Goal: Task Accomplishment & Management: Manage account settings

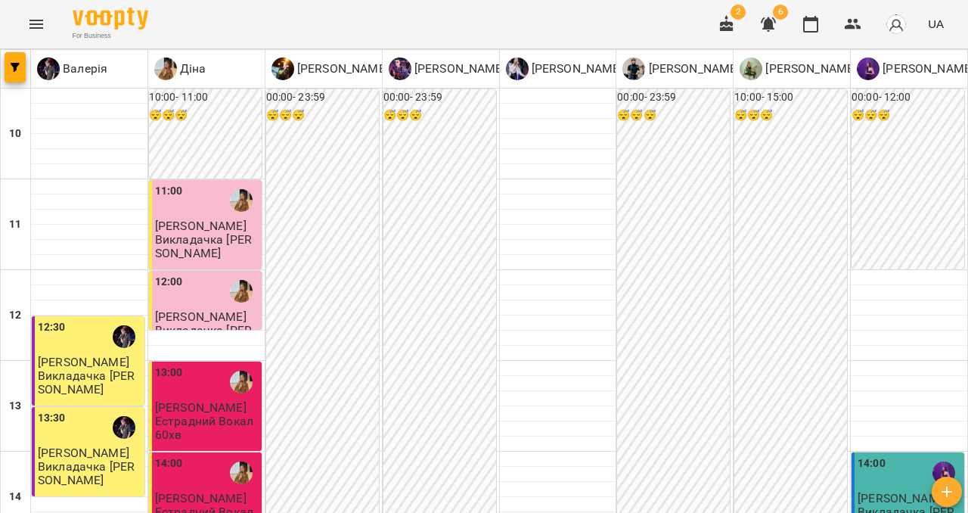
scroll to position [856, 0]
type input "**********"
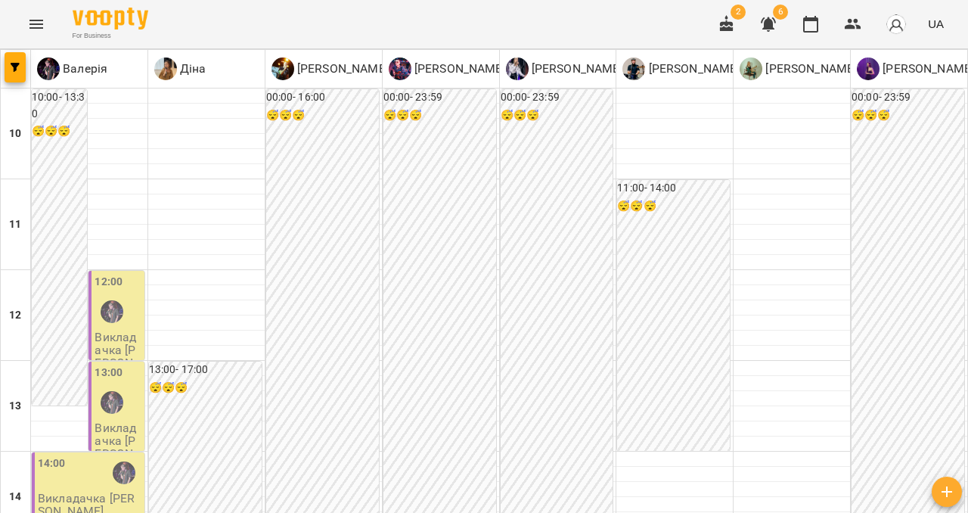
scroll to position [517, 0]
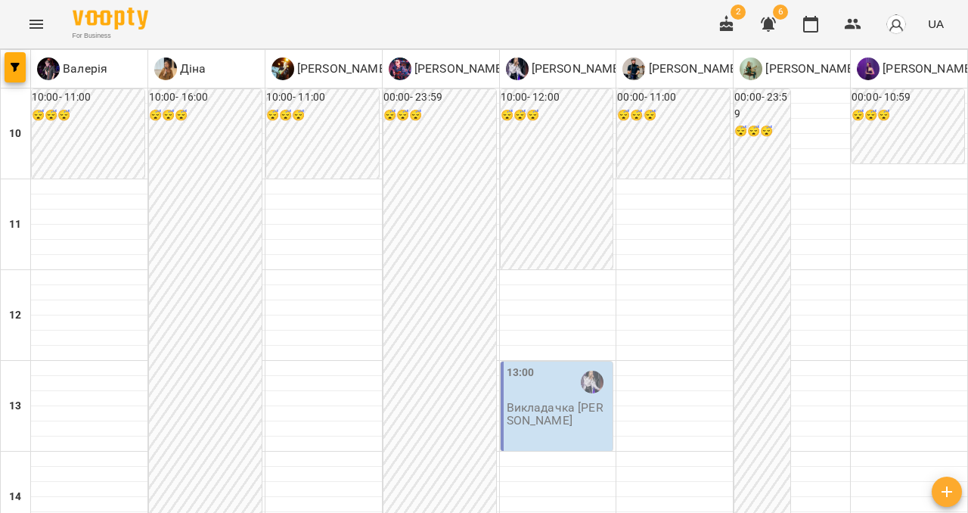
scroll to position [505, 0]
click at [27, 27] on icon "Menu" at bounding box center [36, 24] width 18 height 18
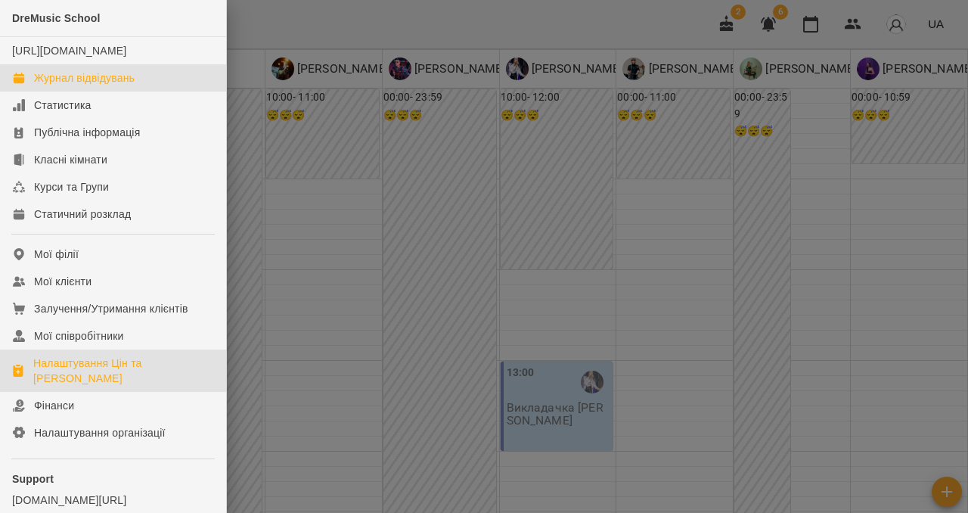
click at [76, 386] on div "Налаштування Цін та [PERSON_NAME]" at bounding box center [123, 370] width 181 height 30
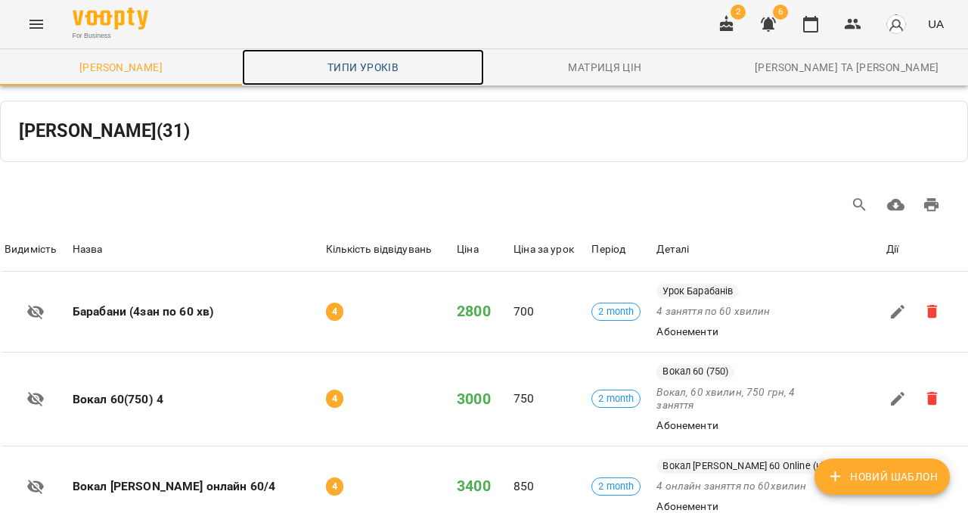
click at [361, 61] on span "Типи уроків" at bounding box center [363, 67] width 224 height 18
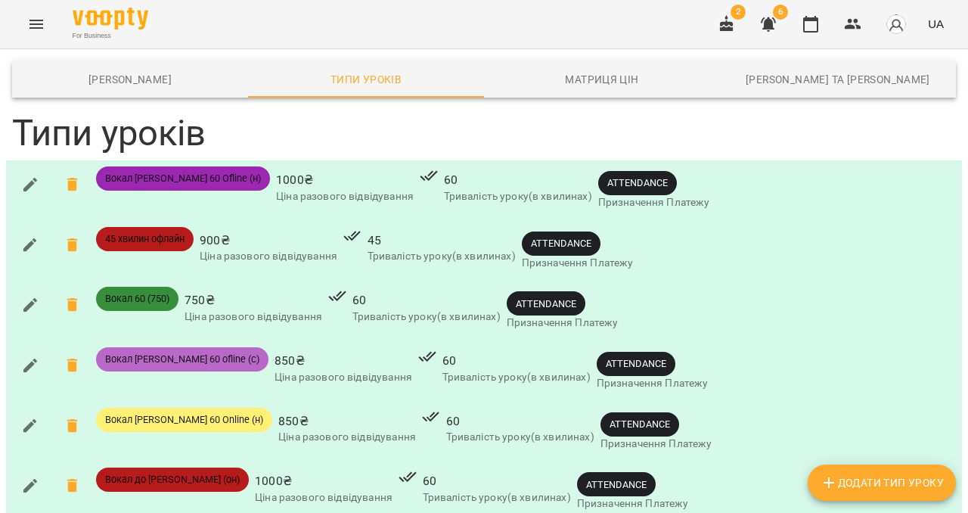
click at [854, 479] on span "Додати Тип Уроку" at bounding box center [881, 482] width 124 height 18
type input "**********"
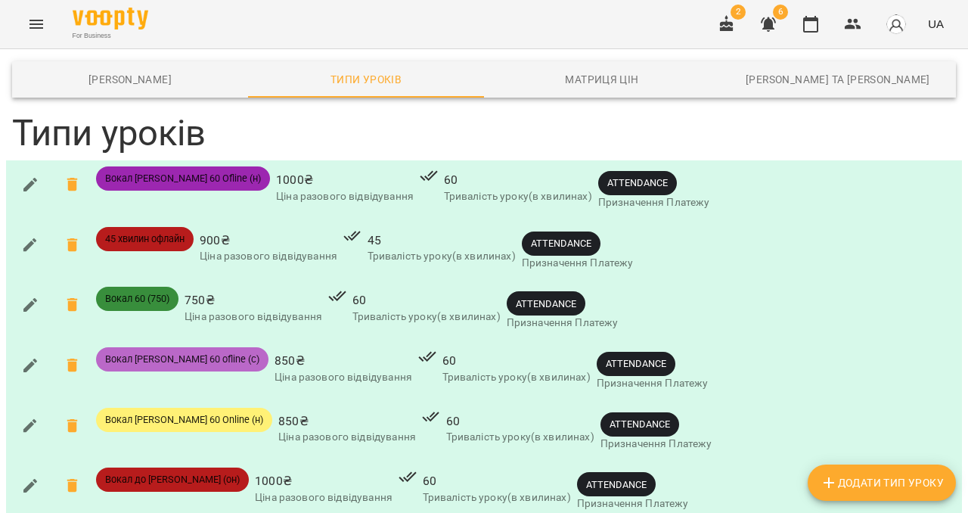
type input "***"
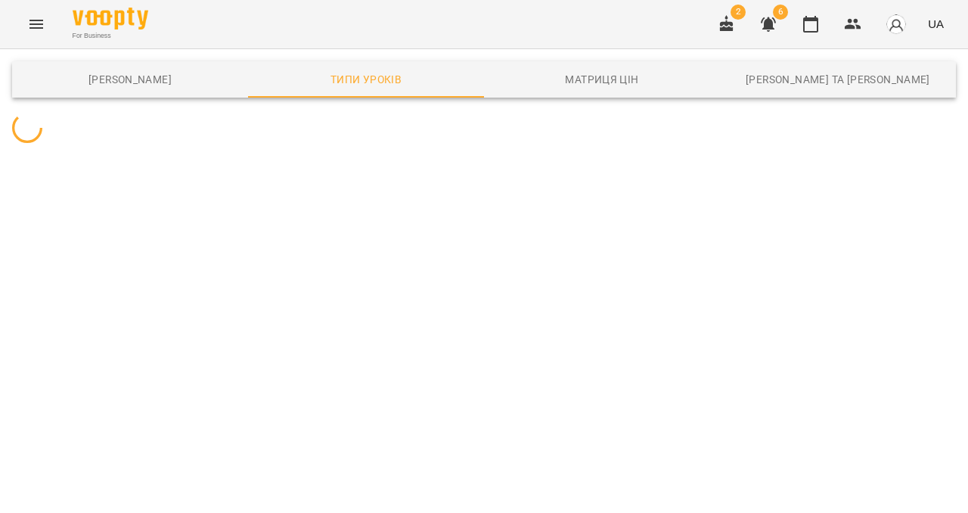
scroll to position [0, 0]
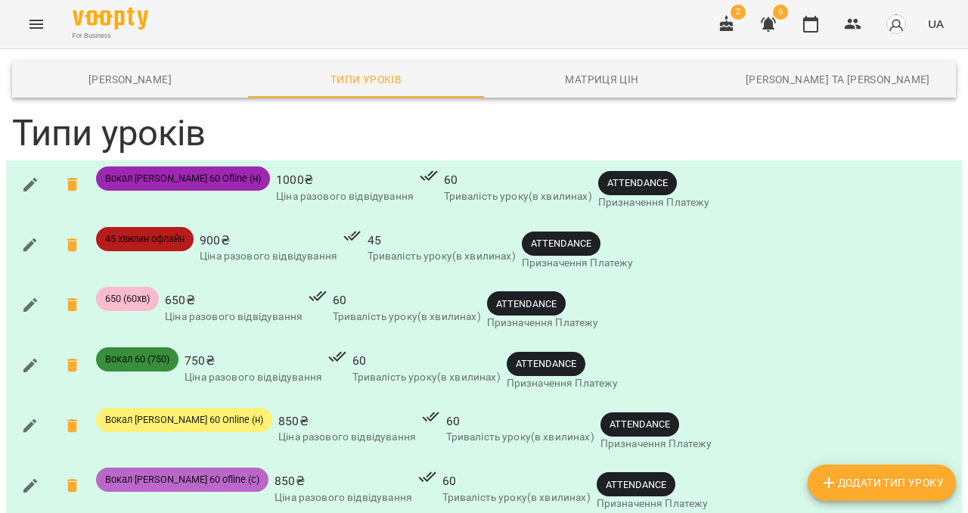
click at [34, 22] on icon "Menu" at bounding box center [36, 24] width 18 height 18
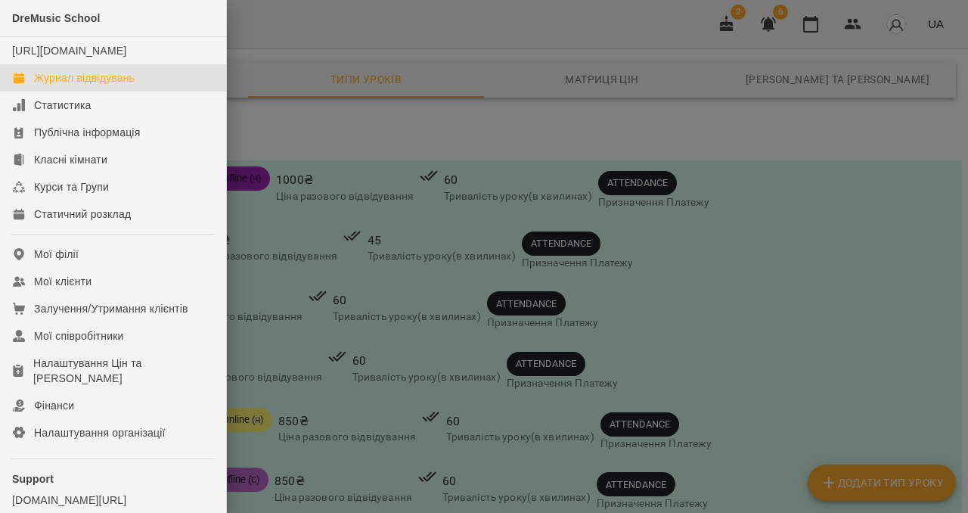
click at [99, 85] on div "Журнал відвідувань" at bounding box center [84, 77] width 101 height 15
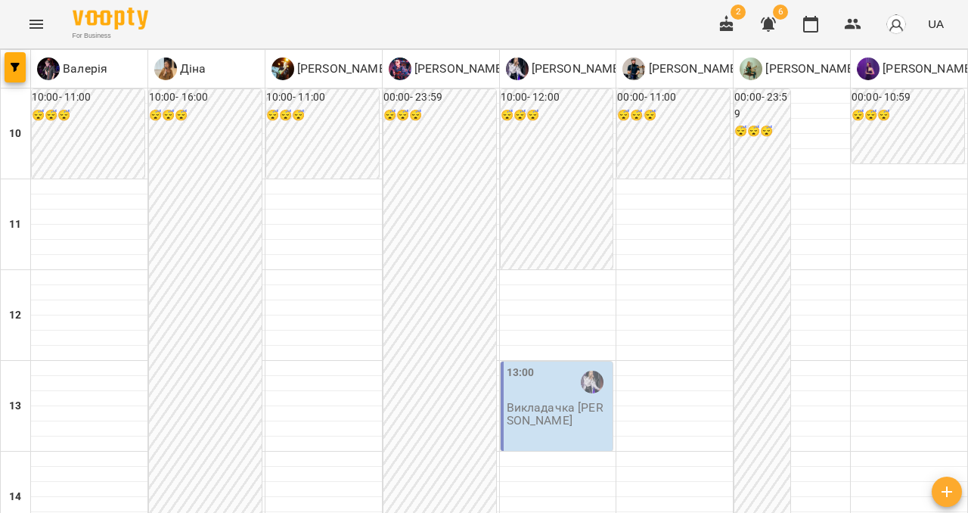
scroll to position [630, 0]
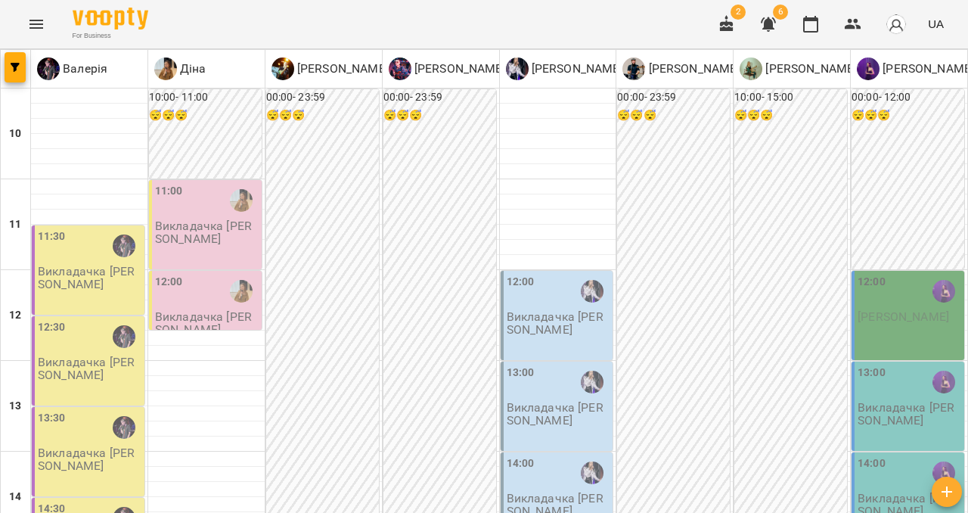
click at [219, 246] on div "11:00 Викладачка [PERSON_NAME]" at bounding box center [205, 224] width 113 height 89
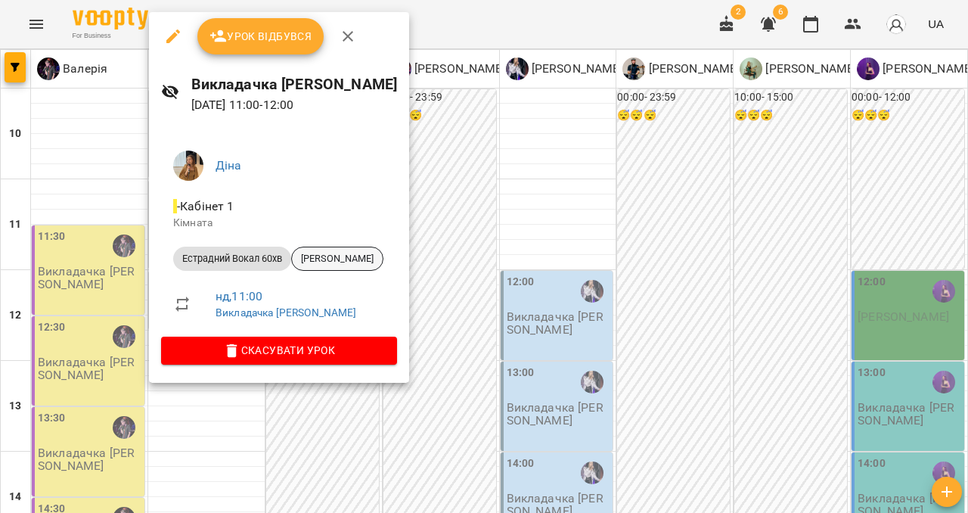
click at [364, 261] on span "[PERSON_NAME]" at bounding box center [337, 259] width 91 height 14
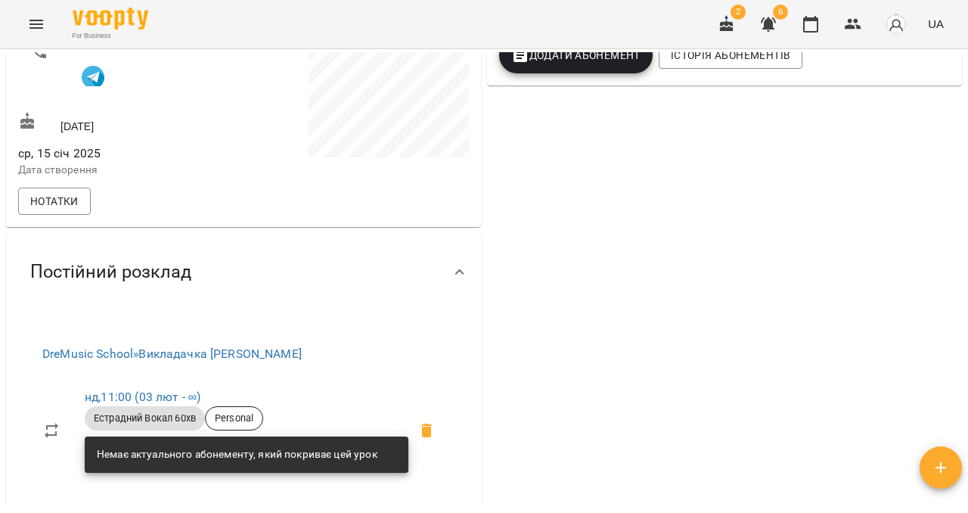
scroll to position [336, 0]
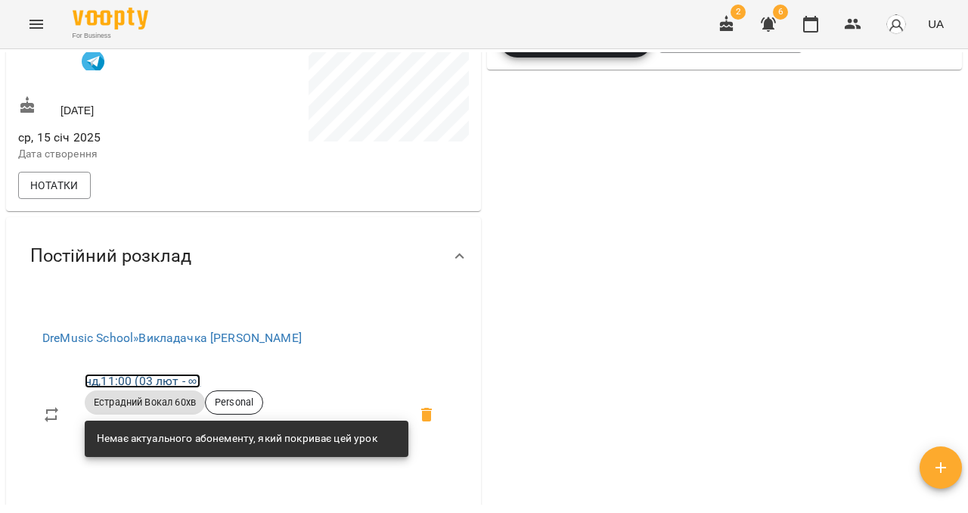
click at [163, 388] on link "нд , 11:00 ([DATE] - ∞)" at bounding box center [143, 380] width 116 height 14
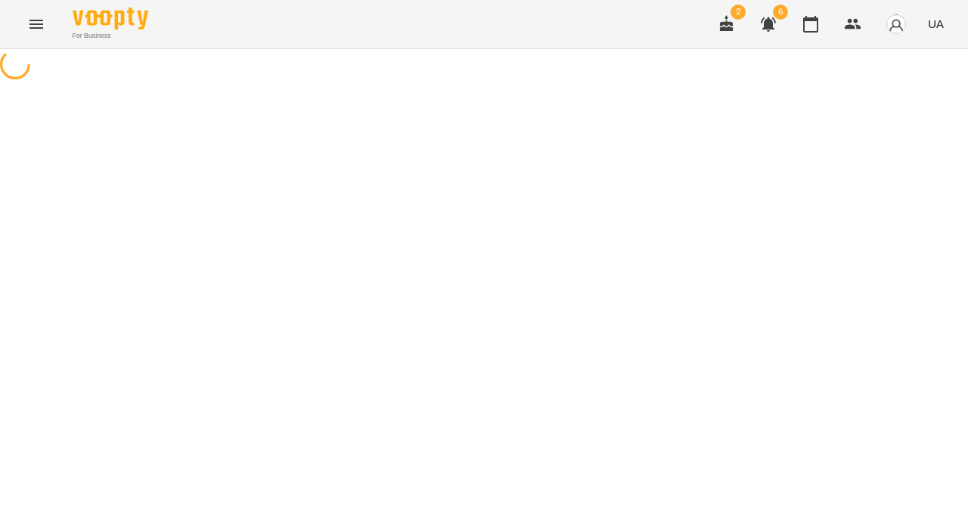
select select "*"
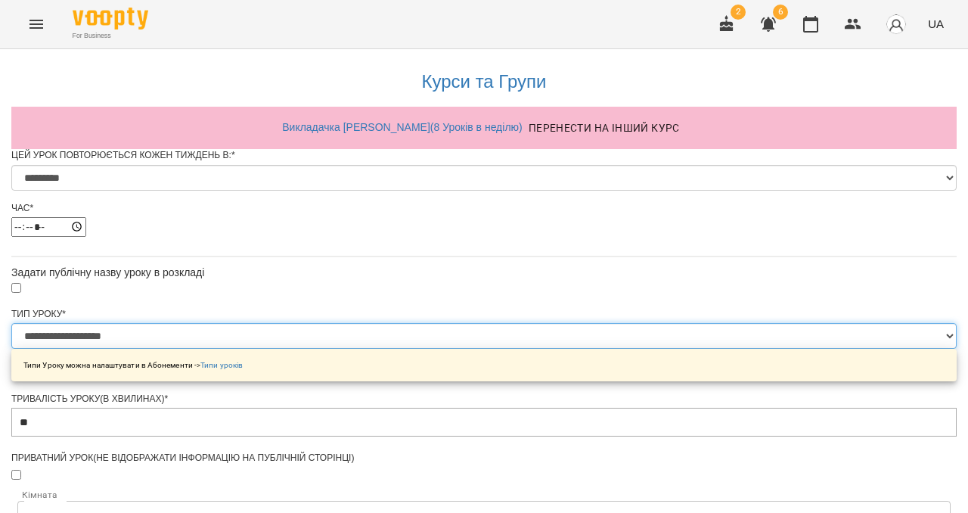
click at [460, 349] on select "**********" at bounding box center [483, 336] width 945 height 26
select select "**********"
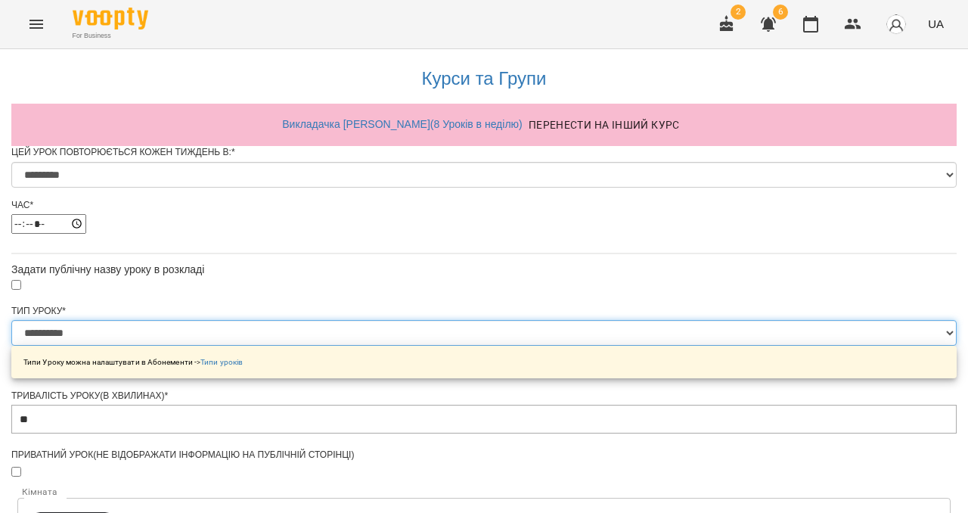
scroll to position [687, 0]
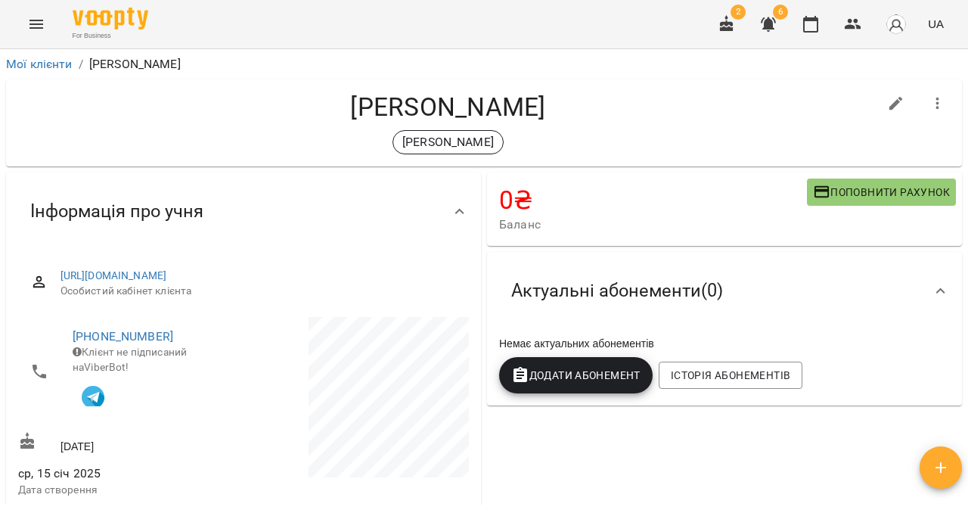
click at [33, 27] on icon "Menu" at bounding box center [36, 24] width 14 height 9
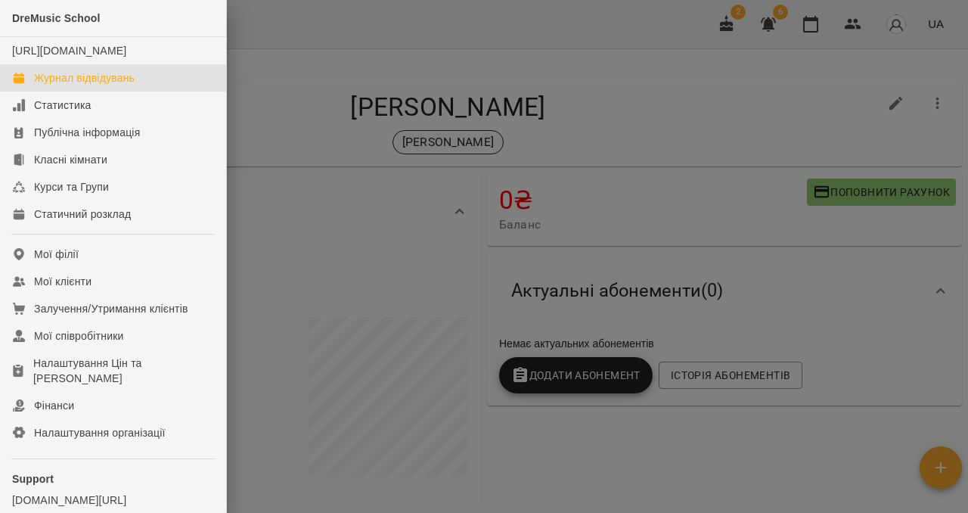
click at [80, 85] on div "Журнал відвідувань" at bounding box center [84, 77] width 101 height 15
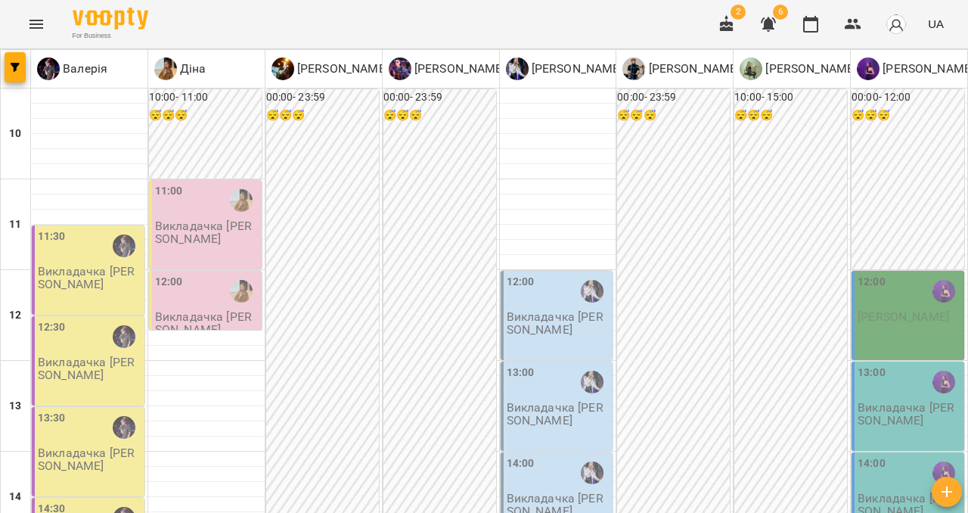
click at [241, 217] on div at bounding box center [241, 200] width 35 height 35
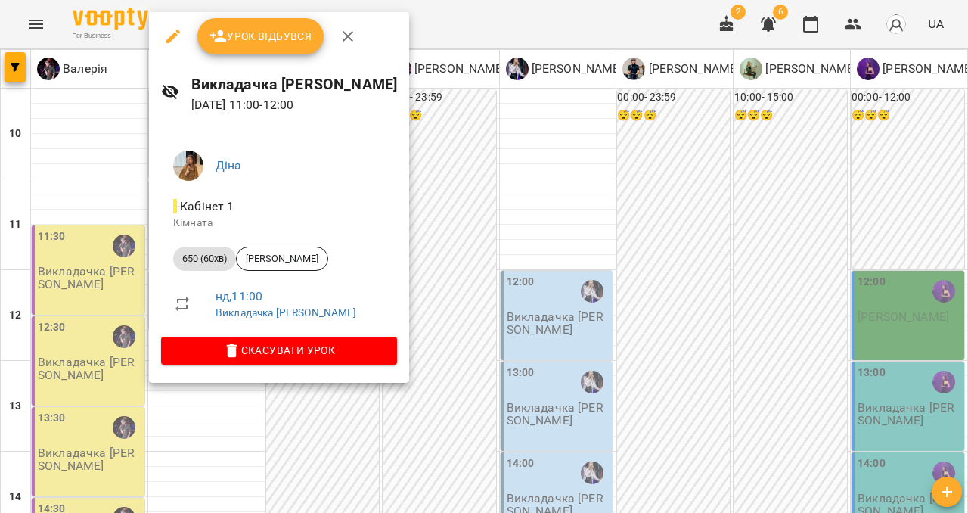
click at [347, 36] on icon "button" at bounding box center [347, 36] width 11 height 11
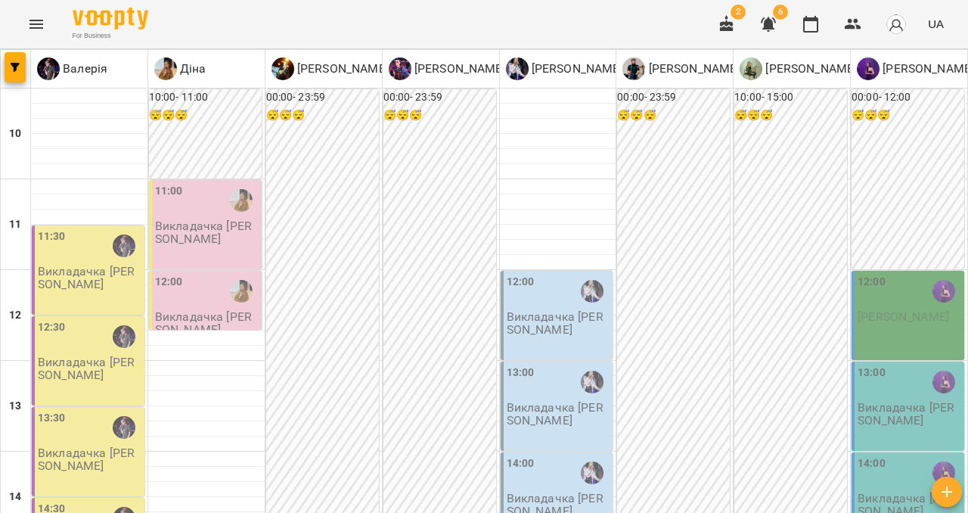
click at [218, 307] on div "12:00" at bounding box center [207, 291] width 104 height 35
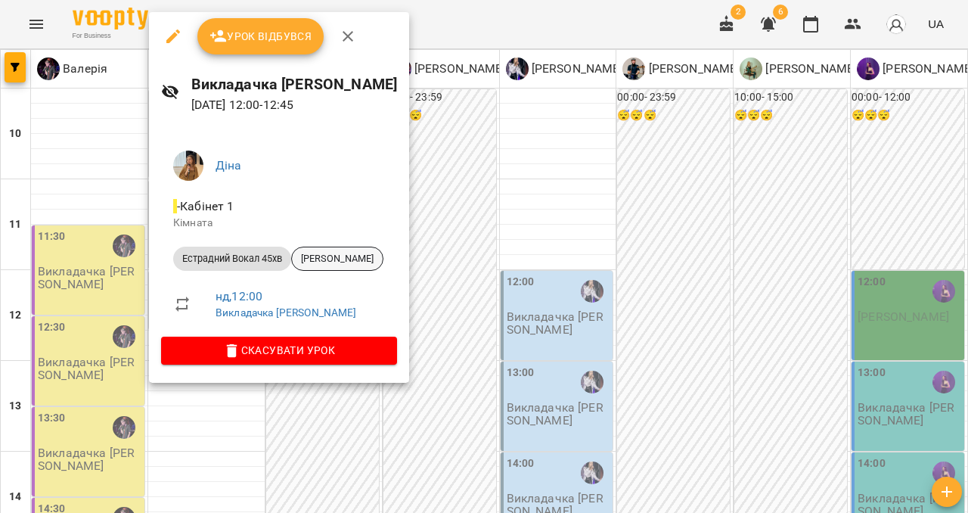
click at [346, 256] on span "[PERSON_NAME]" at bounding box center [337, 259] width 91 height 14
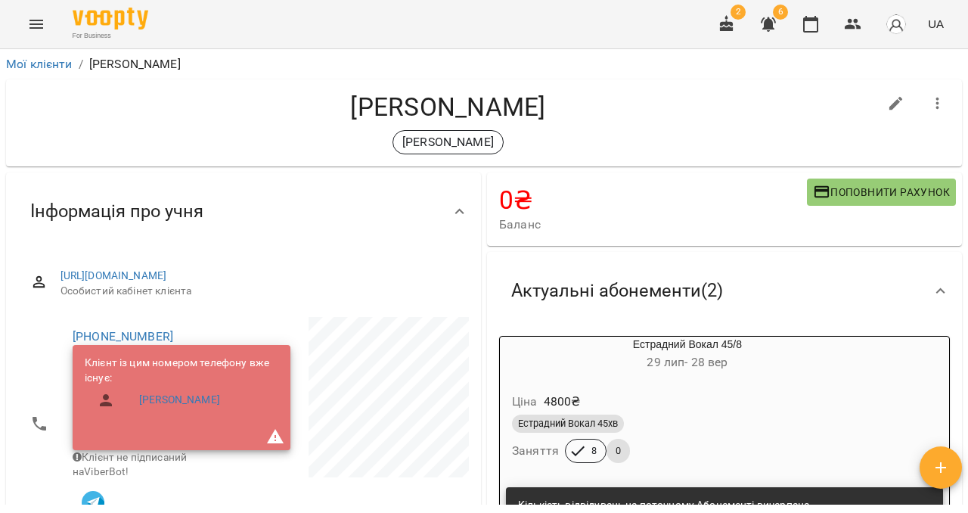
click at [32, 23] on icon "Menu" at bounding box center [36, 24] width 18 height 18
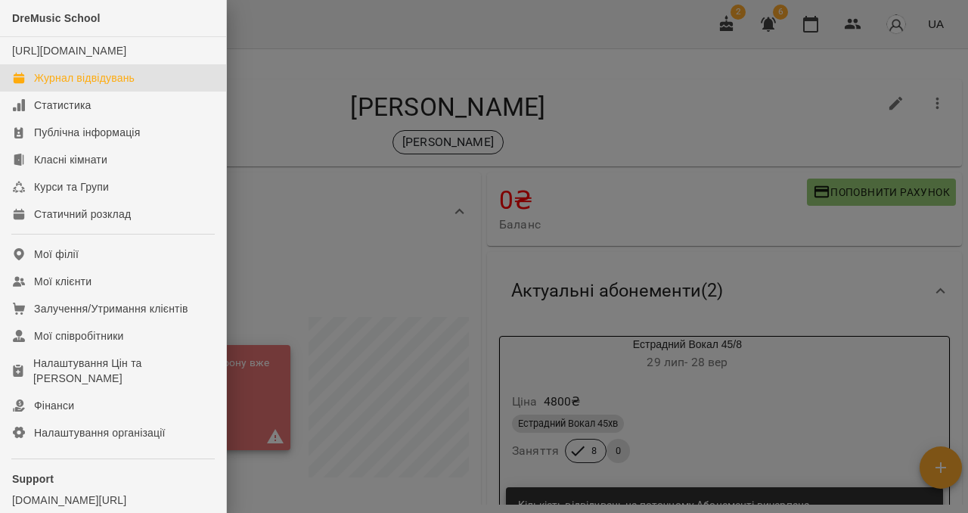
click at [79, 91] on link "Журнал відвідувань" at bounding box center [113, 77] width 226 height 27
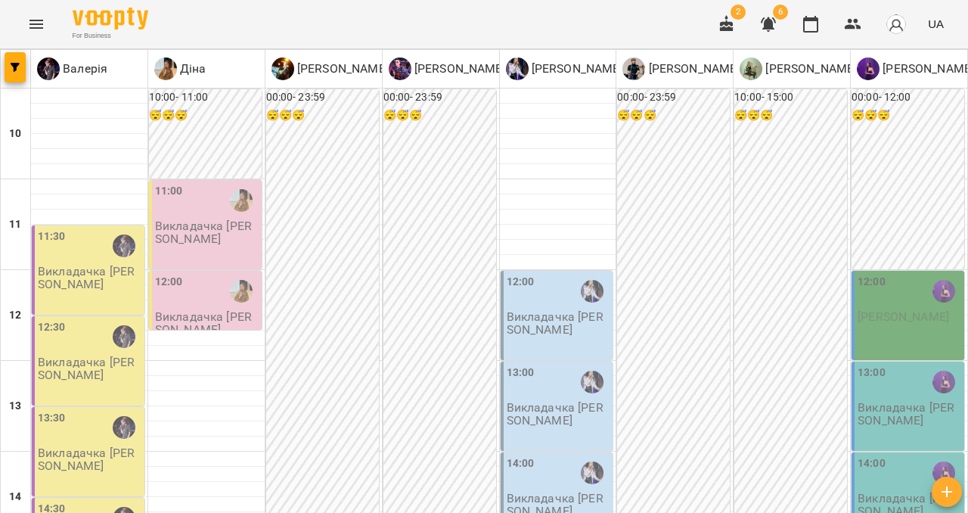
scroll to position [212, 0]
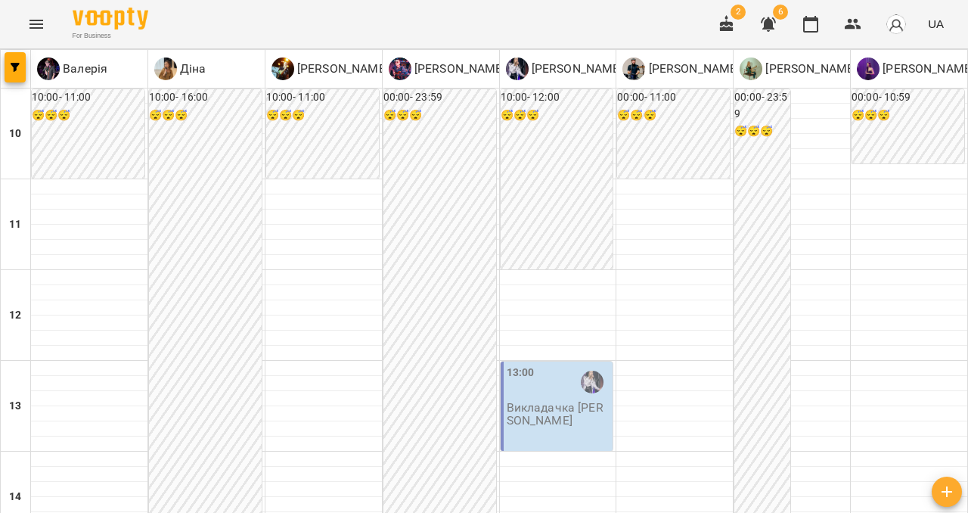
scroll to position [557, 0]
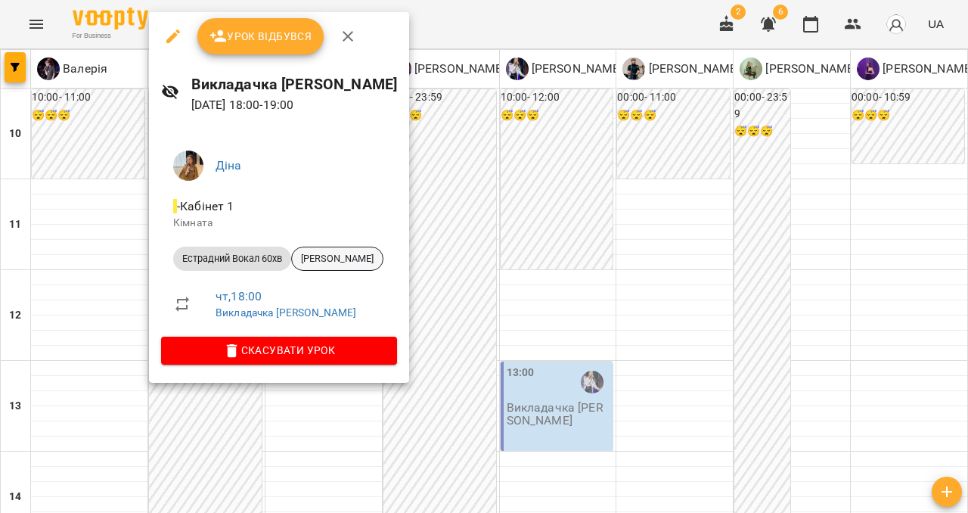
click at [363, 262] on span "[PERSON_NAME]" at bounding box center [337, 259] width 91 height 14
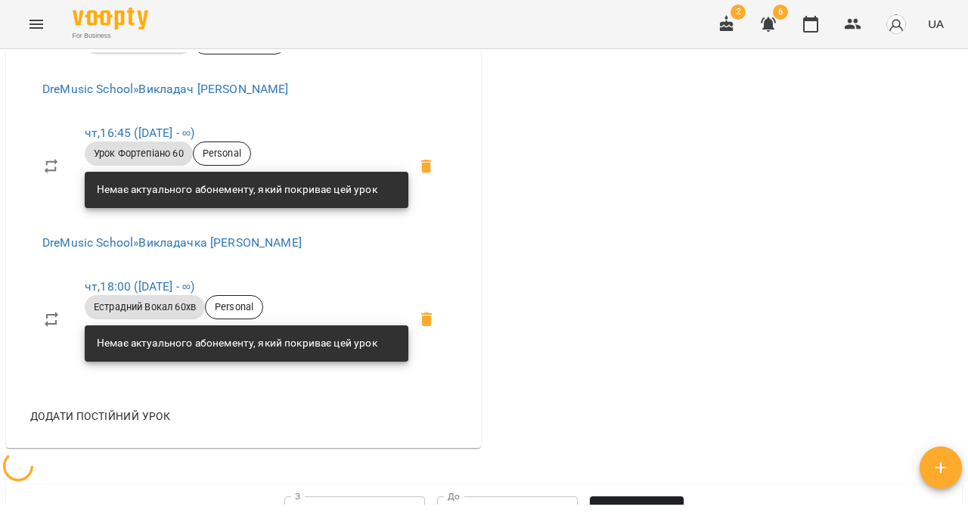
scroll to position [697, 0]
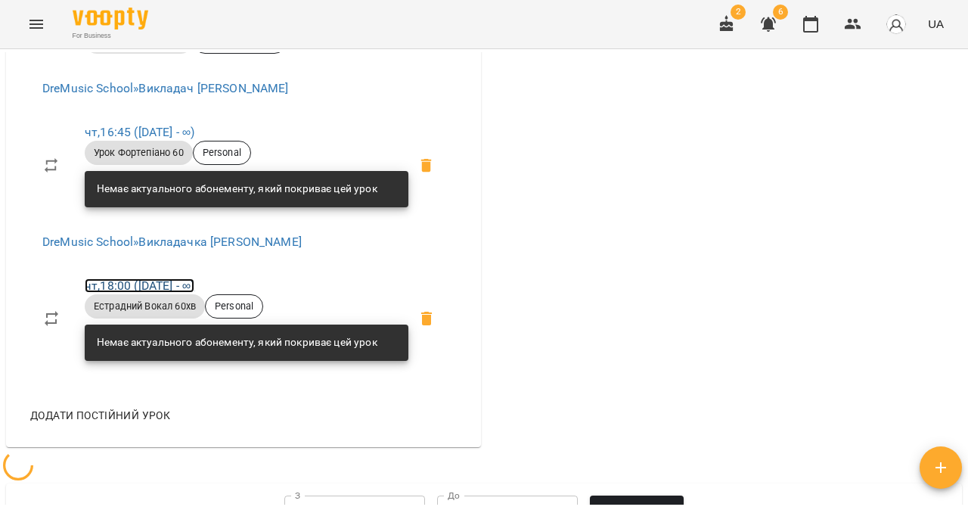
click at [136, 293] on link "чт , 18:00 ([DATE] - ∞)" at bounding box center [140, 285] width 110 height 14
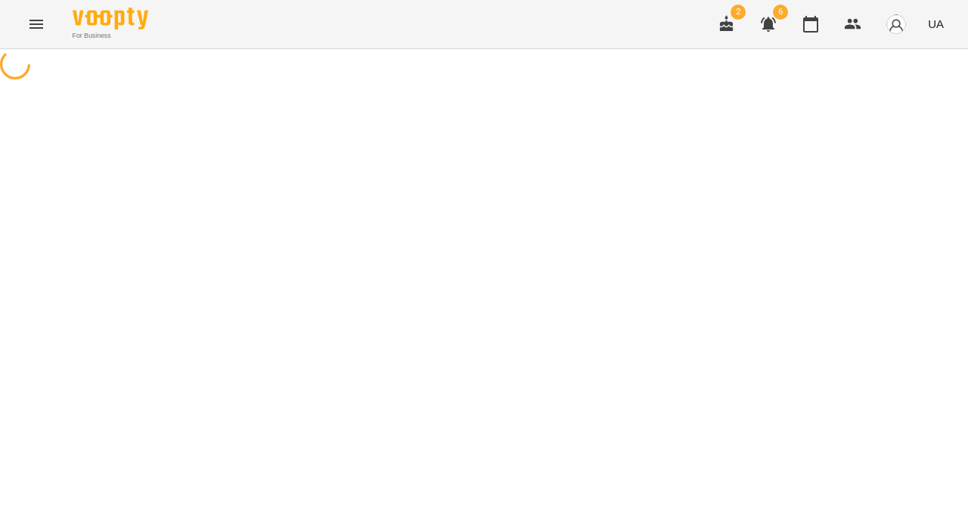
select select "*"
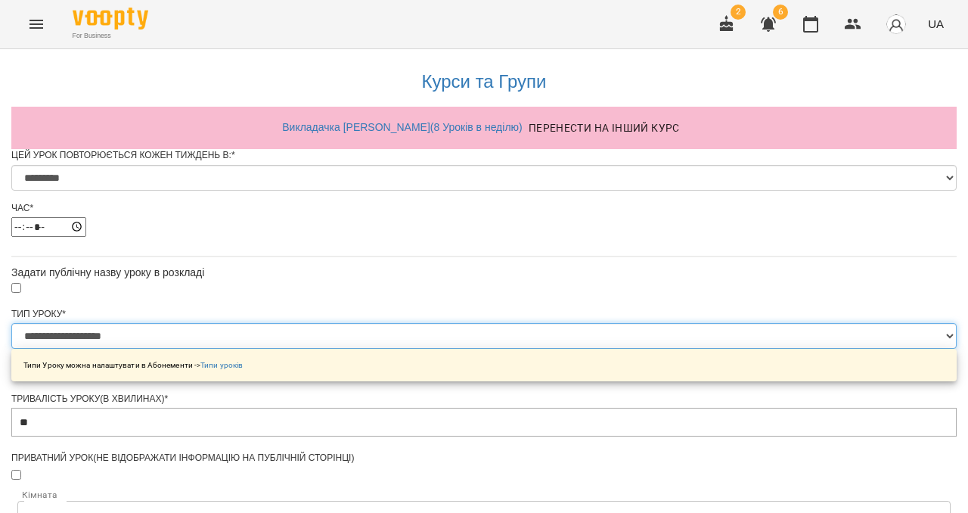
click at [365, 349] on select "**********" at bounding box center [483, 336] width 945 height 26
select select "**********"
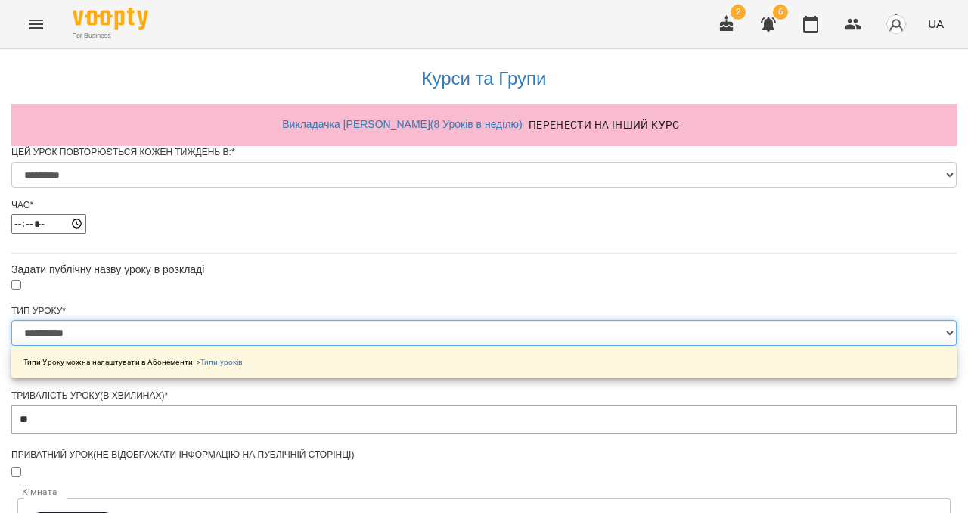
scroll to position [717, 0]
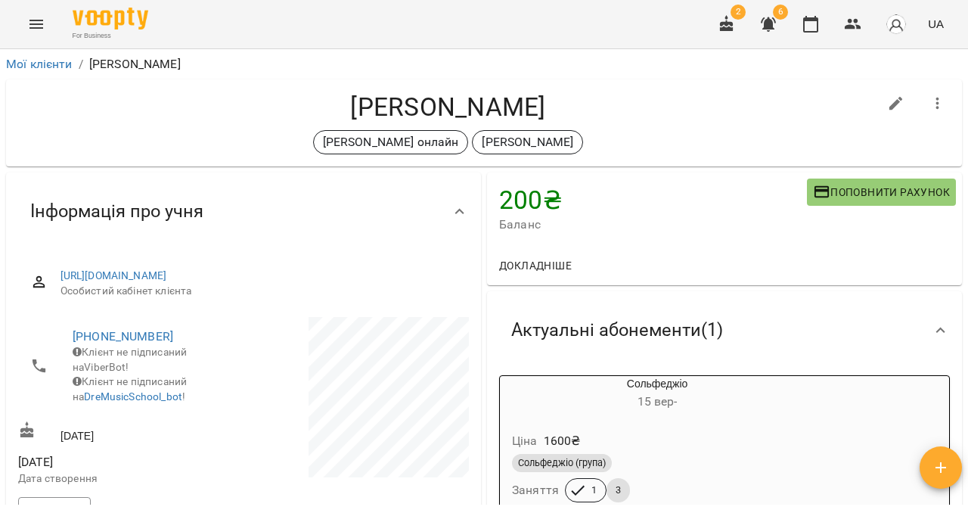
click at [46, 28] on button "Menu" at bounding box center [36, 24] width 36 height 36
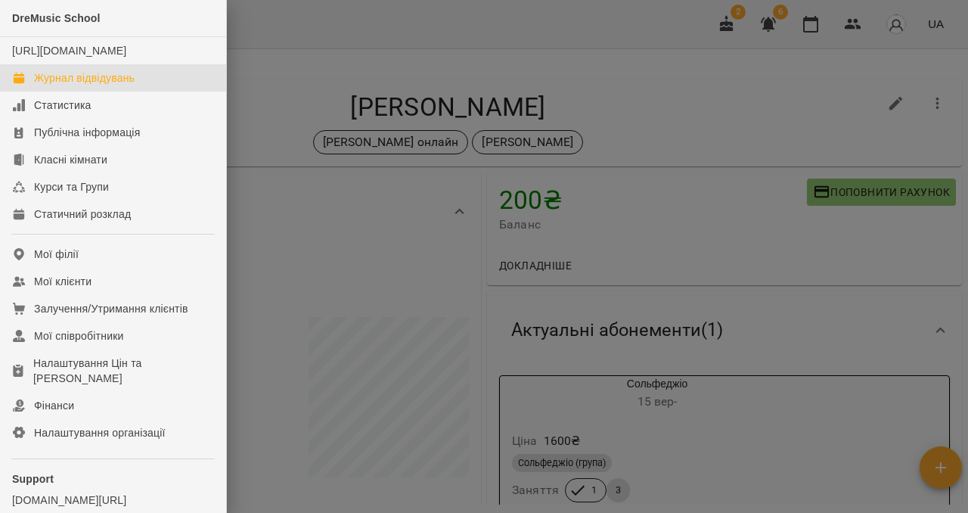
click at [68, 85] on div "Журнал відвідувань" at bounding box center [84, 77] width 101 height 15
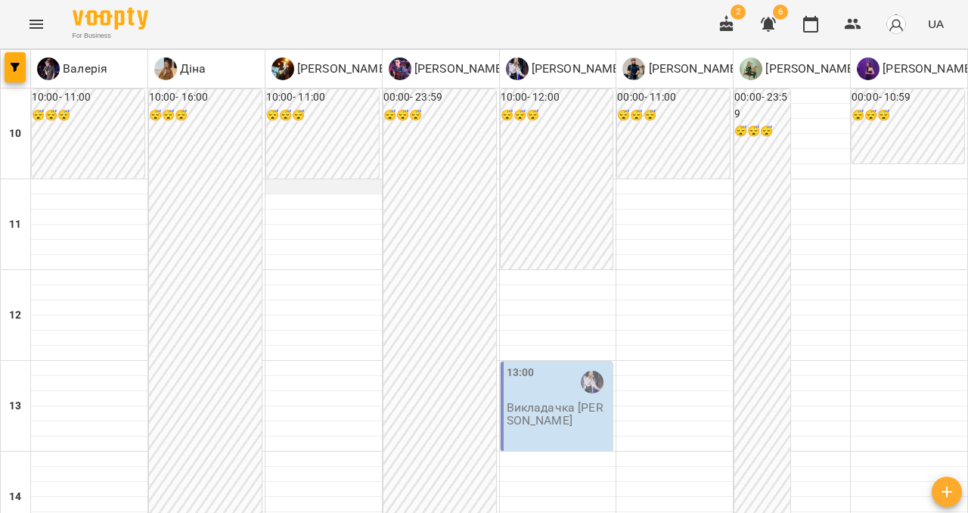
scroll to position [630, 0]
click at [33, 34] on button "Menu" at bounding box center [36, 24] width 36 height 36
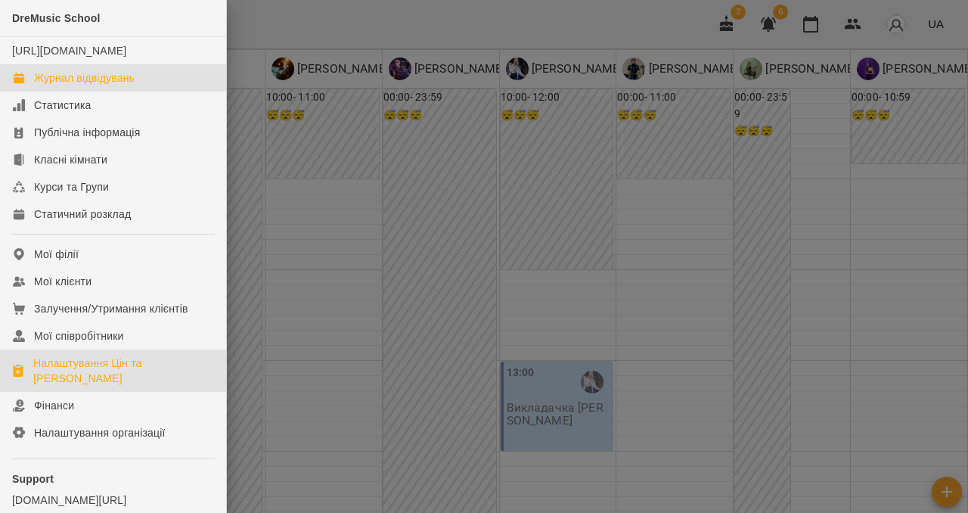
click at [112, 376] on div "Налаштування Цін та [PERSON_NAME]" at bounding box center [123, 370] width 181 height 30
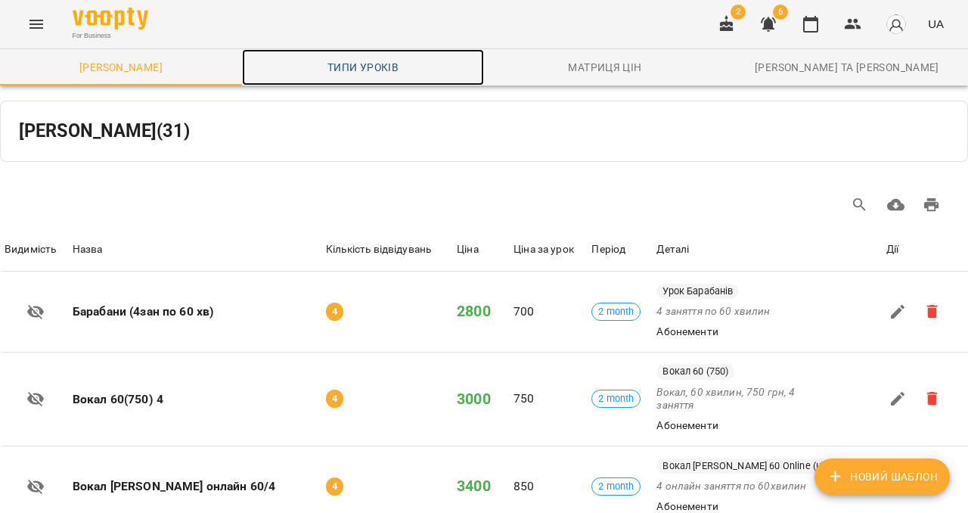
click at [352, 57] on link "Типи уроків" at bounding box center [363, 67] width 242 height 36
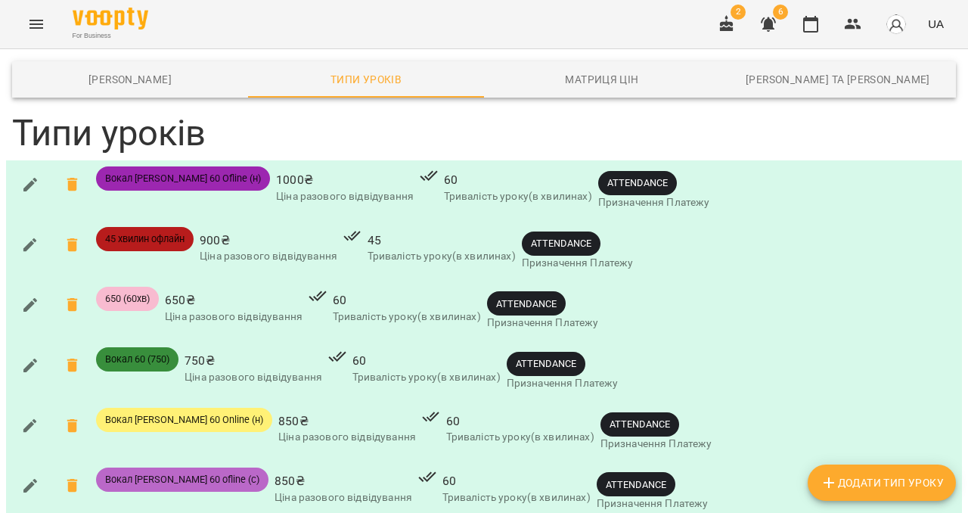
scroll to position [2, 0]
click at [33, 298] on icon "button" at bounding box center [30, 305] width 14 height 14
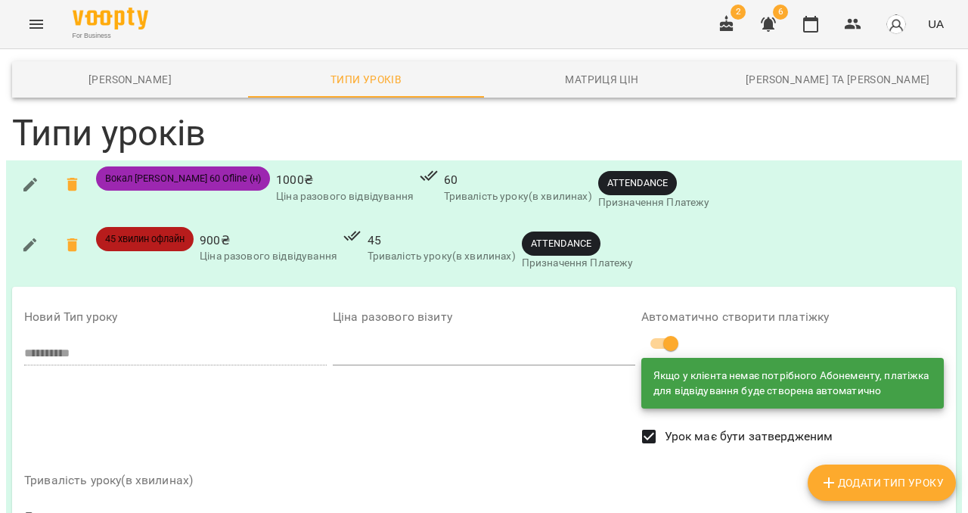
scroll to position [240, 0]
click at [40, 25] on icon "Menu" at bounding box center [36, 24] width 18 height 18
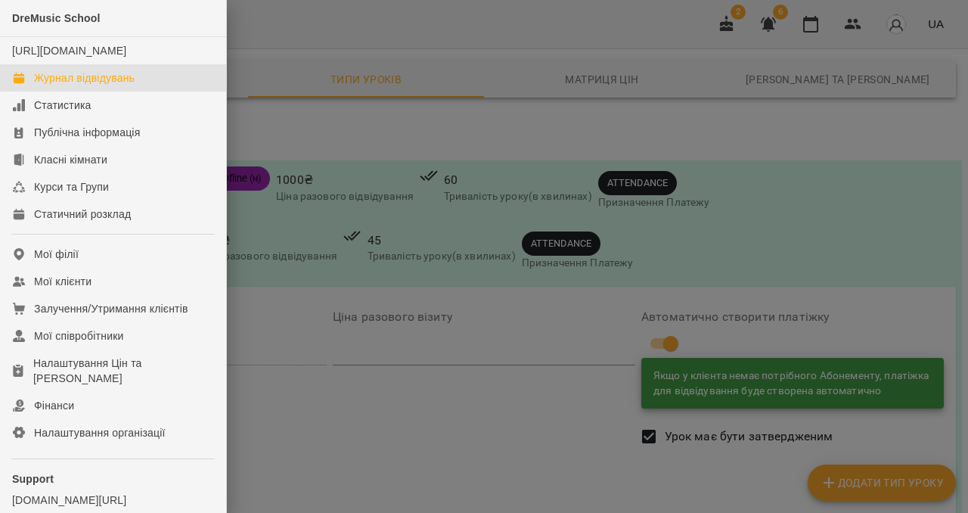
click at [86, 91] on link "Журнал відвідувань" at bounding box center [113, 77] width 226 height 27
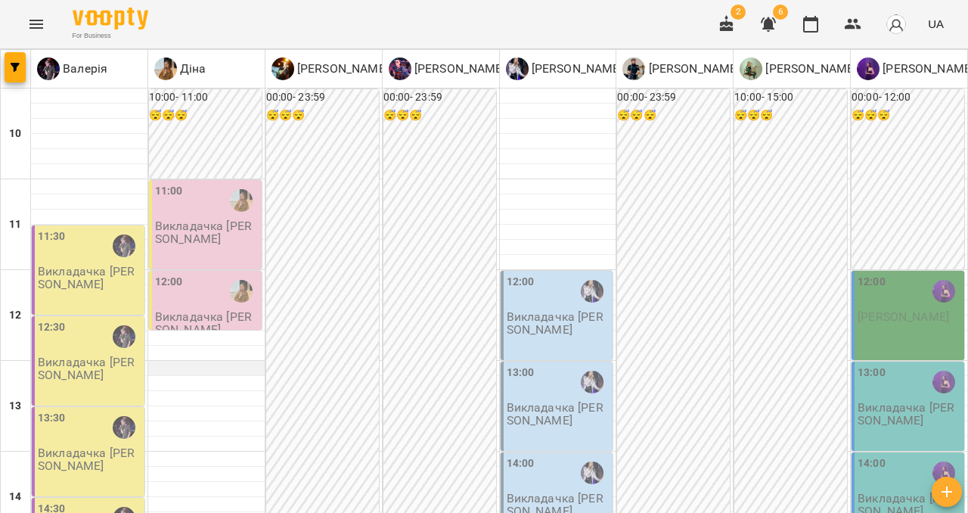
click at [190, 367] on div at bounding box center [206, 368] width 116 height 15
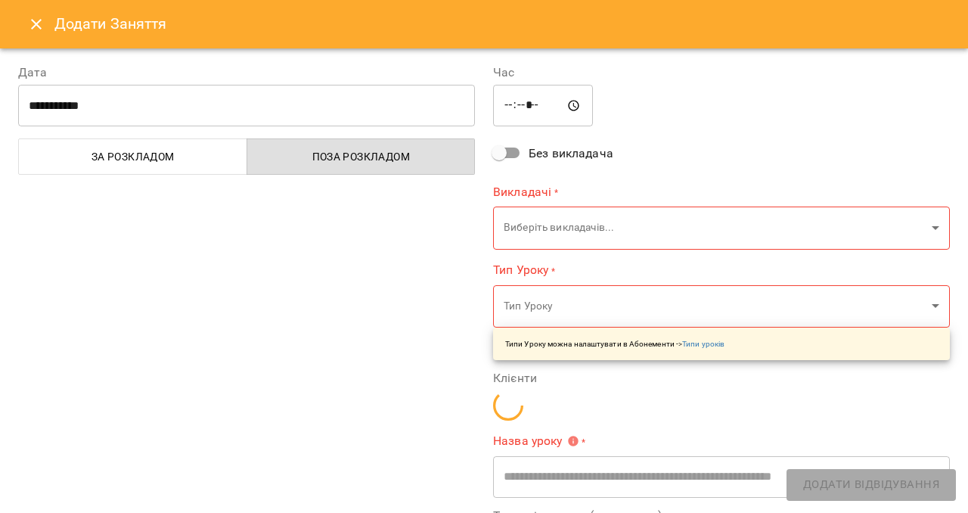
type input "**********"
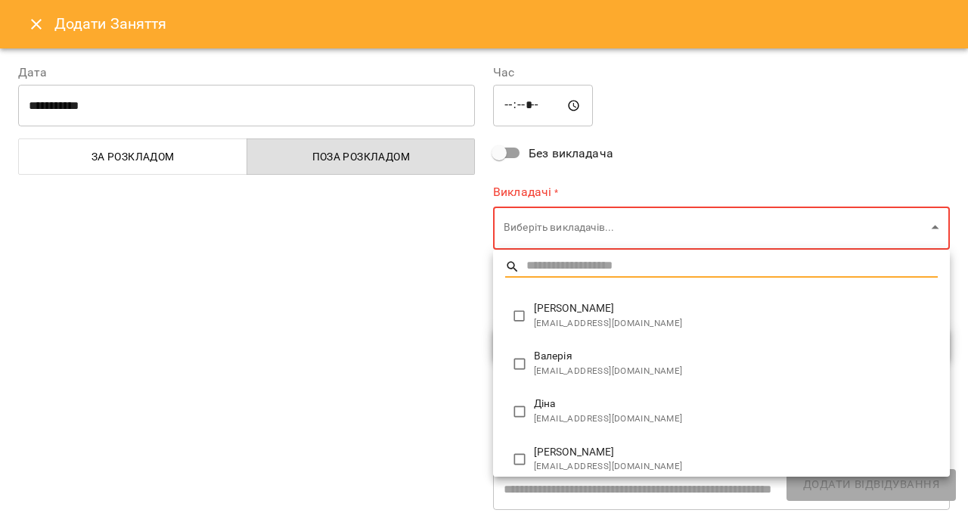
click at [525, 396] on li "[PERSON_NAME] [EMAIL_ADDRESS][DOMAIN_NAME]" at bounding box center [721, 411] width 457 height 48
type input "**********"
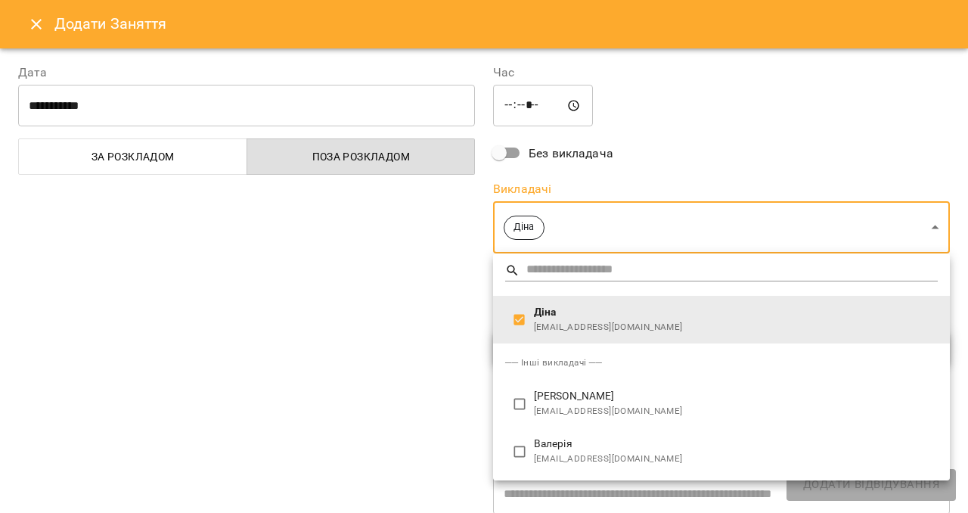
click at [381, 350] on div at bounding box center [484, 256] width 968 height 513
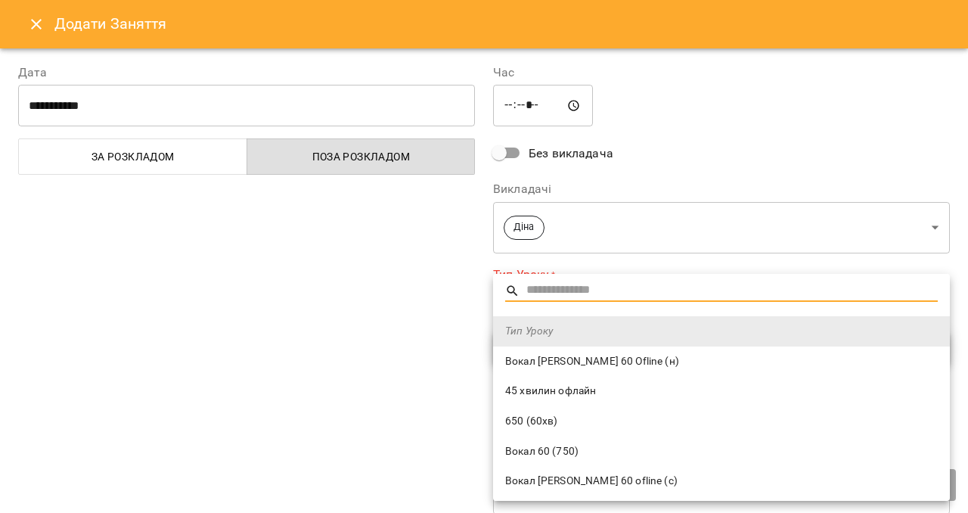
click at [537, 410] on li "650 (60хв)" at bounding box center [721, 421] width 457 height 30
type input "**********"
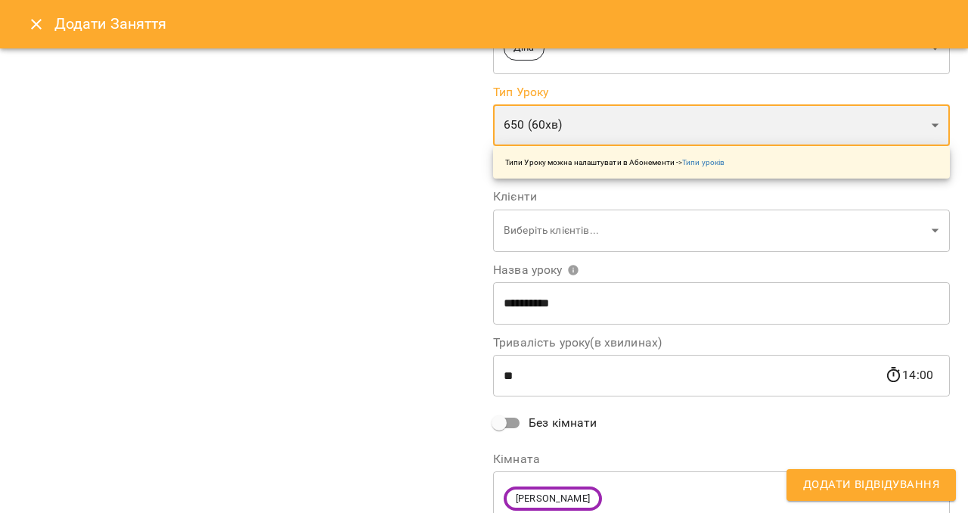
scroll to position [180, 0]
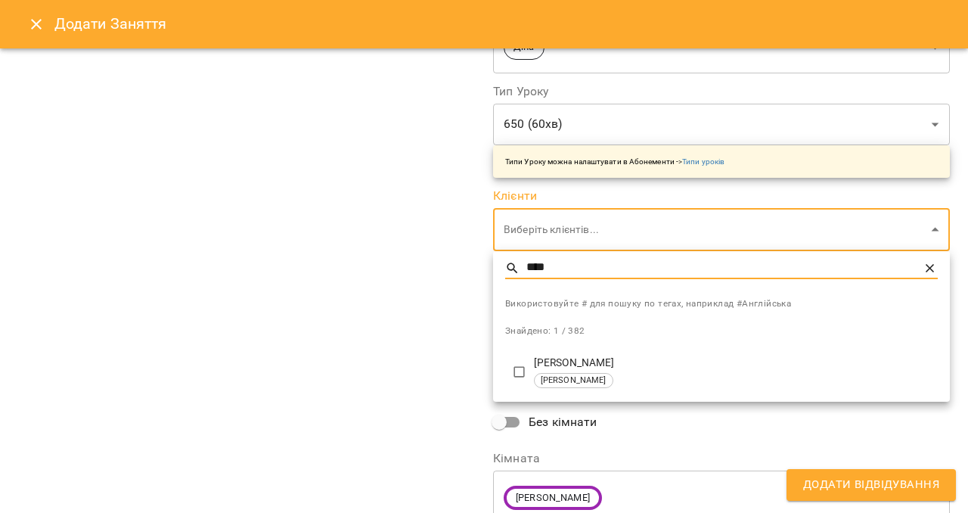
type input "****"
type input "**********"
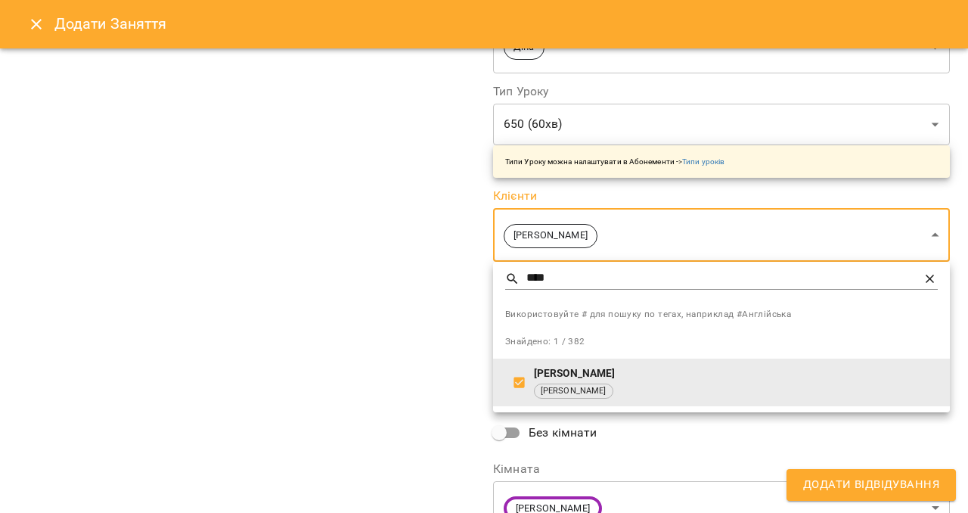
click at [407, 339] on div at bounding box center [484, 256] width 968 height 513
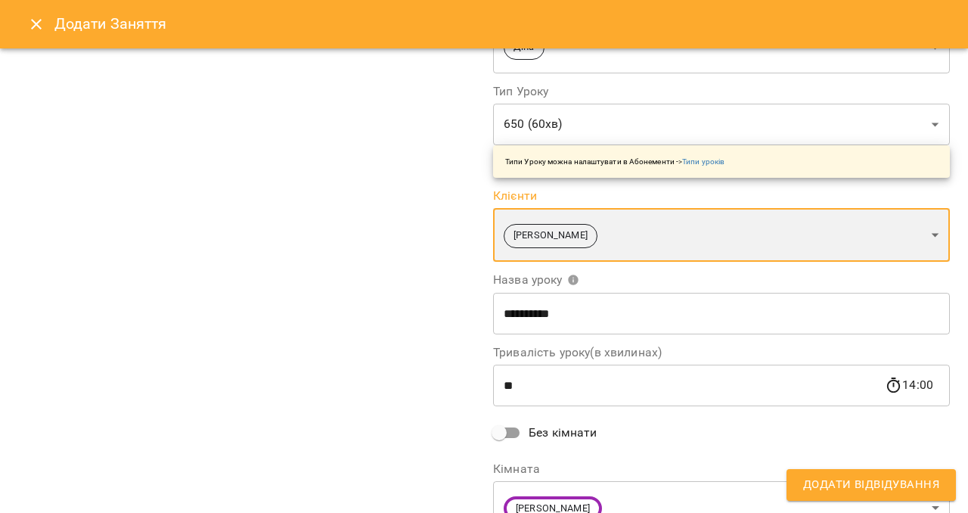
scroll to position [253, 0]
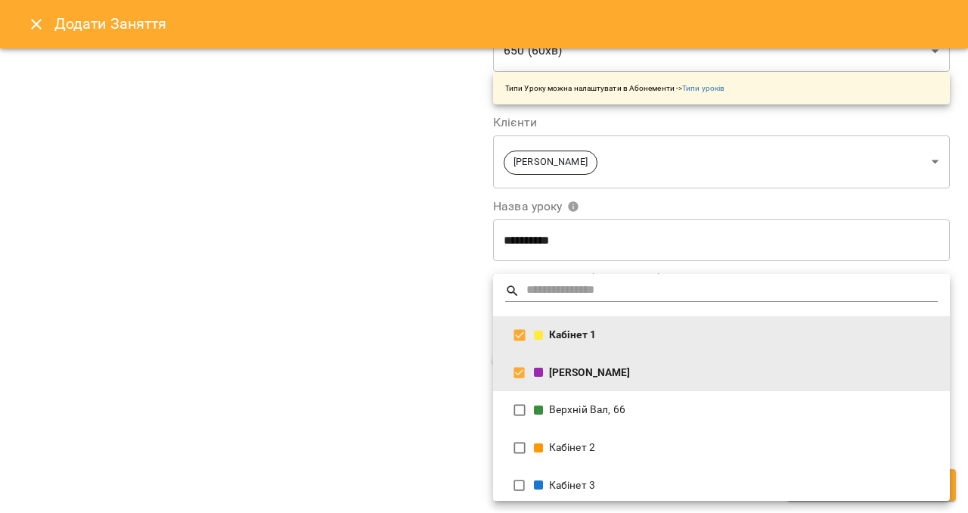
type input "**********"
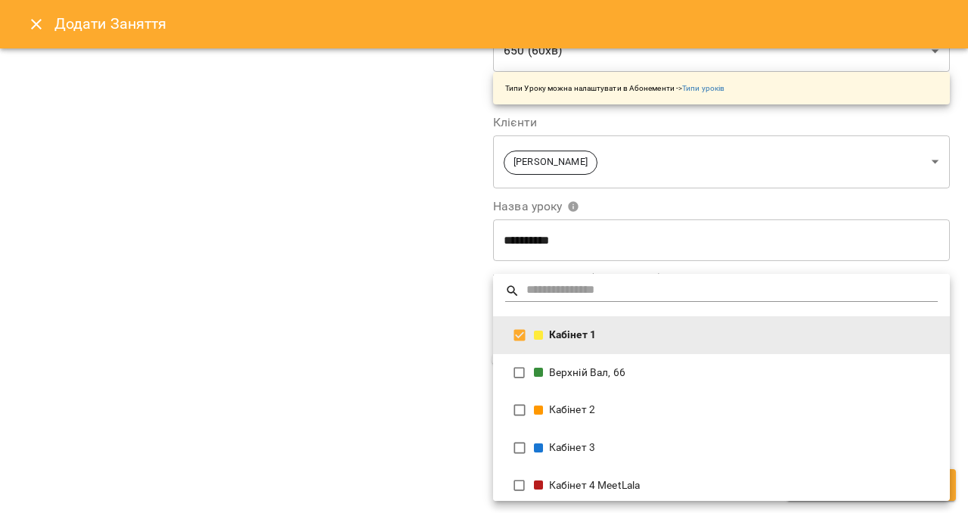
scroll to position [0, 0]
click at [398, 361] on div at bounding box center [484, 256] width 968 height 513
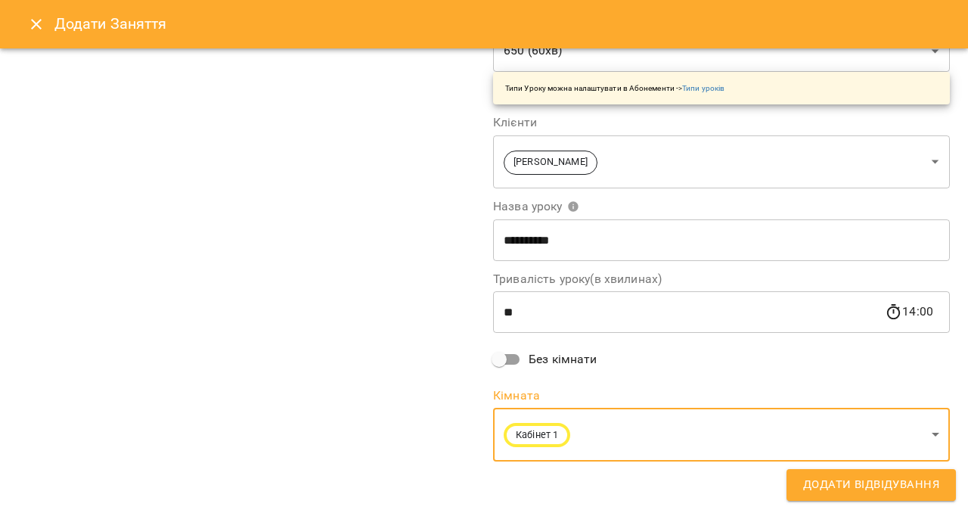
click at [876, 483] on span "Додати Відвідування" at bounding box center [871, 485] width 136 height 20
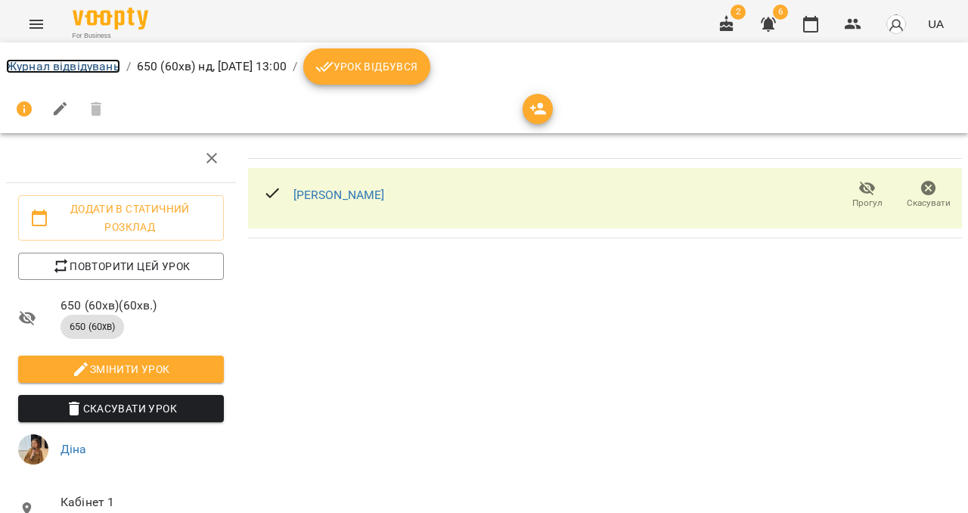
click at [39, 66] on link "Журнал відвідувань" at bounding box center [63, 66] width 114 height 14
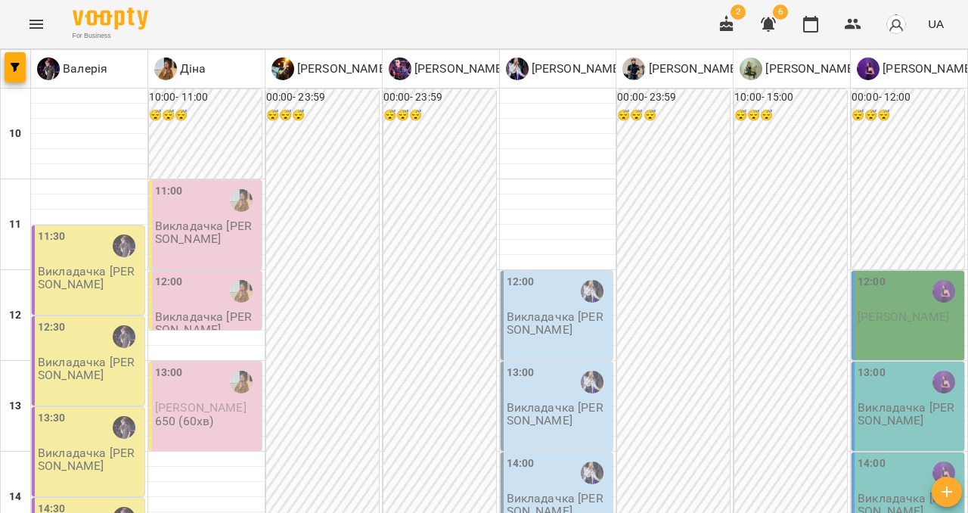
click at [47, 25] on button "Menu" at bounding box center [36, 24] width 36 height 36
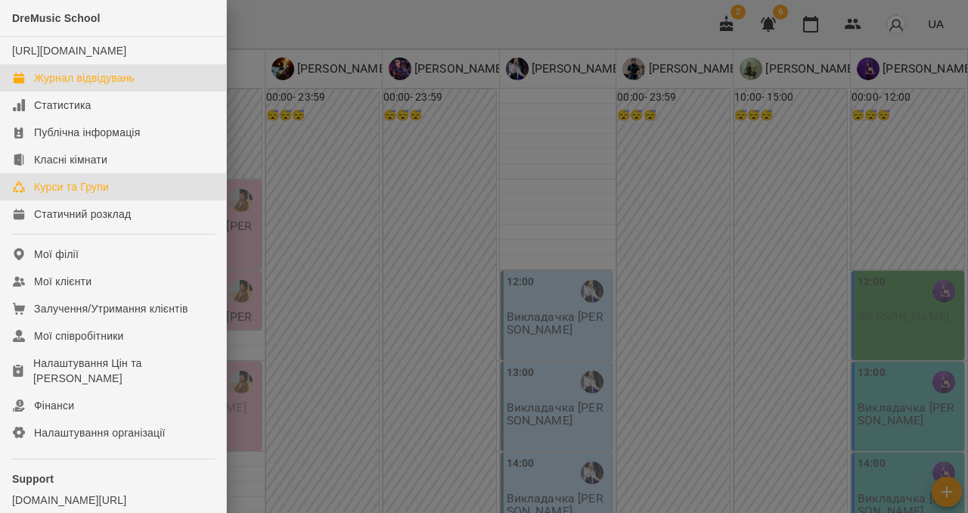
click at [92, 194] on div "Курси та Групи" at bounding box center [71, 186] width 75 height 15
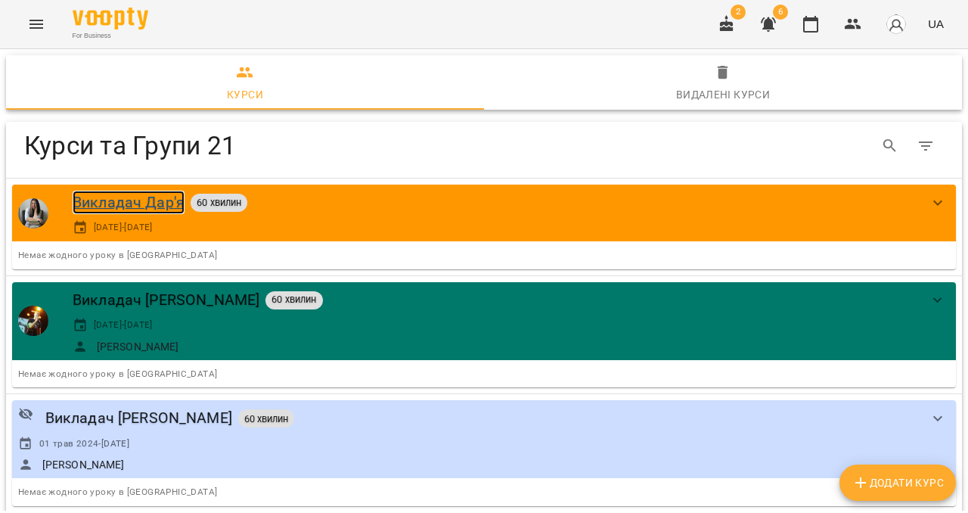
click at [92, 205] on div "Викладач Дар'я" at bounding box center [129, 202] width 112 height 23
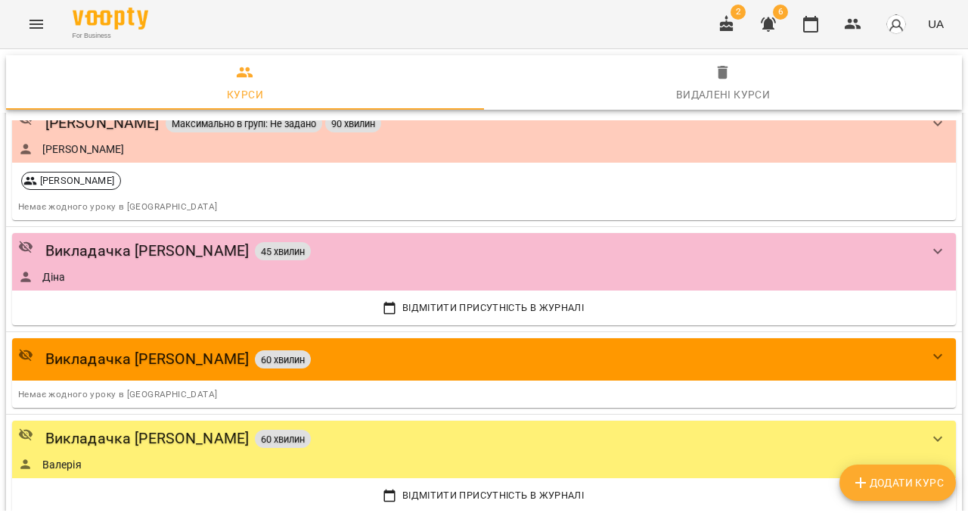
scroll to position [1221, 0]
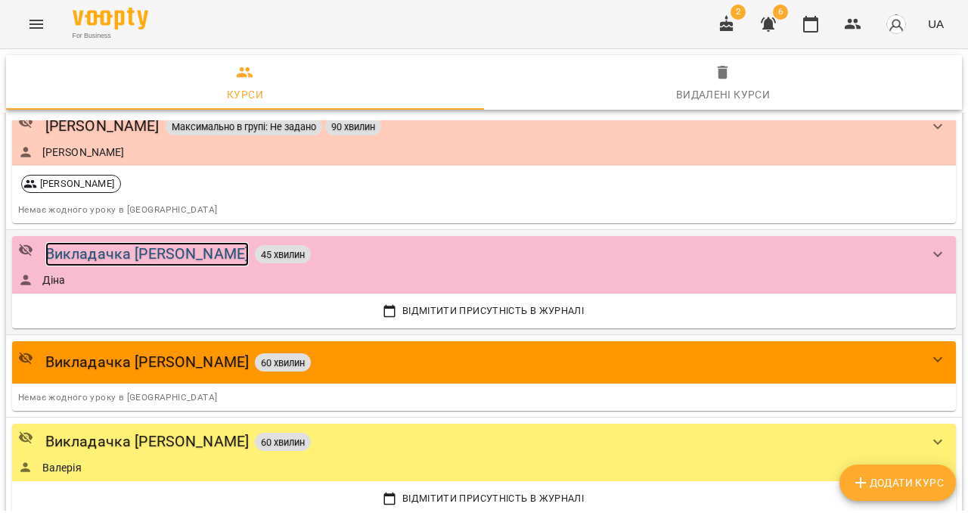
click at [98, 253] on div "Викладачка [PERSON_NAME]" at bounding box center [147, 253] width 204 height 23
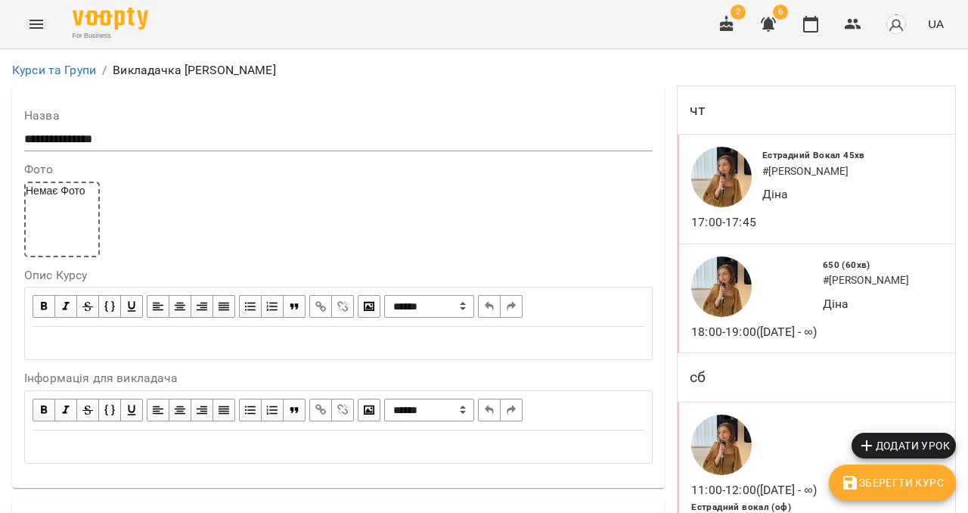
scroll to position [372, 0]
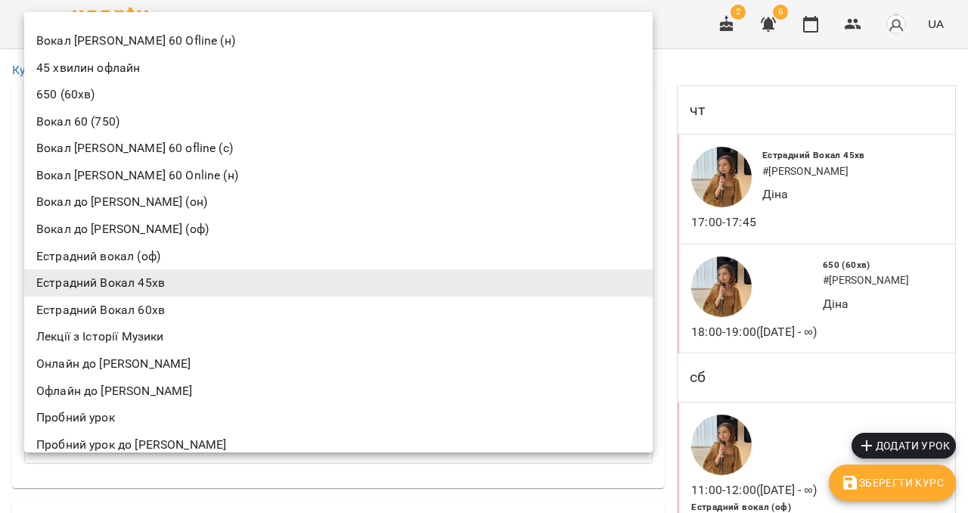
click at [91, 97] on li "650 (60хв)" at bounding box center [338, 94] width 628 height 27
type input "**********"
type input "**"
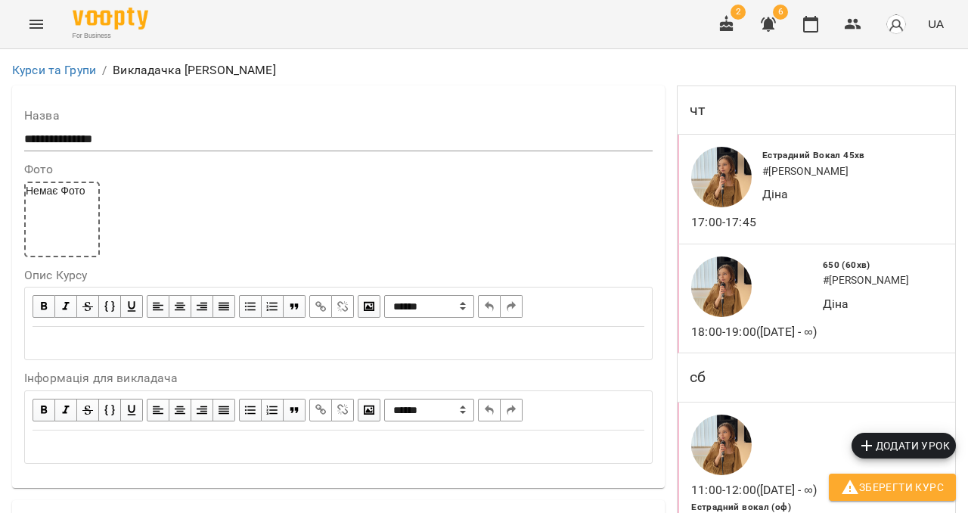
scroll to position [781, 0]
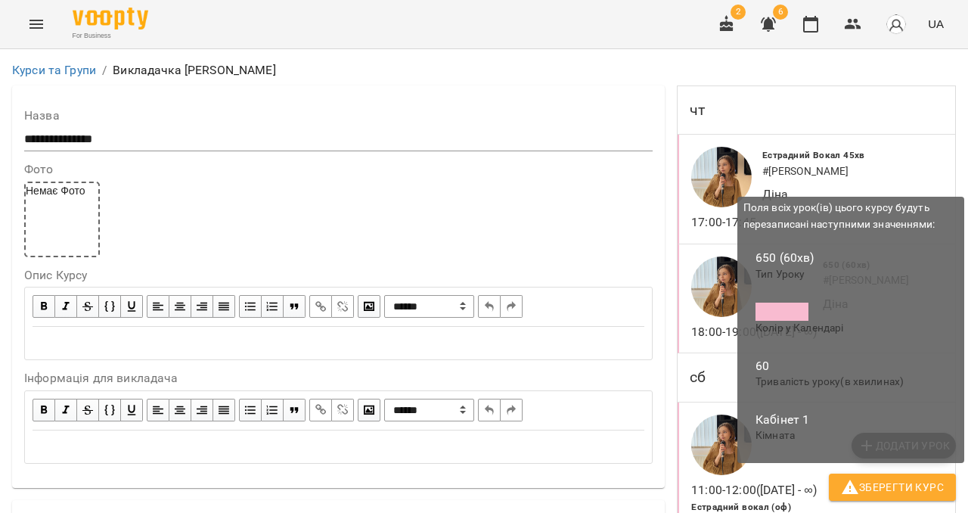
click at [854, 493] on icon "button" at bounding box center [849, 486] width 17 height 14
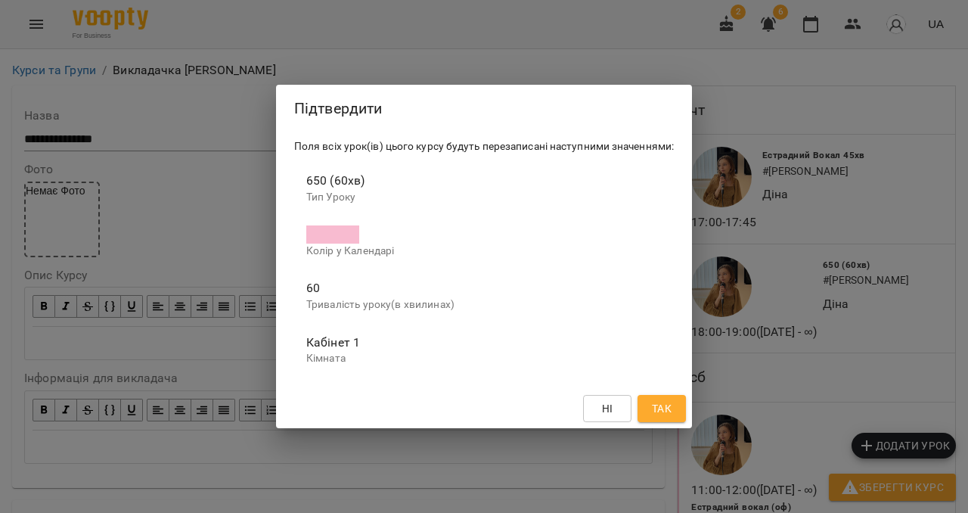
click at [591, 416] on button "Ні" at bounding box center [607, 408] width 48 height 27
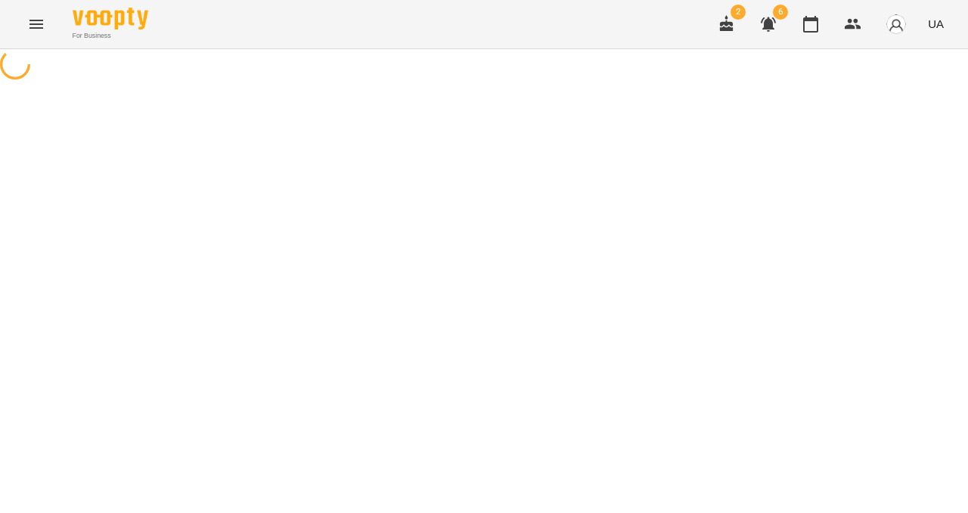
scroll to position [0, 0]
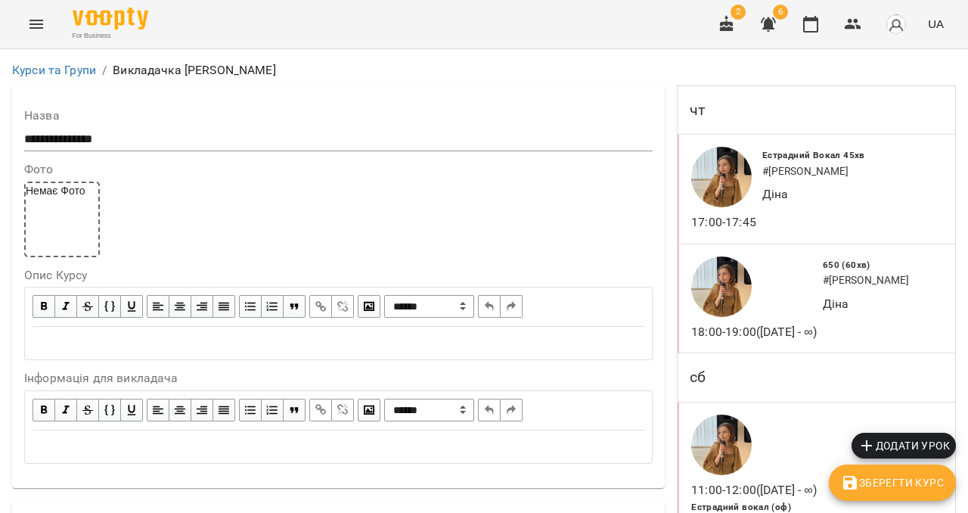
click at [39, 17] on icon "Menu" at bounding box center [36, 24] width 18 height 18
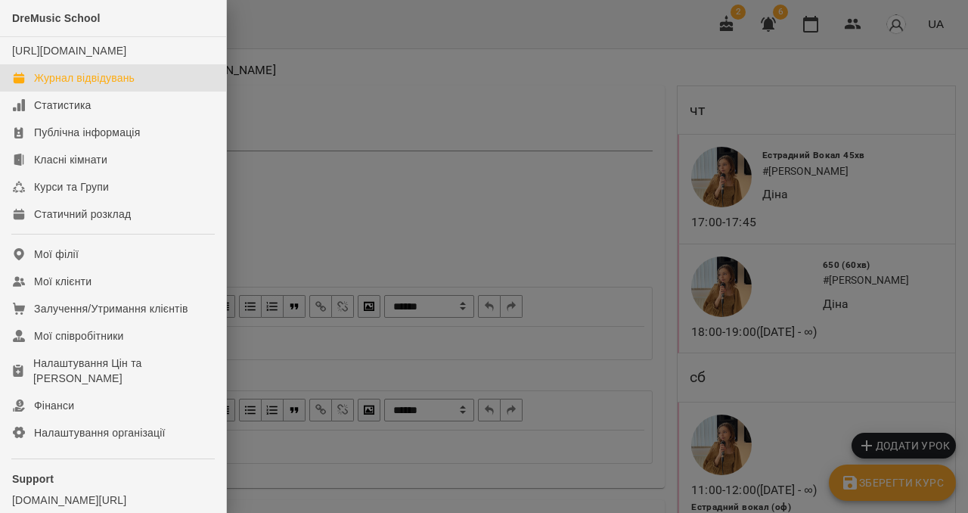
click at [65, 85] on div "Журнал відвідувань" at bounding box center [84, 77] width 101 height 15
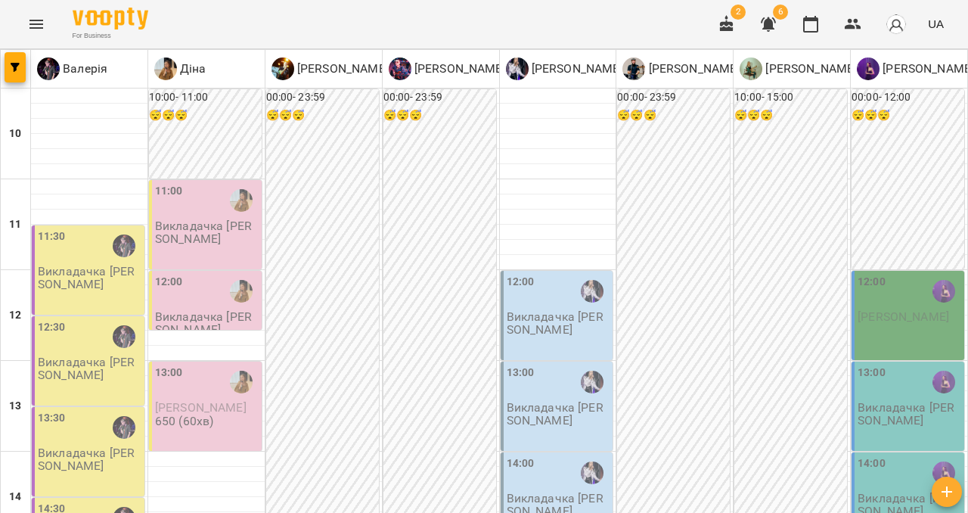
scroll to position [93, 0]
click at [33, 32] on icon "Menu" at bounding box center [36, 24] width 18 height 18
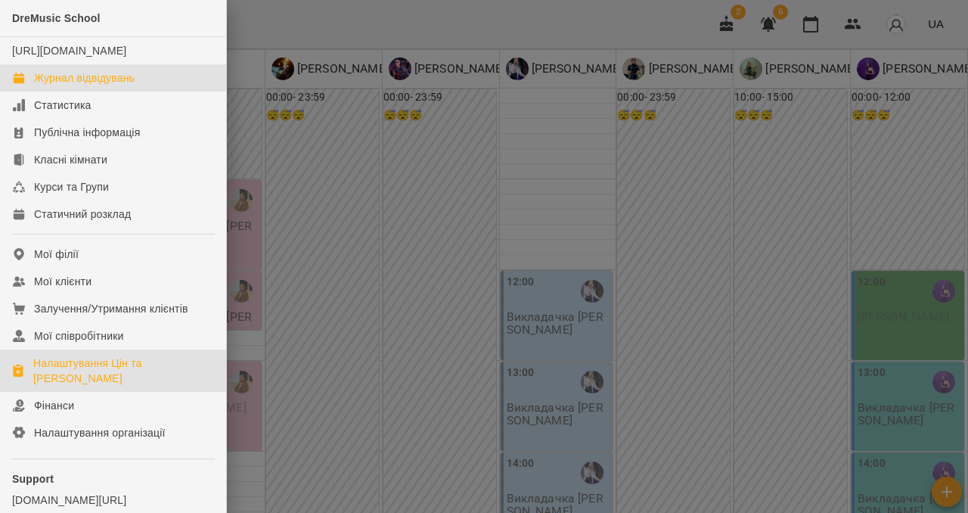
click at [74, 386] on div "Налаштування Цін та [PERSON_NAME]" at bounding box center [123, 370] width 181 height 30
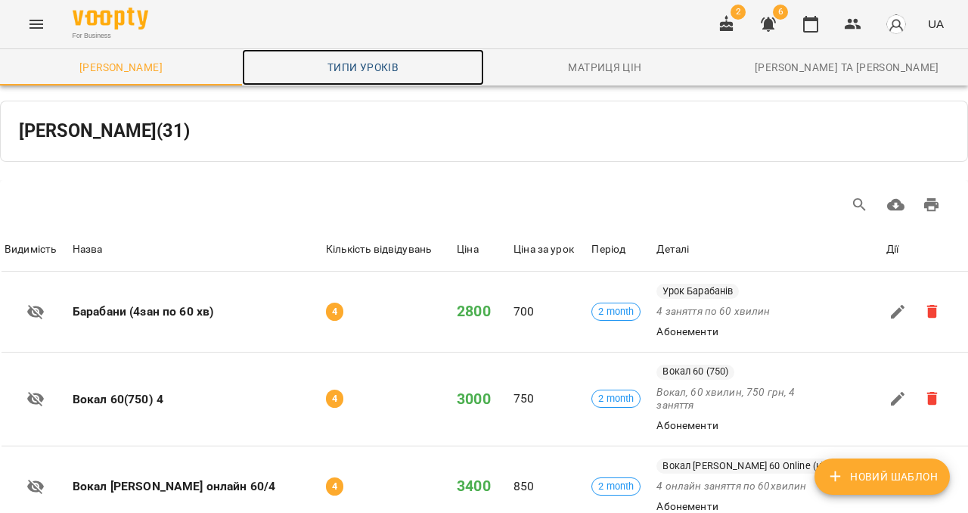
click at [339, 62] on span "Типи уроків" at bounding box center [363, 67] width 224 height 18
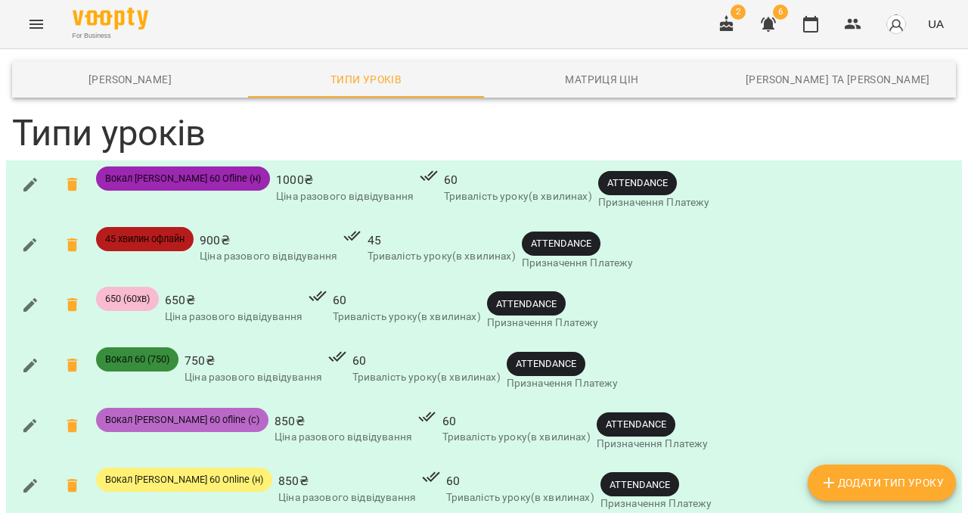
scroll to position [64, 0]
click at [31, 298] on icon "button" at bounding box center [30, 305] width 14 height 14
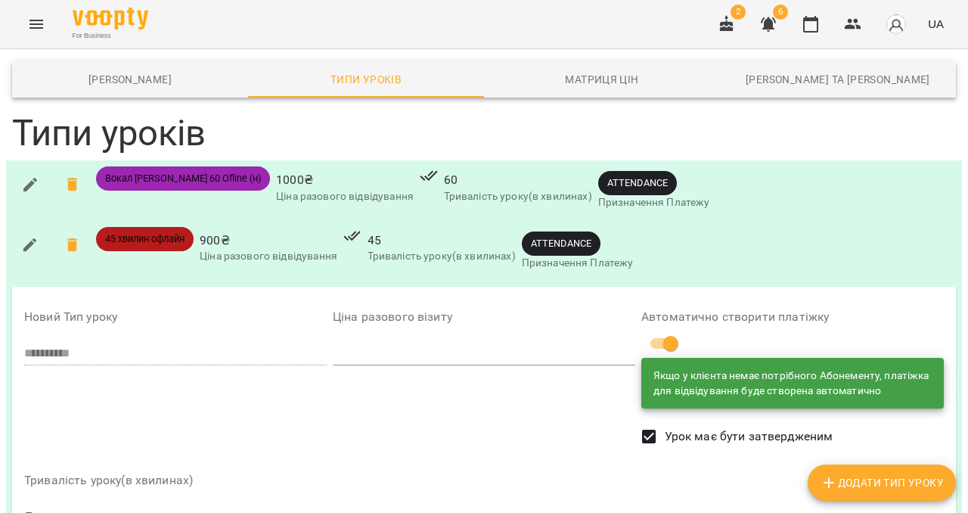
scroll to position [183, 0]
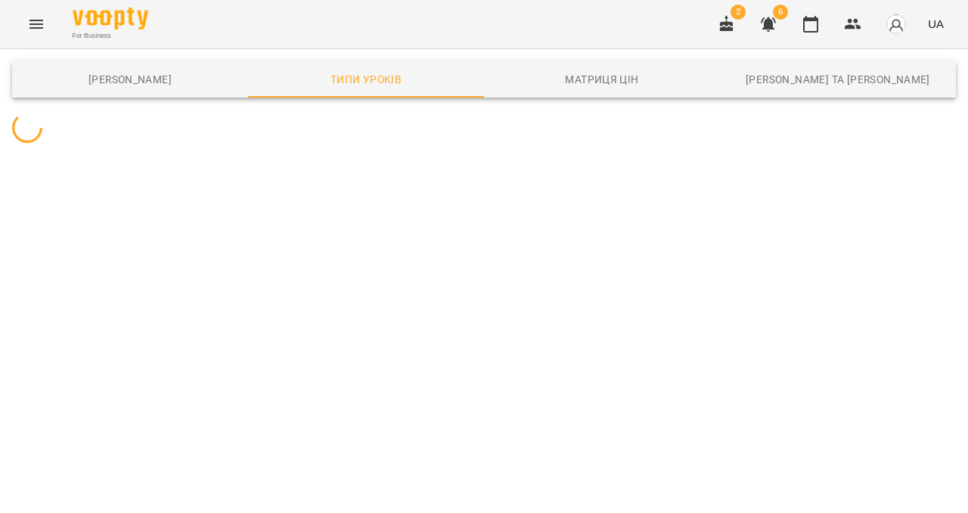
scroll to position [0, 0]
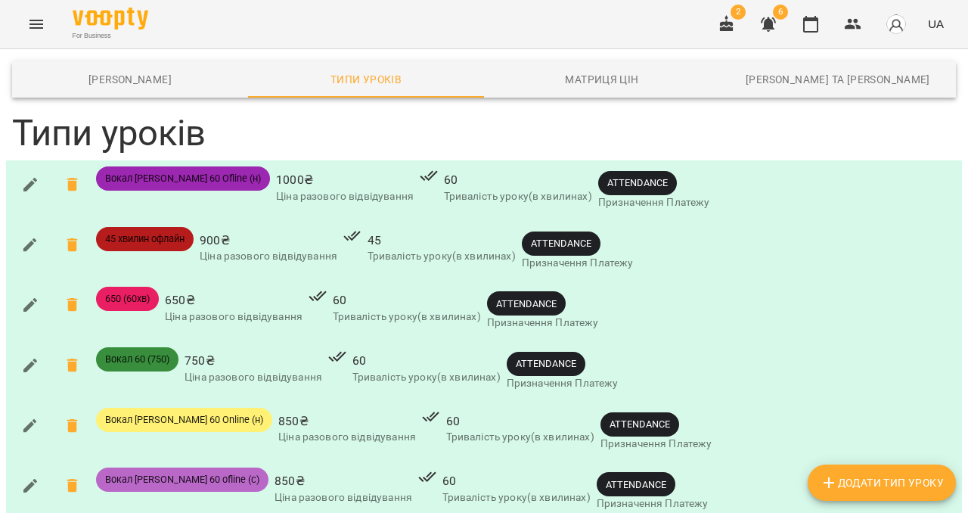
click at [35, 26] on icon "Menu" at bounding box center [36, 24] width 18 height 18
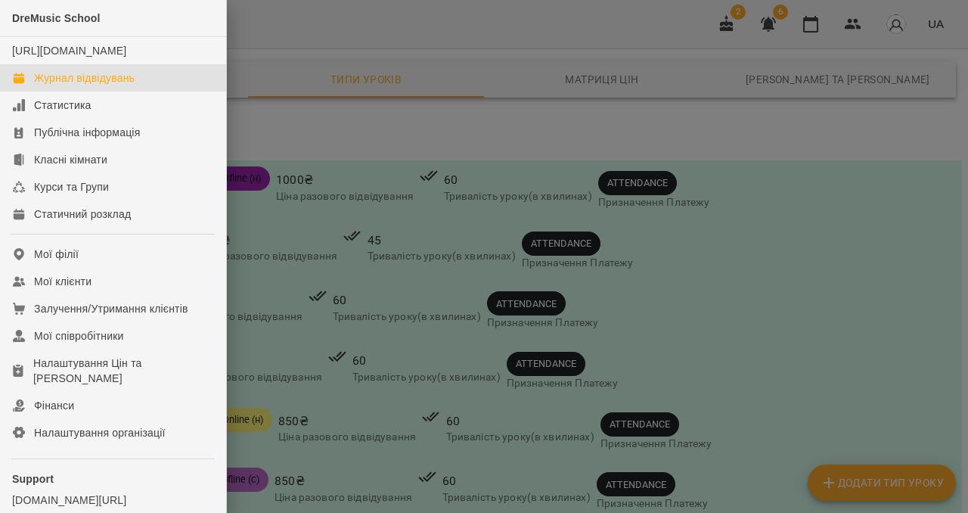
click at [39, 85] on div "Журнал відвідувань" at bounding box center [84, 77] width 101 height 15
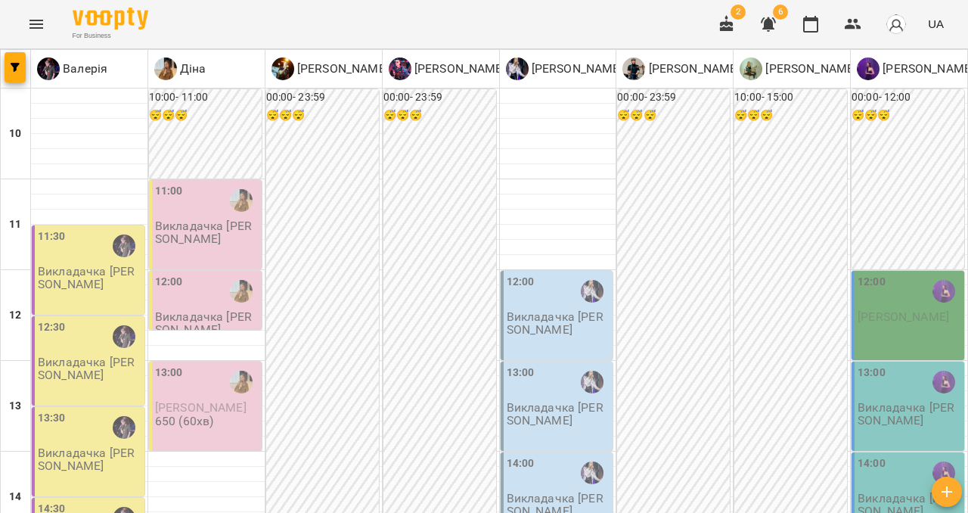
scroll to position [197, 0]
click at [235, 364] on div "13:00 [PERSON_NAME] 650 (60хв)" at bounding box center [207, 396] width 104 height 64
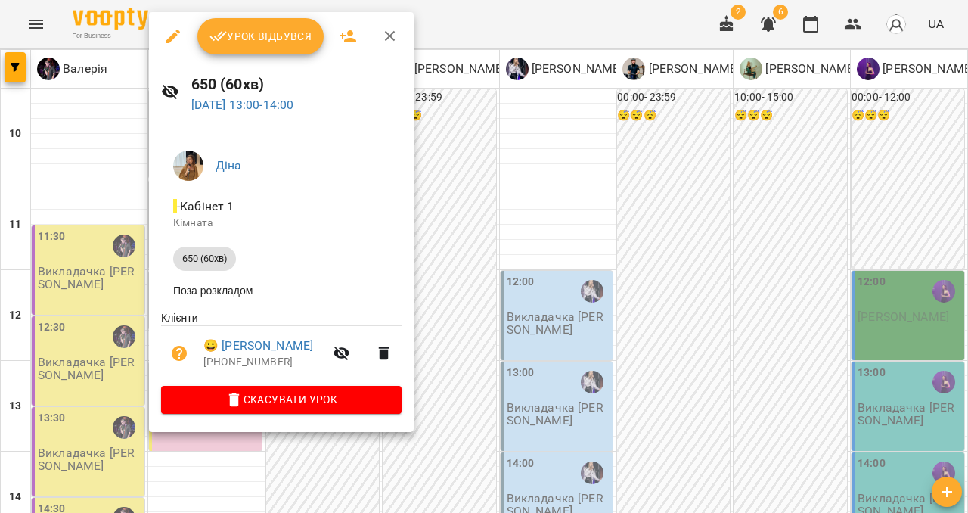
click at [173, 43] on icon "button" at bounding box center [173, 36] width 18 height 18
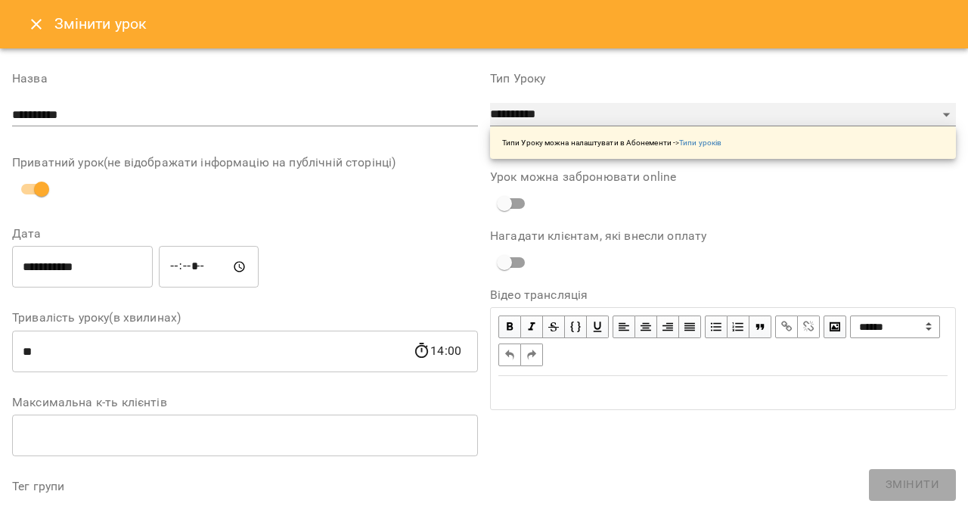
click at [642, 107] on select "**********" at bounding box center [723, 115] width 466 height 24
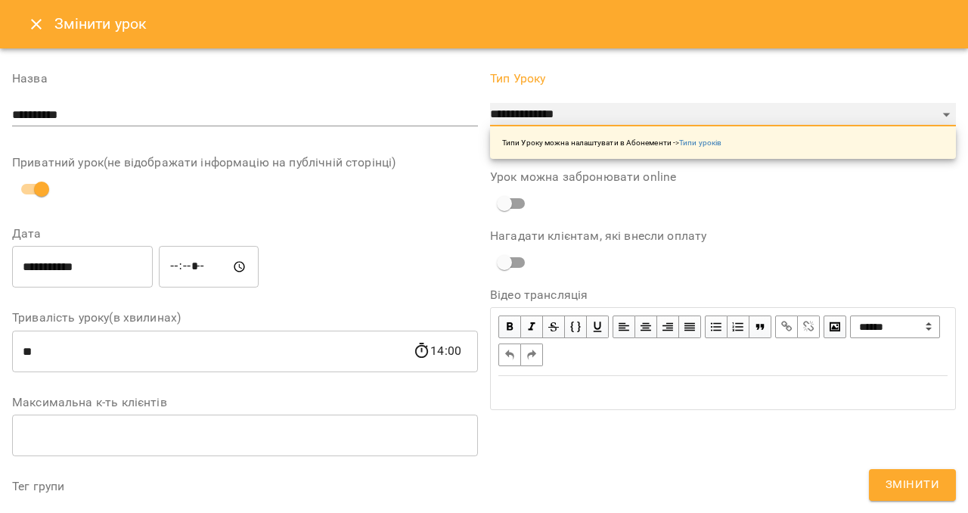
click at [606, 119] on select "**********" at bounding box center [723, 115] width 466 height 24
select select "**********"
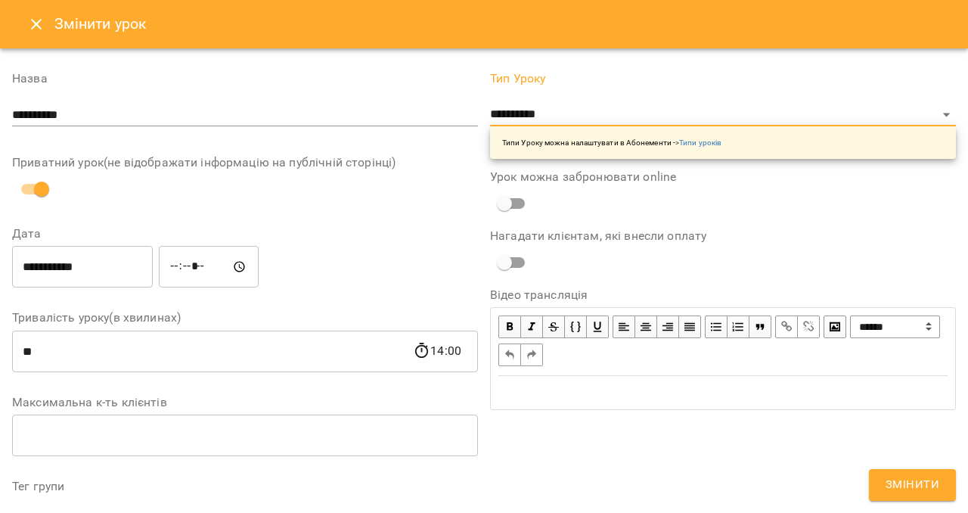
click at [928, 471] on button "Змінити" at bounding box center [912, 485] width 87 height 32
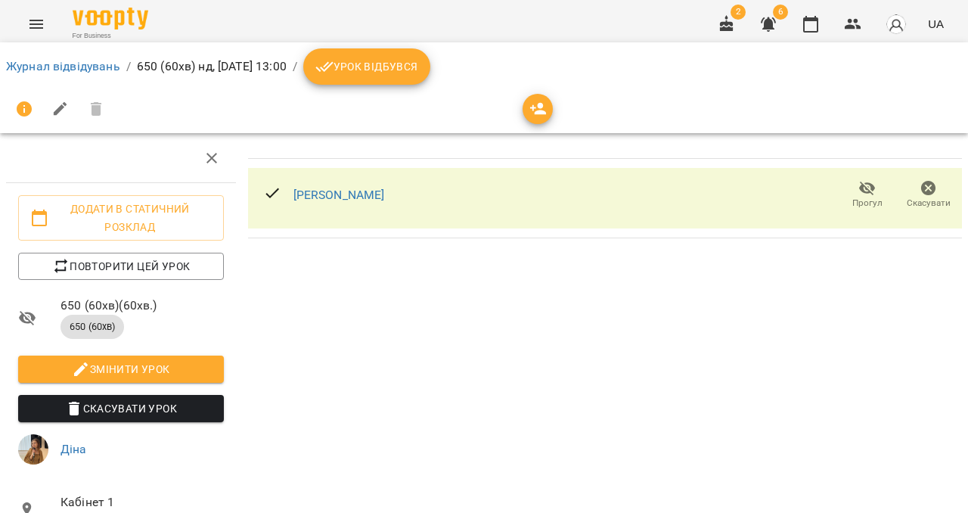
click at [30, 27] on icon "Menu" at bounding box center [36, 24] width 14 height 9
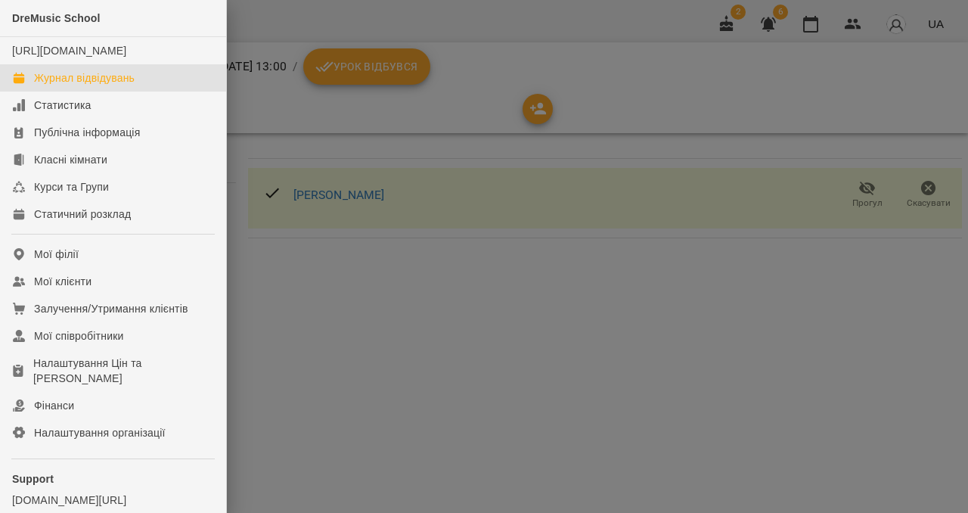
click at [53, 85] on div "Журнал відвідувань" at bounding box center [84, 77] width 101 height 15
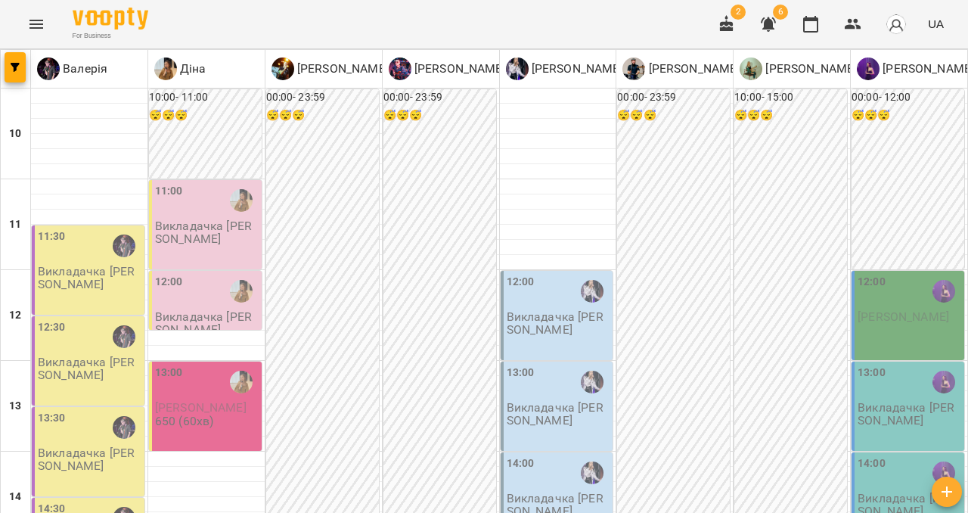
scroll to position [218, 0]
click at [39, 29] on icon "Menu" at bounding box center [36, 24] width 18 height 18
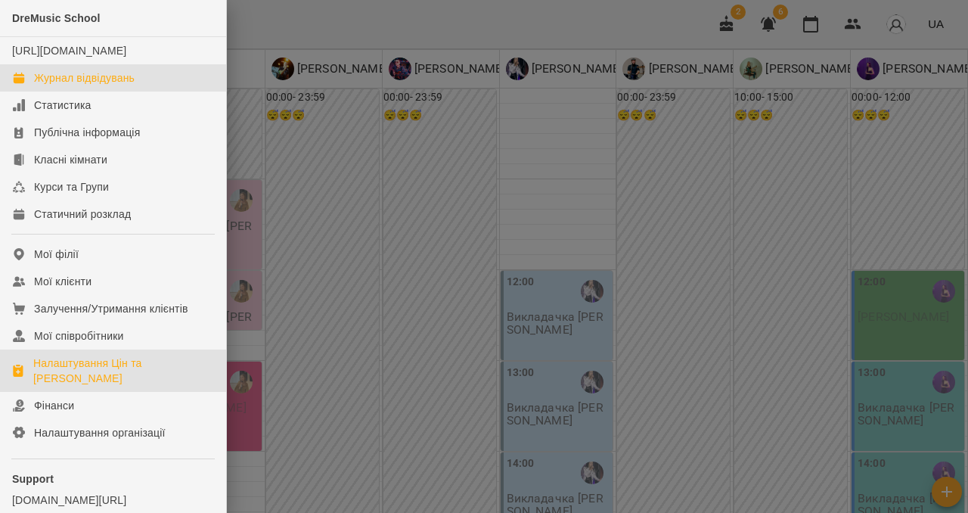
click at [92, 386] on div "Налаштування Цін та [PERSON_NAME]" at bounding box center [123, 370] width 181 height 30
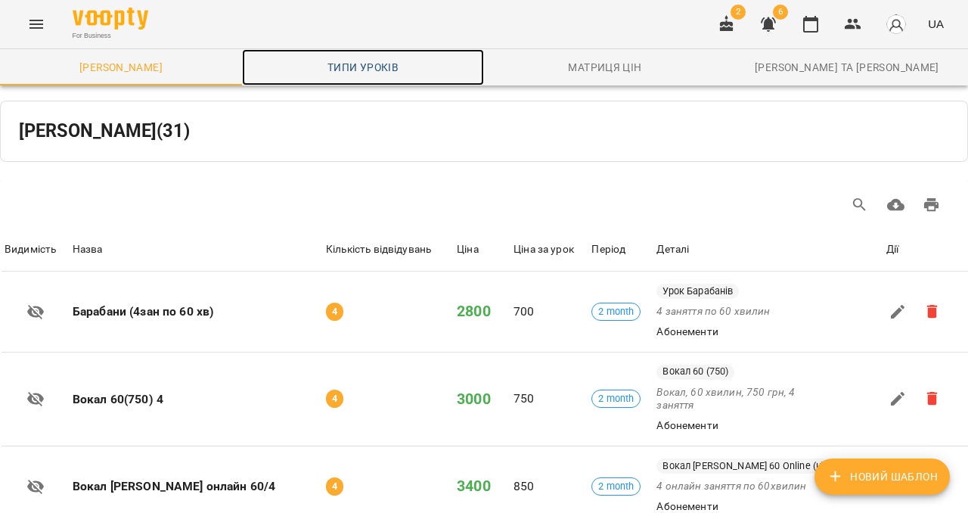
click at [320, 62] on span "Типи уроків" at bounding box center [363, 67] width 224 height 18
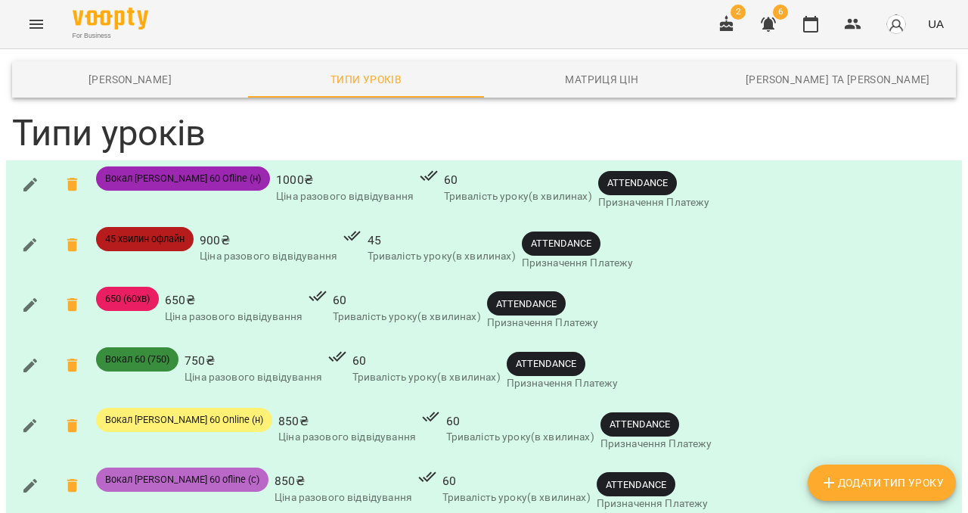
click at [39, 20] on icon "Menu" at bounding box center [36, 24] width 14 height 9
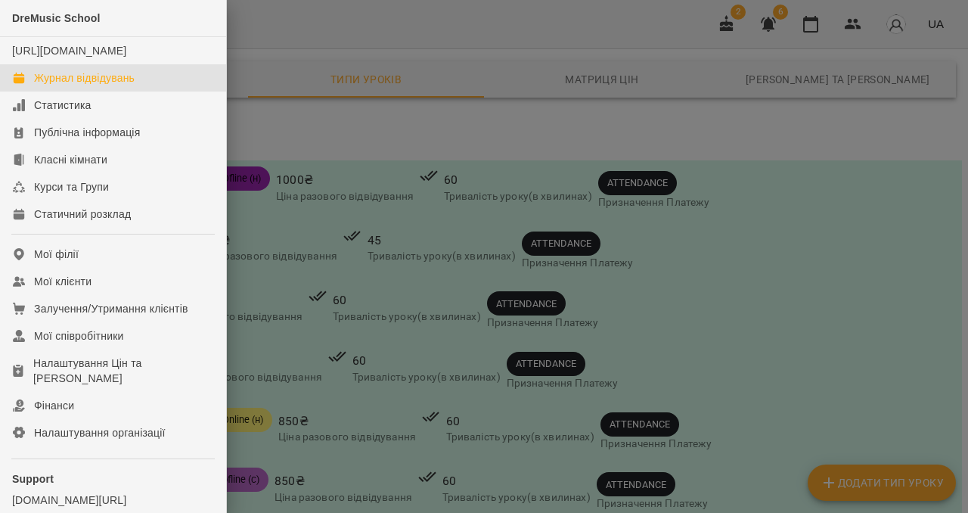
click at [71, 85] on div "Журнал відвідувань" at bounding box center [84, 77] width 101 height 15
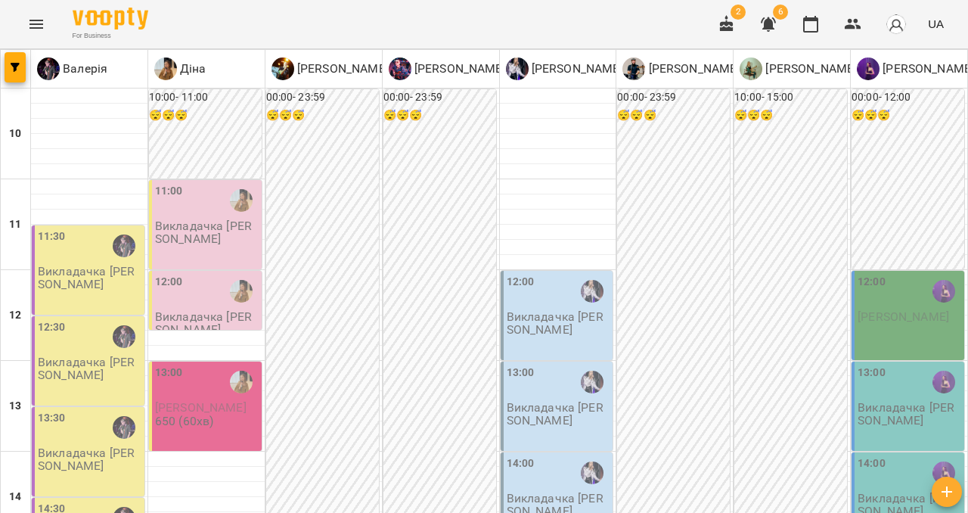
click at [191, 401] on span "[PERSON_NAME]" at bounding box center [200, 407] width 91 height 14
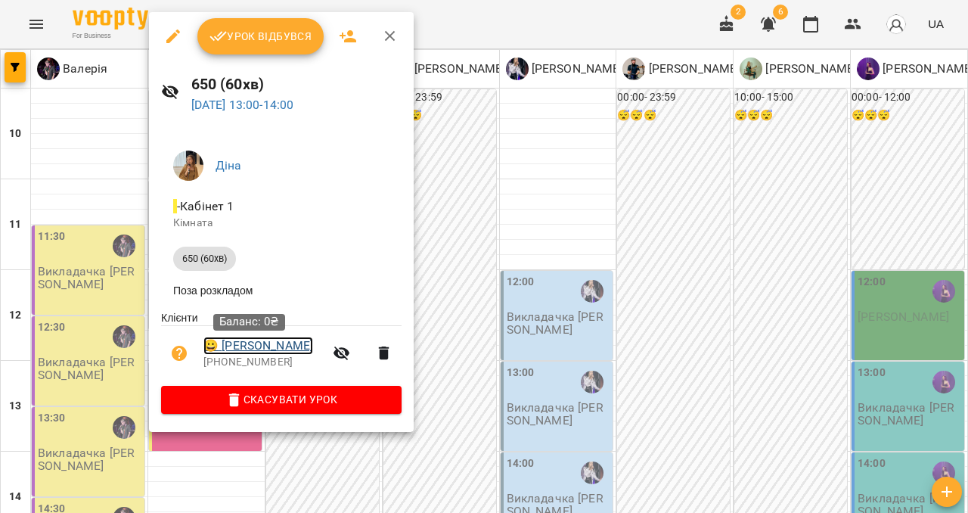
click at [254, 353] on link "😀 [PERSON_NAME]" at bounding box center [258, 345] width 110 height 18
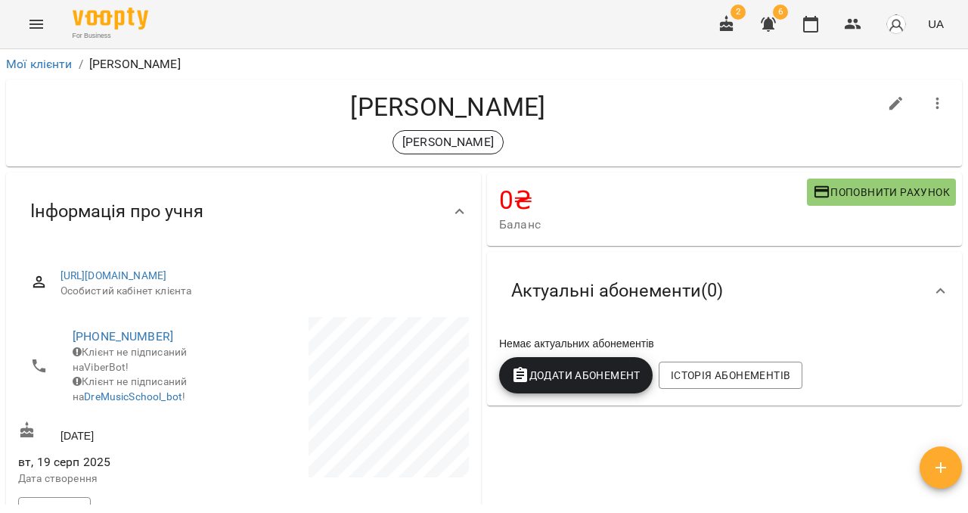
click at [839, 190] on span "Поповнити рахунок" at bounding box center [881, 192] width 137 height 18
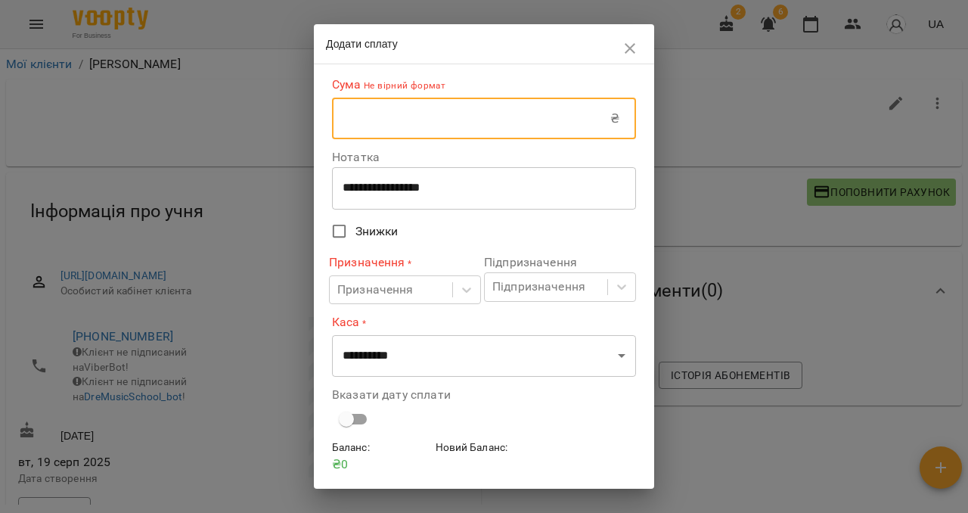
click at [460, 124] on input "text" at bounding box center [471, 119] width 278 height 42
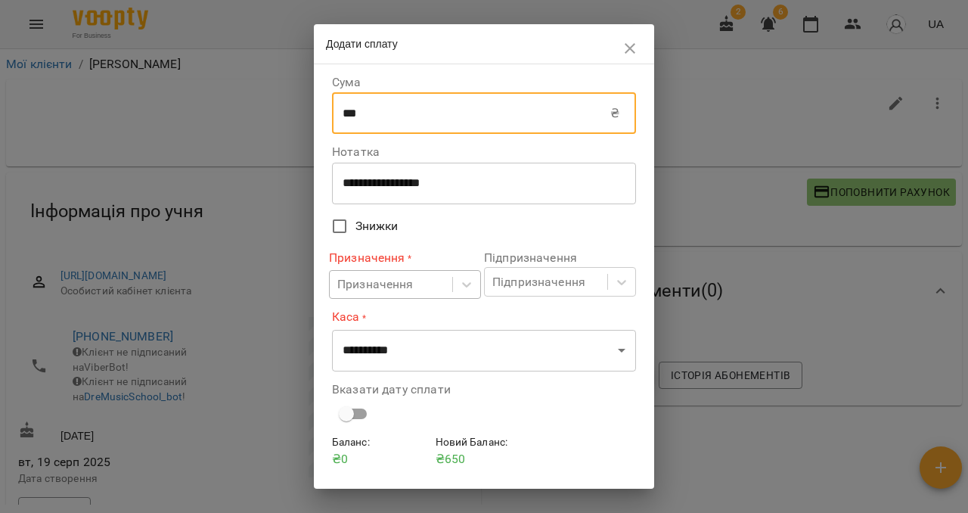
type input "***"
click at [380, 285] on div "Призначення" at bounding box center [375, 284] width 76 height 18
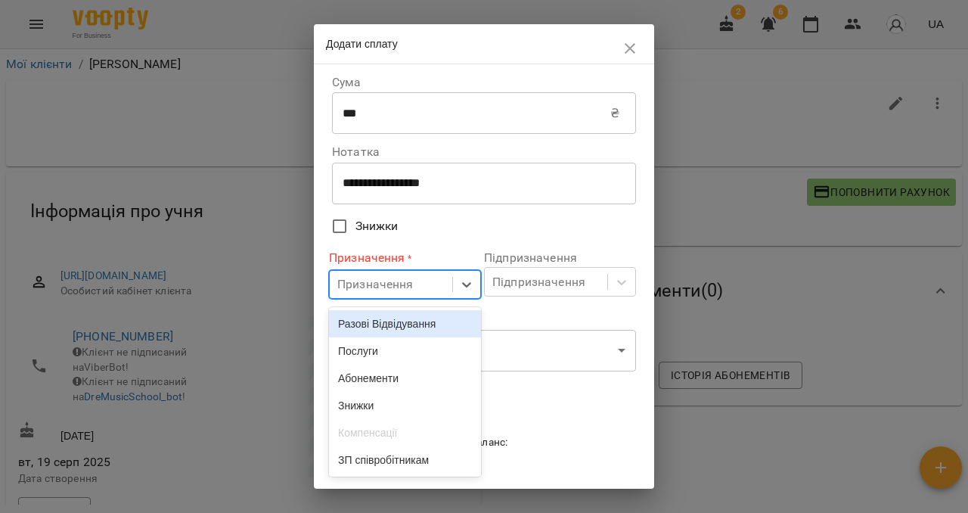
click at [378, 325] on div "Разові Відвідування" at bounding box center [405, 323] width 152 height 27
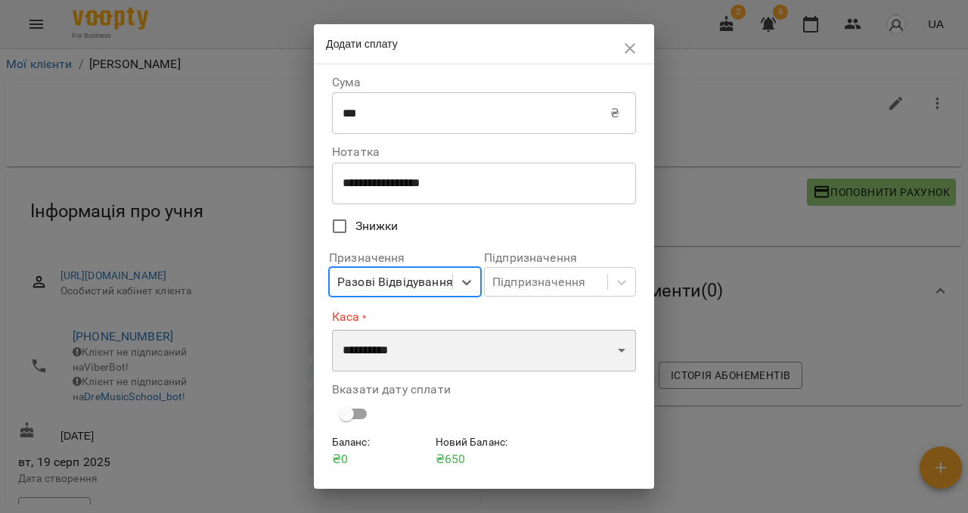
click at [398, 362] on select "**********" at bounding box center [484, 350] width 304 height 42
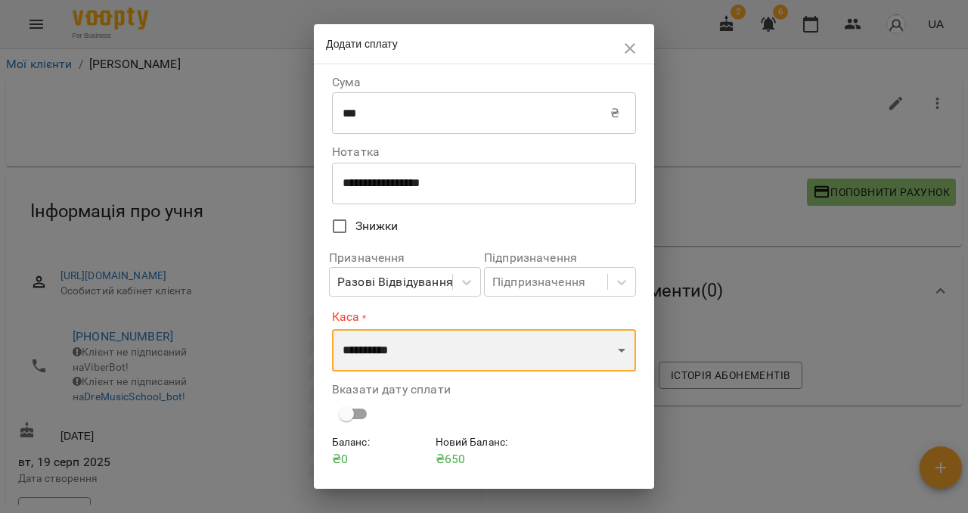
select select "****"
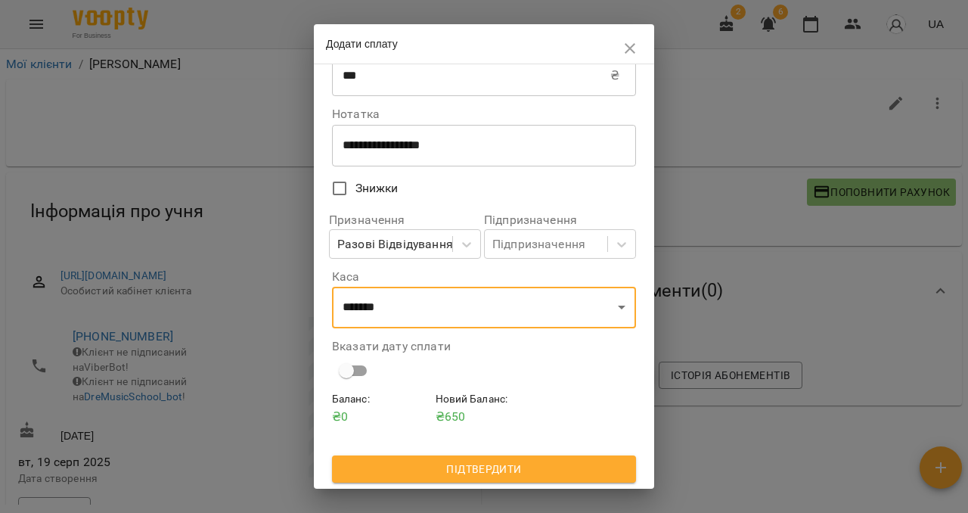
click at [485, 473] on span "Підтвердити" at bounding box center [484, 469] width 280 height 18
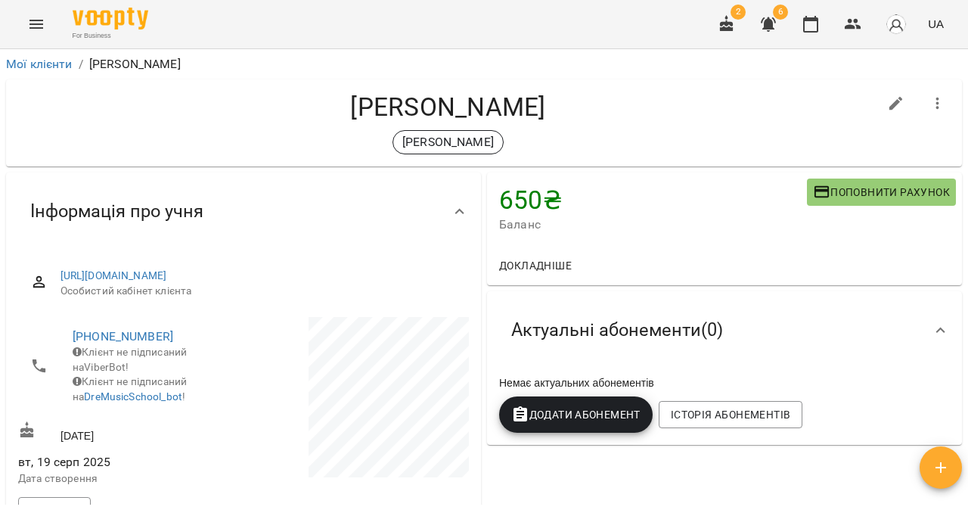
click at [36, 12] on button "Menu" at bounding box center [36, 24] width 36 height 36
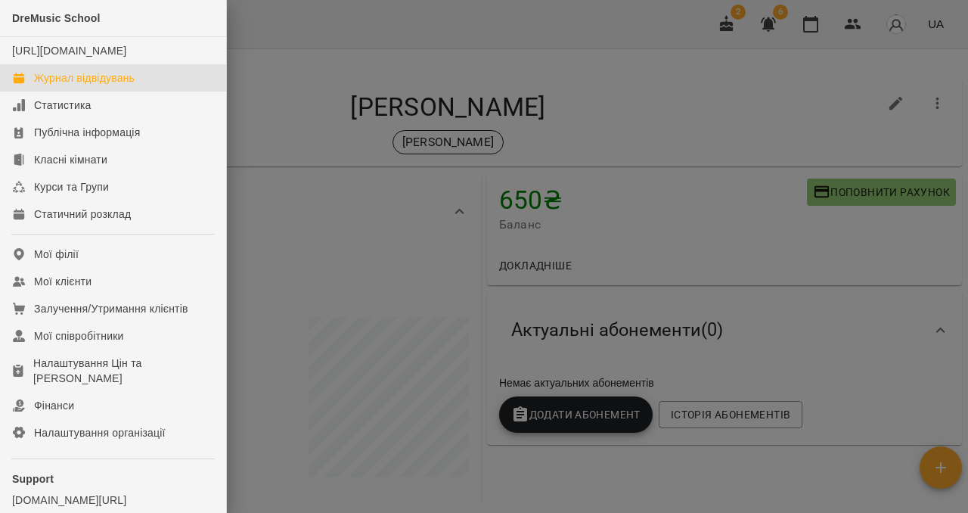
click at [56, 91] on link "Журнал відвідувань" at bounding box center [113, 77] width 226 height 27
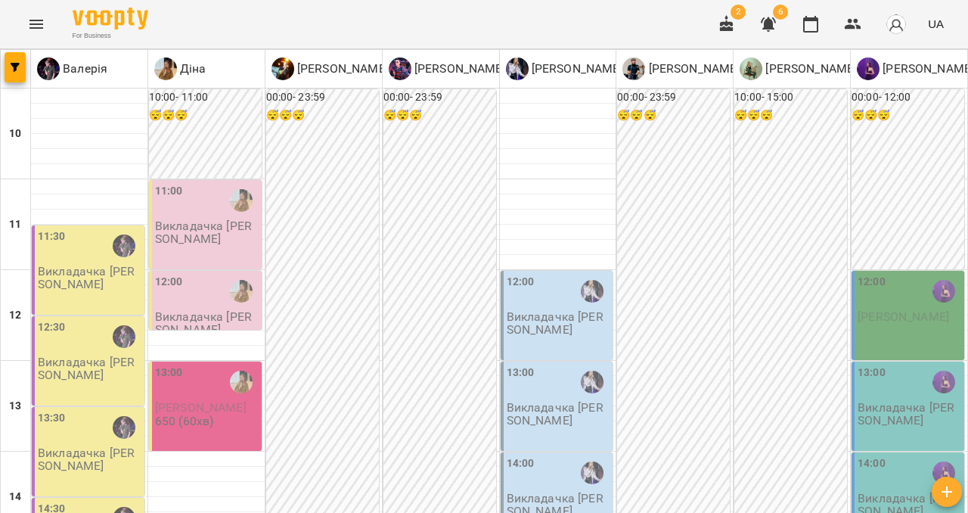
click at [36, 31] on icon "Menu" at bounding box center [36, 24] width 18 height 18
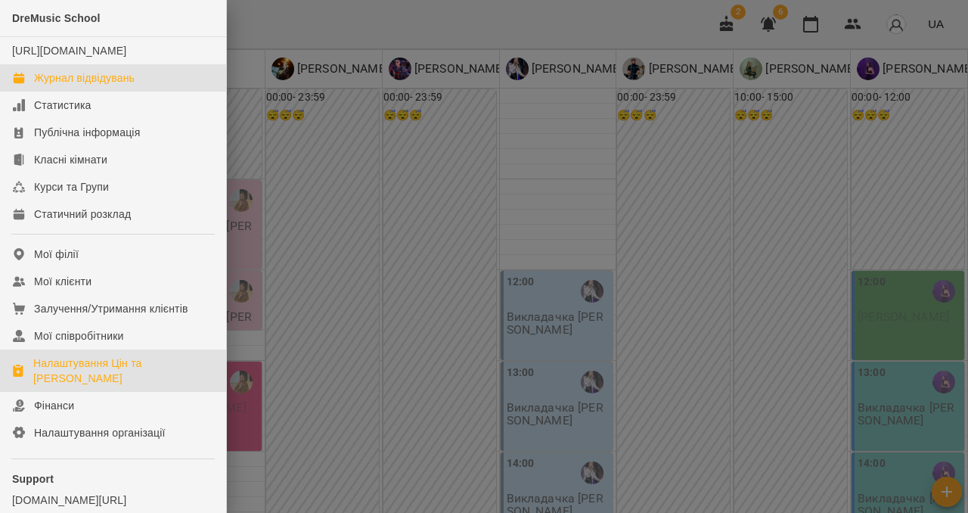
click at [70, 378] on div "Налаштування Цін та [PERSON_NAME]" at bounding box center [123, 370] width 181 height 30
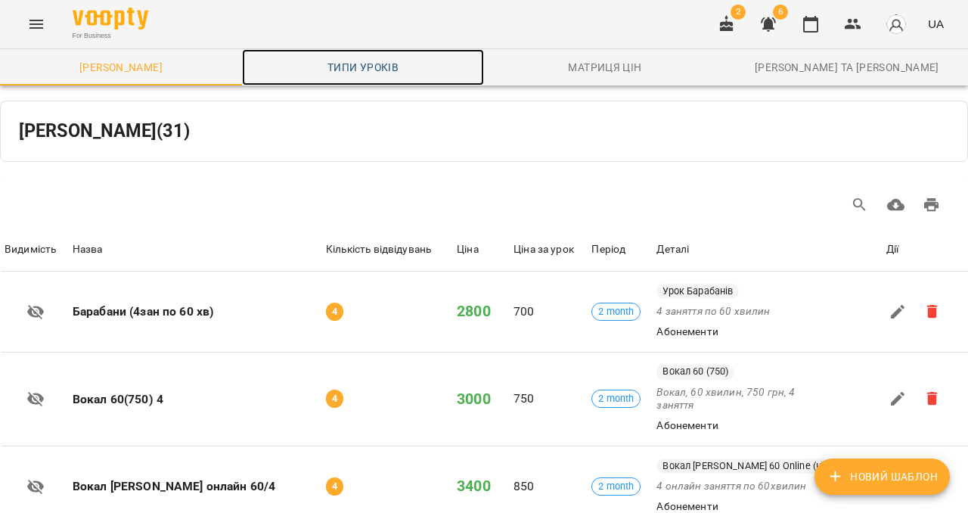
click at [355, 60] on span "Типи уроків" at bounding box center [363, 67] width 224 height 18
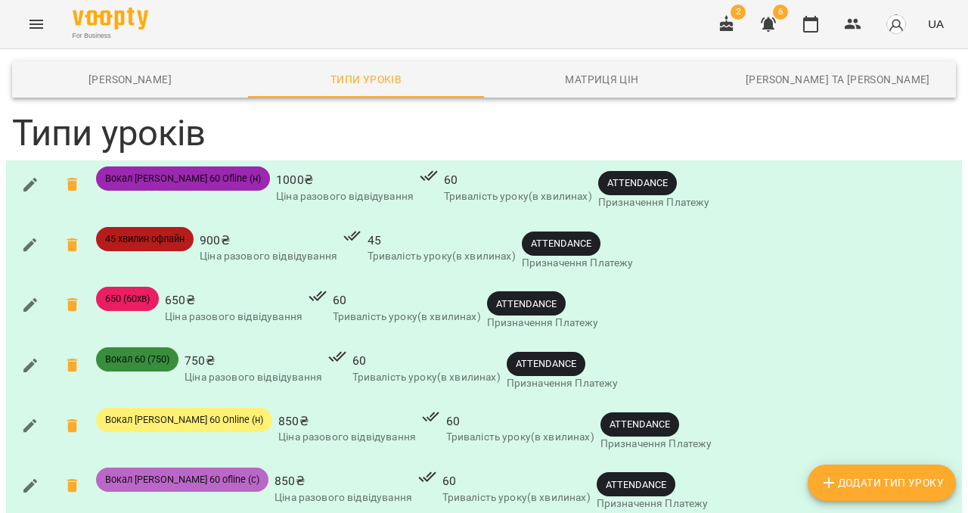
scroll to position [386, 0]
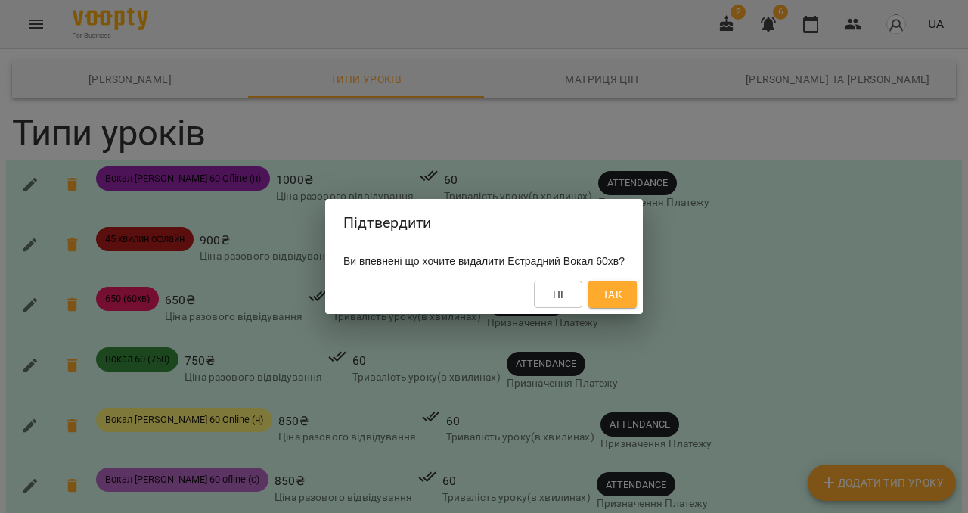
click at [622, 298] on span "Так" at bounding box center [613, 294] width 20 height 18
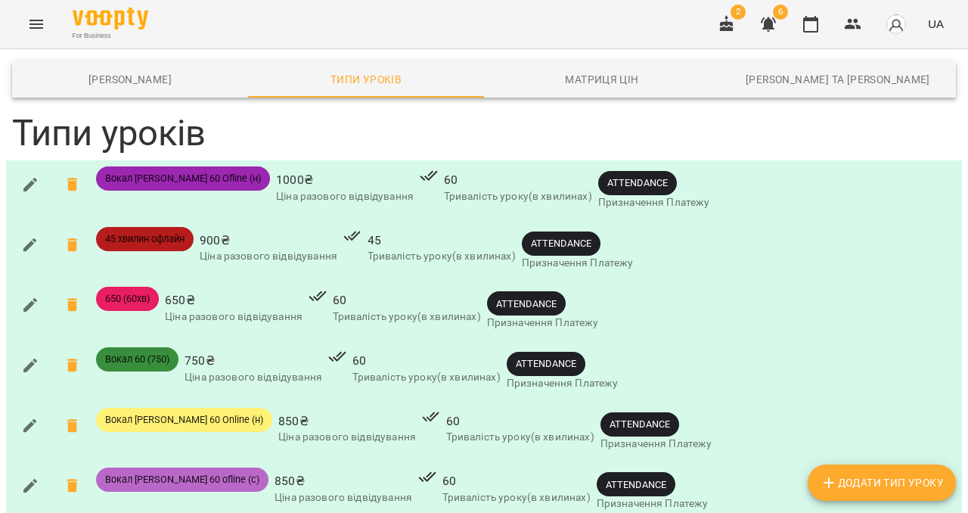
scroll to position [333, 0]
click at [822, 487] on icon "button" at bounding box center [828, 482] width 18 height 18
type input "**********"
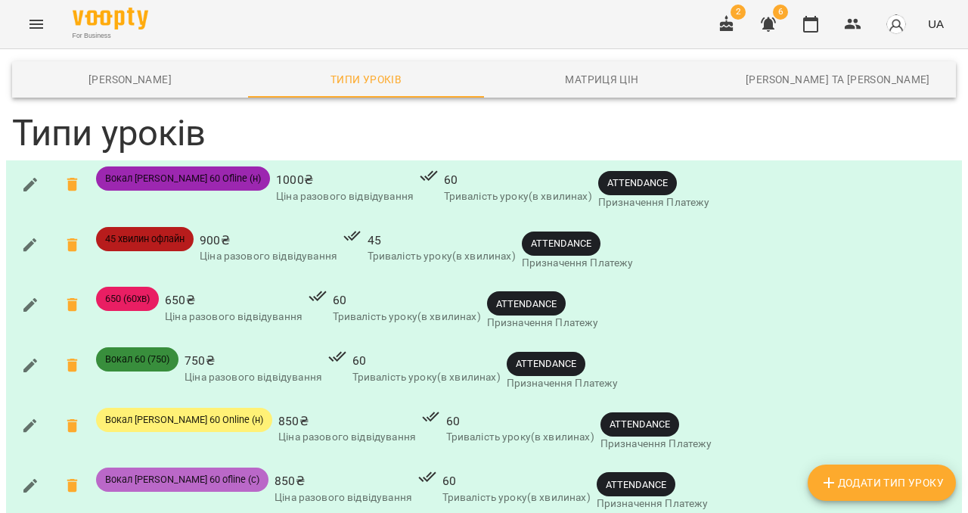
type input "***"
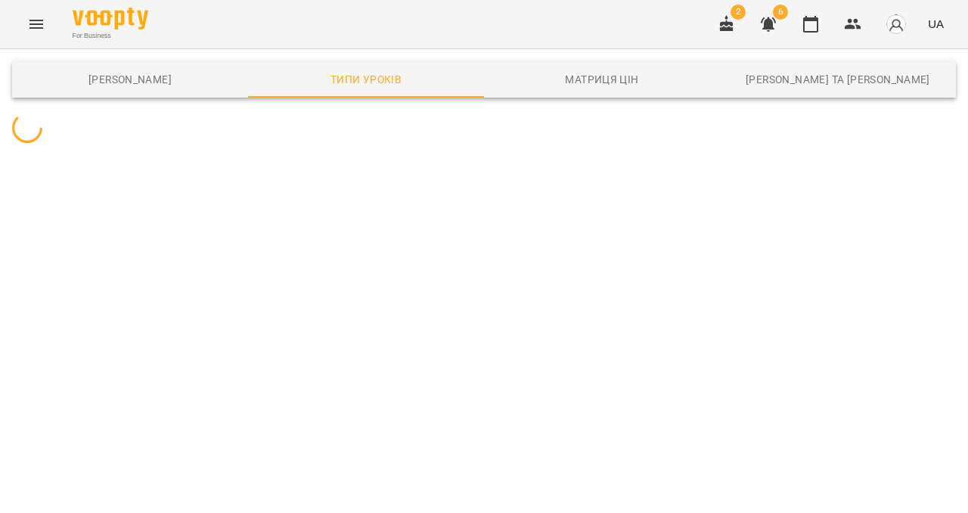
scroll to position [0, 0]
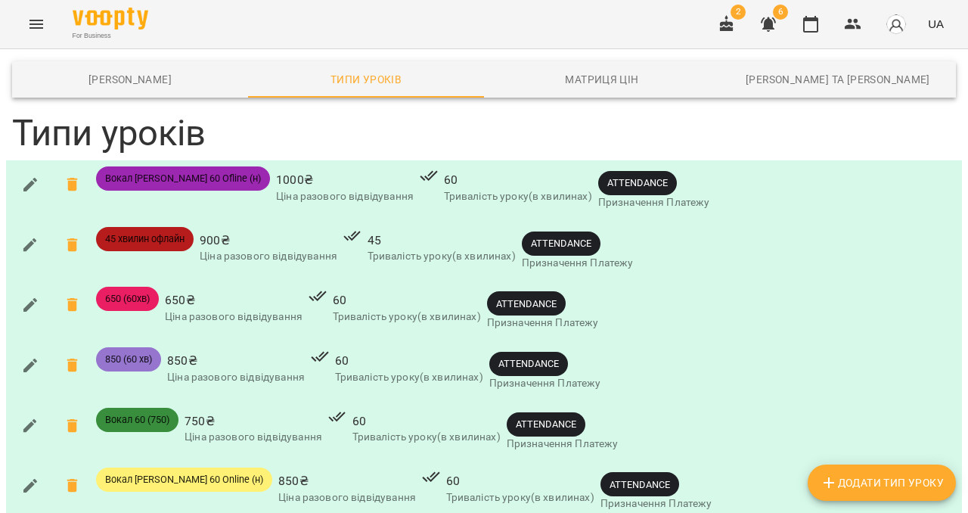
click at [38, 16] on icon "Menu" at bounding box center [36, 24] width 18 height 18
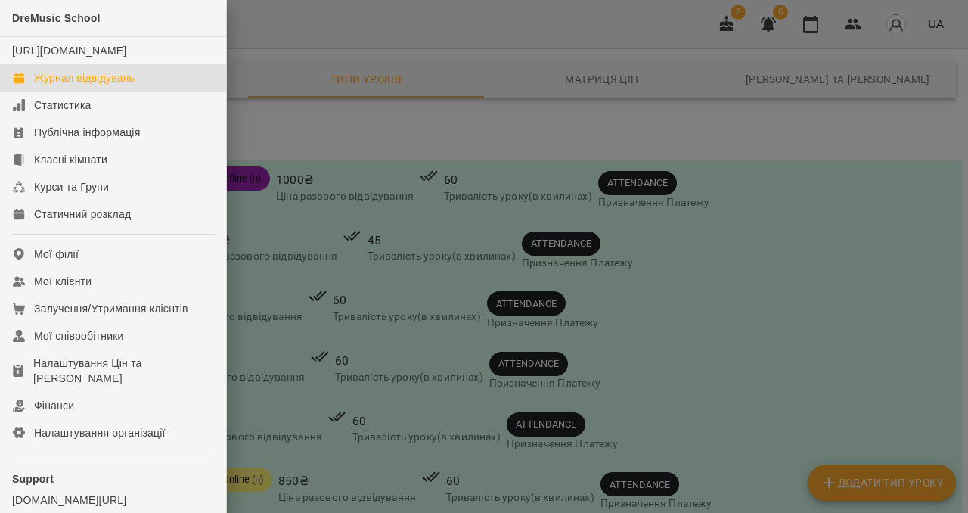
click at [55, 85] on div "Журнал відвідувань" at bounding box center [84, 77] width 101 height 15
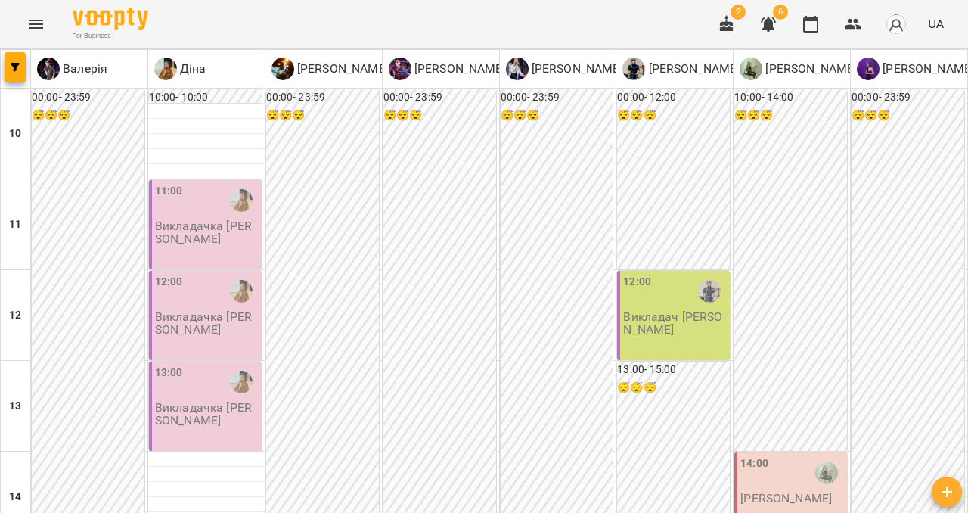
click at [229, 233] on div "11:00 Викладачка [PERSON_NAME]" at bounding box center [205, 224] width 113 height 89
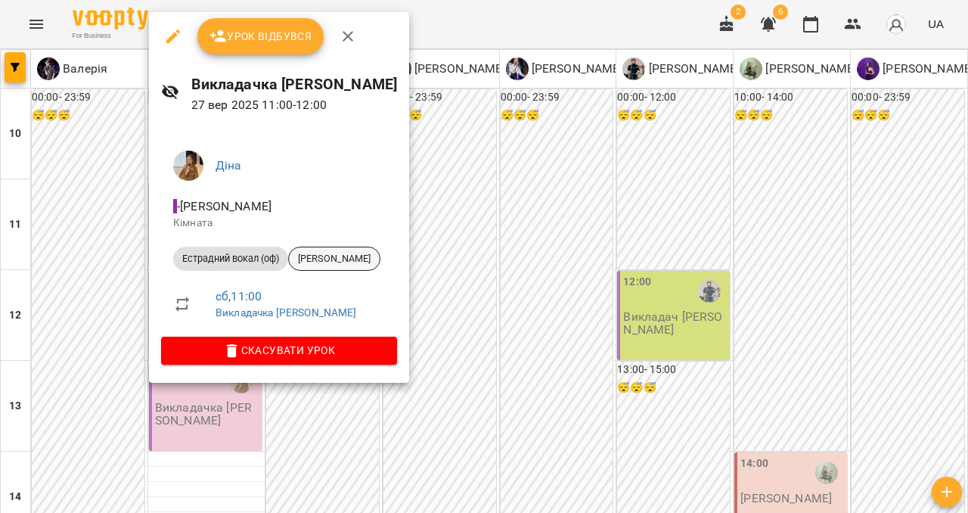
click at [358, 262] on span "[PERSON_NAME]" at bounding box center [334, 259] width 91 height 14
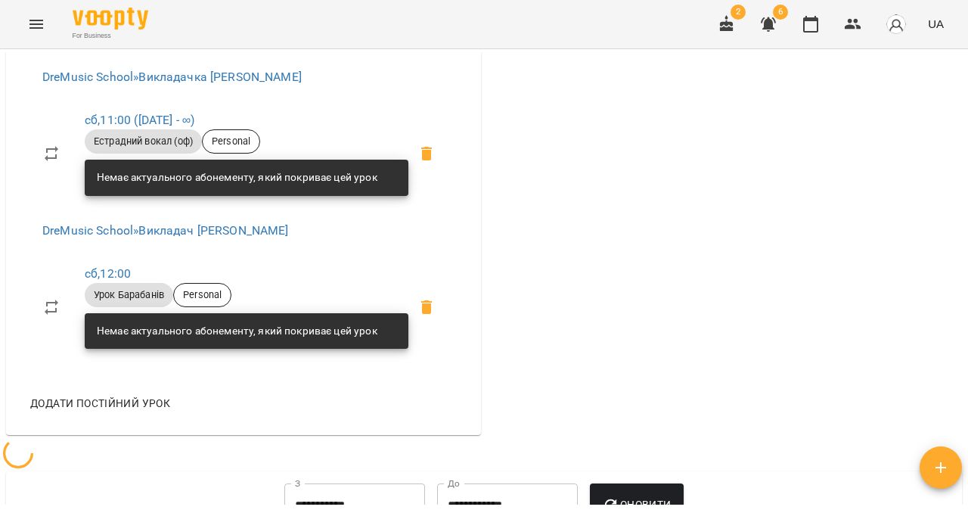
scroll to position [542, 0]
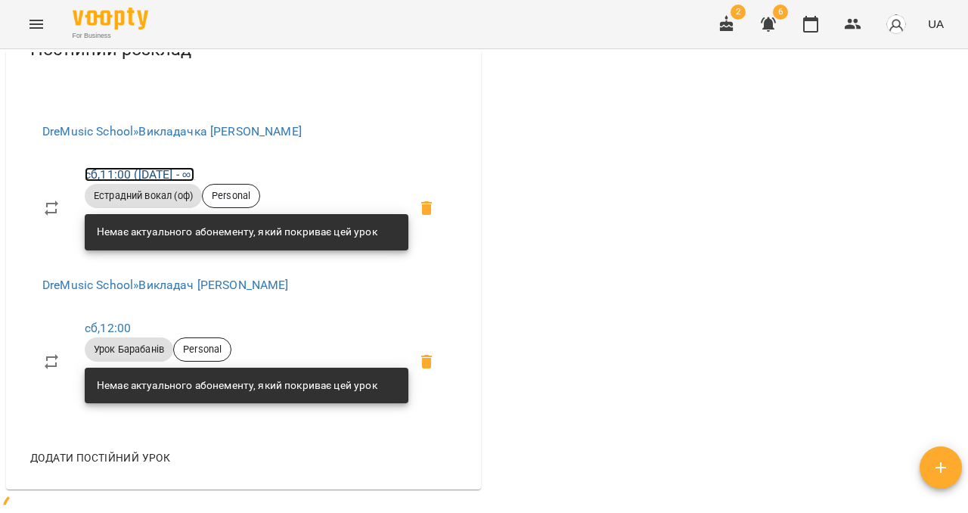
click at [168, 181] on link "сб , 11:00 ([DATE] - ∞)" at bounding box center [140, 174] width 110 height 14
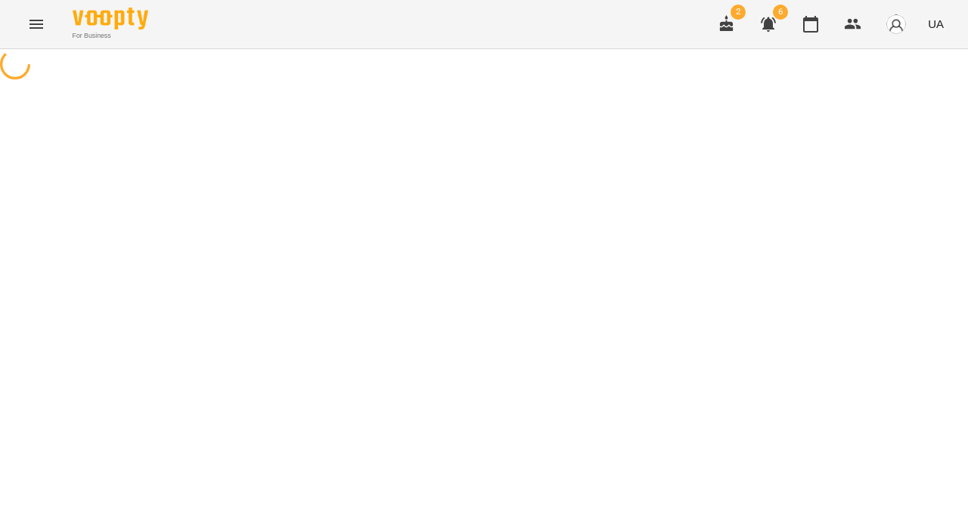
select select "*"
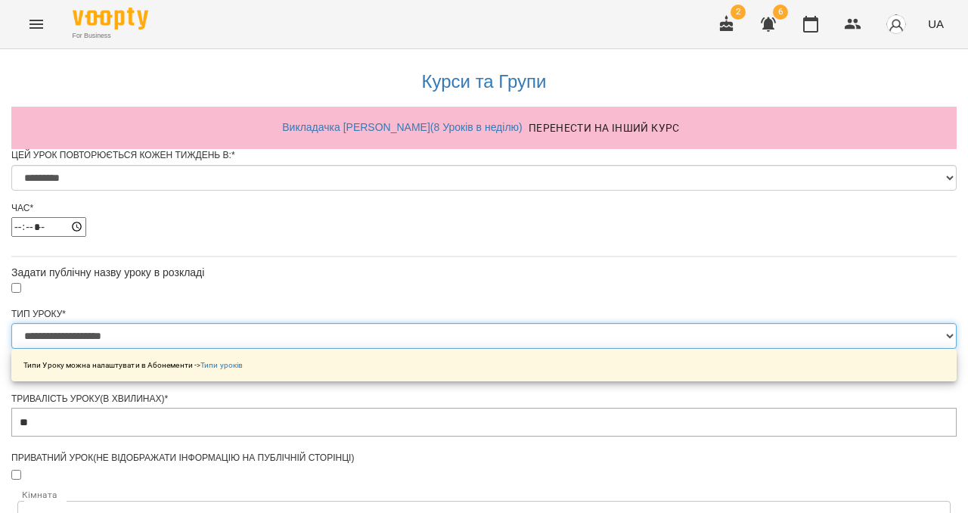
click at [361, 349] on select "**********" at bounding box center [483, 336] width 945 height 26
select select "**********"
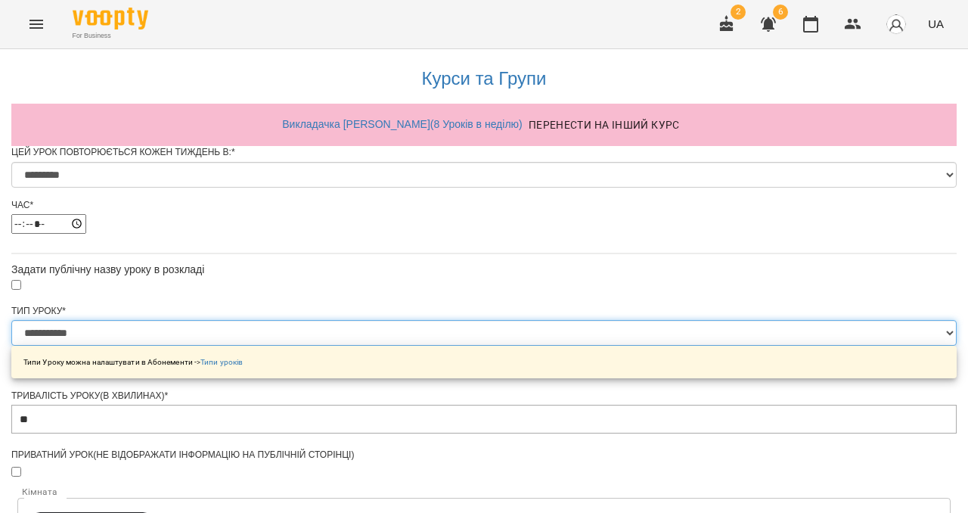
scroll to position [677, 0]
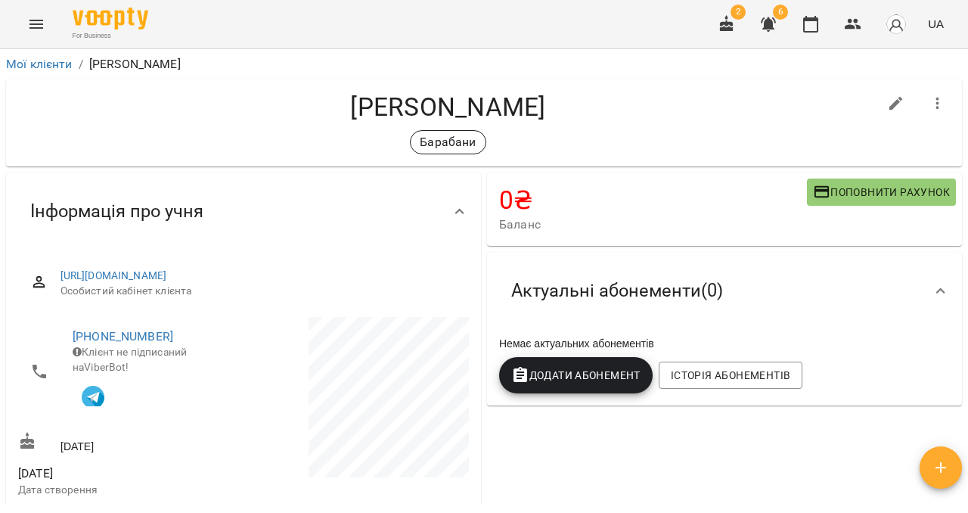
click at [36, 22] on icon "Menu" at bounding box center [36, 24] width 18 height 18
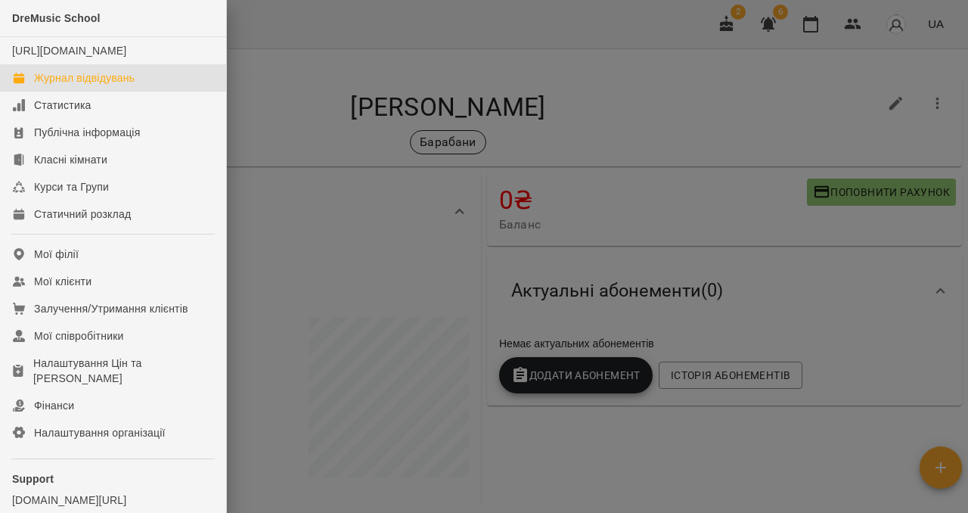
click at [75, 85] on div "Журнал відвідувань" at bounding box center [84, 77] width 101 height 15
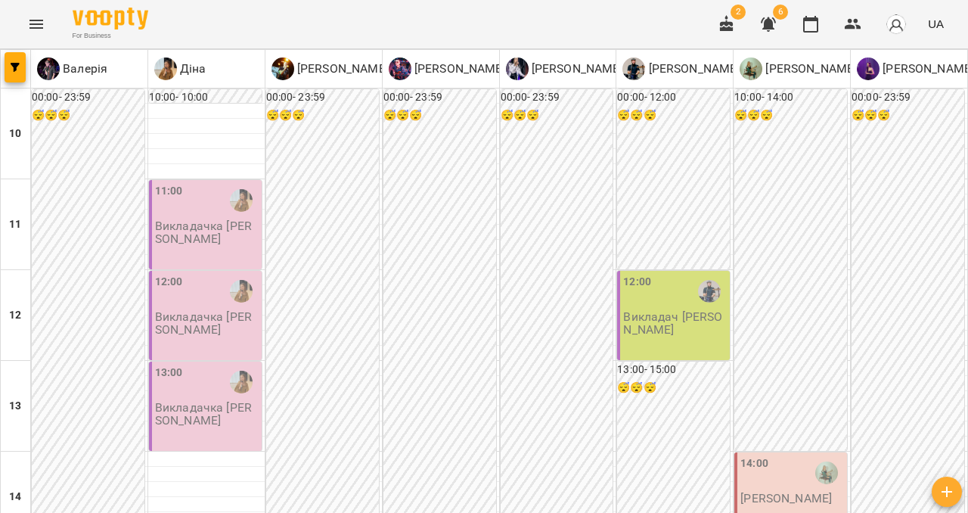
click at [224, 336] on div "12:00 Викладачка [PERSON_NAME]" at bounding box center [205, 315] width 113 height 89
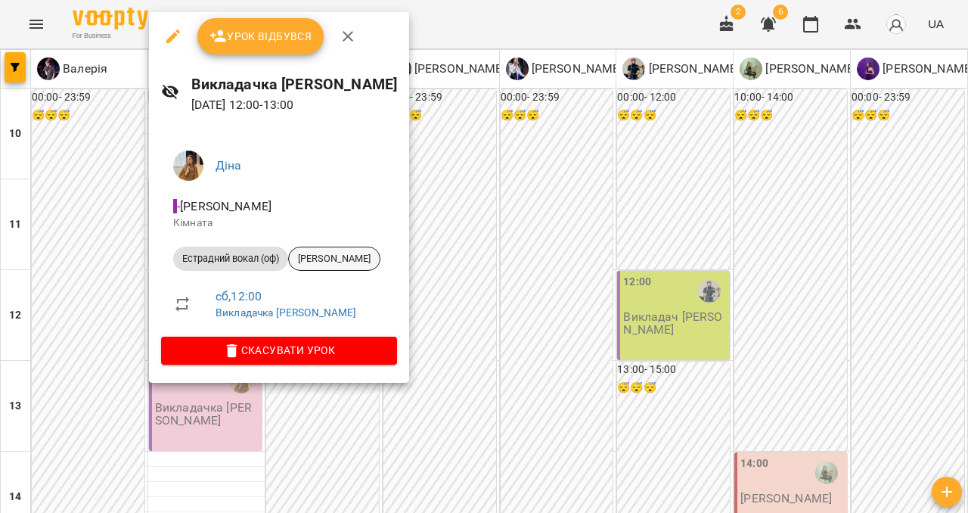
click at [350, 260] on span "[PERSON_NAME]" at bounding box center [334, 259] width 91 height 14
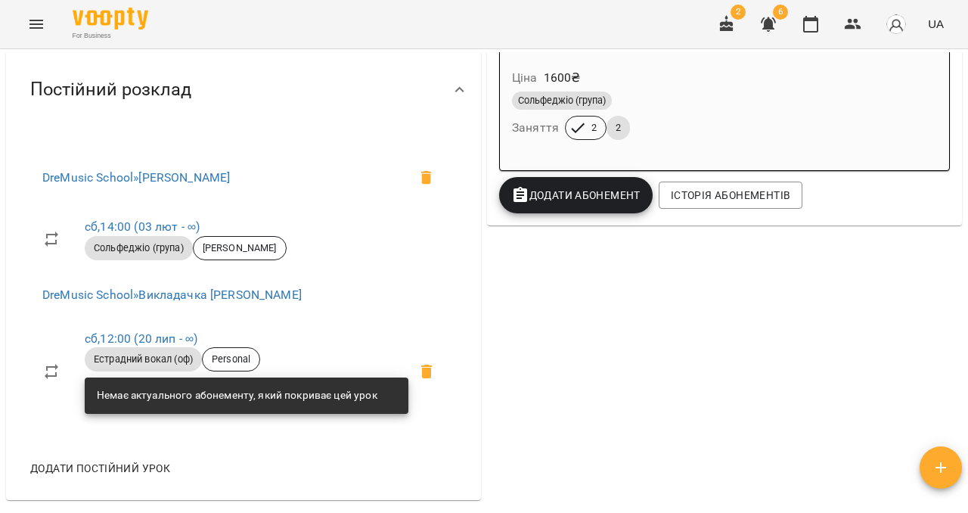
scroll to position [568, 0]
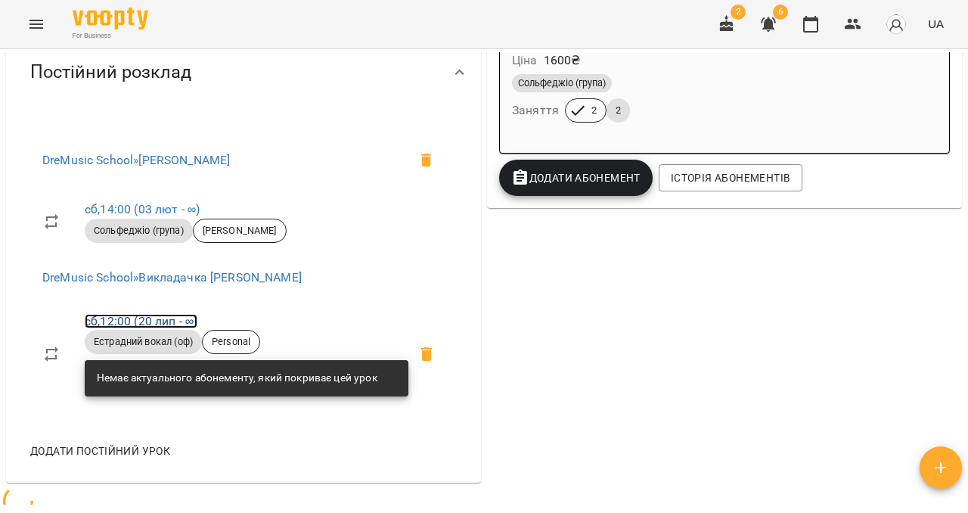
click at [149, 324] on link "сб , 12:00 ([DATE] - ∞)" at bounding box center [141, 321] width 113 height 14
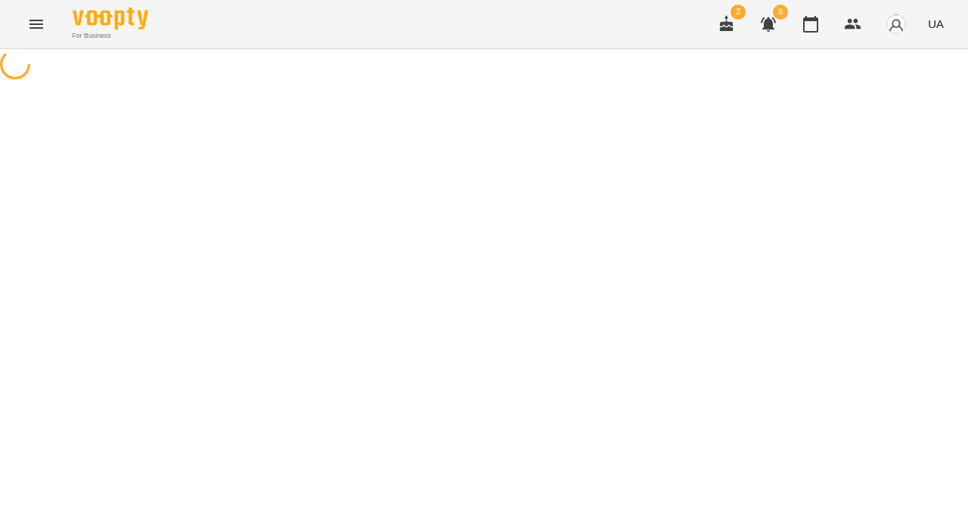
select select "*"
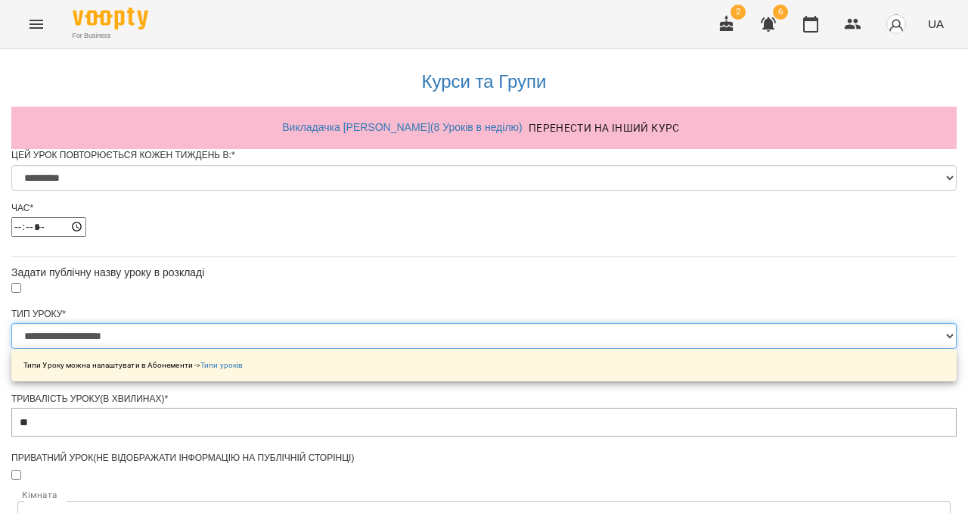
click at [357, 349] on select "**********" at bounding box center [483, 336] width 945 height 26
select select "**********"
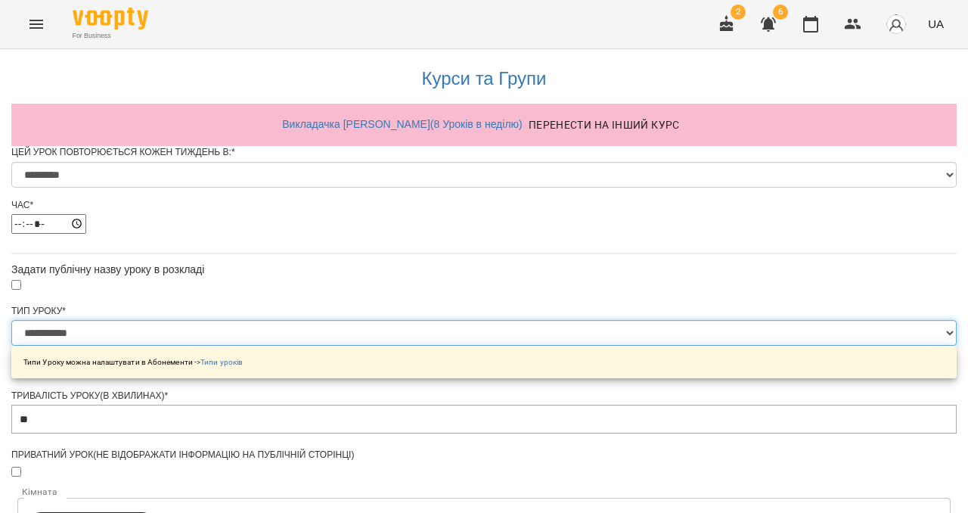
scroll to position [714, 0]
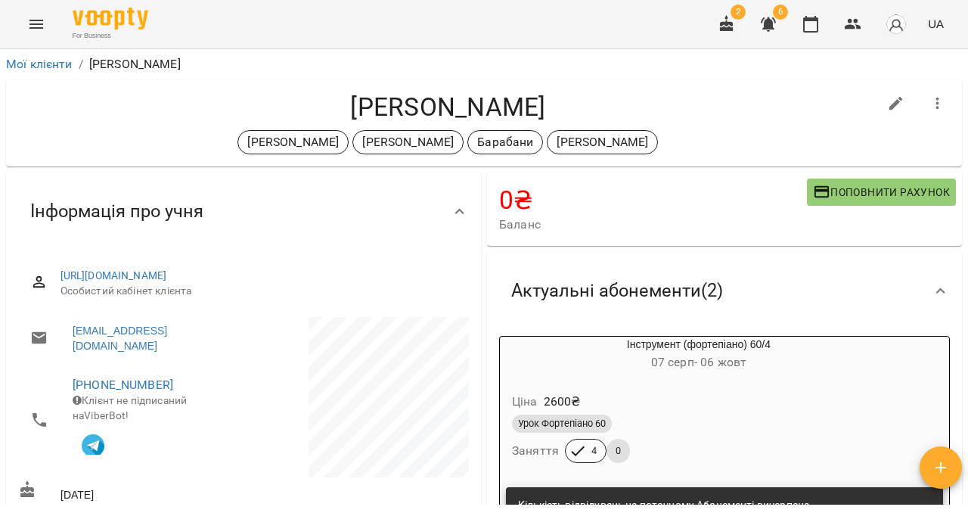
click at [35, 24] on icon "Menu" at bounding box center [36, 24] width 14 height 9
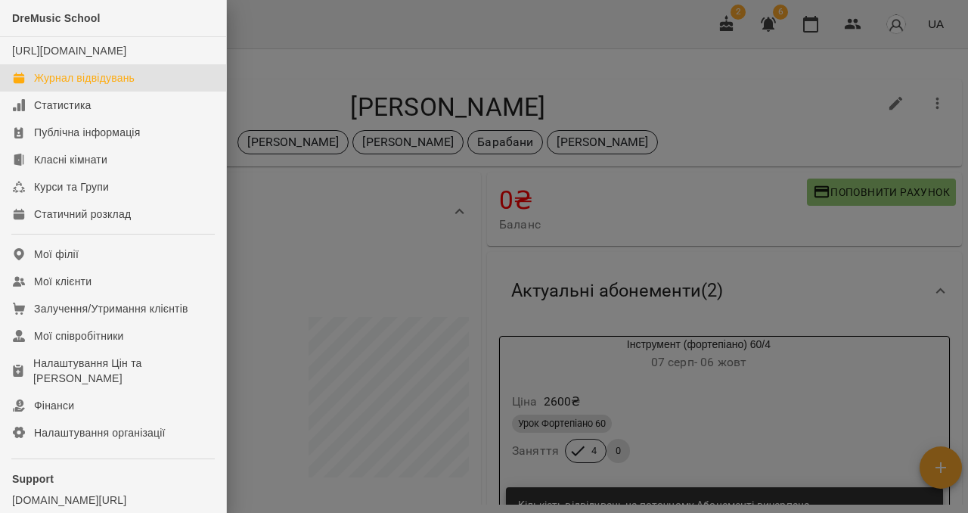
click at [61, 85] on div "Журнал відвідувань" at bounding box center [84, 77] width 101 height 15
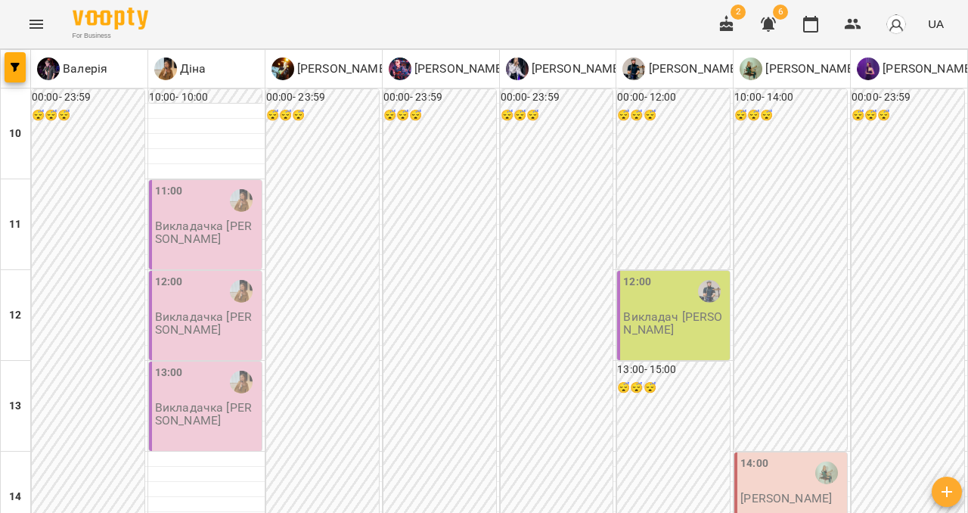
click at [216, 390] on div "13:00" at bounding box center [207, 381] width 104 height 35
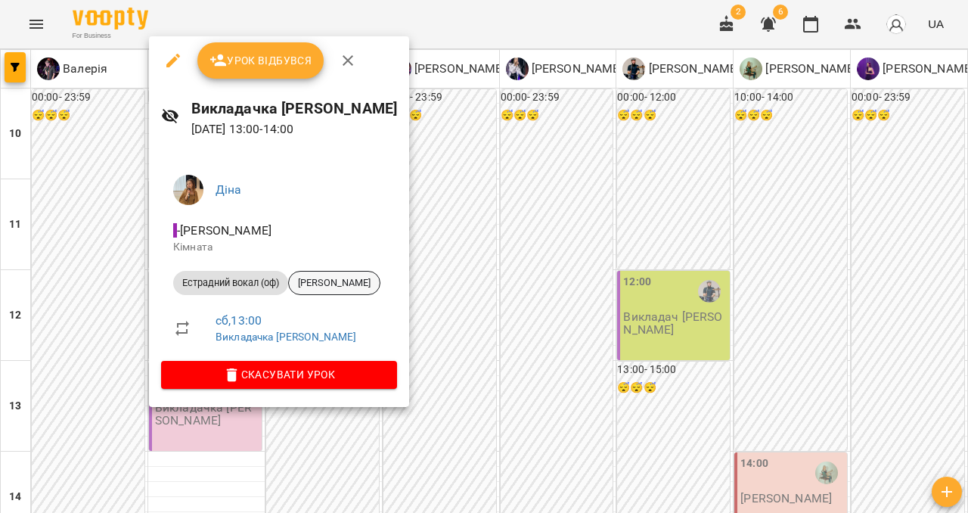
click at [352, 282] on span "[PERSON_NAME]" at bounding box center [334, 283] width 91 height 14
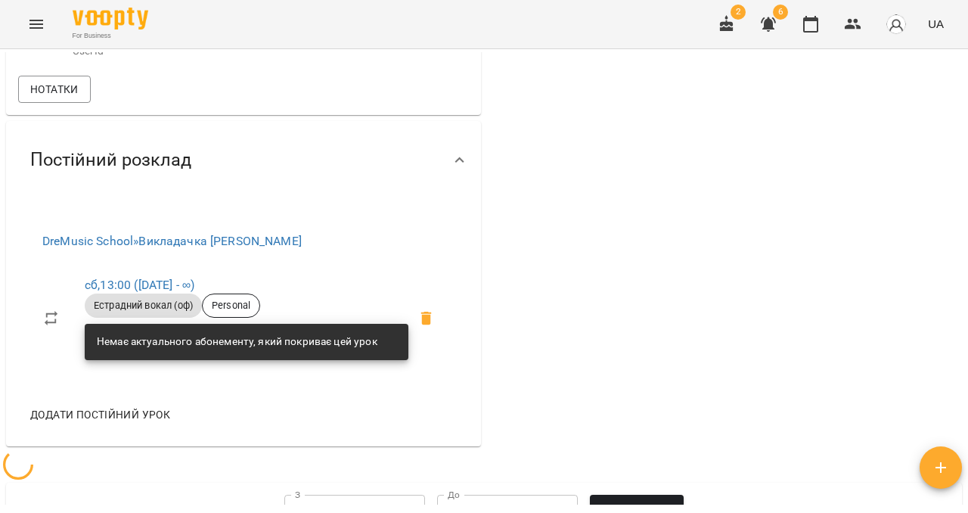
scroll to position [645, 0]
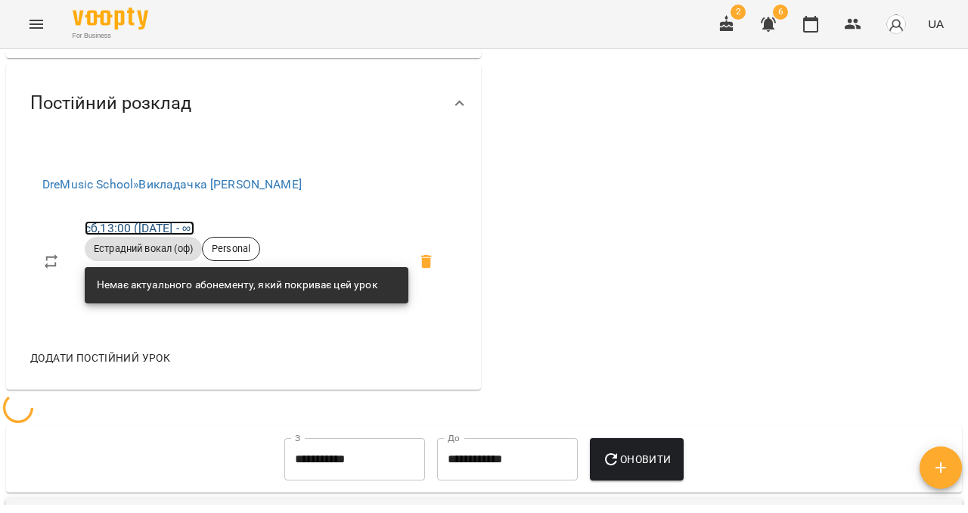
click at [175, 235] on link "сб , 13:00 ([DATE] - ∞)" at bounding box center [140, 228] width 110 height 14
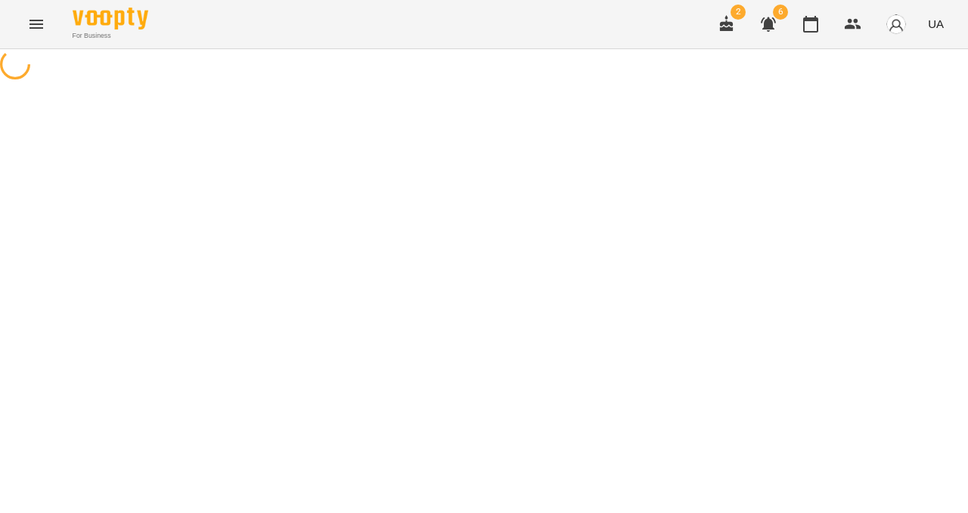
select select "*"
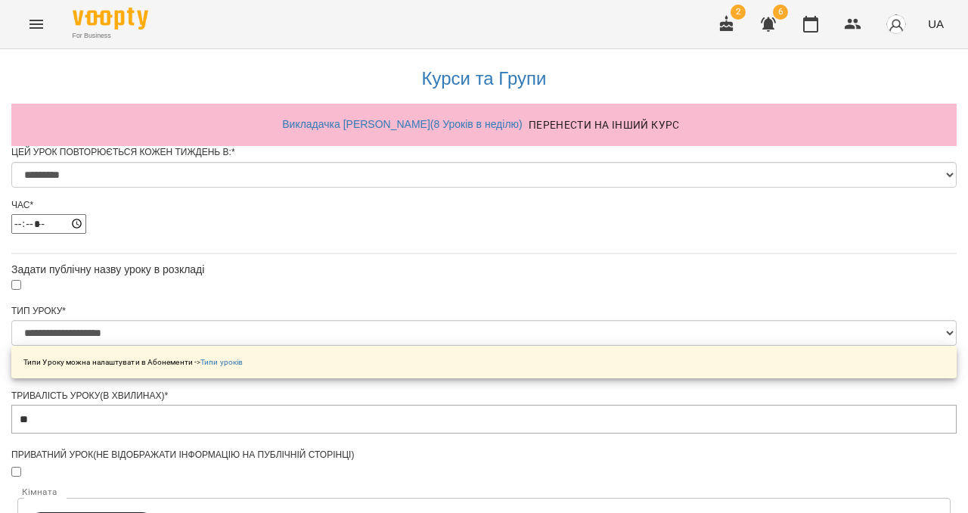
scroll to position [148, 0]
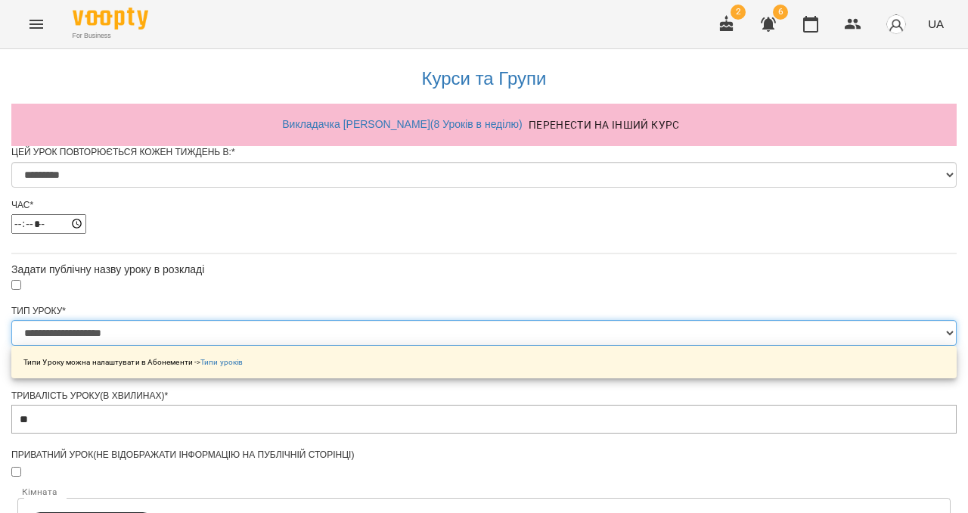
click at [365, 320] on select "**********" at bounding box center [483, 333] width 945 height 26
select select "**********"
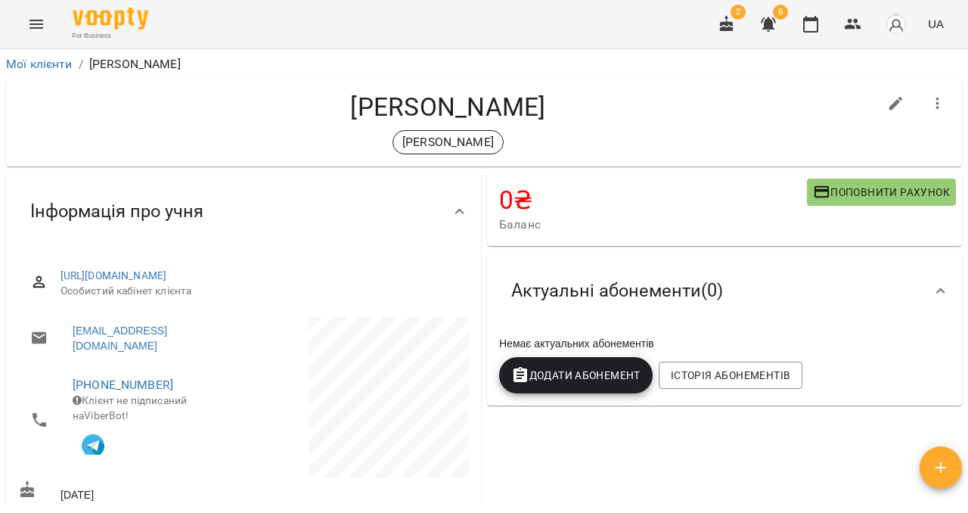
click at [37, 20] on icon "Menu" at bounding box center [36, 24] width 14 height 9
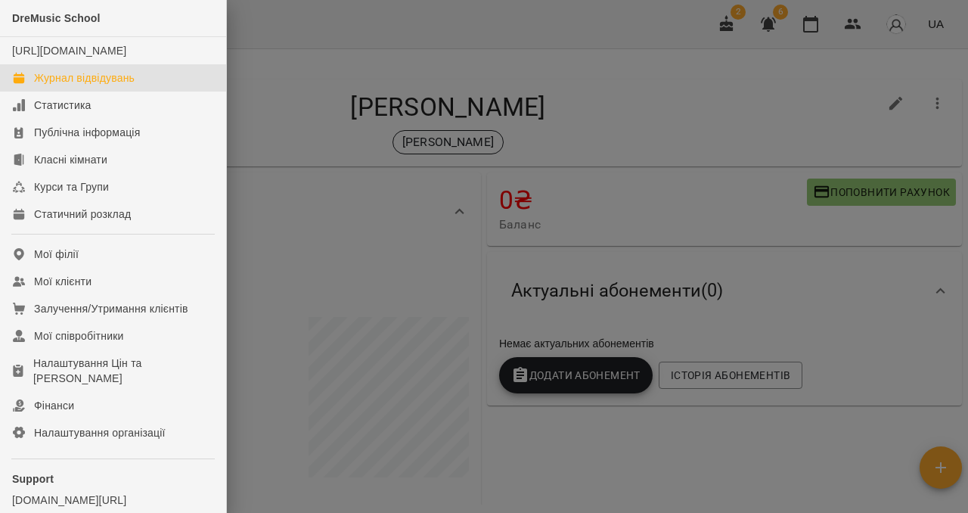
click at [59, 85] on div "Журнал відвідувань" at bounding box center [84, 77] width 101 height 15
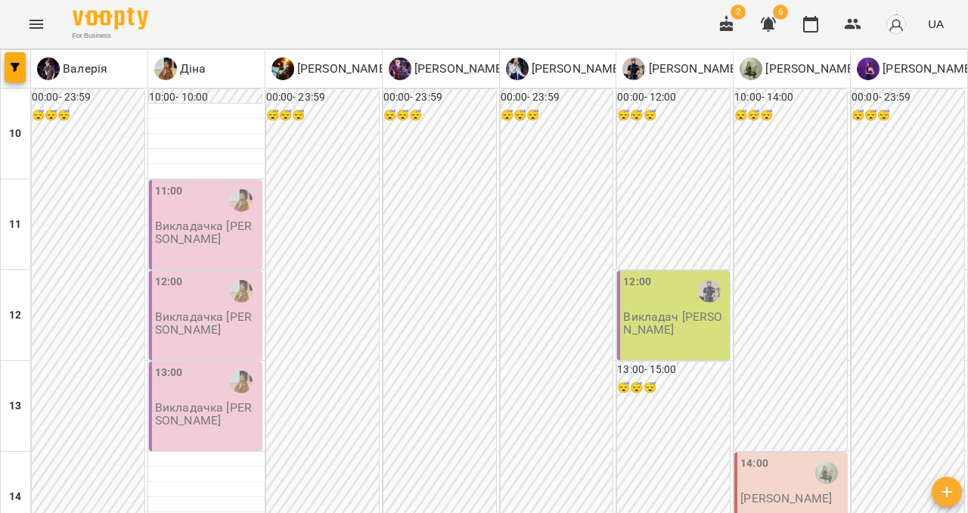
scroll to position [330, 0]
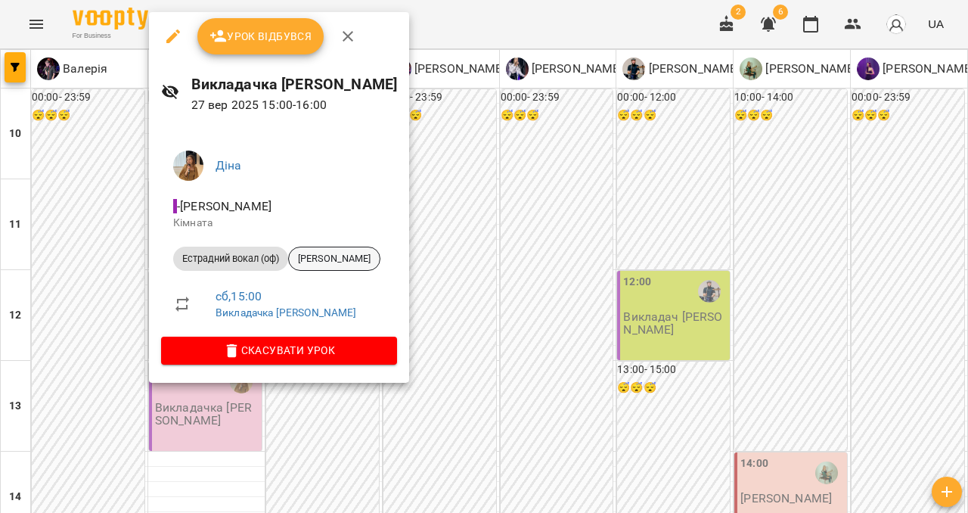
click at [339, 263] on span "[PERSON_NAME]" at bounding box center [334, 259] width 91 height 14
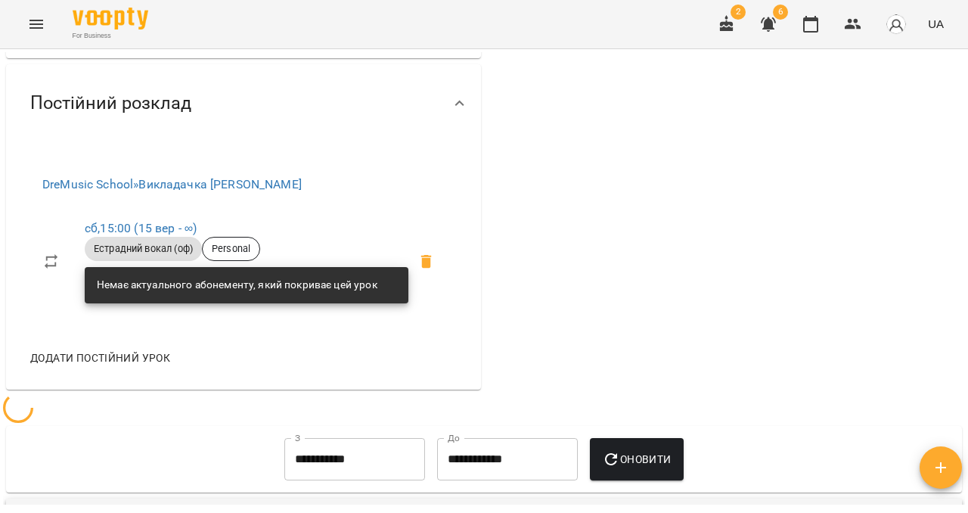
scroll to position [491, 0]
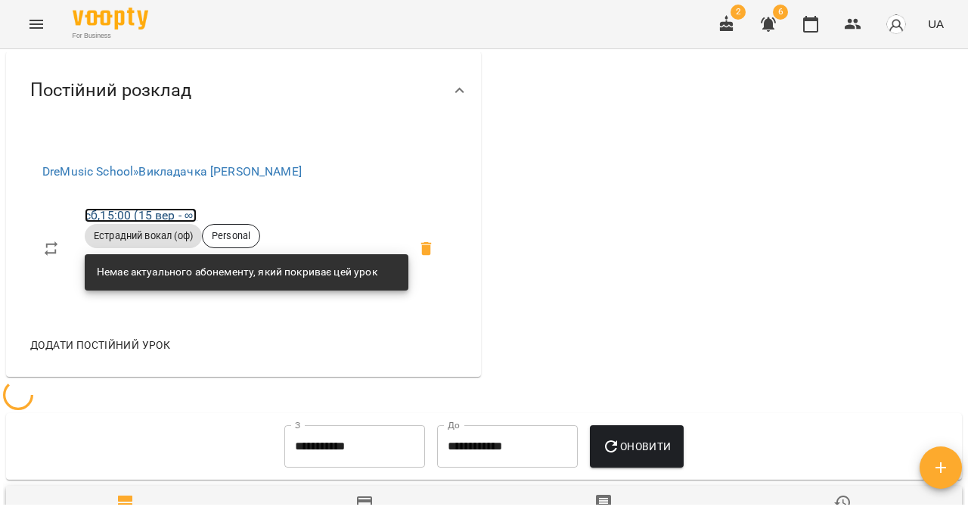
click at [153, 222] on link "сб , 15:00 ([DATE] - ∞)" at bounding box center [141, 215] width 112 height 14
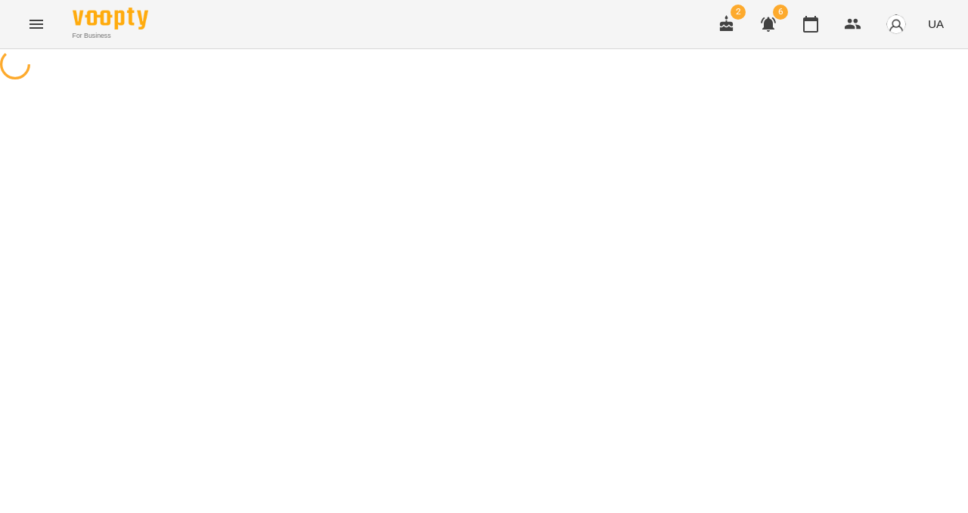
select select "*"
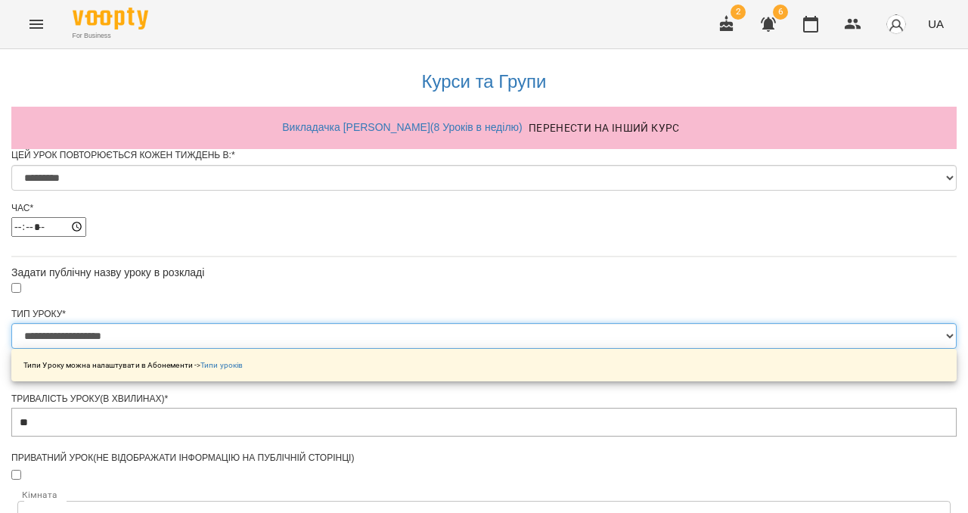
click at [354, 349] on select "**********" at bounding box center [483, 336] width 945 height 26
select select "**********"
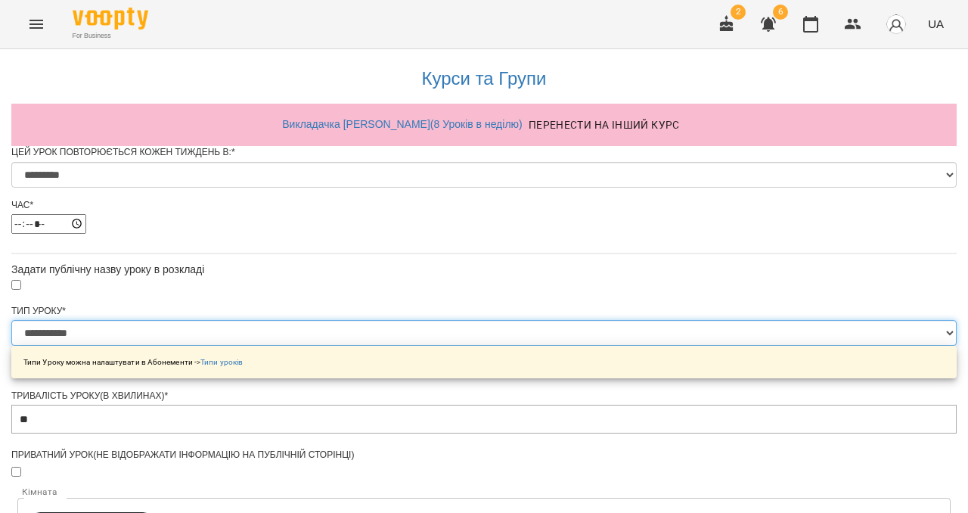
scroll to position [713, 0]
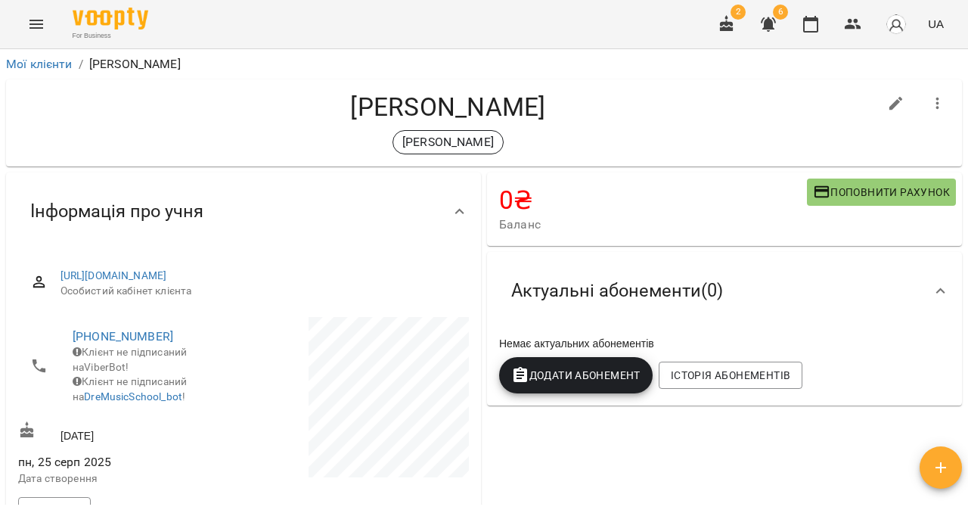
click at [42, 23] on icon "Menu" at bounding box center [36, 24] width 14 height 9
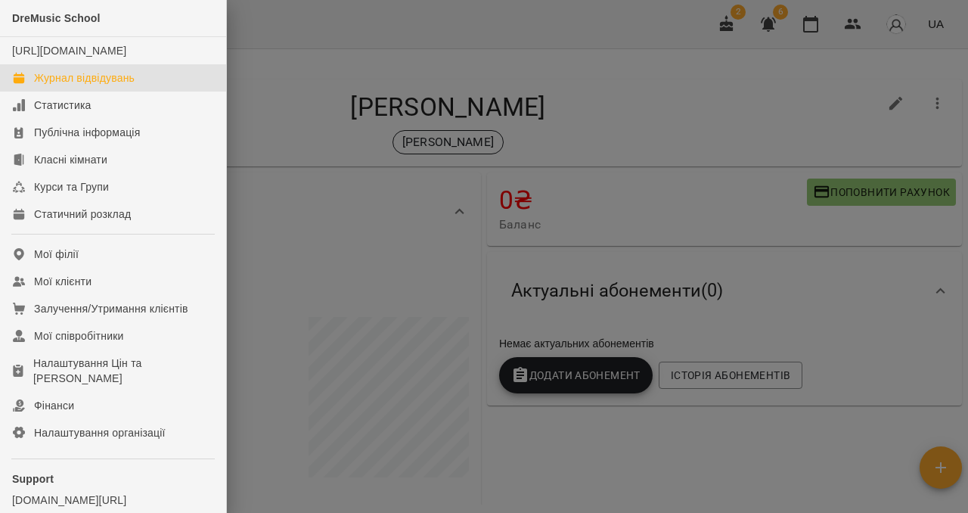
click at [89, 85] on div "Журнал відвідувань" at bounding box center [84, 77] width 101 height 15
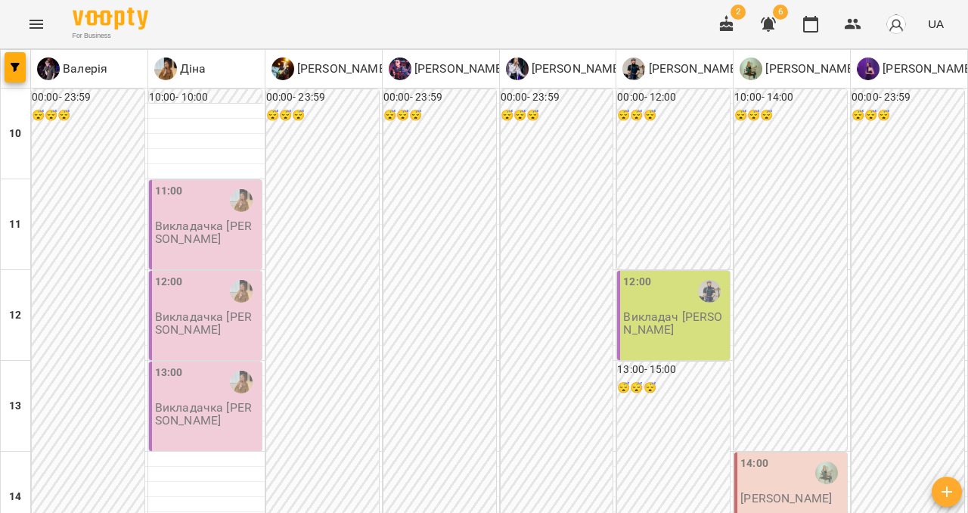
scroll to position [380, 0]
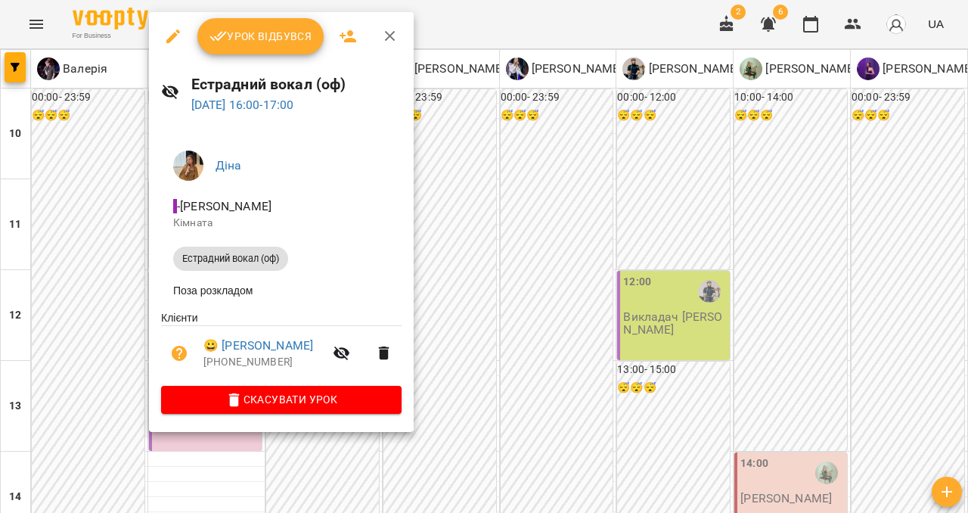
click at [175, 33] on icon "button" at bounding box center [173, 36] width 14 height 14
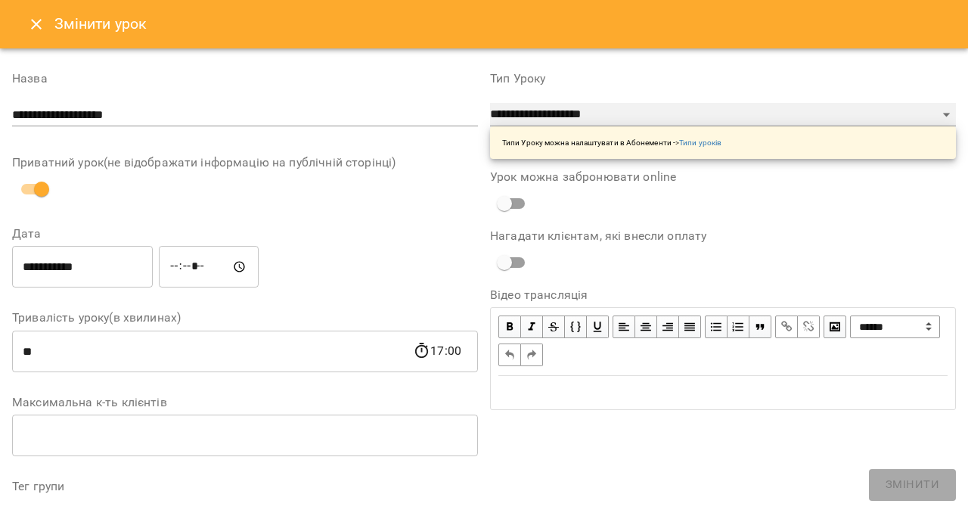
click at [593, 110] on select "**********" at bounding box center [723, 115] width 466 height 24
select select "**********"
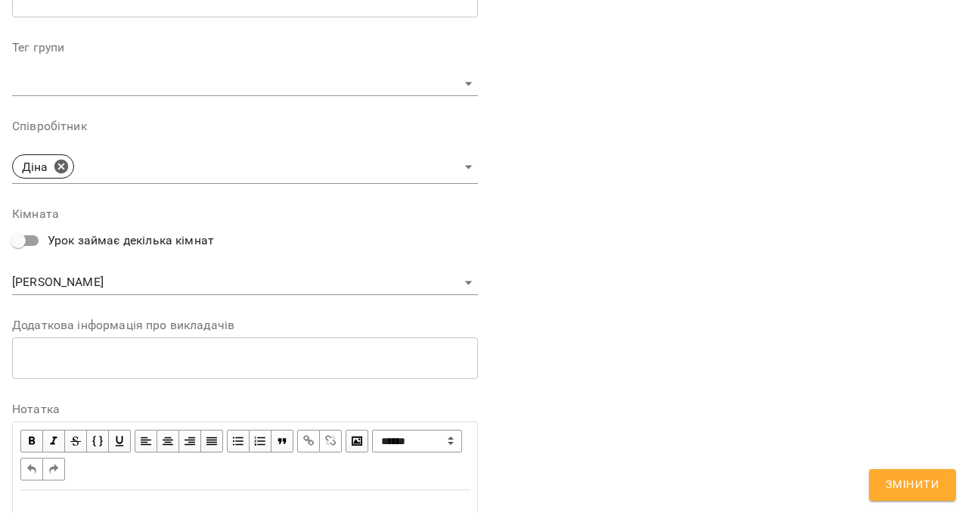
scroll to position [503, 0]
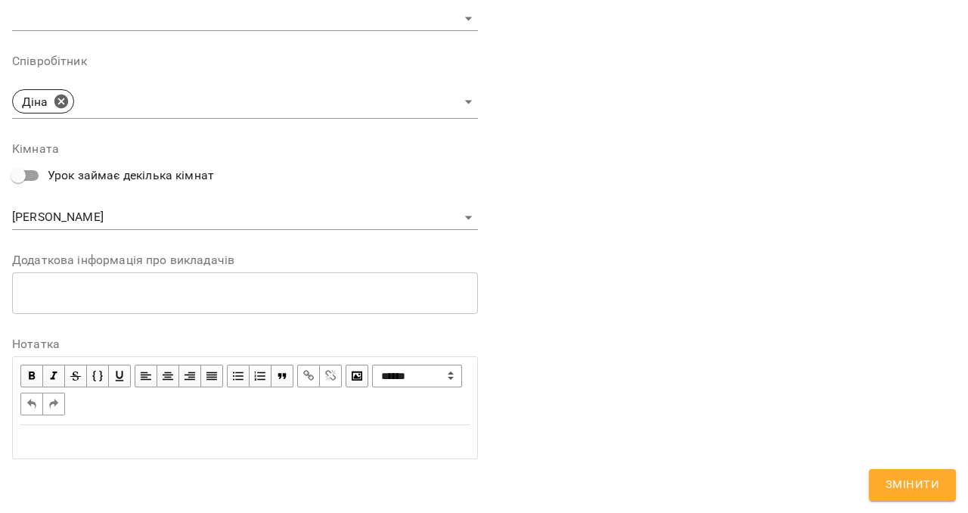
click at [923, 479] on span "Змінити" at bounding box center [912, 485] width 54 height 20
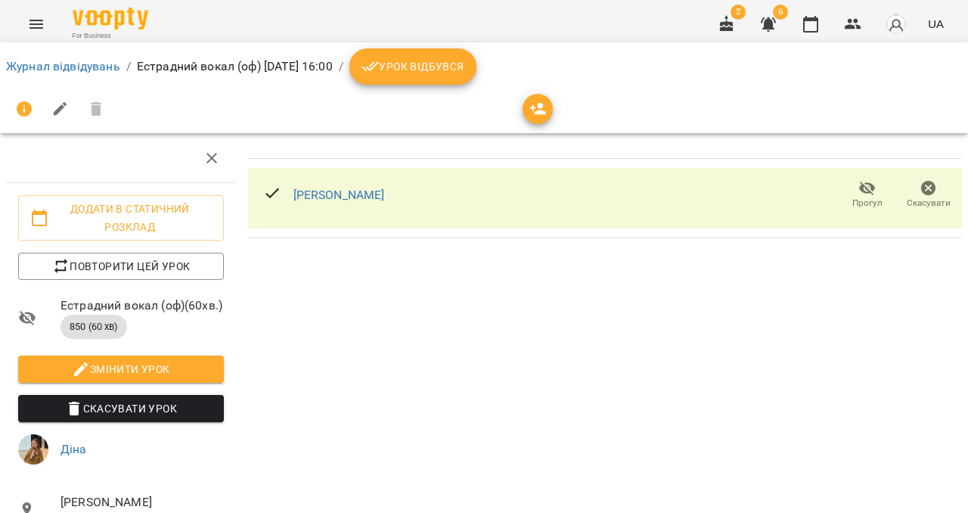
click at [27, 21] on icon "Menu" at bounding box center [36, 24] width 18 height 18
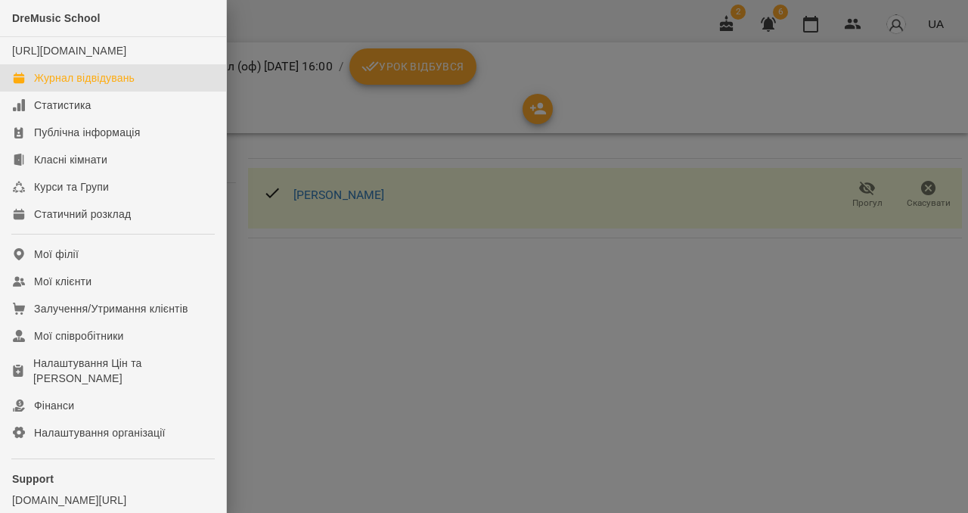
click at [58, 91] on link "Журнал відвідувань" at bounding box center [113, 77] width 226 height 27
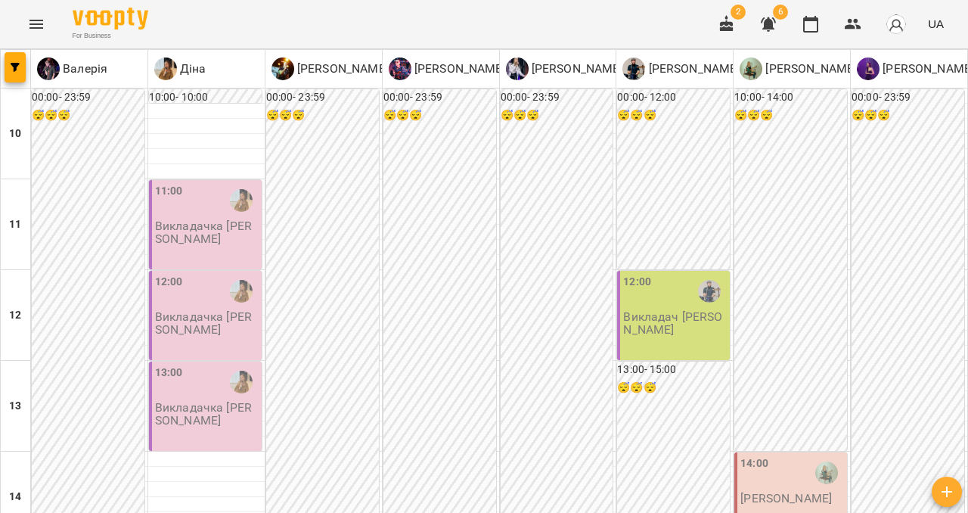
scroll to position [399, 0]
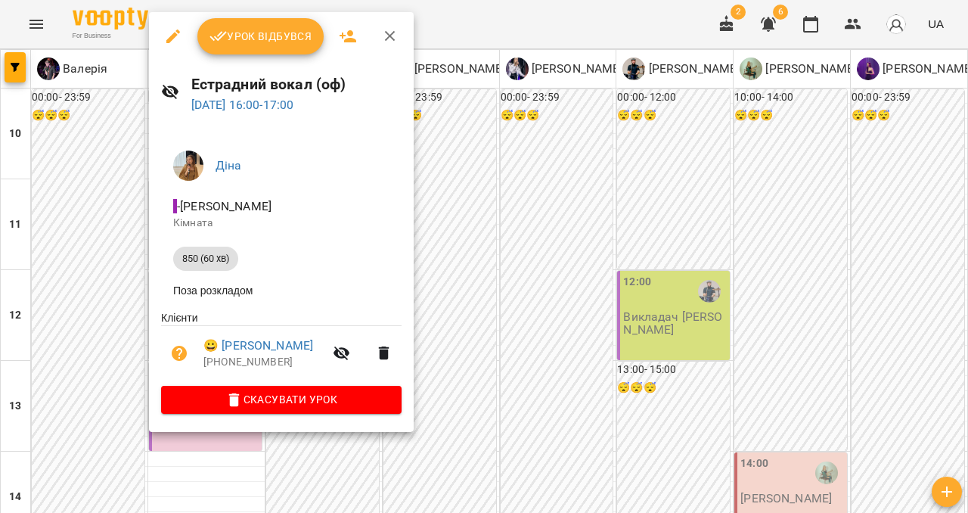
click at [175, 36] on icon "button" at bounding box center [173, 36] width 18 height 18
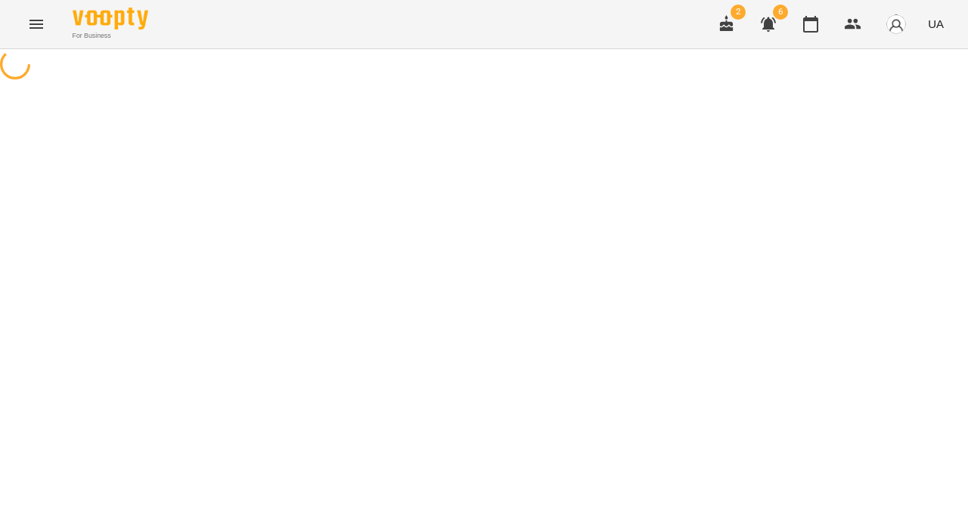
select select "**********"
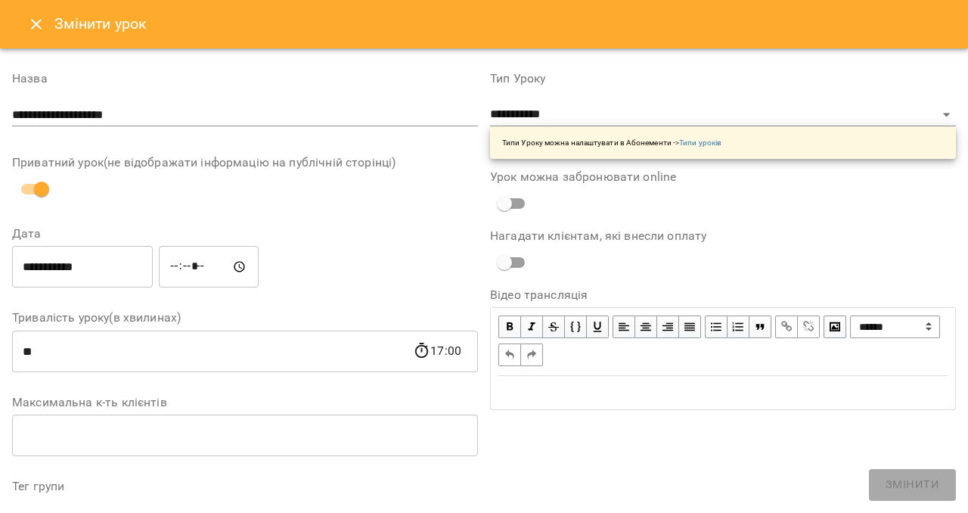
click at [150, 109] on input "**********" at bounding box center [245, 115] width 466 height 24
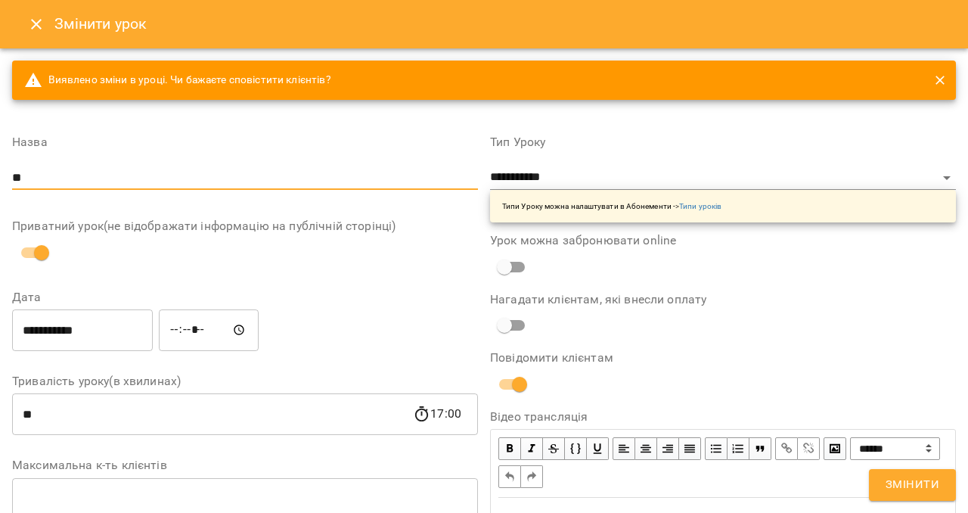
type input "*"
type input "**********"
click at [925, 480] on span "Змінити" at bounding box center [912, 485] width 54 height 20
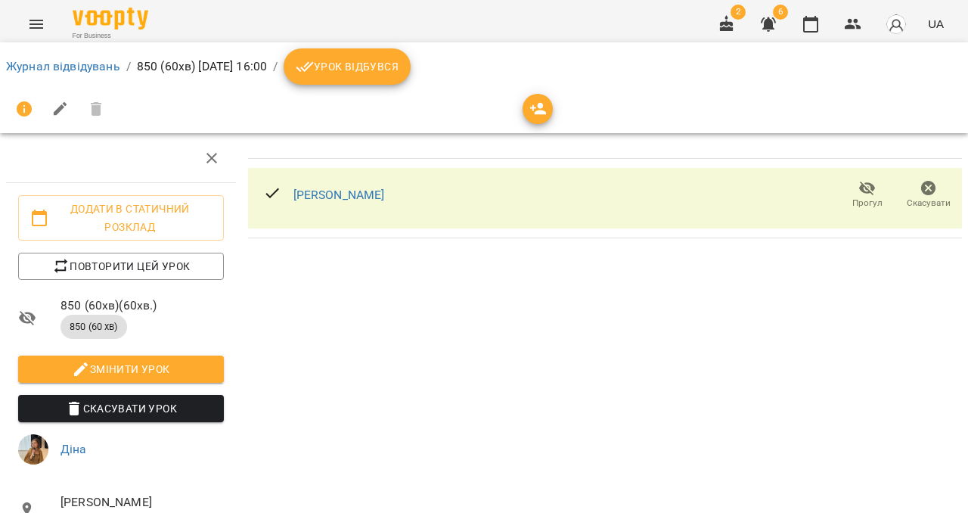
click at [40, 22] on icon "Menu" at bounding box center [36, 24] width 18 height 18
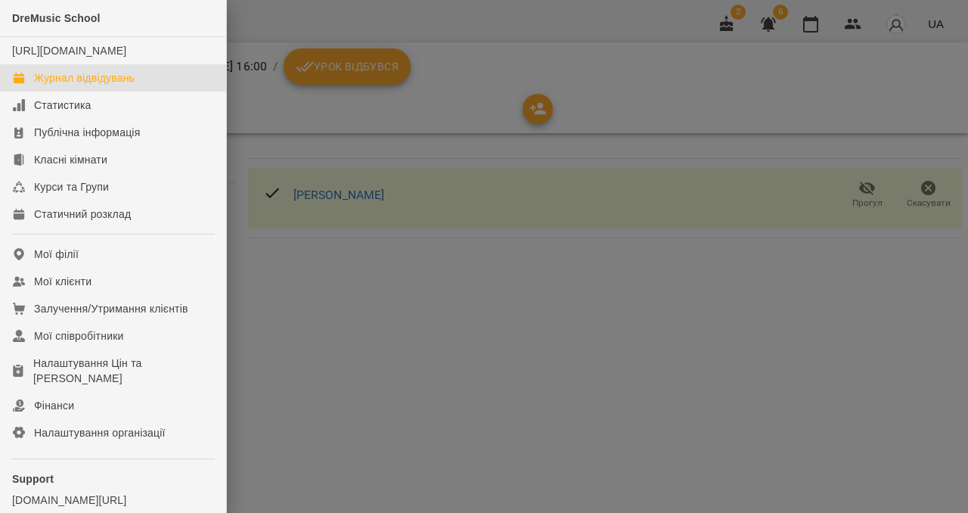
click at [76, 85] on div "Журнал відвідувань" at bounding box center [84, 77] width 101 height 15
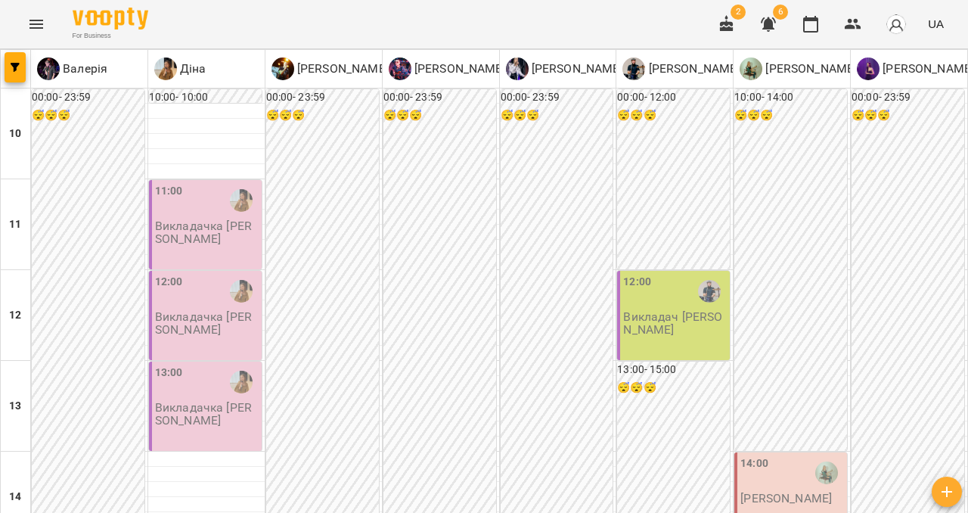
scroll to position [372, 0]
type input "**********"
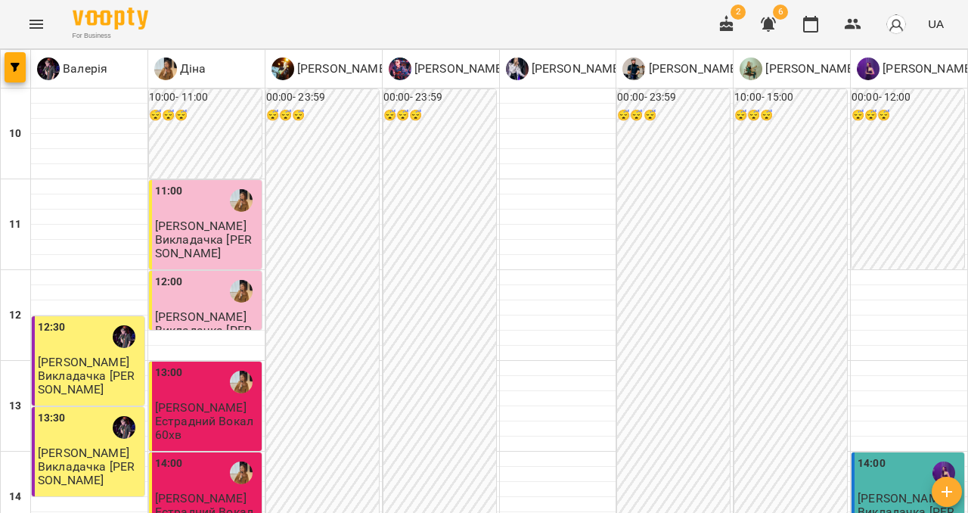
scroll to position [185, 0]
type input "**********"
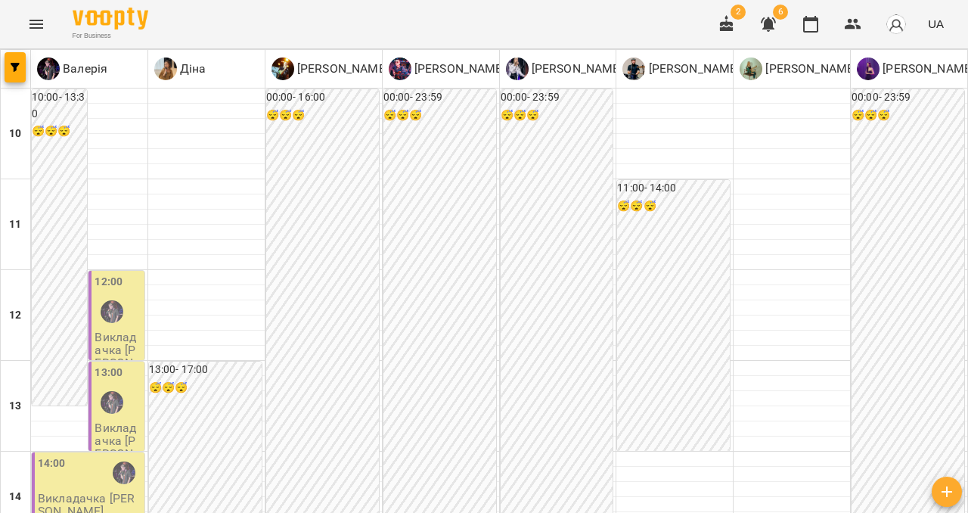
scroll to position [429, 0]
click at [36, 29] on icon "Menu" at bounding box center [36, 24] width 18 height 18
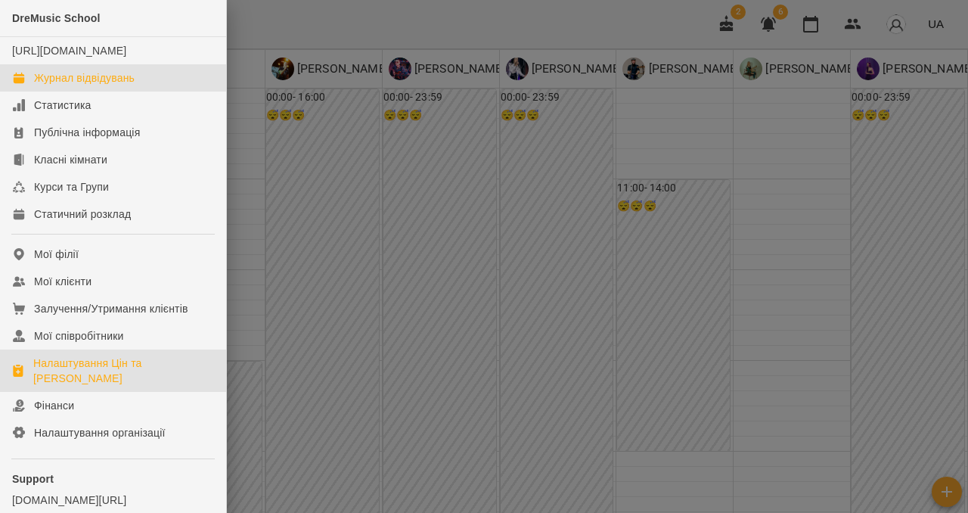
click at [95, 386] on div "Налаштування Цін та [PERSON_NAME]" at bounding box center [123, 370] width 181 height 30
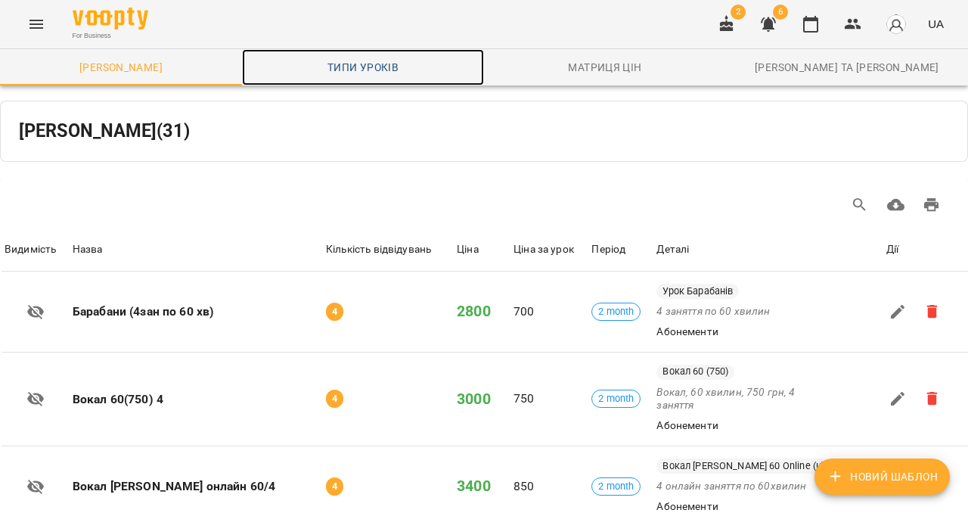
click at [394, 63] on span "Типи уроків" at bounding box center [363, 67] width 224 height 18
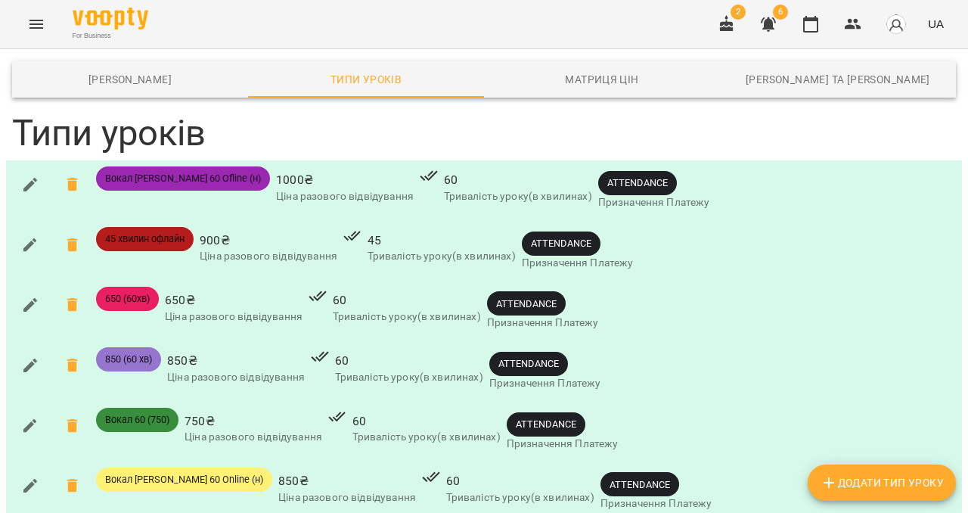
scroll to position [435, 0]
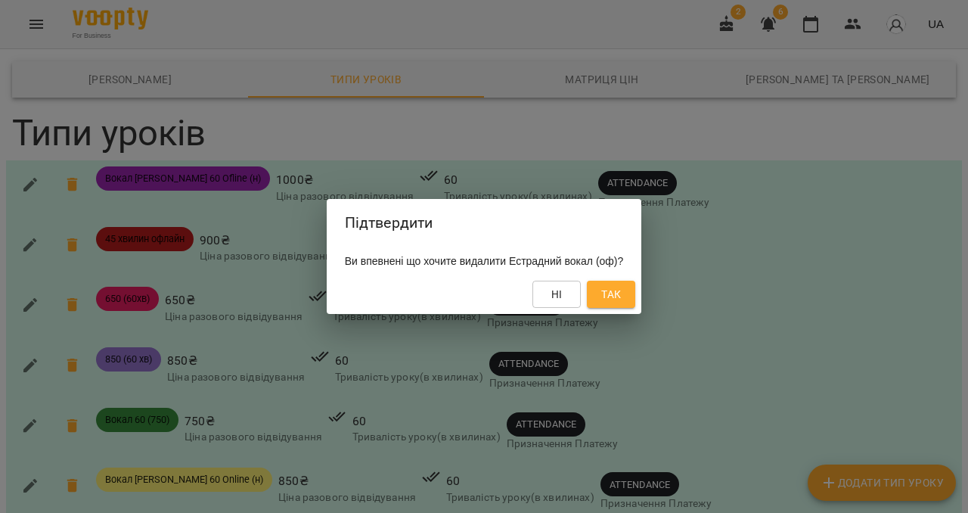
click at [631, 305] on button "Так" at bounding box center [611, 293] width 48 height 27
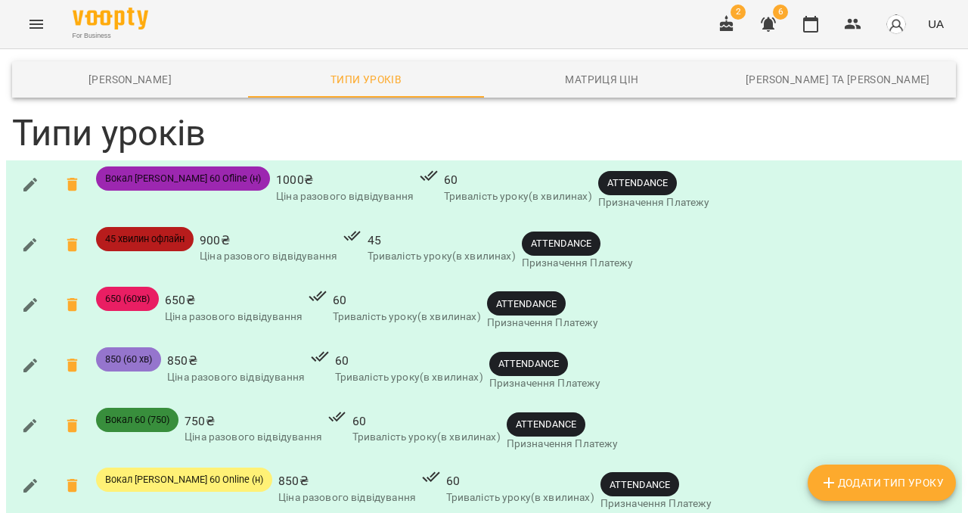
scroll to position [550, 0]
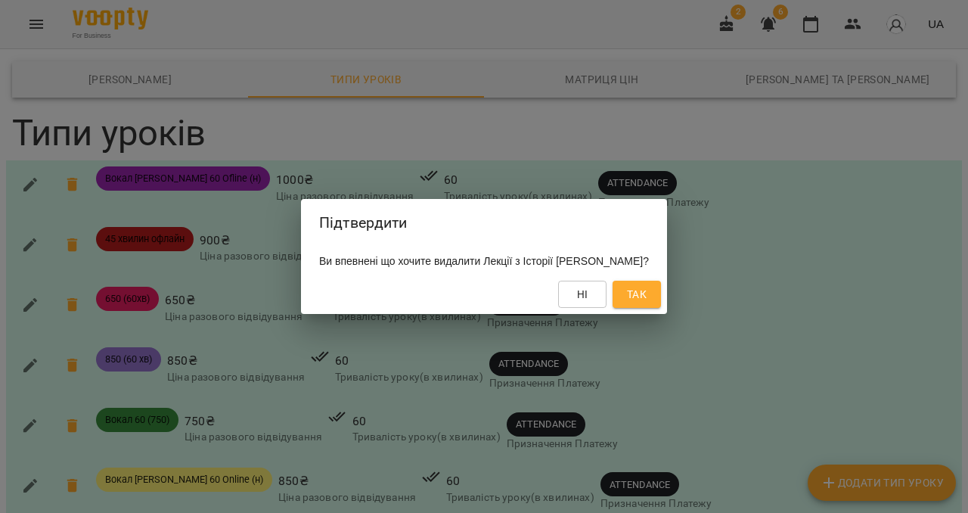
click at [633, 299] on span "Так" at bounding box center [637, 294] width 20 height 18
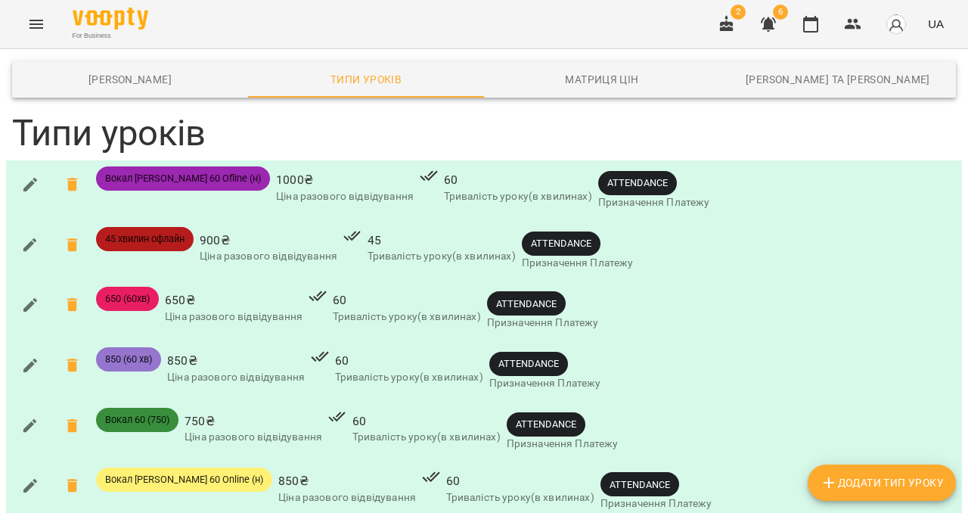
scroll to position [1169, 0]
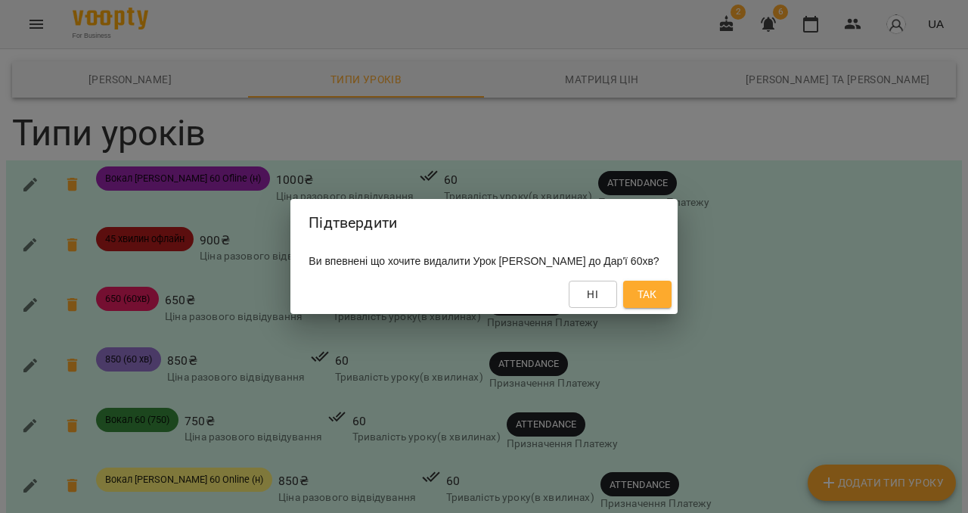
click at [654, 295] on span "Так" at bounding box center [647, 294] width 24 height 18
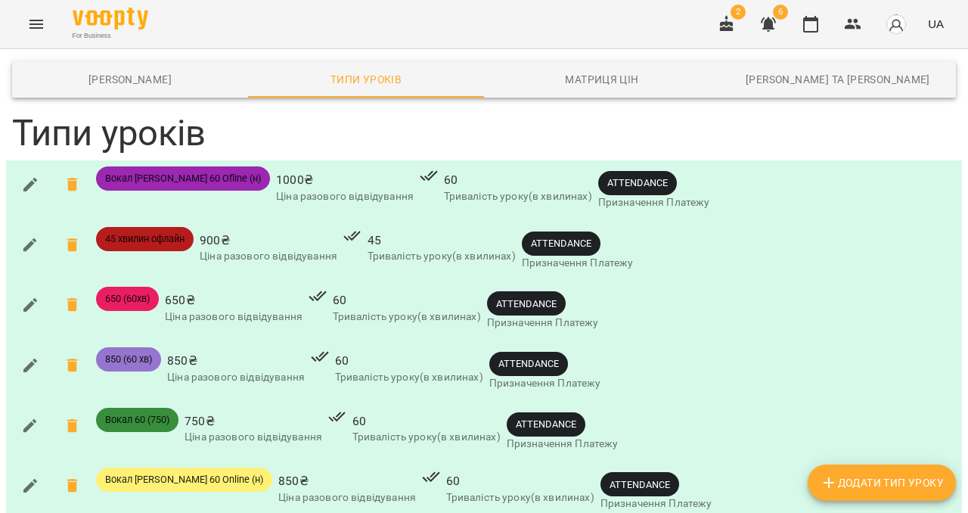
scroll to position [0, 0]
click at [42, 20] on icon "Menu" at bounding box center [36, 24] width 14 height 9
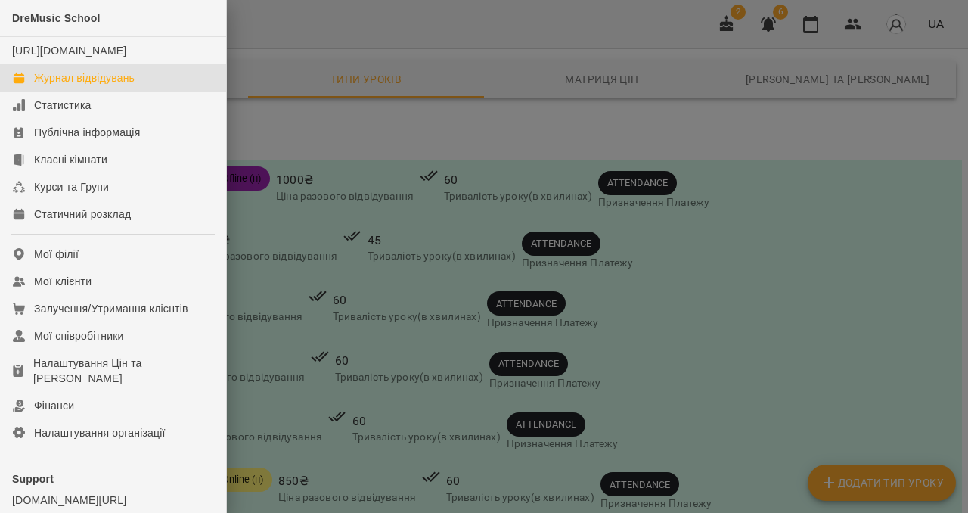
click at [71, 85] on div "Журнал відвідувань" at bounding box center [84, 77] width 101 height 15
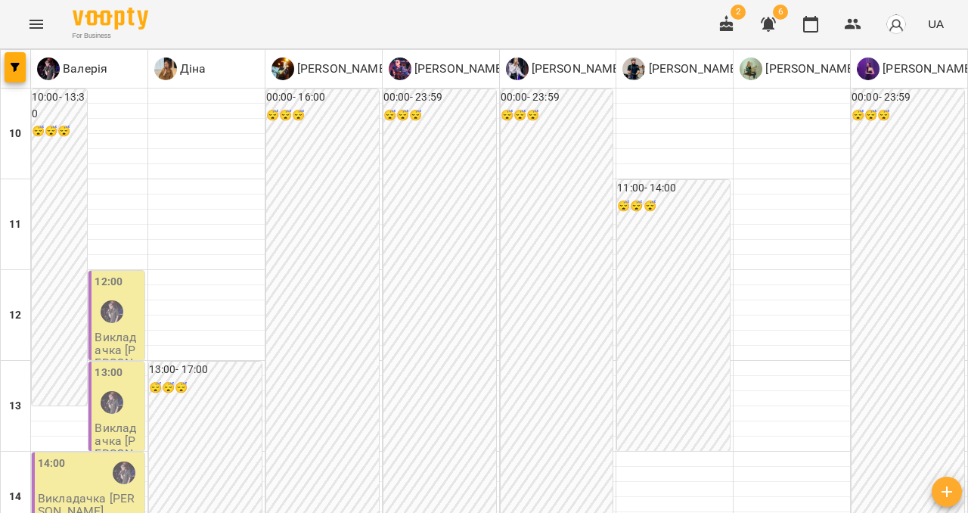
click at [41, 19] on icon "Menu" at bounding box center [36, 24] width 18 height 18
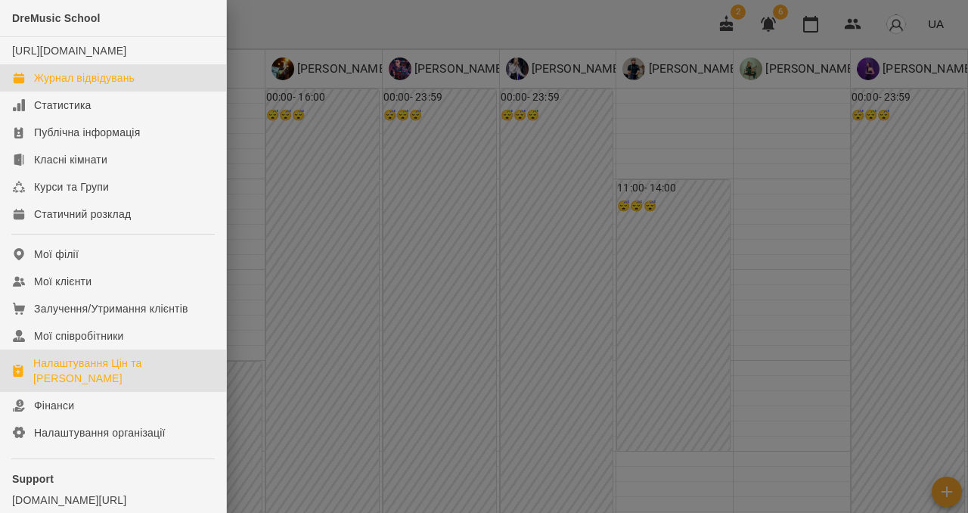
click at [85, 384] on div "Налаштування Цін та [PERSON_NAME]" at bounding box center [123, 370] width 181 height 30
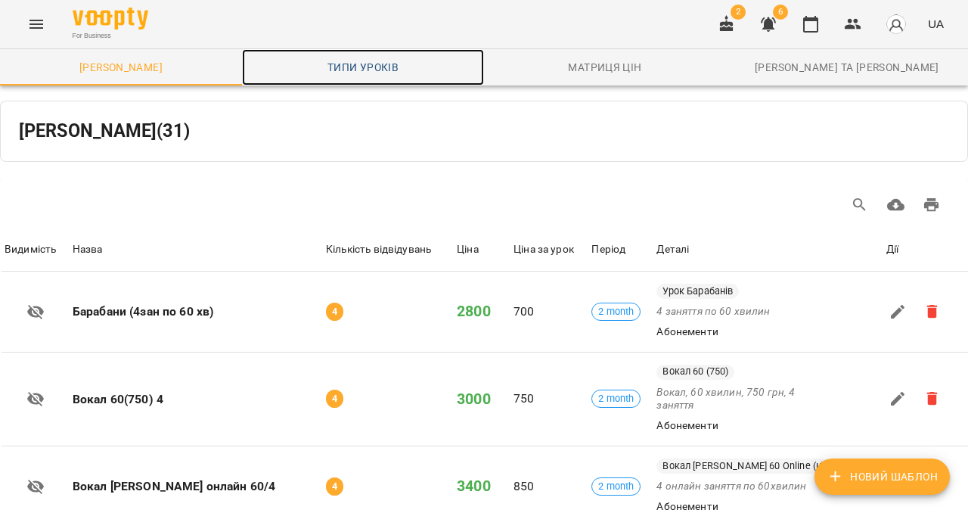
click at [323, 72] on span "Типи уроків" at bounding box center [363, 67] width 224 height 18
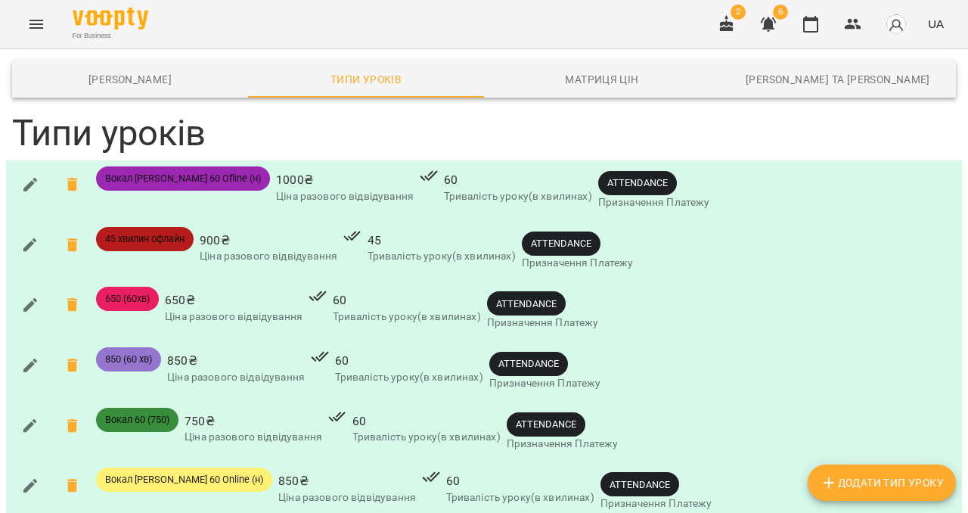
click at [850, 485] on span "Додати Тип Уроку" at bounding box center [881, 482] width 124 height 18
type input "**********"
type input "***"
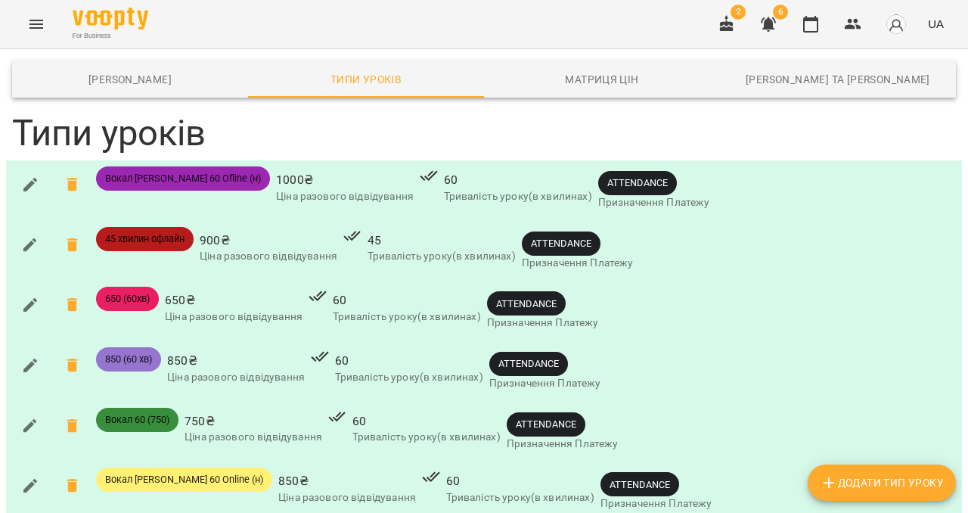
scroll to position [1842, 0]
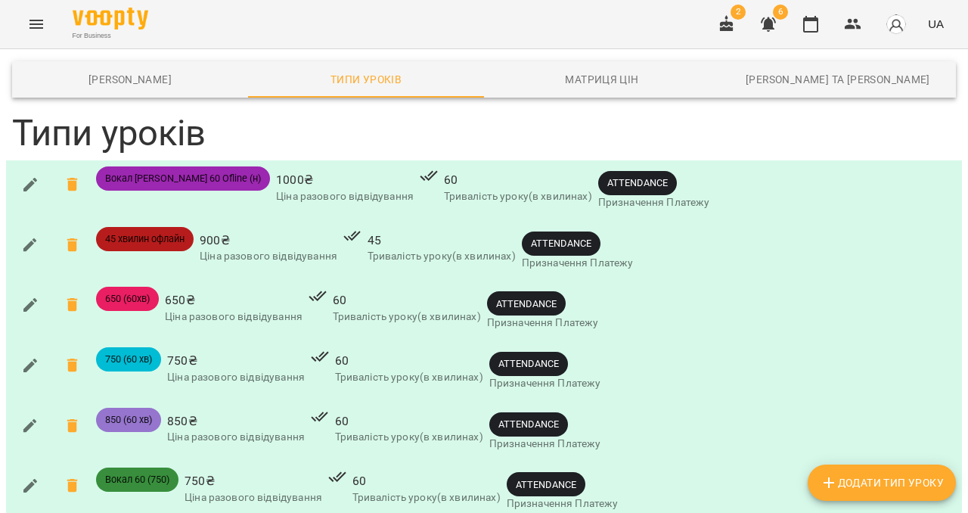
click at [41, 20] on icon "Menu" at bounding box center [36, 24] width 14 height 9
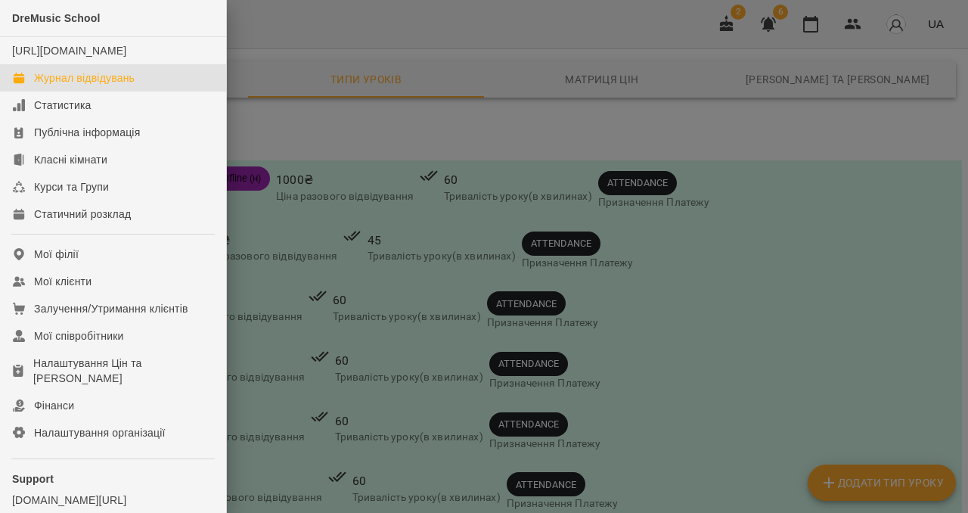
click at [64, 85] on div "Журнал відвідувань" at bounding box center [84, 77] width 101 height 15
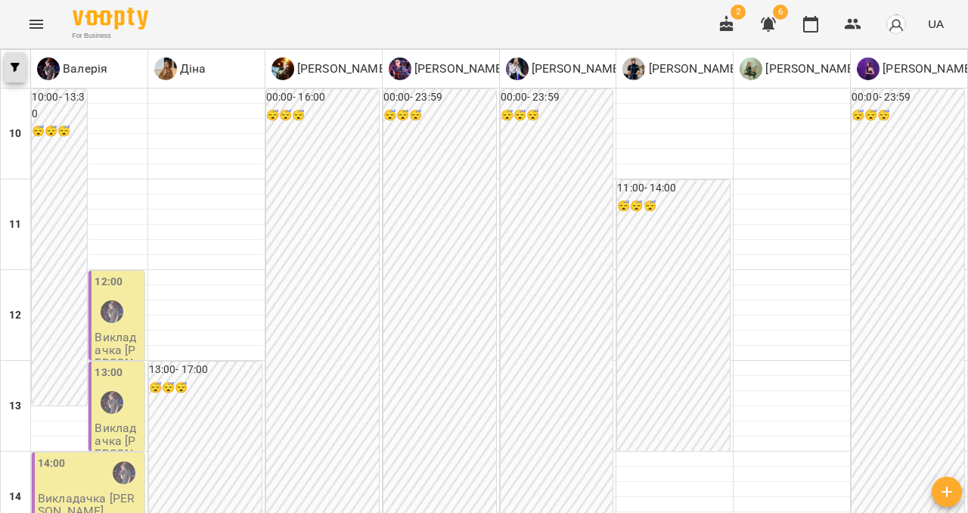
click at [16, 64] on icon "button" at bounding box center [15, 67] width 9 height 9
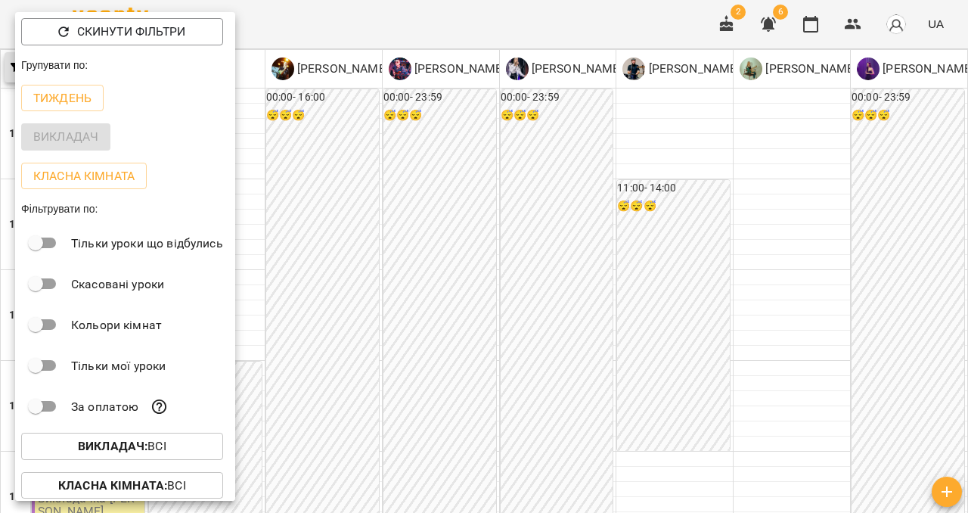
click at [16, 64] on div "Групувати по:" at bounding box center [125, 64] width 220 height 27
click at [8, 18] on div at bounding box center [484, 256] width 968 height 513
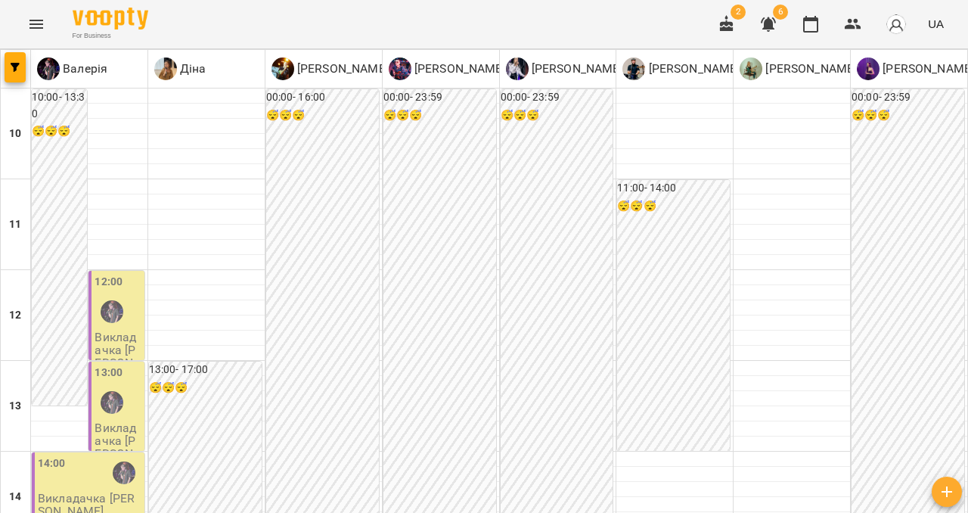
click at [35, 22] on icon "Menu" at bounding box center [36, 24] width 18 height 18
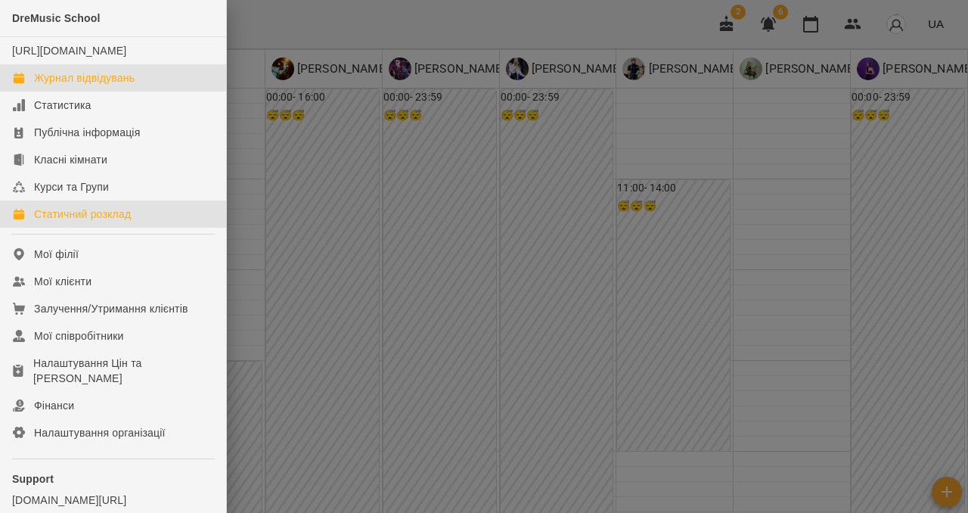
click at [70, 222] on div "Статичний розклад" at bounding box center [82, 213] width 97 height 15
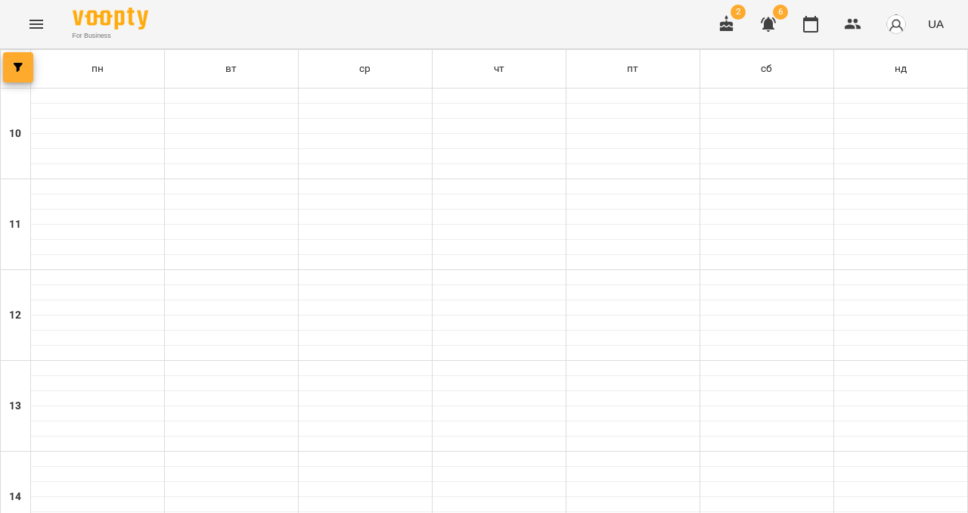
click at [22, 76] on button "button" at bounding box center [18, 67] width 30 height 30
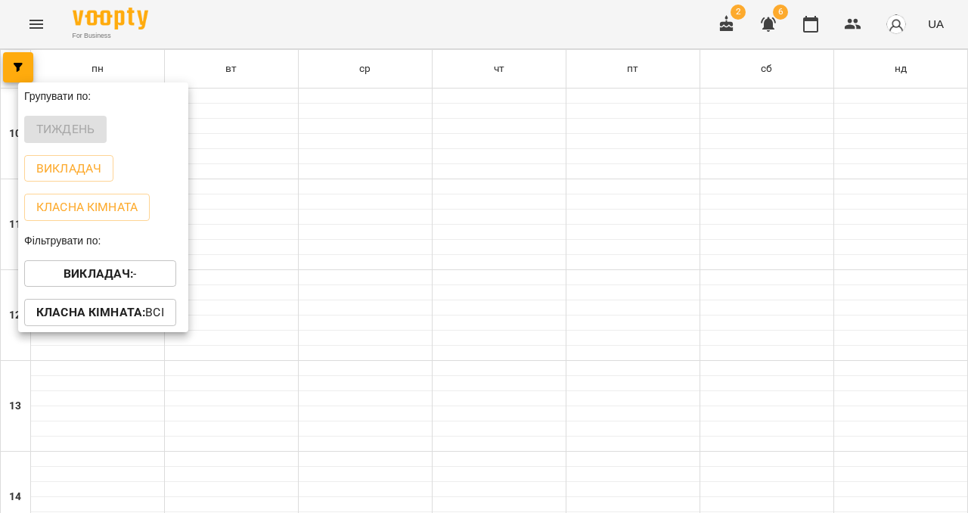
click at [85, 262] on div "Викладач : -" at bounding box center [103, 273] width 170 height 39
click at [86, 277] on b "Викладач :" at bounding box center [99, 273] width 70 height 14
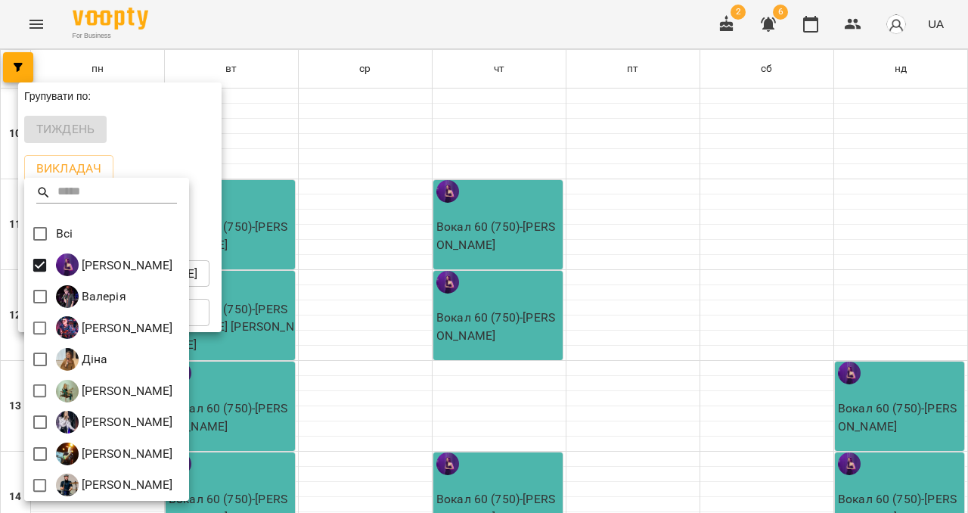
click at [129, 212] on div at bounding box center [106, 199] width 165 height 36
click at [270, 117] on div at bounding box center [484, 256] width 968 height 513
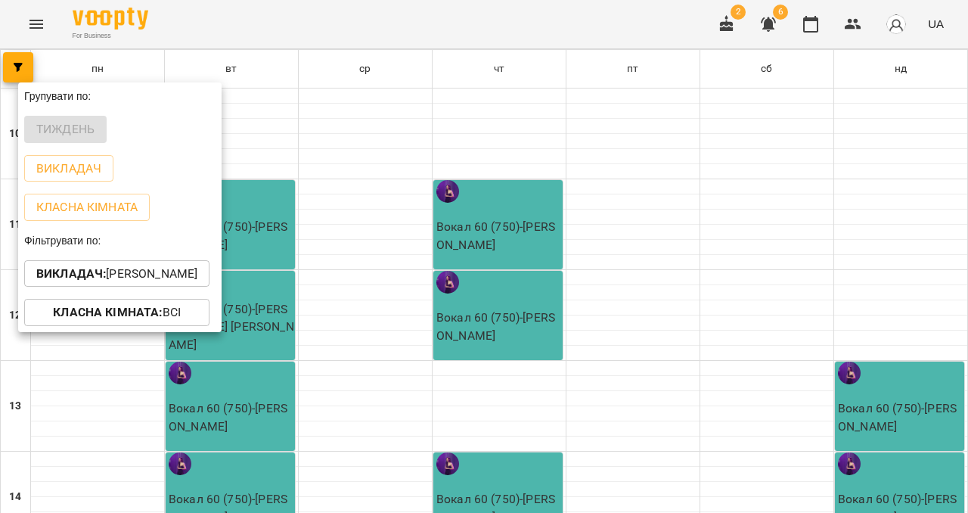
click at [270, 117] on div at bounding box center [484, 256] width 968 height 513
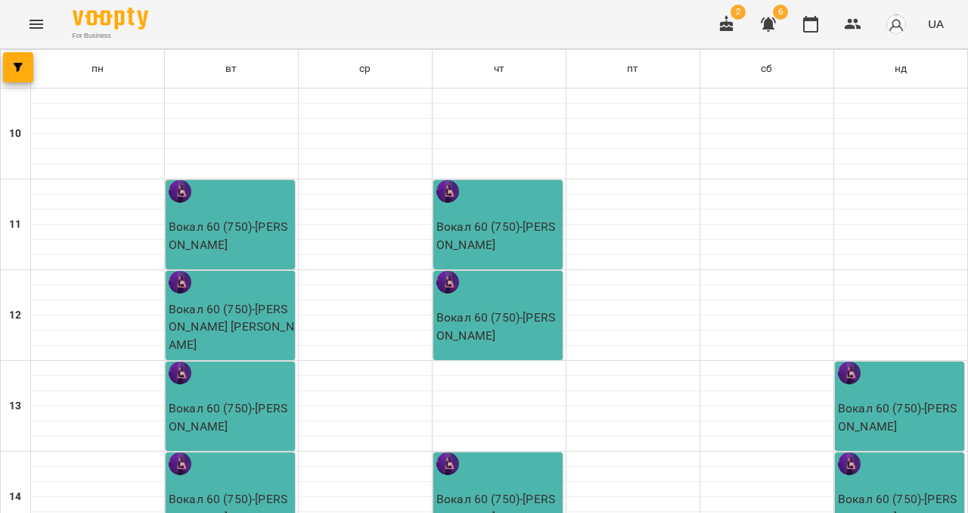
click at [235, 235] on p "Вокал 60 (750) - [PERSON_NAME]" at bounding box center [232, 236] width 126 height 36
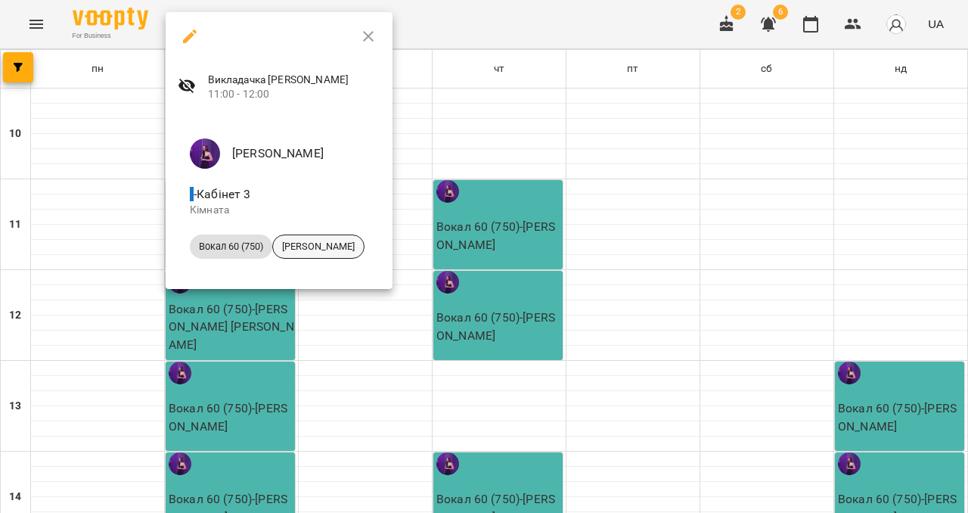
click at [327, 244] on span "[PERSON_NAME]" at bounding box center [318, 247] width 91 height 14
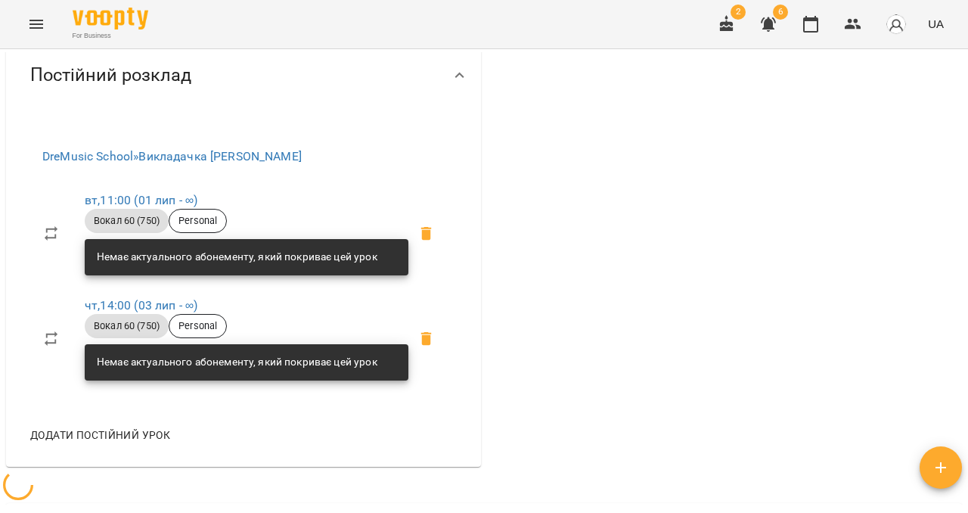
scroll to position [492, 0]
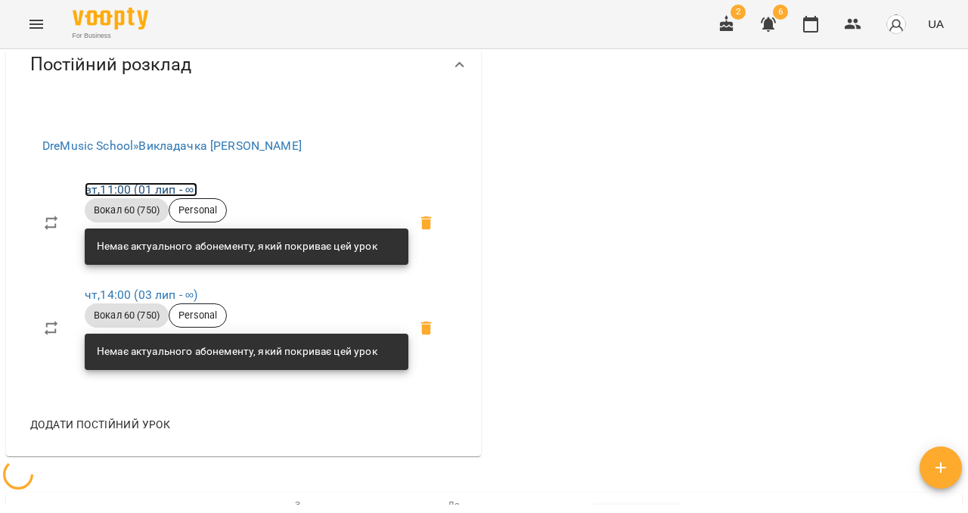
click at [168, 197] on link "вт , 11:00 ([DATE] - ∞)" at bounding box center [141, 189] width 113 height 14
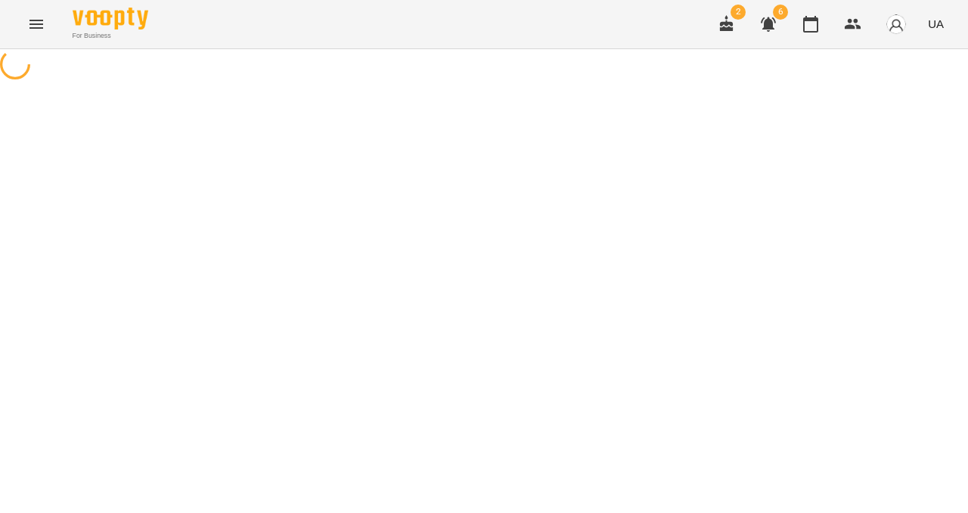
select select "*"
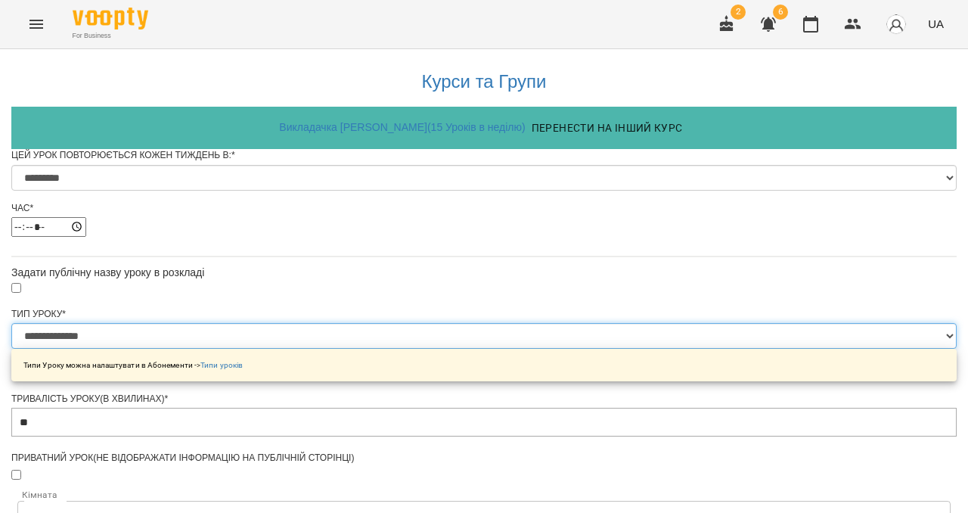
click at [333, 349] on select "**********" at bounding box center [483, 336] width 945 height 26
select select "**********"
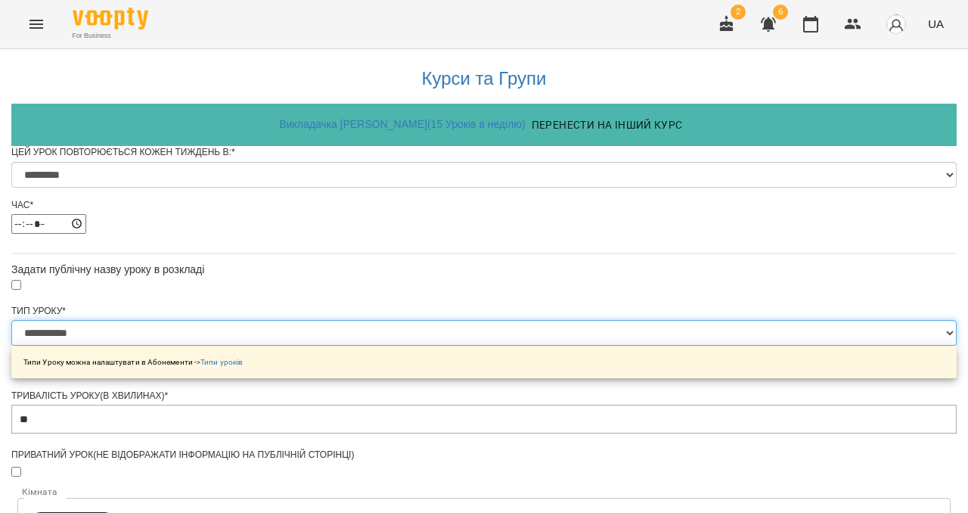
scroll to position [717, 0]
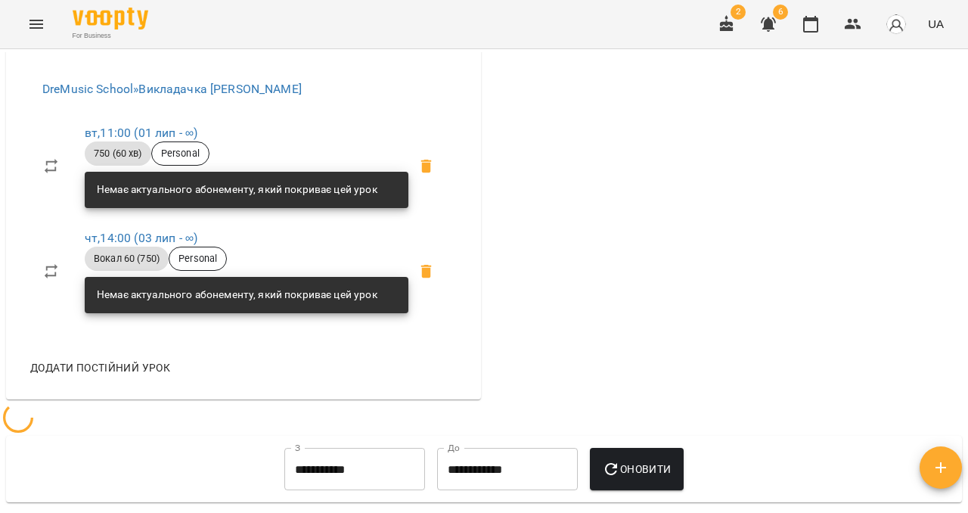
scroll to position [552, 0]
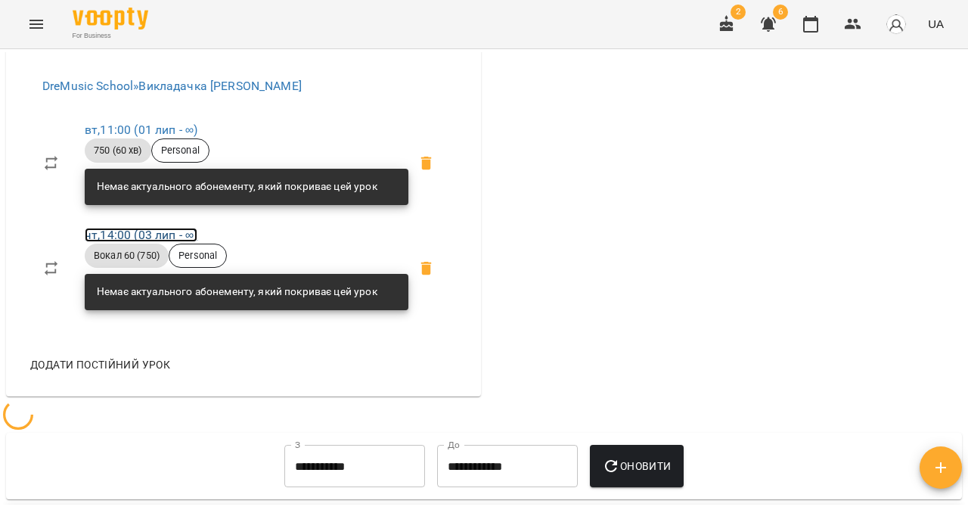
click at [133, 242] on link "чт , 14:00 ([DATE] - ∞)" at bounding box center [141, 235] width 113 height 14
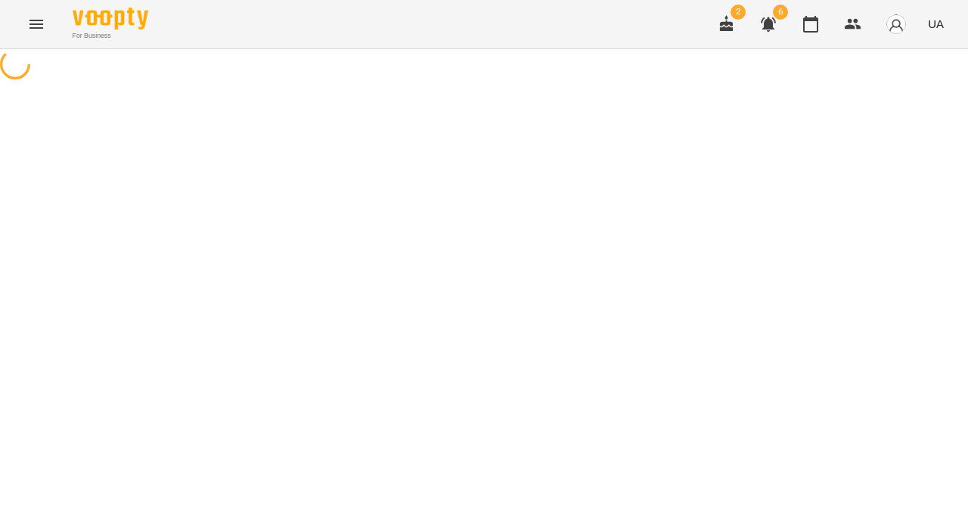
select select "*"
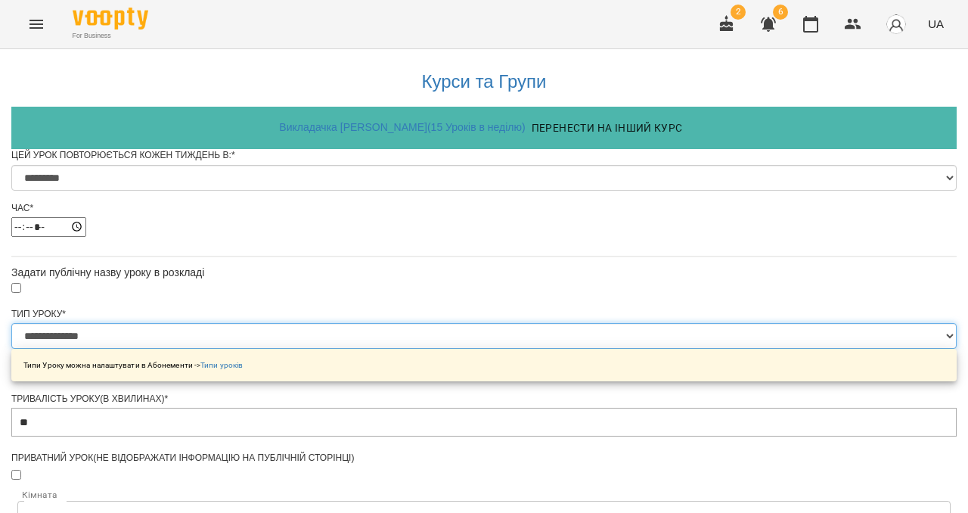
click at [342, 349] on select "**********" at bounding box center [483, 336] width 945 height 26
select select "**********"
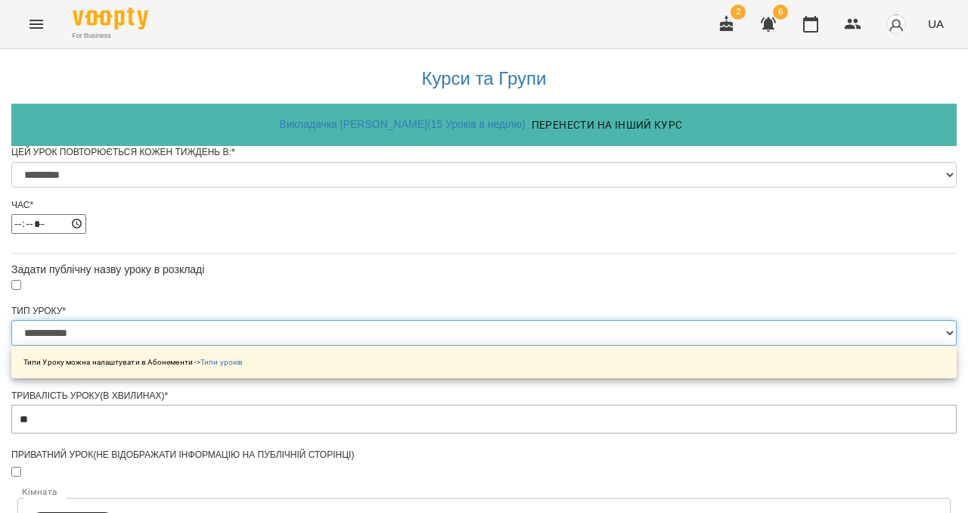
scroll to position [717, 0]
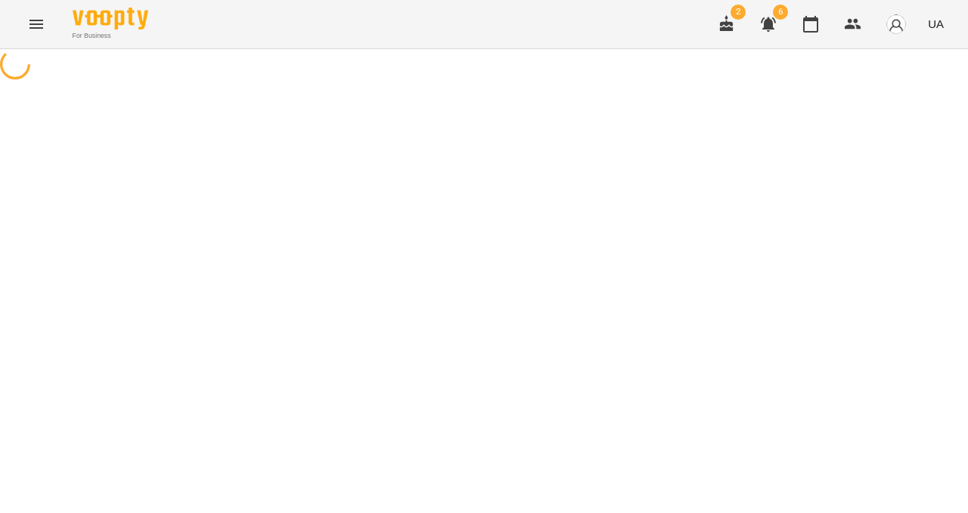
select select "*"
select select "**********"
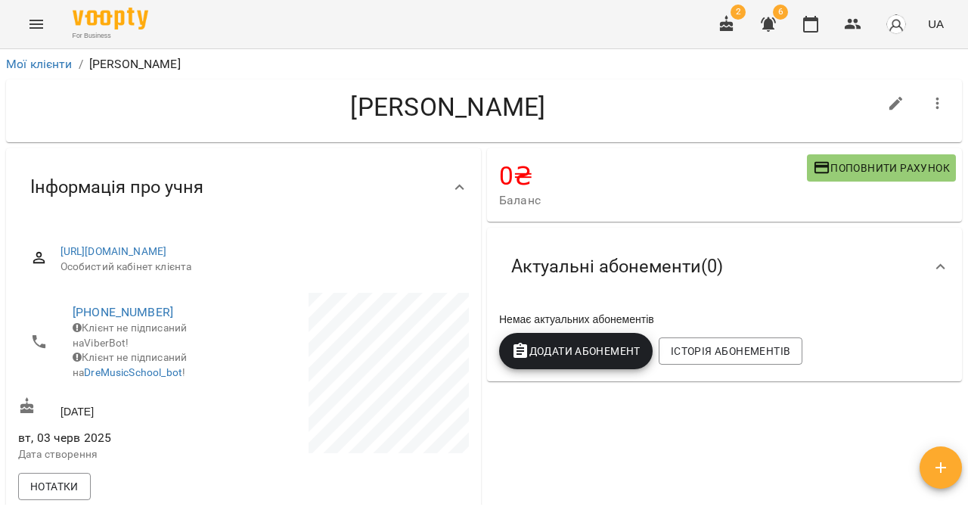
select select "*"
select select "**********"
click at [39, 22] on icon "Menu" at bounding box center [36, 24] width 18 height 18
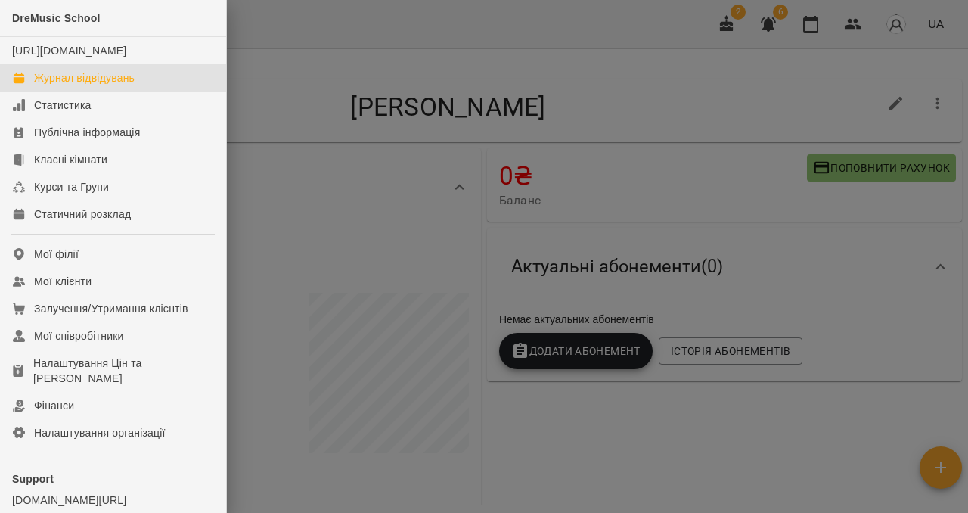
click at [51, 85] on div "Журнал відвідувань" at bounding box center [84, 77] width 101 height 15
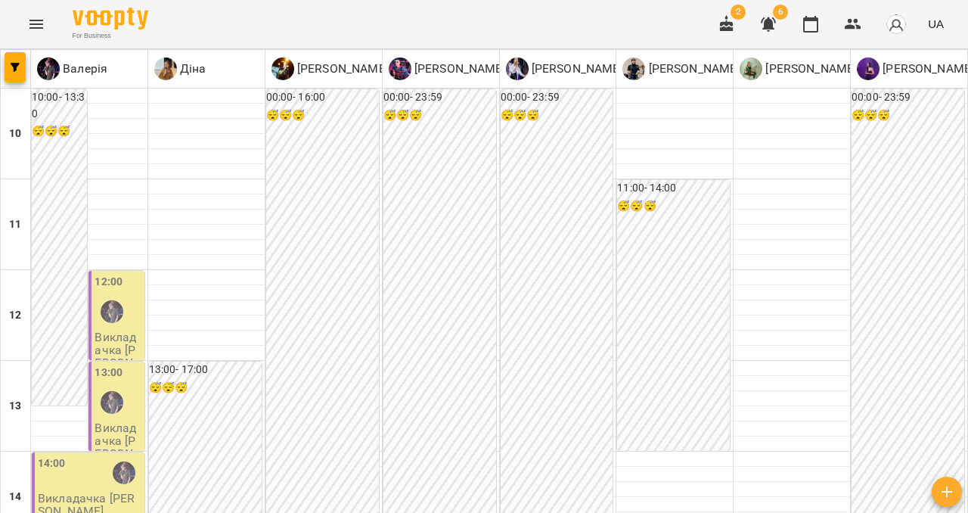
click at [34, 29] on icon "Menu" at bounding box center [36, 24] width 18 height 18
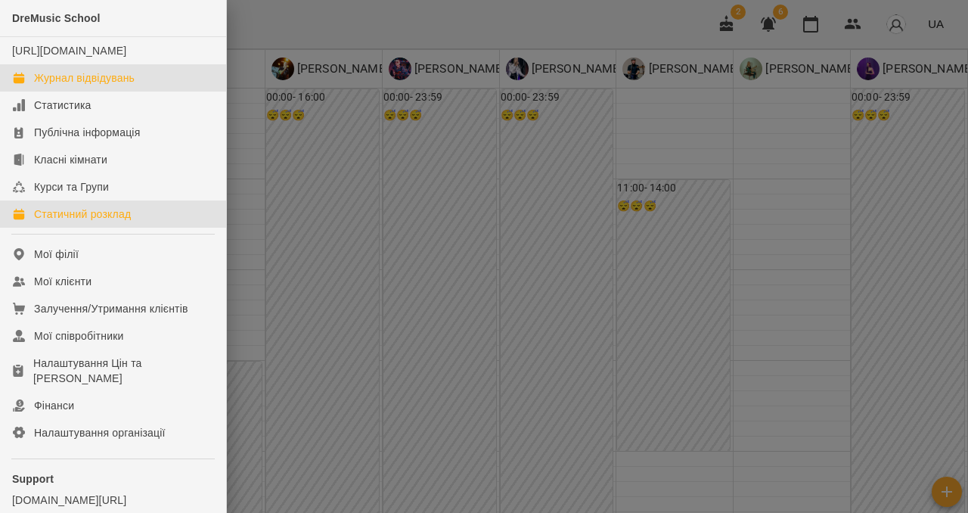
click at [65, 222] on div "Статичний розклад" at bounding box center [82, 213] width 97 height 15
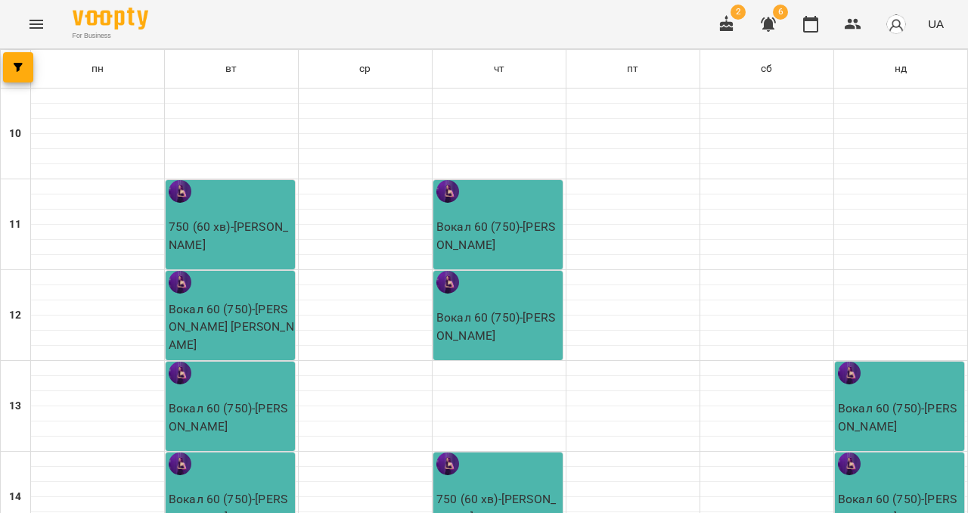
scroll to position [37, 0]
click at [227, 271] on div "Вокал 60 (750) - [PERSON_NAME] [PERSON_NAME]" at bounding box center [230, 315] width 129 height 89
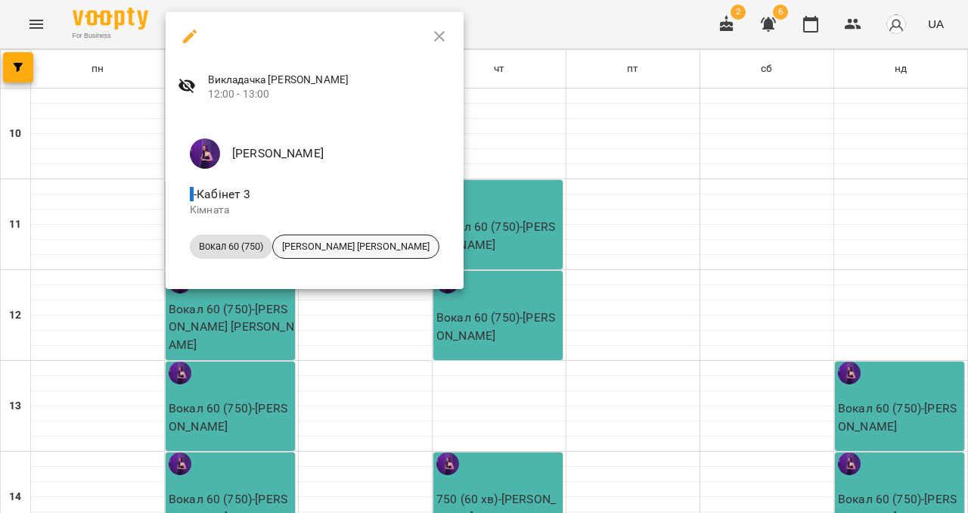
click at [318, 249] on span "[PERSON_NAME] [PERSON_NAME]" at bounding box center [356, 247] width 166 height 14
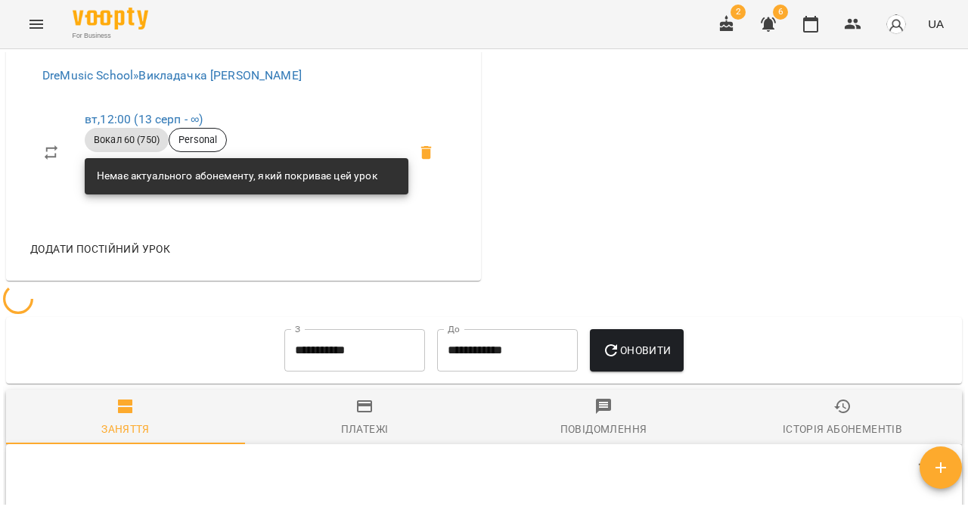
scroll to position [557, 0]
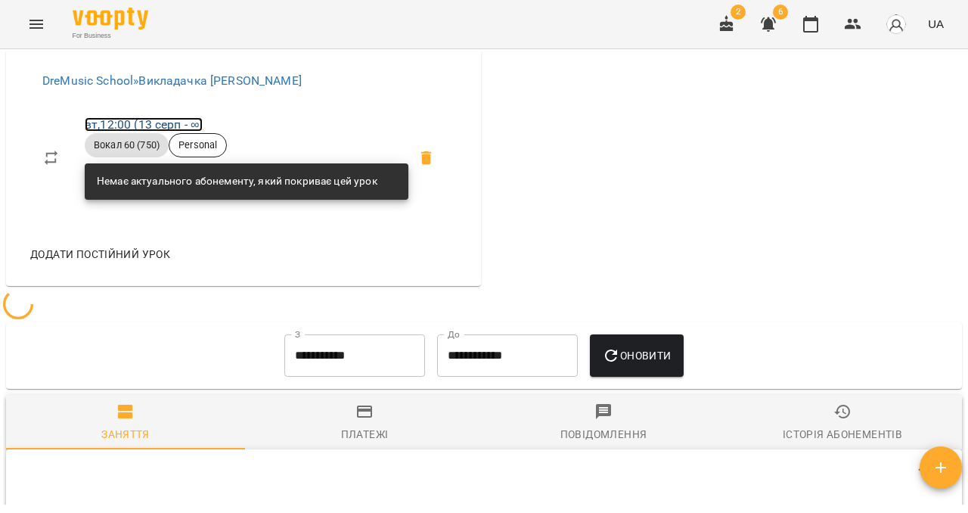
click at [155, 132] on link "вт , 12:00 ([DATE] - ∞)" at bounding box center [144, 124] width 118 height 14
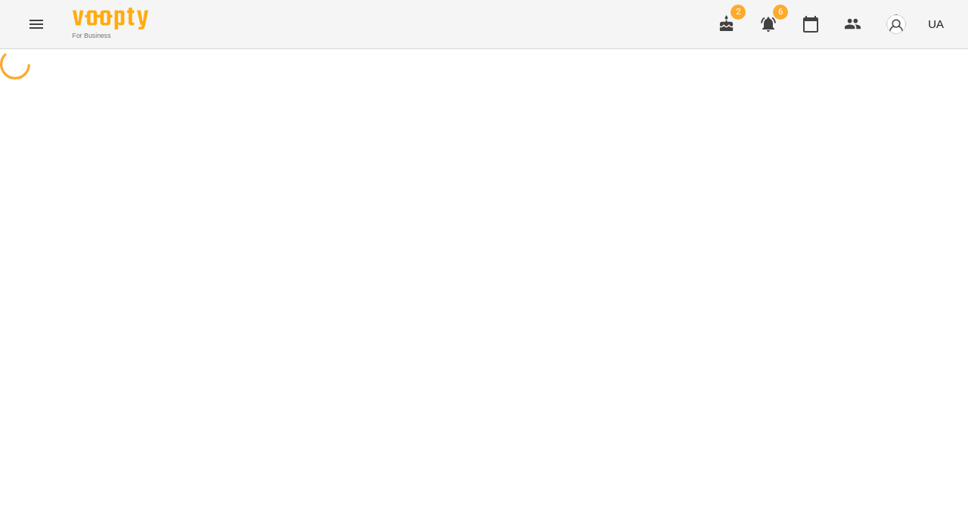
select select "*"
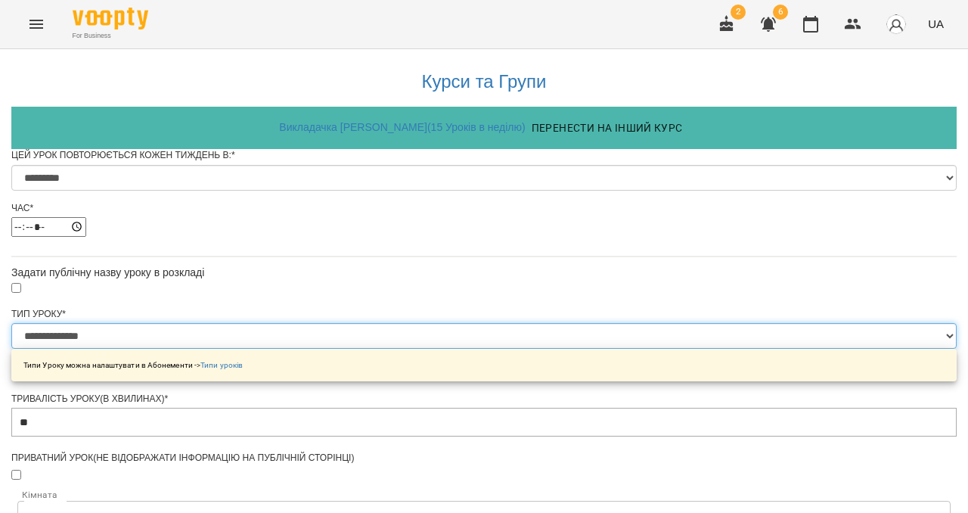
click at [369, 349] on select "**********" at bounding box center [483, 336] width 945 height 26
select select "**********"
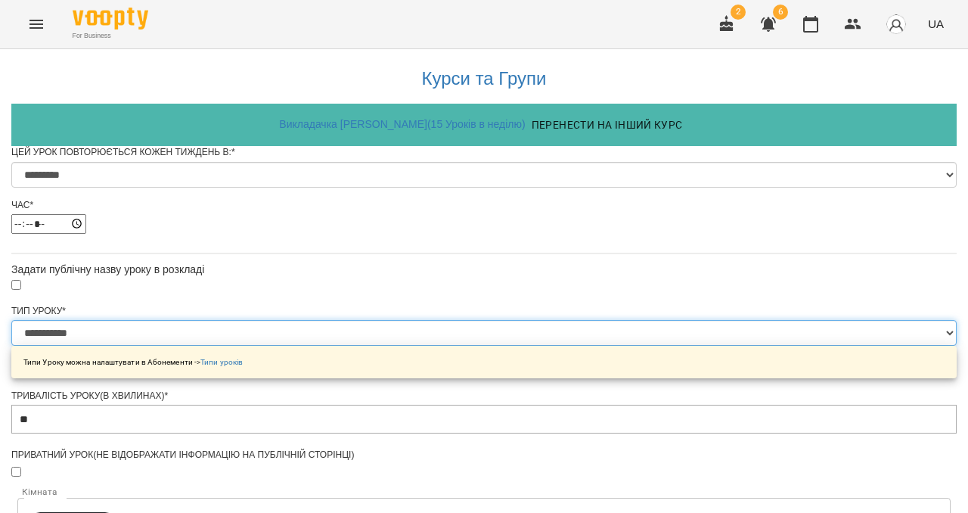
scroll to position [717, 0]
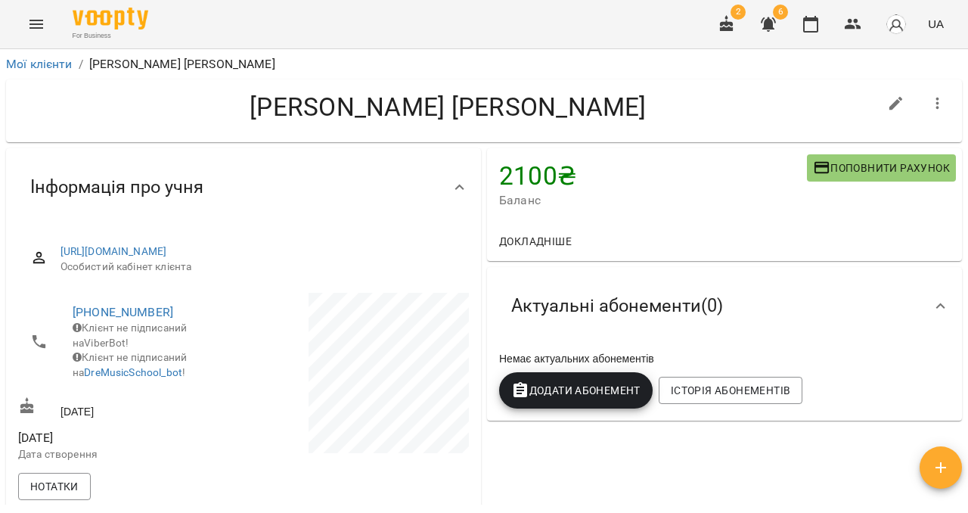
click at [41, 25] on icon "Menu" at bounding box center [36, 24] width 18 height 18
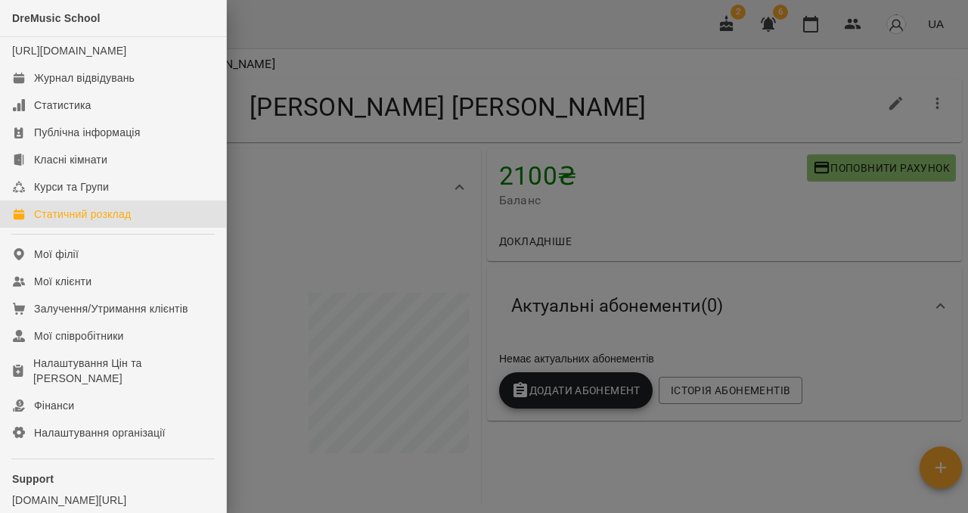
click at [79, 222] on div "Статичний розклад" at bounding box center [82, 213] width 97 height 15
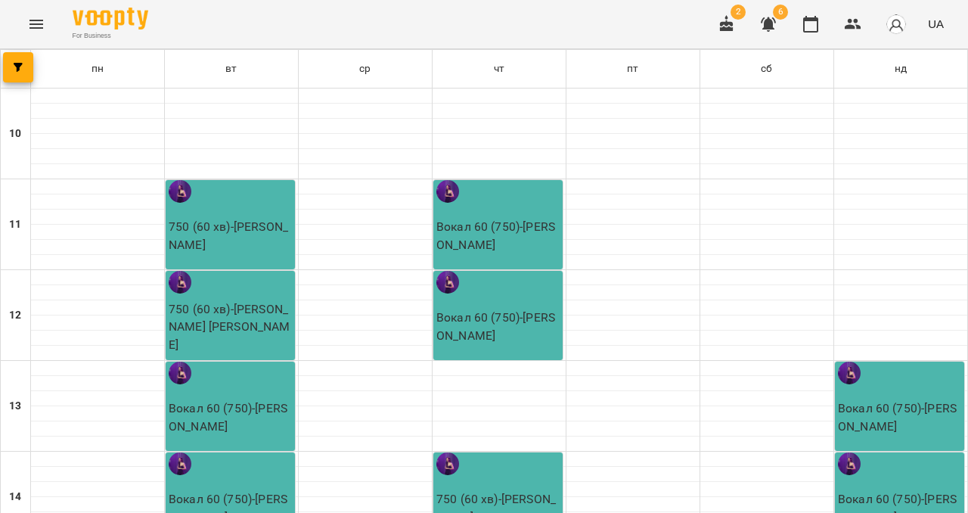
scroll to position [110, 0]
click at [228, 361] on div "Вокал 60 (750) - [PERSON_NAME]" at bounding box center [230, 405] width 129 height 89
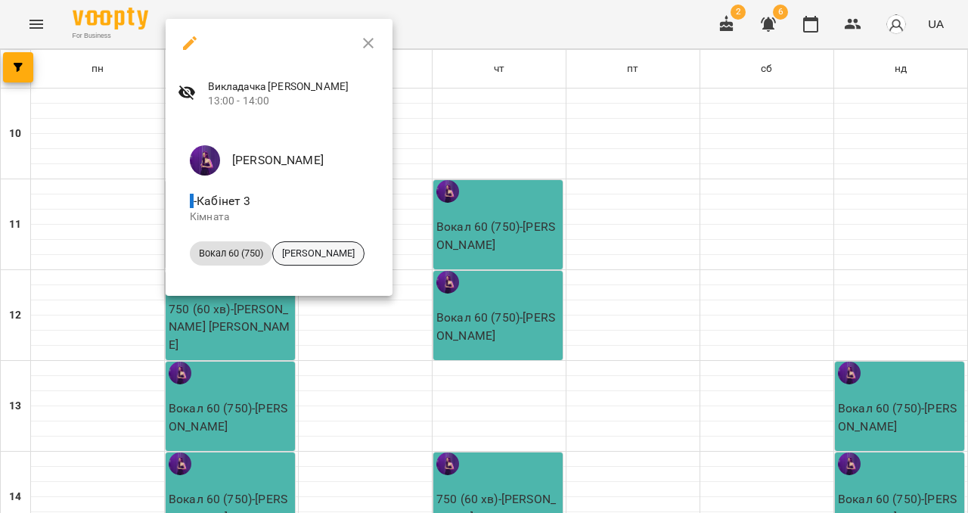
click at [345, 255] on span "[PERSON_NAME]" at bounding box center [318, 253] width 91 height 14
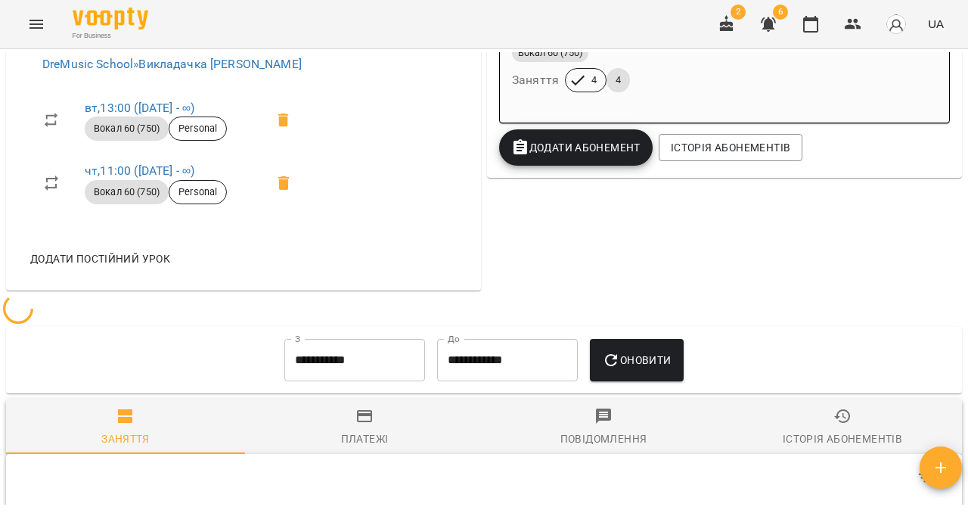
scroll to position [569, 0]
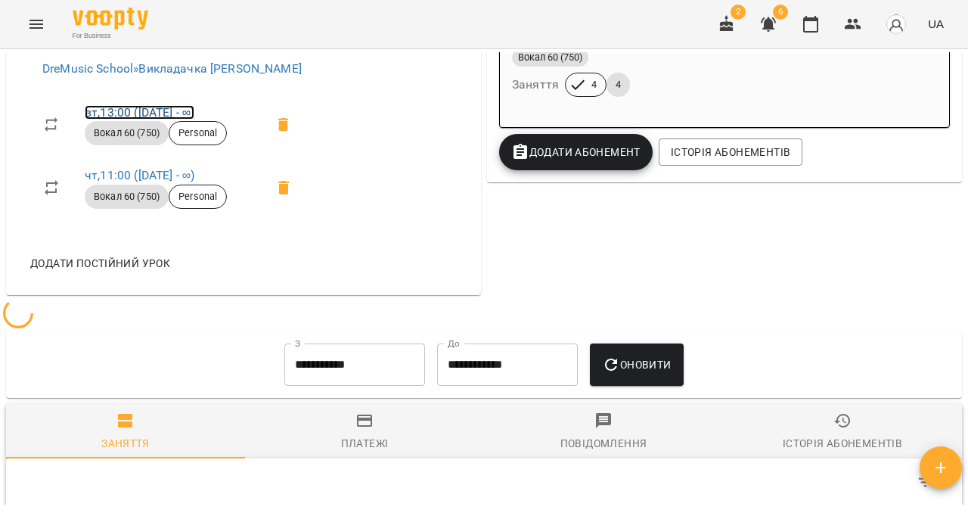
click at [115, 119] on link "вт , 13:00 ([DATE] - ∞)" at bounding box center [140, 112] width 110 height 14
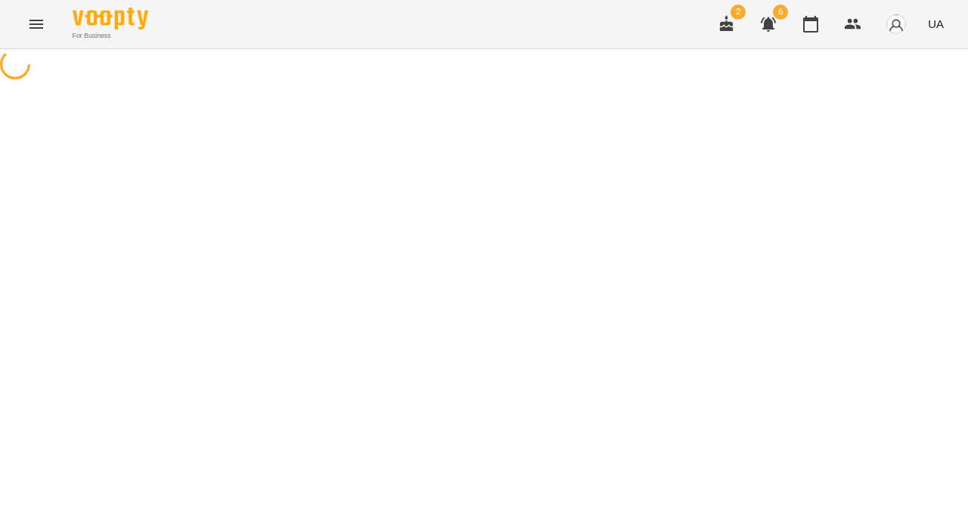
select select "*"
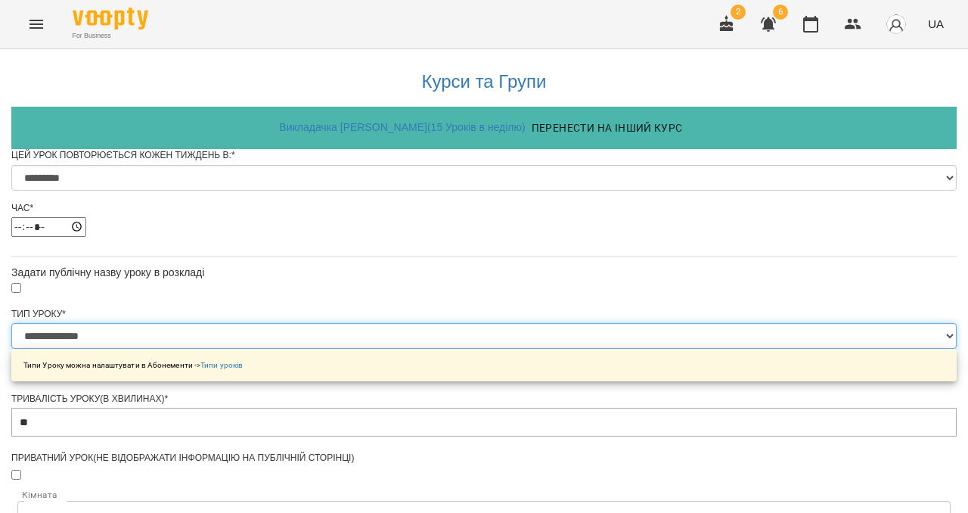
click at [356, 349] on select "**********" at bounding box center [483, 336] width 945 height 26
select select "**********"
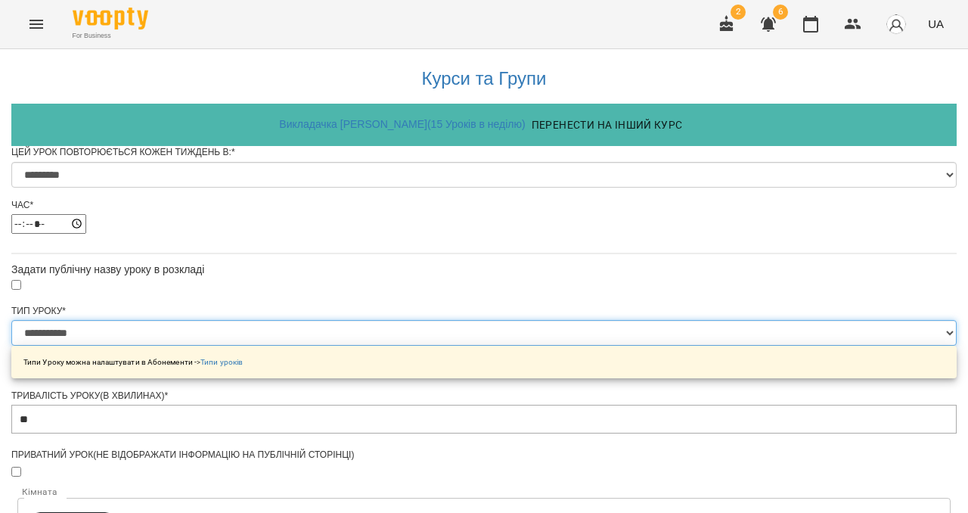
scroll to position [646, 0]
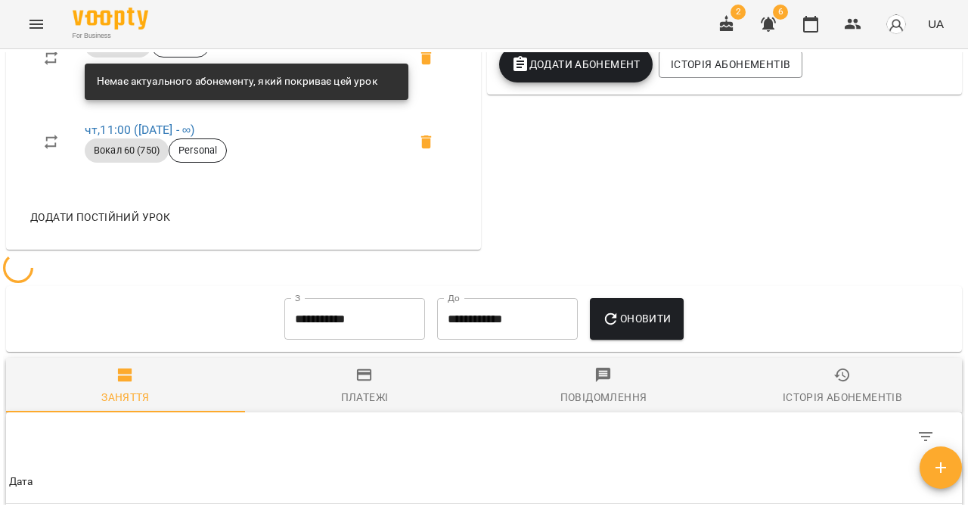
scroll to position [644, 0]
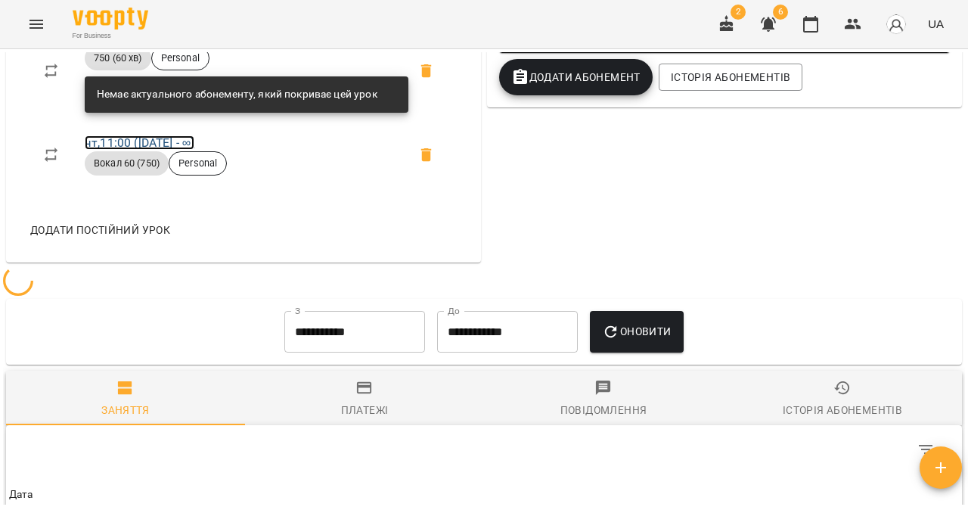
click at [172, 150] on link "чт , 11:00 ([DATE] - ∞)" at bounding box center [140, 142] width 110 height 14
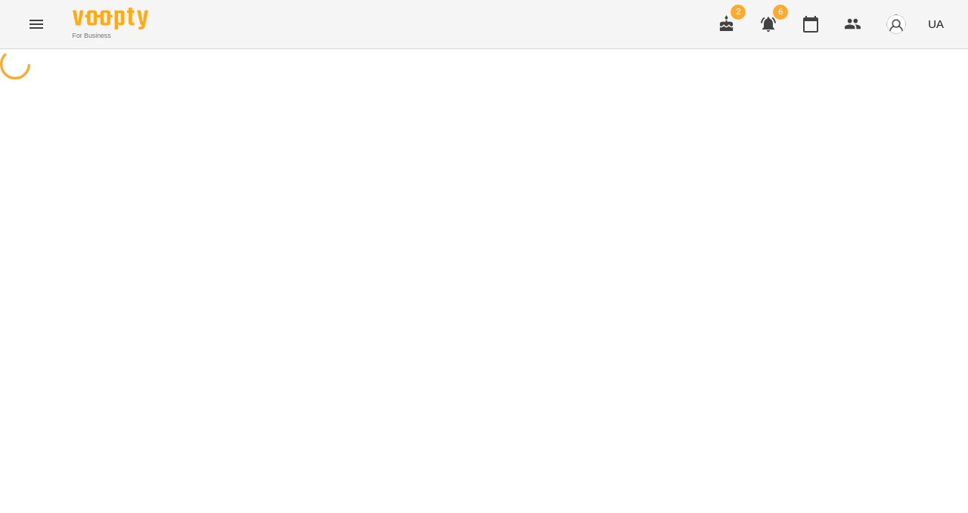
select select "*"
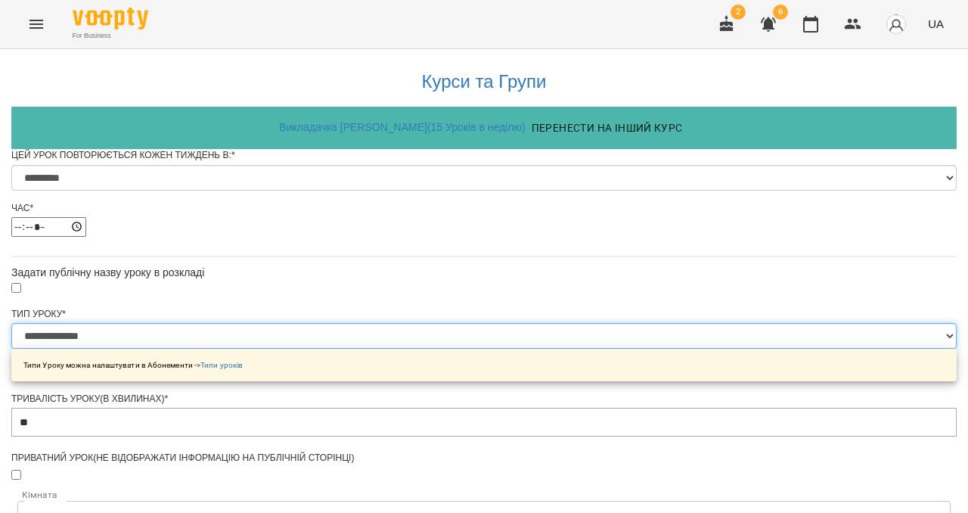
click at [409, 349] on select "**********" at bounding box center [483, 336] width 945 height 26
select select "**********"
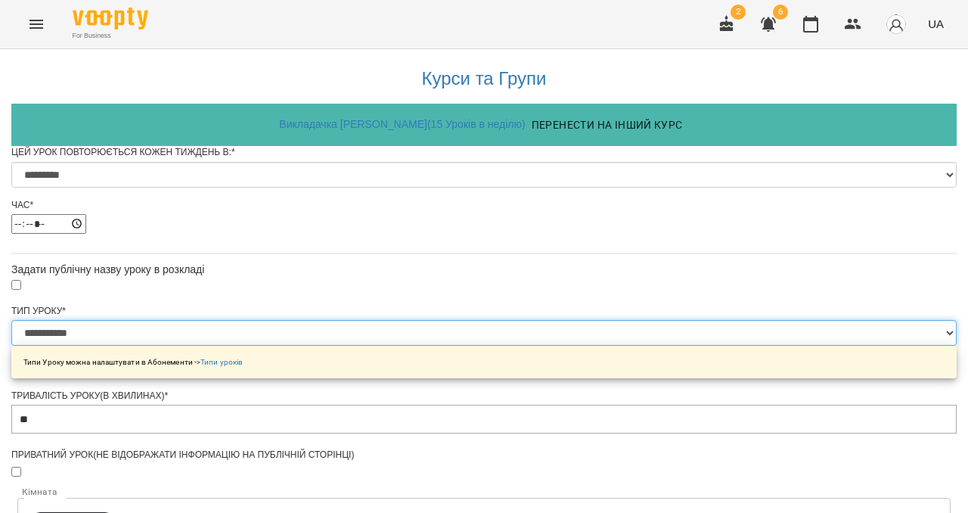
scroll to position [717, 0]
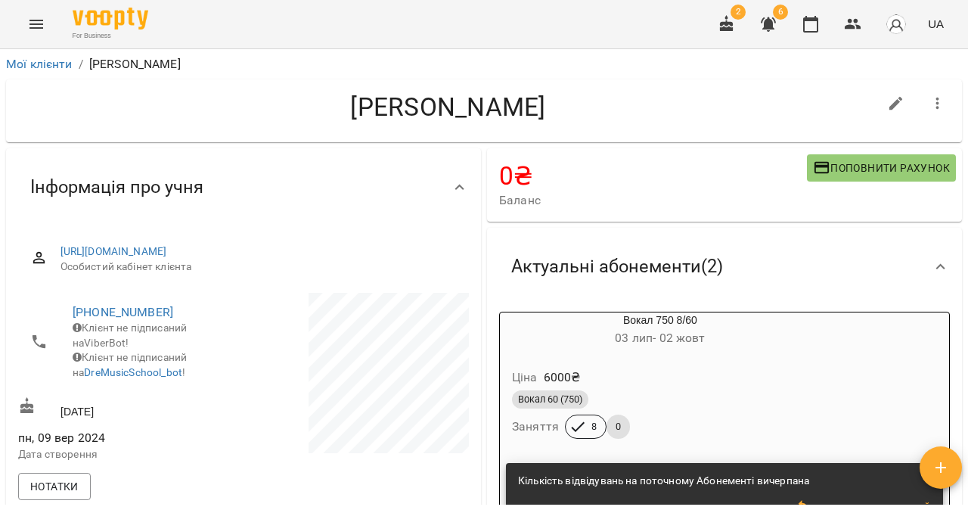
click at [26, 15] on button "Menu" at bounding box center [36, 24] width 36 height 36
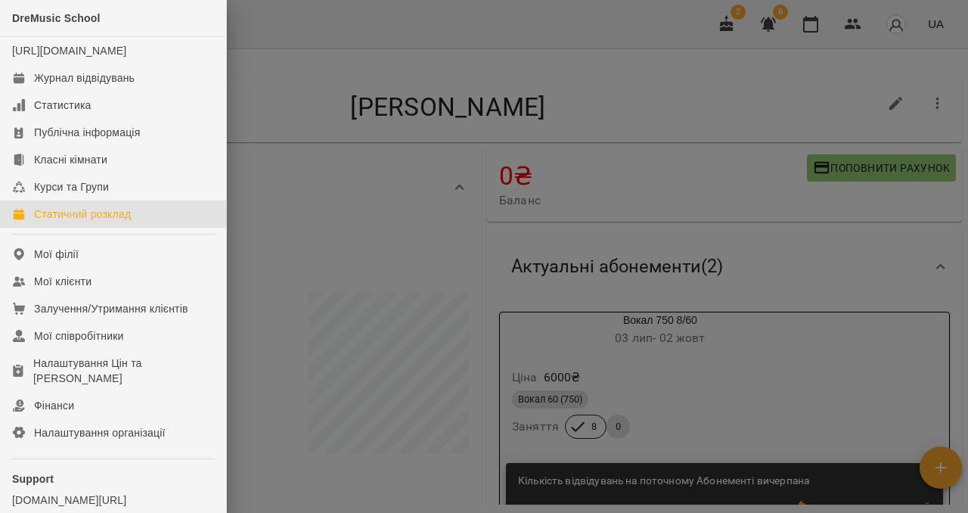
click at [66, 222] on div "Статичний розклад" at bounding box center [82, 213] width 97 height 15
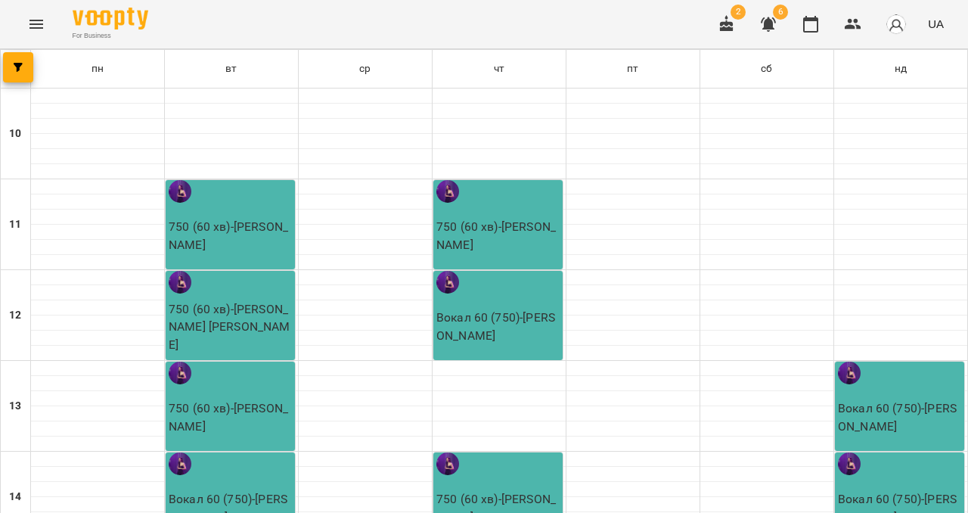
scroll to position [254, 0]
click at [211, 490] on p "Вокал 60 (750) - [PERSON_NAME]" at bounding box center [232, 508] width 126 height 36
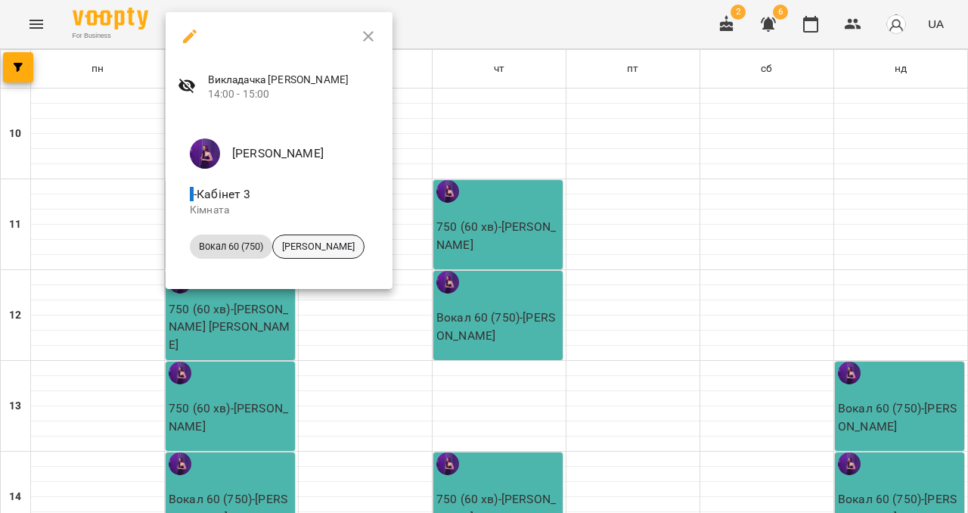
click at [327, 238] on div "[PERSON_NAME]" at bounding box center [318, 246] width 92 height 24
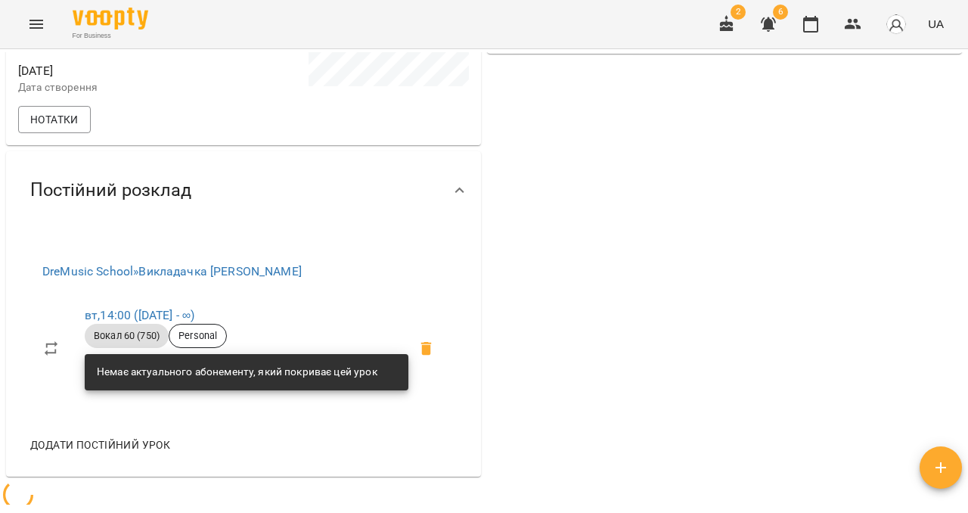
scroll to position [392, 0]
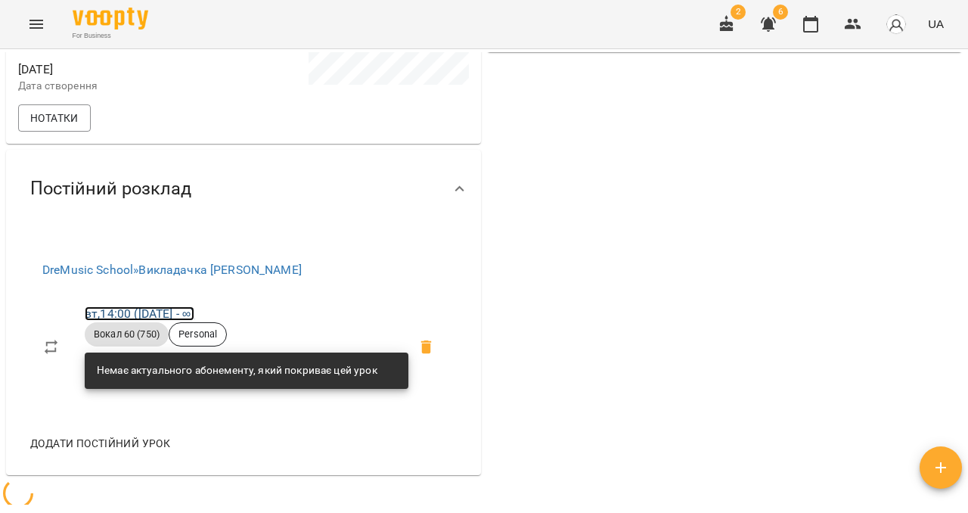
click at [141, 321] on link "вт , 14:00 ([DATE] - ∞)" at bounding box center [140, 313] width 110 height 14
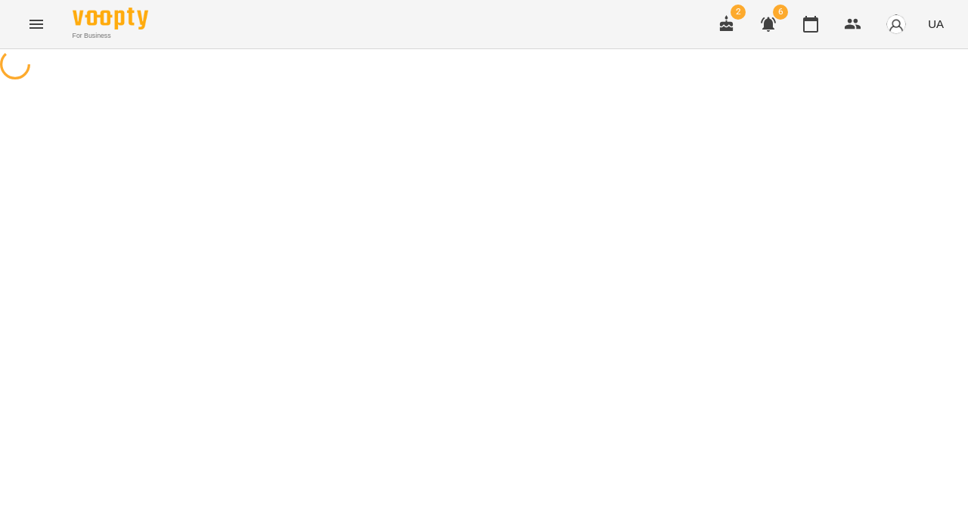
select select "*"
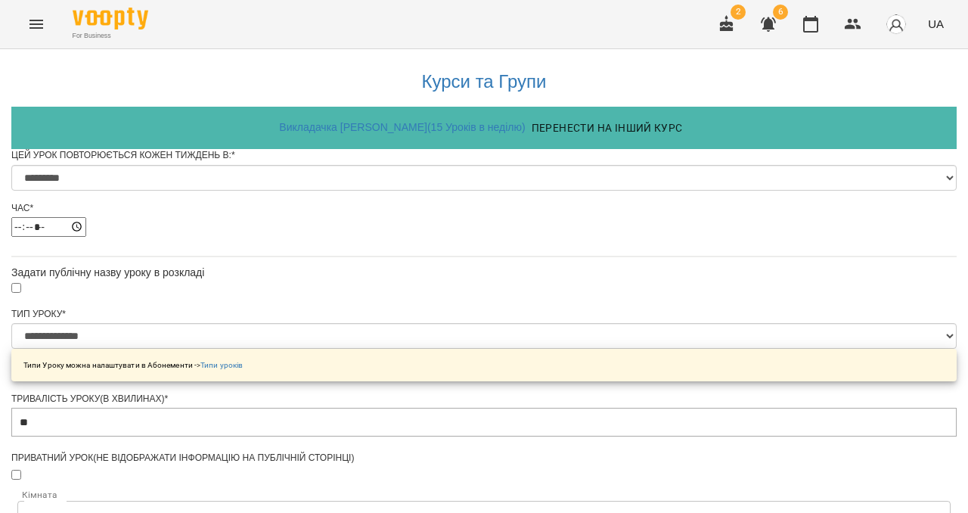
scroll to position [101, 0]
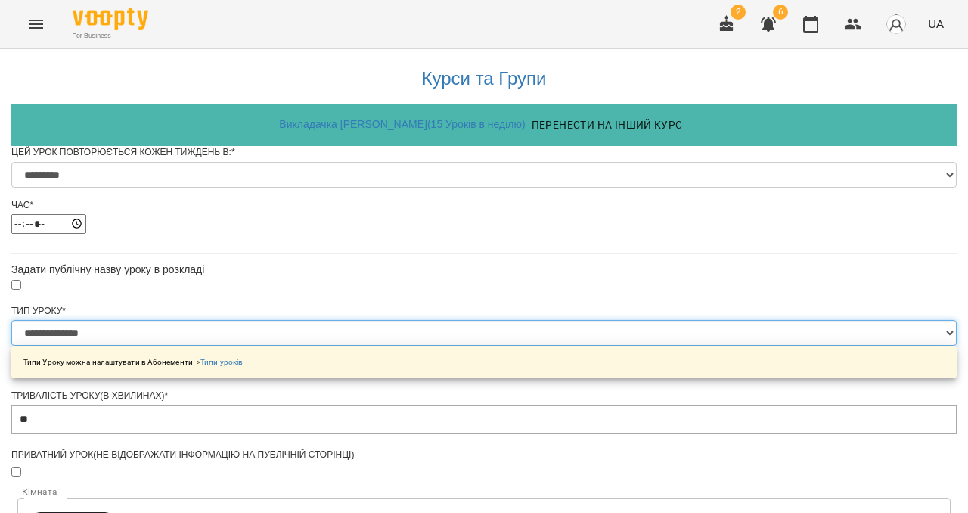
click at [337, 320] on select "**********" at bounding box center [483, 333] width 945 height 26
select select "**********"
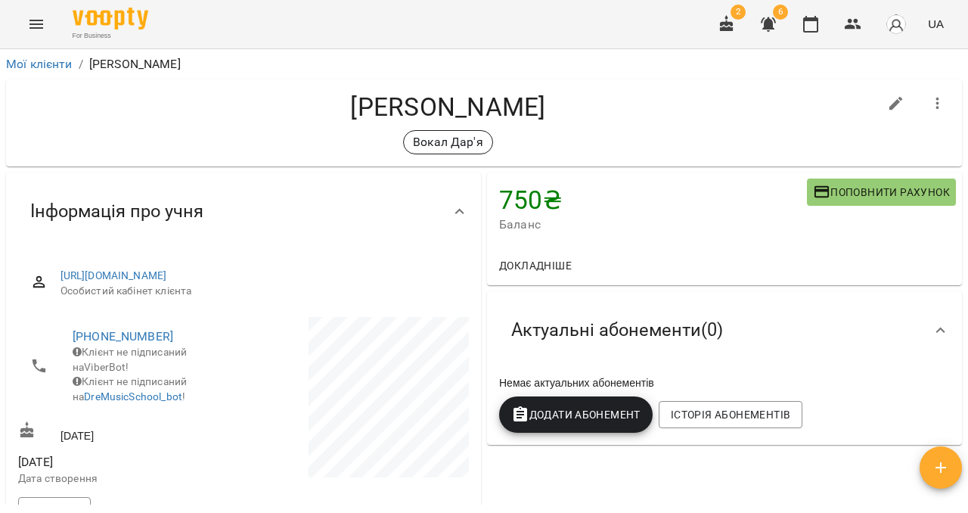
click at [36, 23] on icon "Menu" at bounding box center [36, 24] width 18 height 18
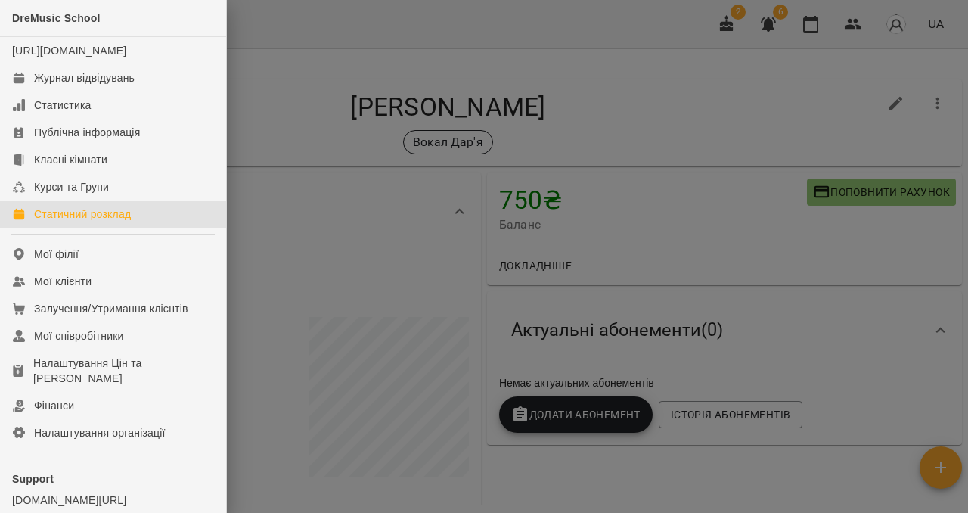
click at [73, 222] on div "Статичний розклад" at bounding box center [82, 213] width 97 height 15
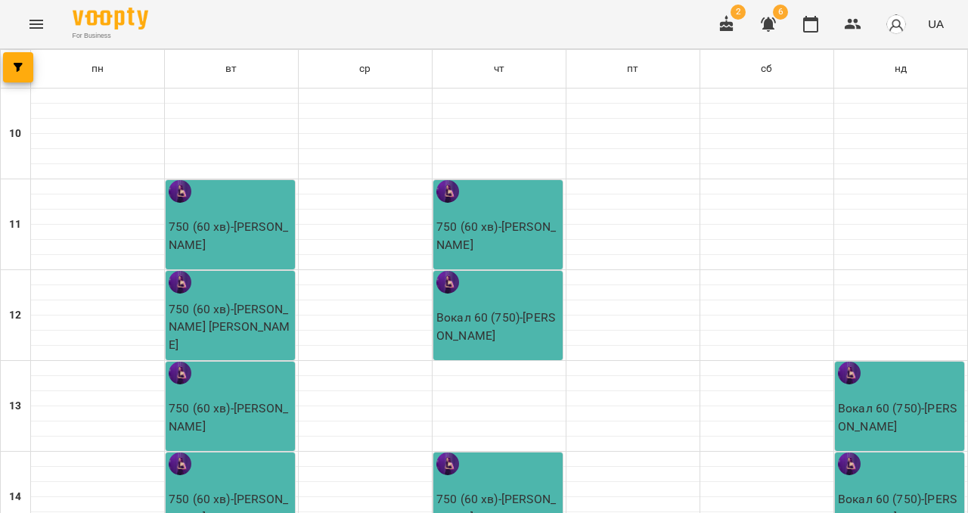
scroll to position [330, 0]
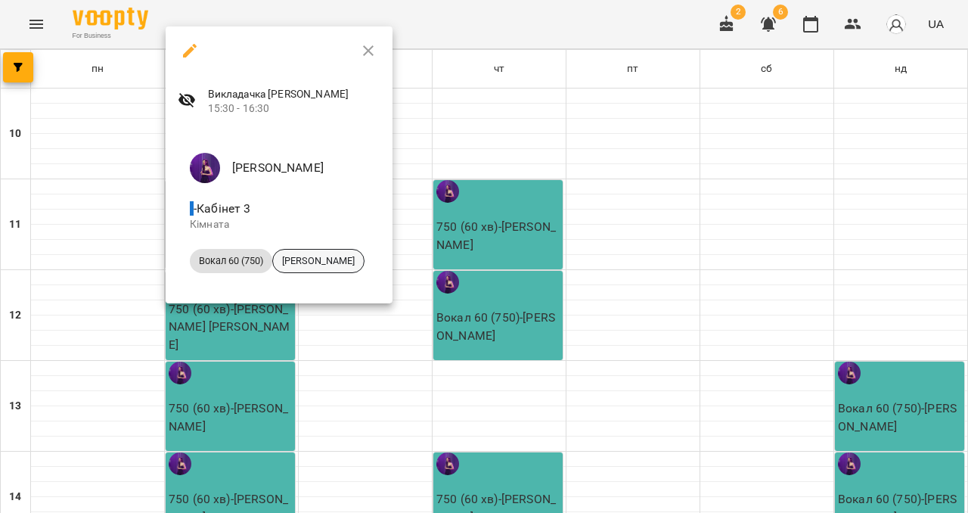
click at [318, 268] on span "[PERSON_NAME]" at bounding box center [318, 261] width 91 height 14
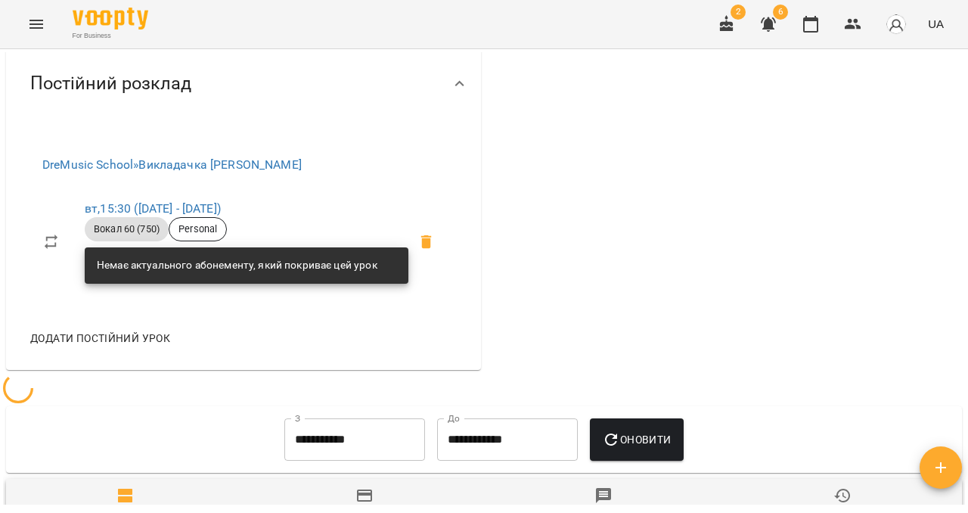
scroll to position [498, 0]
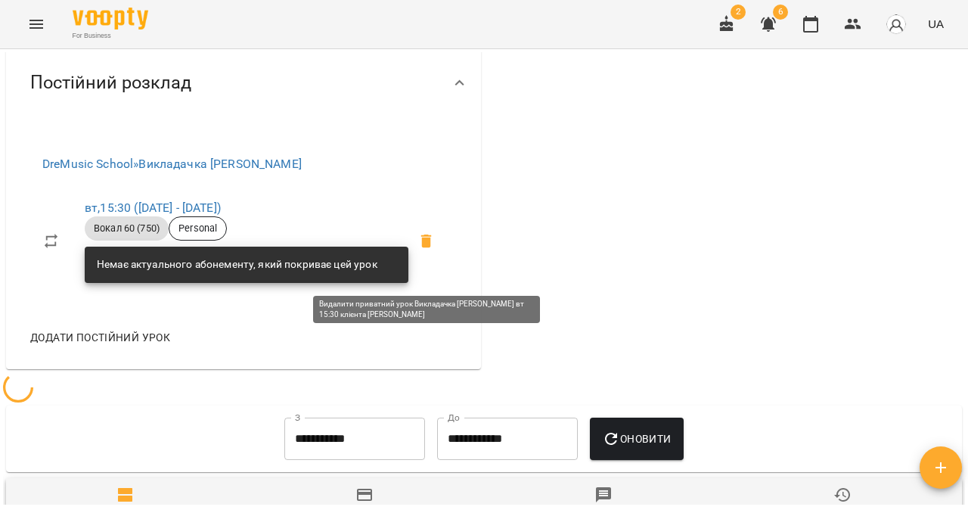
click at [426, 247] on icon at bounding box center [426, 241] width 11 height 14
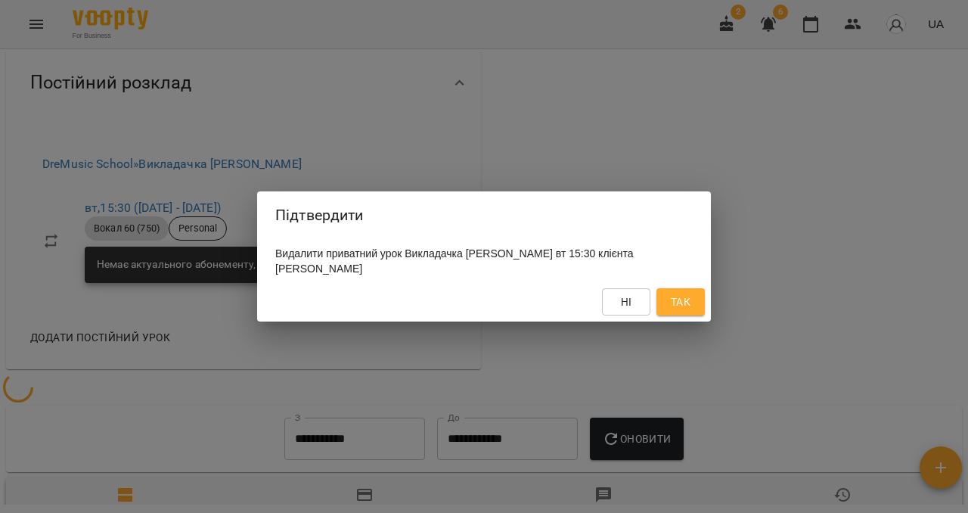
click at [677, 295] on span "Так" at bounding box center [681, 302] width 20 height 18
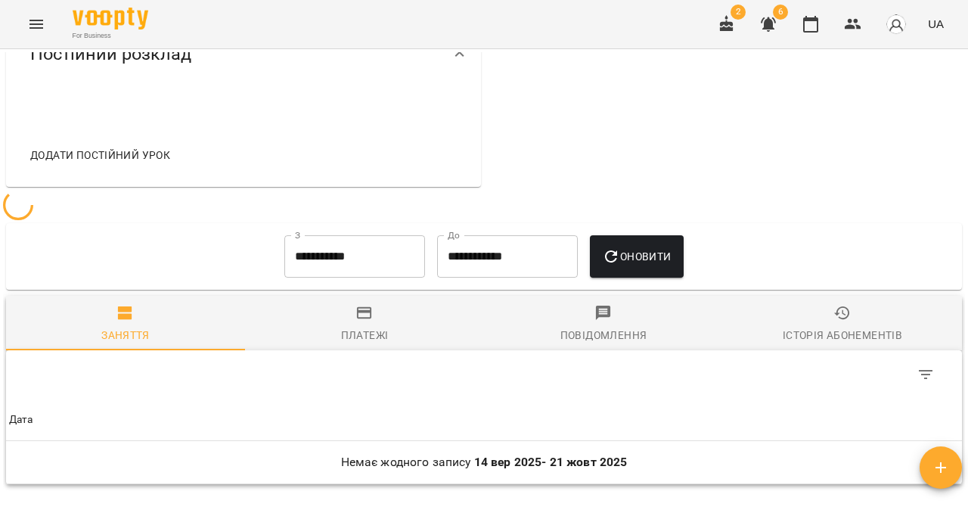
scroll to position [522, 0]
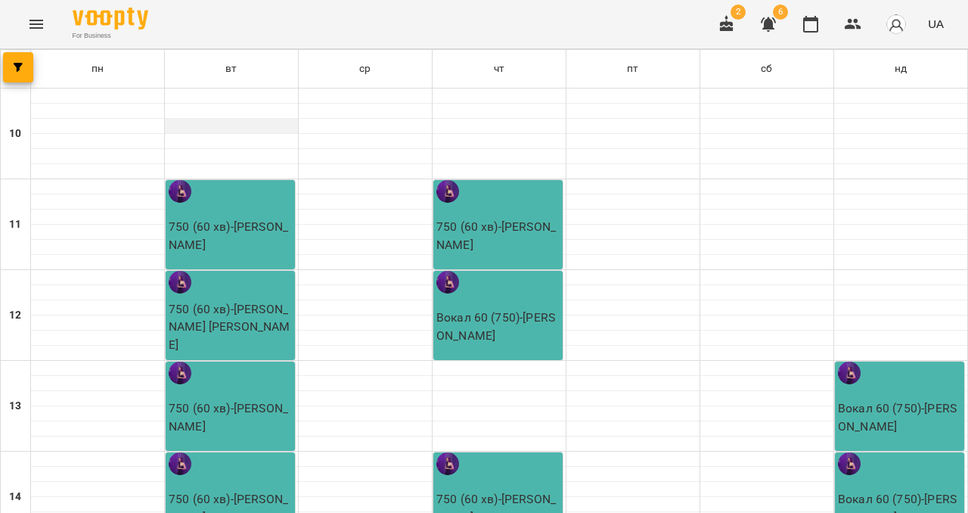
scroll to position [525, 0]
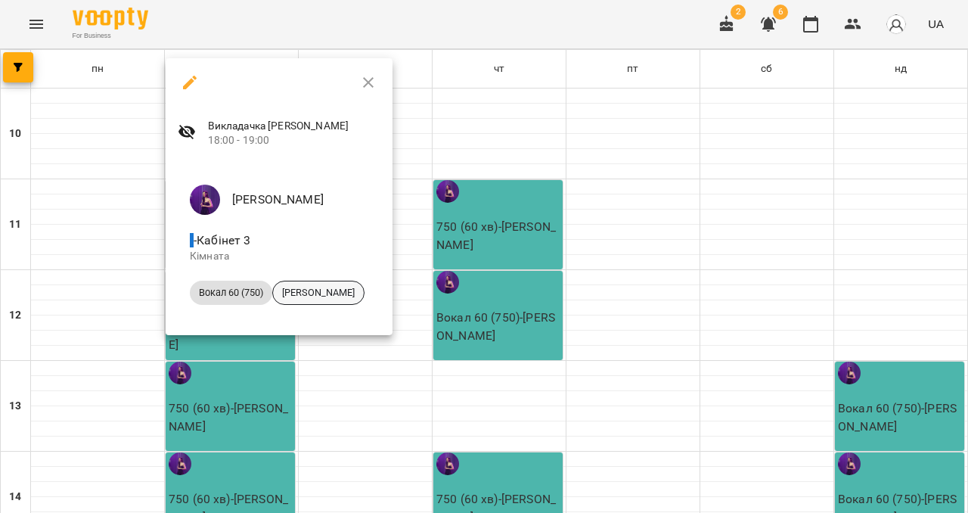
click at [311, 294] on span "[PERSON_NAME]" at bounding box center [318, 293] width 91 height 14
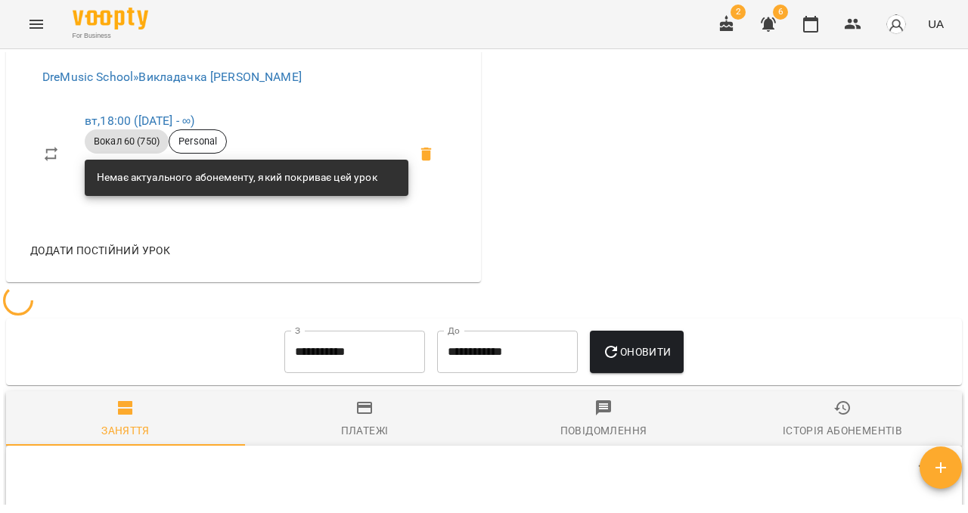
scroll to position [584, 0]
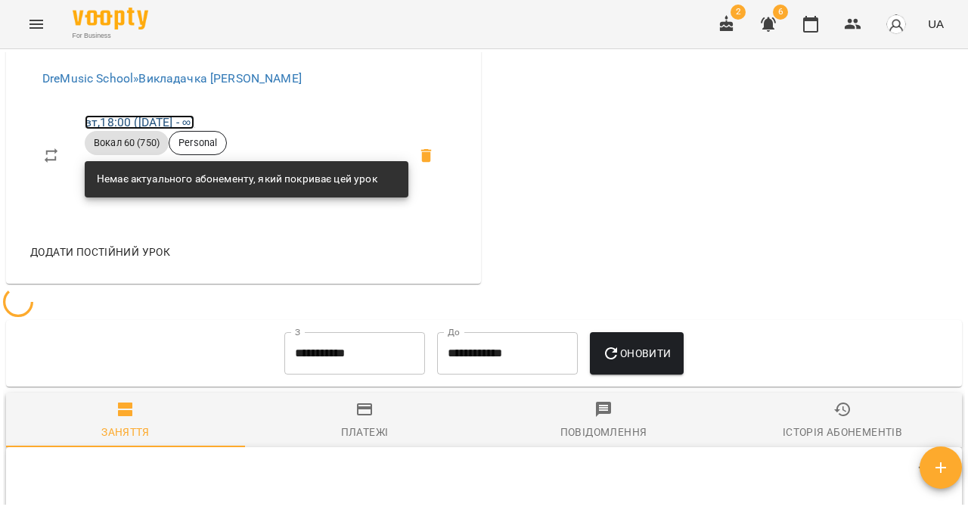
click at [132, 129] on link "вт , 18:00 ([DATE] - ∞)" at bounding box center [140, 122] width 110 height 14
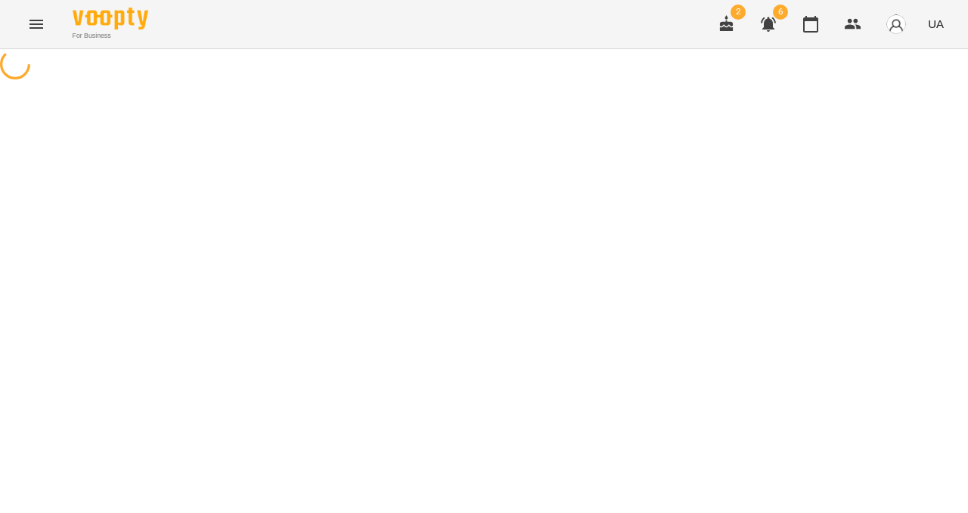
select select "*"
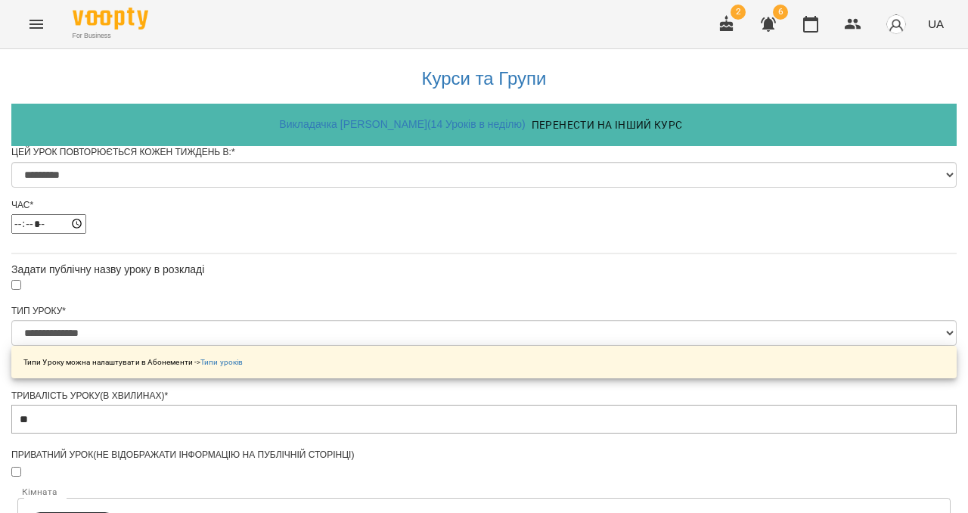
scroll to position [115, 0]
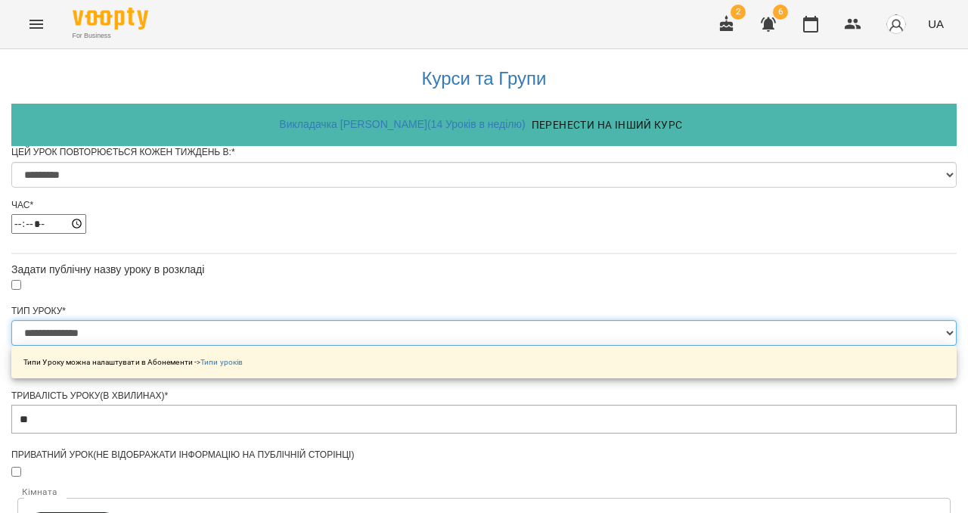
click at [414, 320] on select "**********" at bounding box center [483, 333] width 945 height 26
select select "**********"
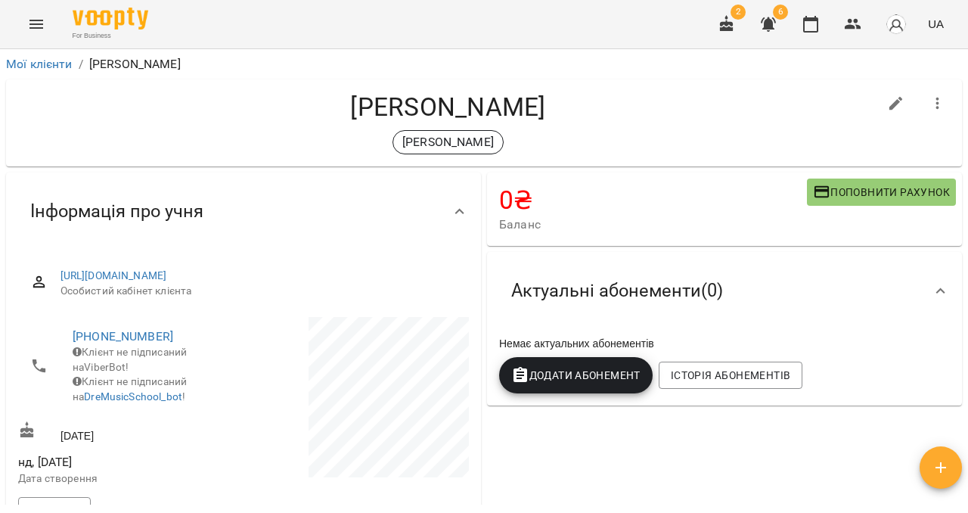
click at [37, 24] on icon "Menu" at bounding box center [36, 24] width 14 height 9
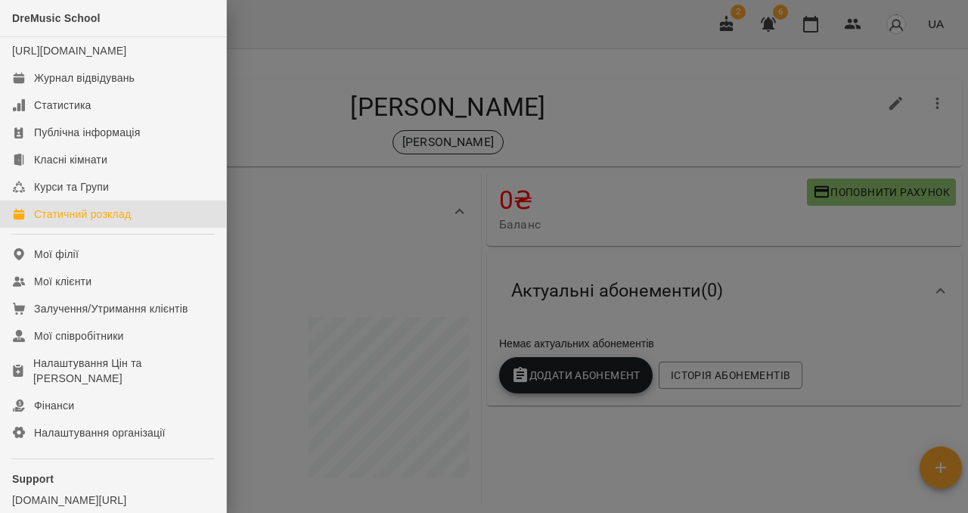
click at [112, 222] on div "Статичний розклад" at bounding box center [82, 213] width 97 height 15
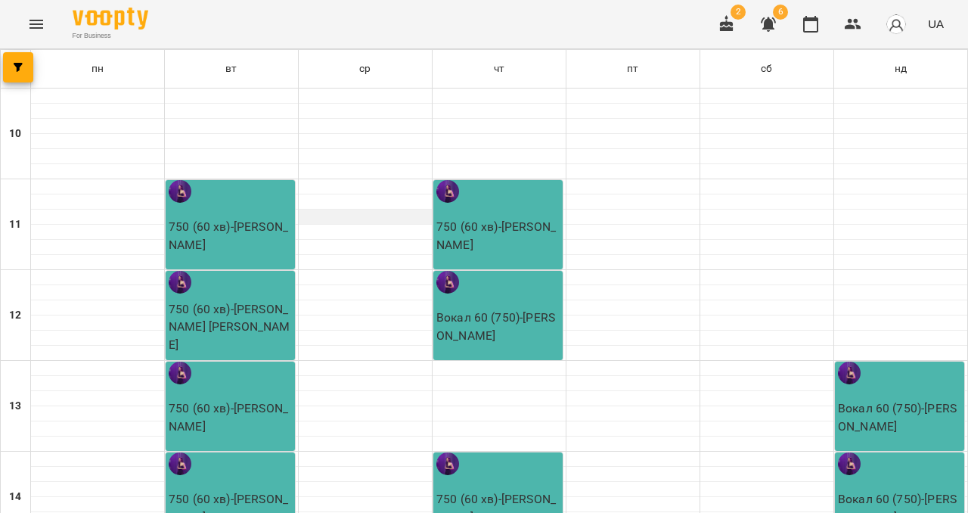
scroll to position [302, 0]
click at [262, 490] on p "750 (60 хв) - [PERSON_NAME]" at bounding box center [232, 508] width 126 height 36
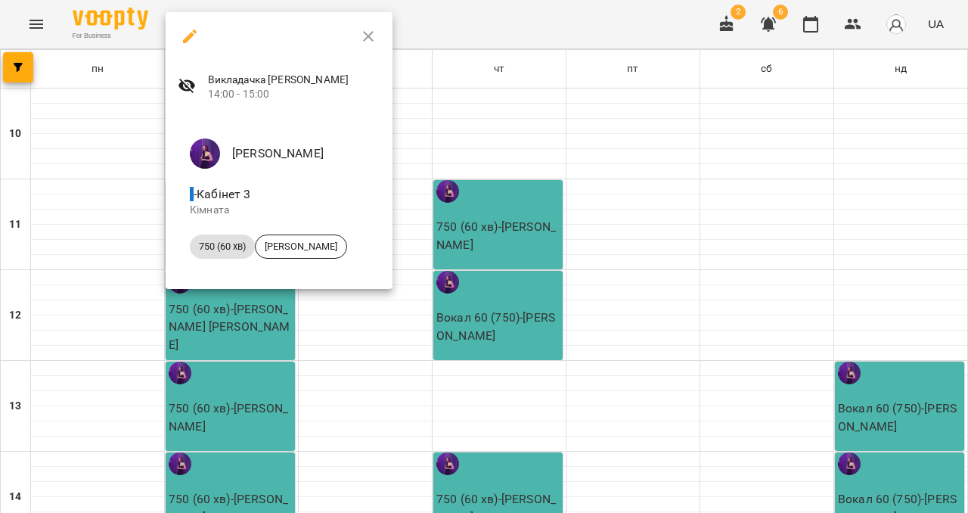
click at [372, 33] on icon "button" at bounding box center [368, 36] width 18 height 18
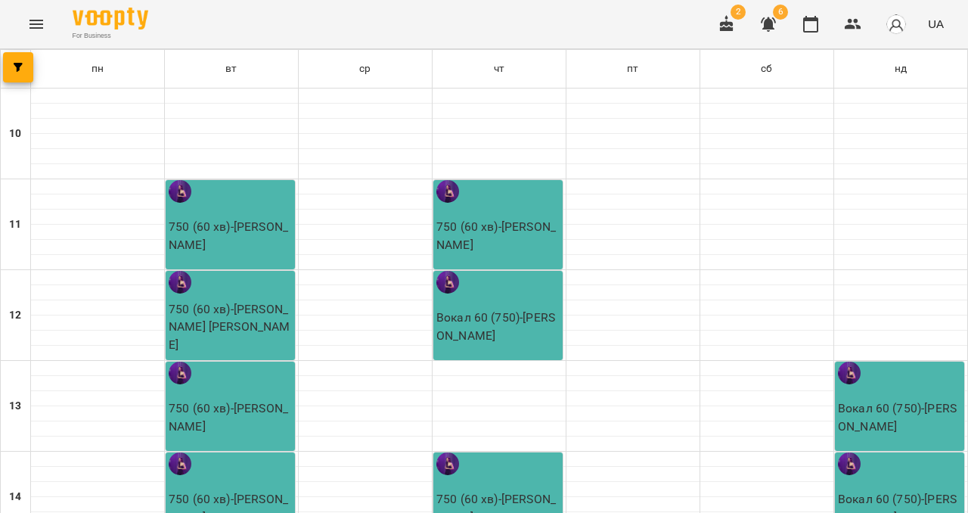
click at [262, 399] on div "750 (60 хв) - [PERSON_NAME]" at bounding box center [232, 424] width 126 height 51
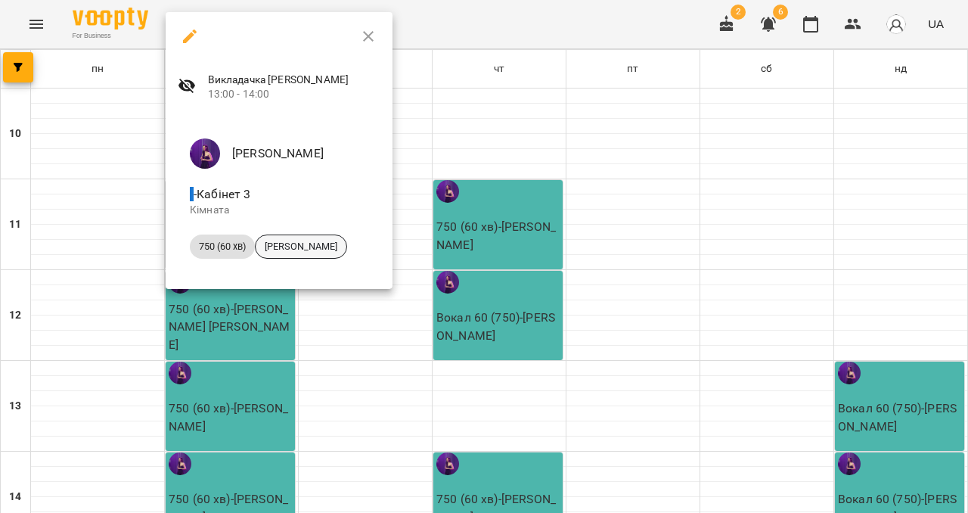
click at [307, 246] on span "[PERSON_NAME]" at bounding box center [301, 247] width 91 height 14
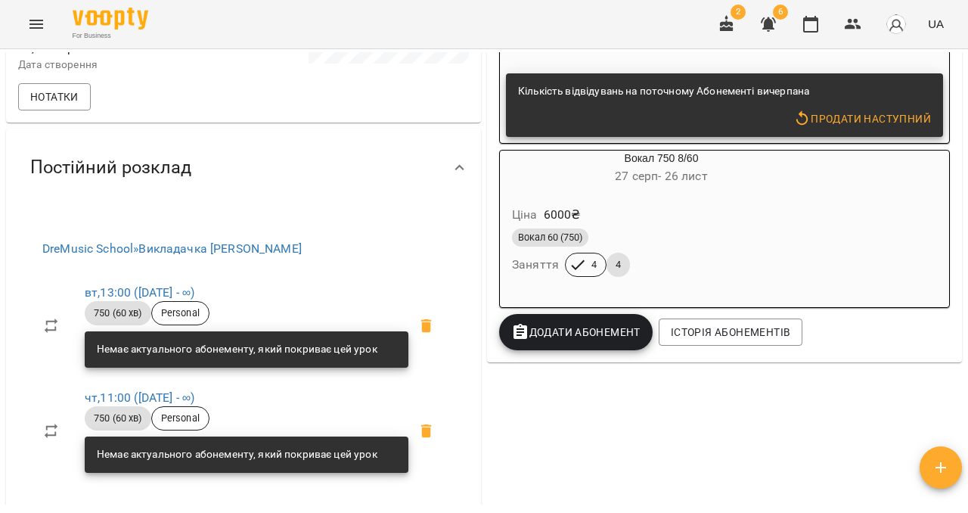
scroll to position [390, 0]
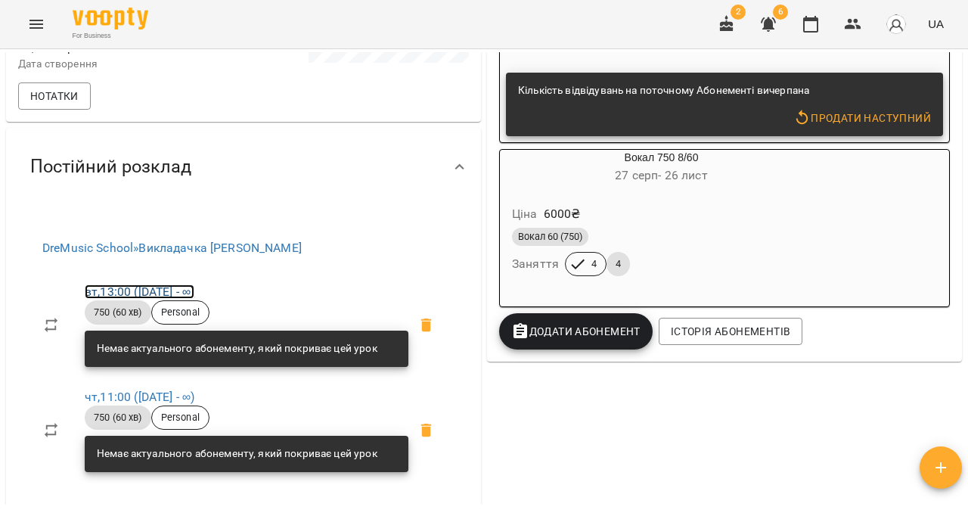
click at [156, 299] on link "вт , 13:00 ([DATE] - ∞)" at bounding box center [140, 291] width 110 height 14
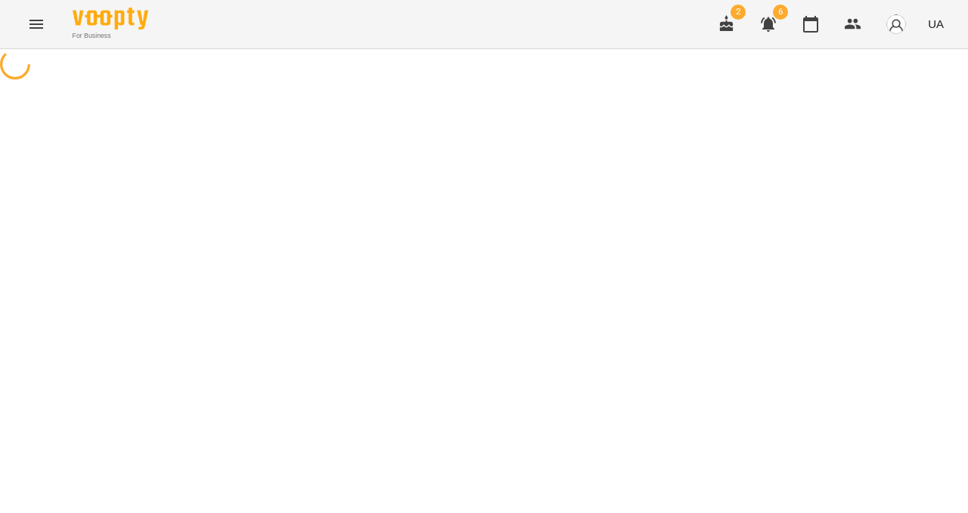
select select "*"
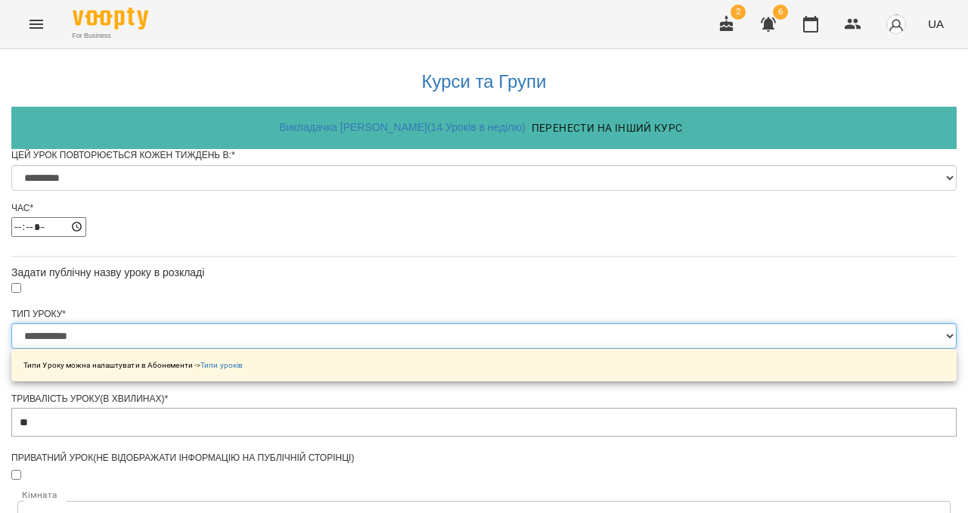
click at [370, 349] on select "**********" at bounding box center [483, 336] width 945 height 26
select select "**********"
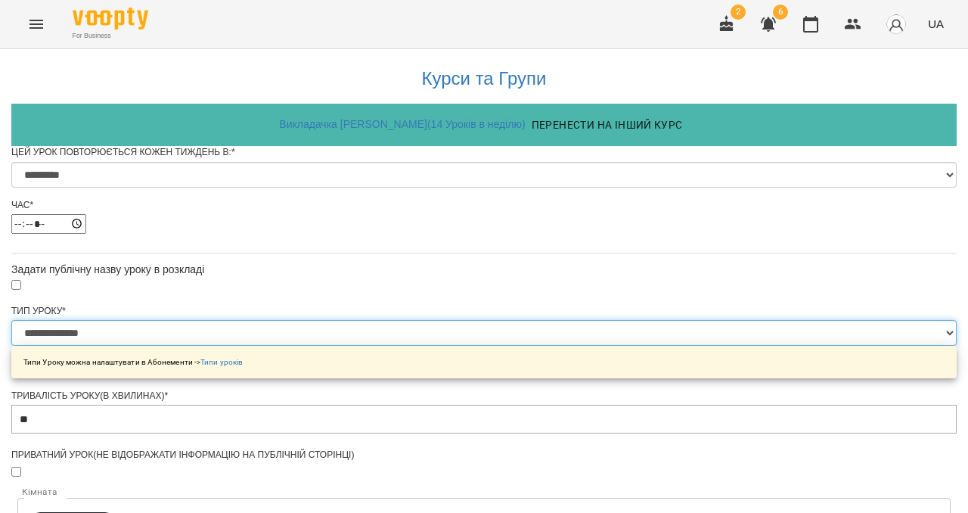
scroll to position [717, 0]
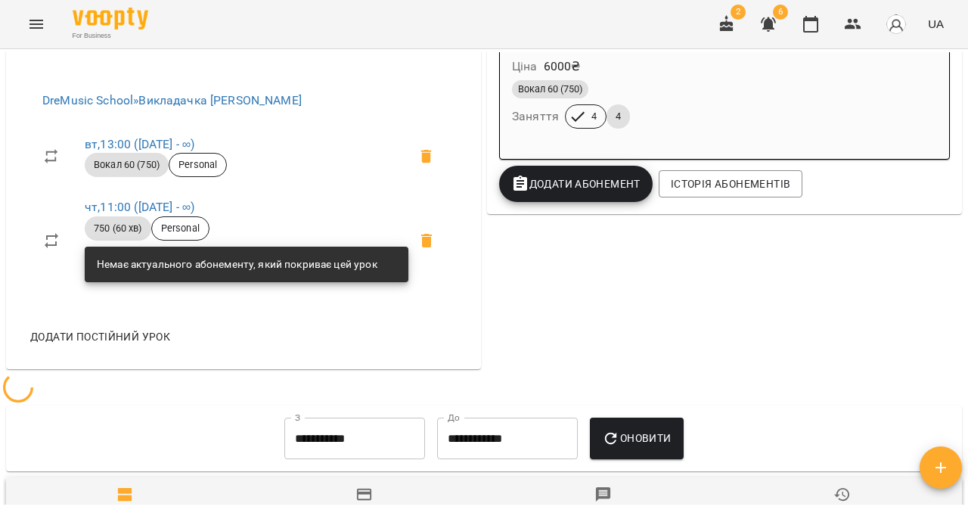
scroll to position [553, 0]
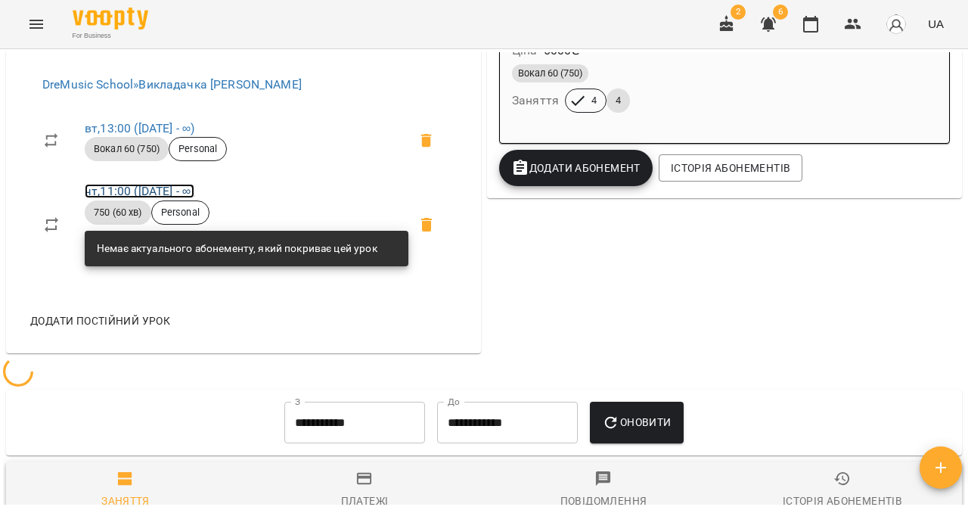
click at [132, 198] on link "чт , 11:00 ([DATE] - ∞)" at bounding box center [140, 191] width 110 height 14
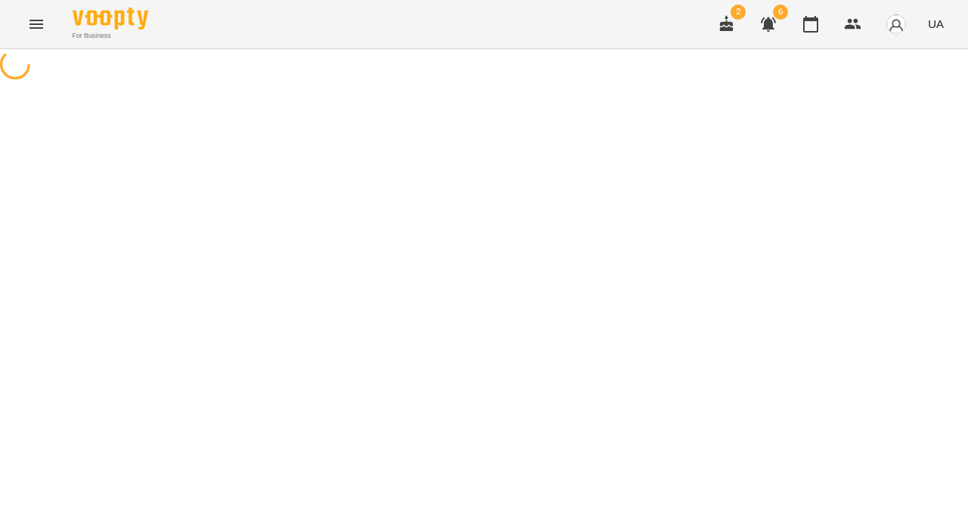
select select "*"
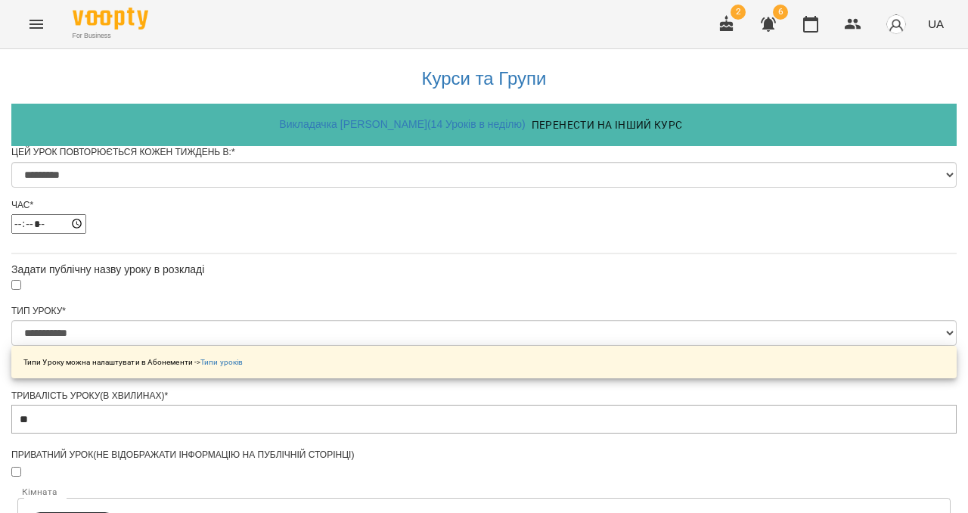
scroll to position [110, 0]
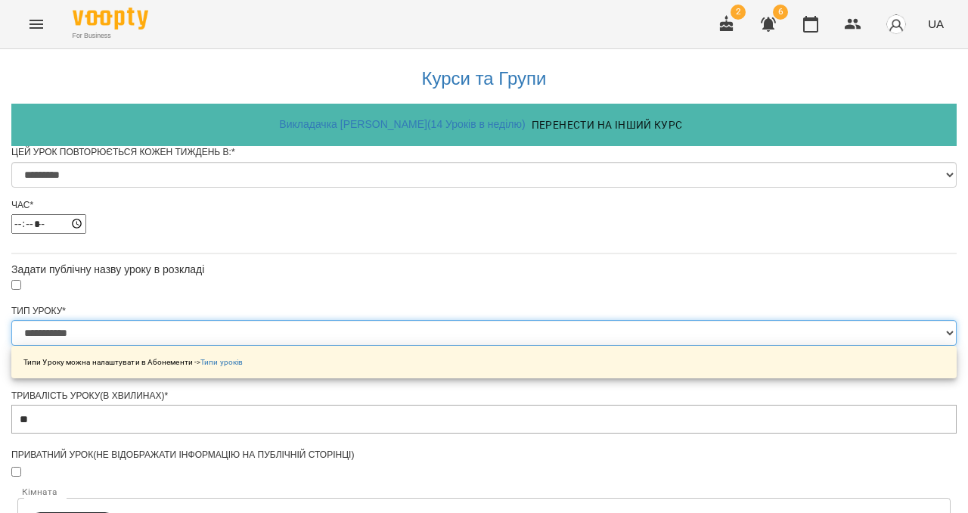
click at [509, 320] on select "**********" at bounding box center [483, 333] width 945 height 26
select select "**********"
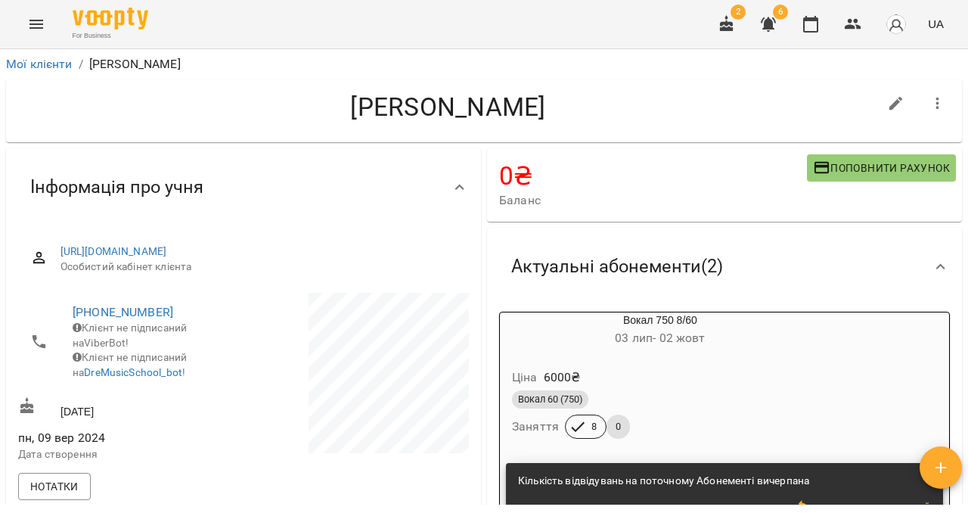
click at [40, 29] on icon "Menu" at bounding box center [36, 24] width 18 height 18
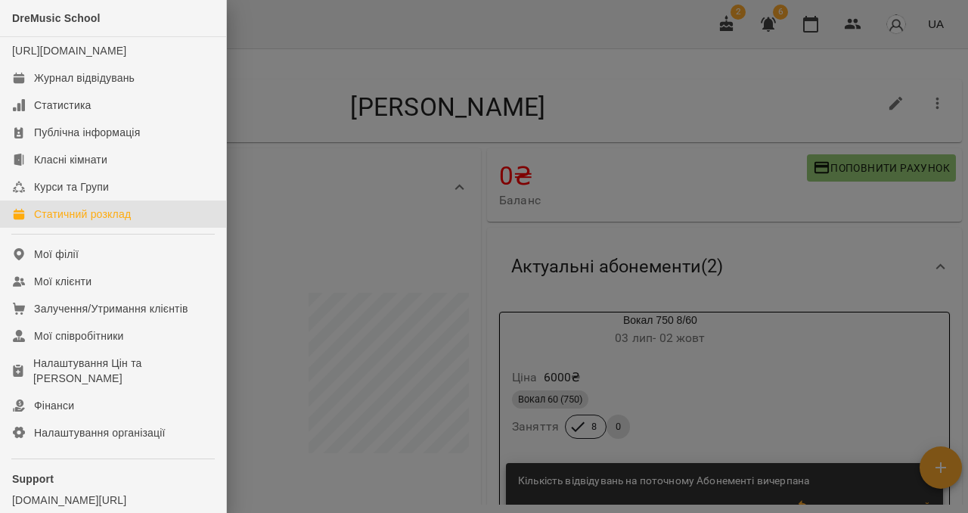
click at [87, 222] on div "Статичний розклад" at bounding box center [82, 213] width 97 height 15
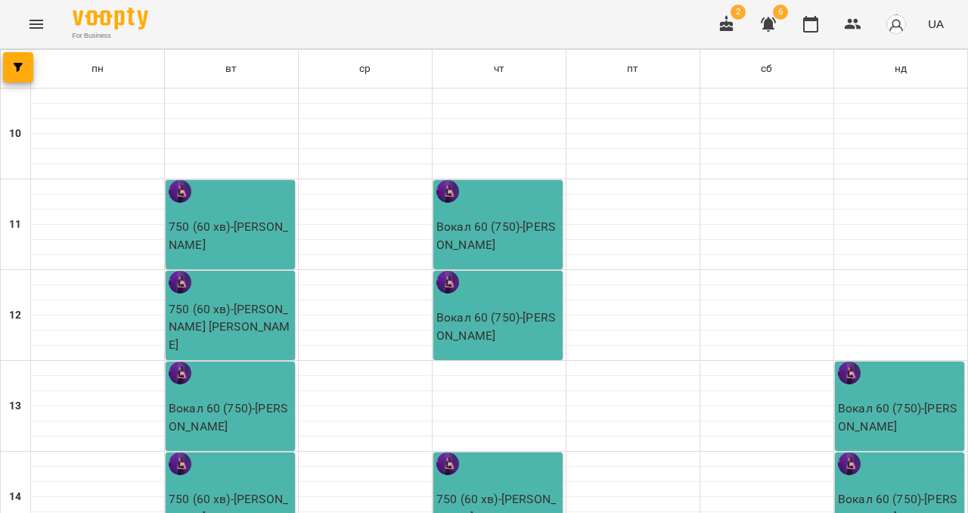
click at [247, 207] on div "750 (60 хв) - [PERSON_NAME]" at bounding box center [230, 224] width 129 height 89
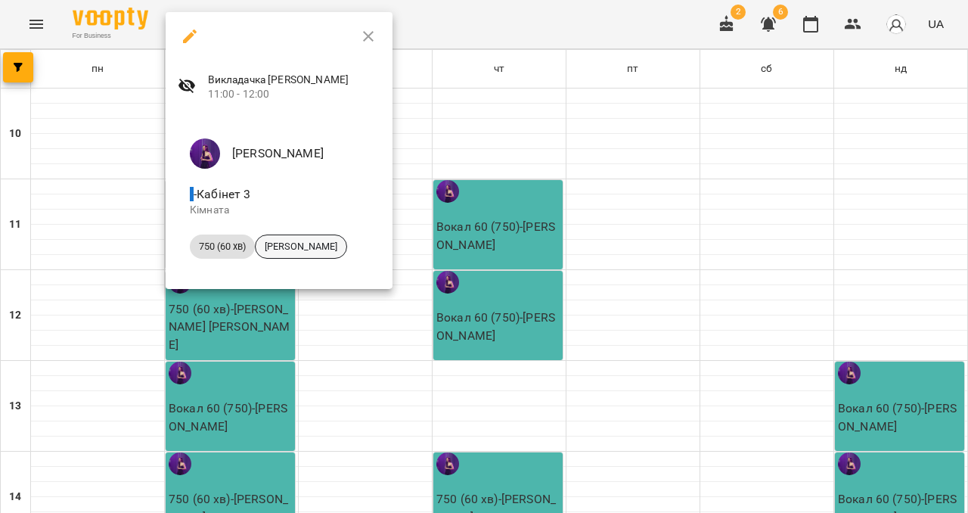
click at [333, 242] on span "[PERSON_NAME]" at bounding box center [301, 247] width 91 height 14
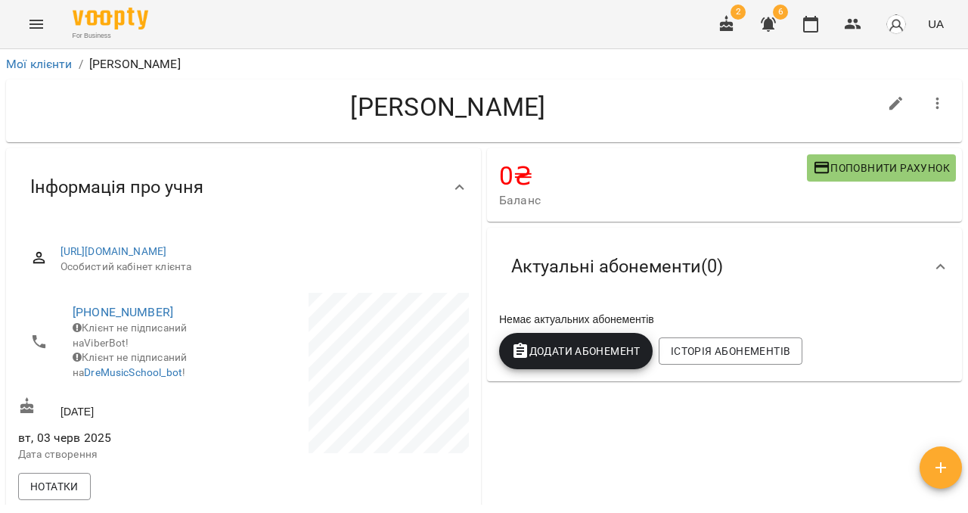
click at [40, 26] on icon "Menu" at bounding box center [36, 24] width 18 height 18
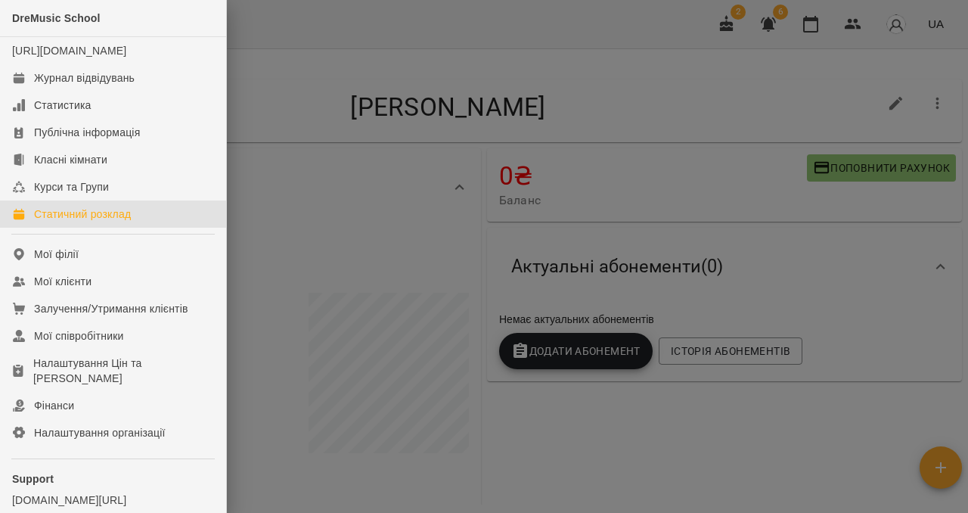
click at [67, 222] on div "Статичний розклад" at bounding box center [82, 213] width 97 height 15
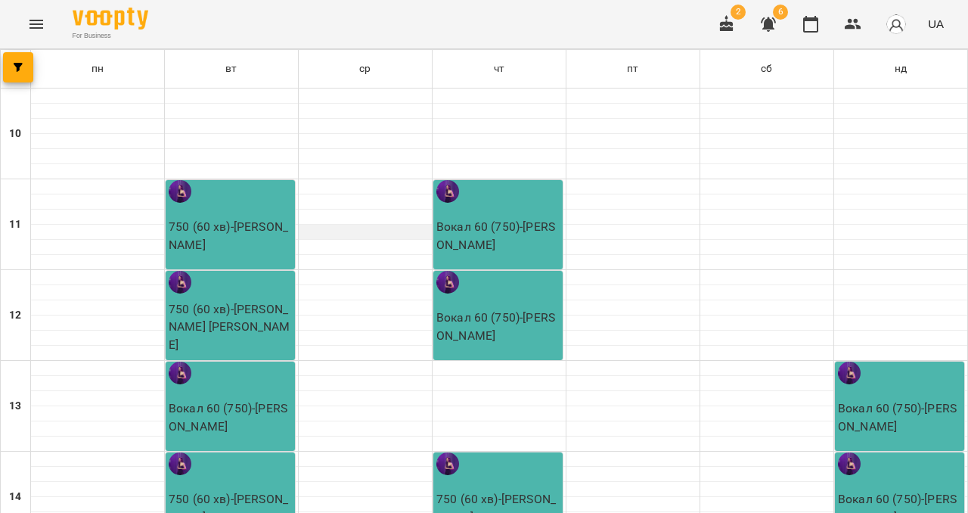
scroll to position [132, 0]
click at [268, 300] on p "750 (60 хв) - [PERSON_NAME] [PERSON_NAME]" at bounding box center [232, 327] width 126 height 54
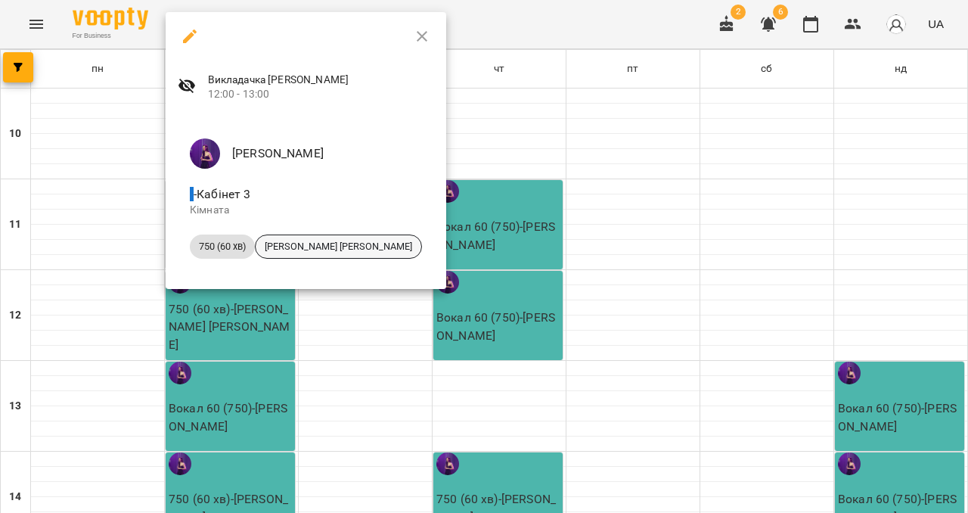
click at [301, 242] on span "[PERSON_NAME] [PERSON_NAME]" at bounding box center [339, 247] width 166 height 14
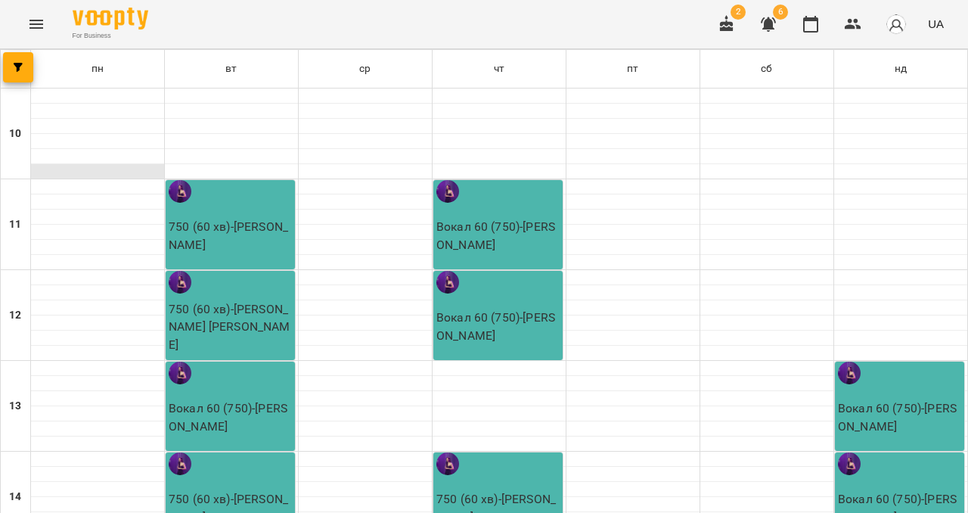
scroll to position [122, 0]
click at [227, 490] on p "750 (60 хв) - [PERSON_NAME]" at bounding box center [232, 508] width 126 height 36
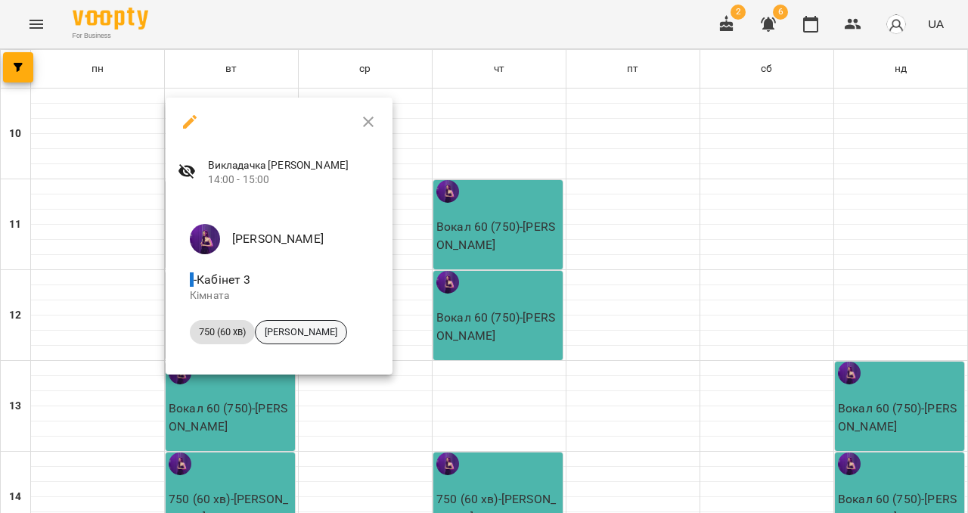
click at [296, 331] on span "[PERSON_NAME]" at bounding box center [301, 332] width 91 height 14
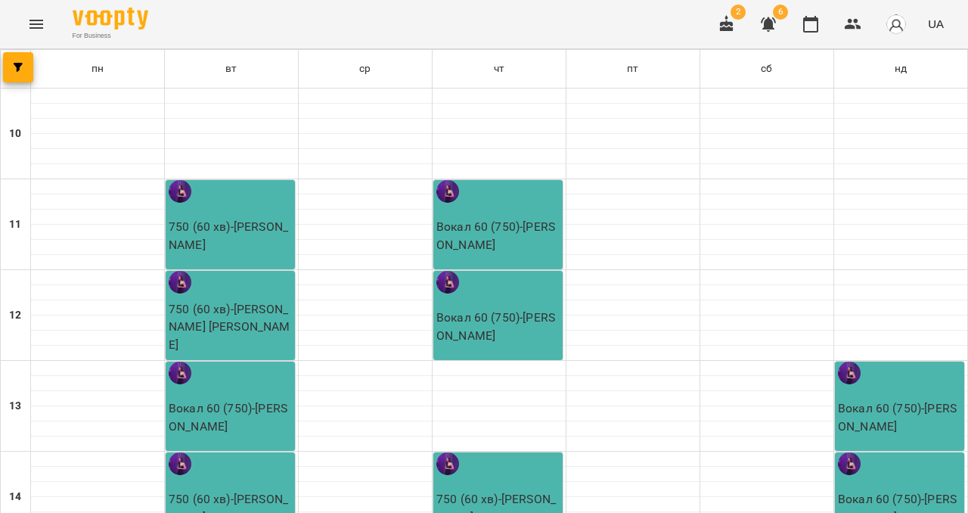
scroll to position [94, 0]
click at [538, 308] on p "Вокал 60 (750) - Войцехович Тетяна Юріївна" at bounding box center [499, 326] width 126 height 36
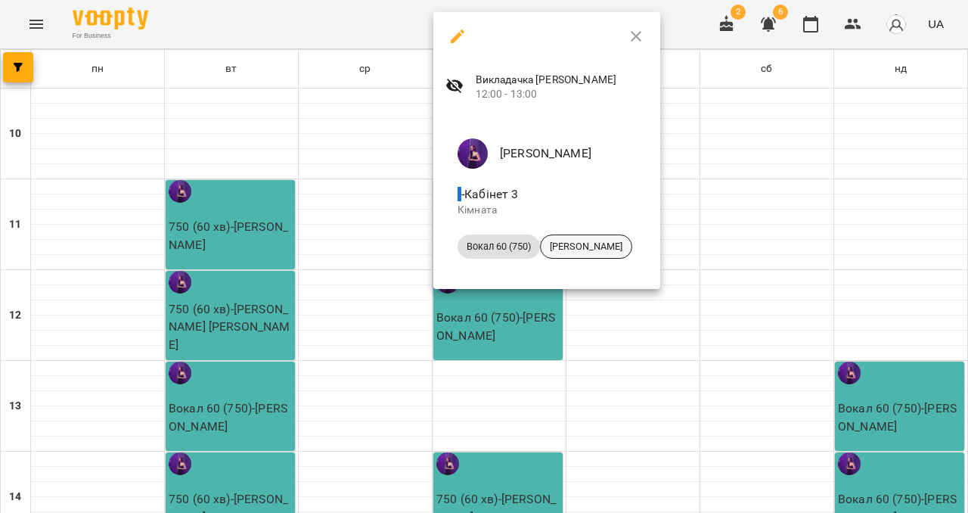
click at [596, 247] on span "[PERSON_NAME]" at bounding box center [586, 247] width 91 height 14
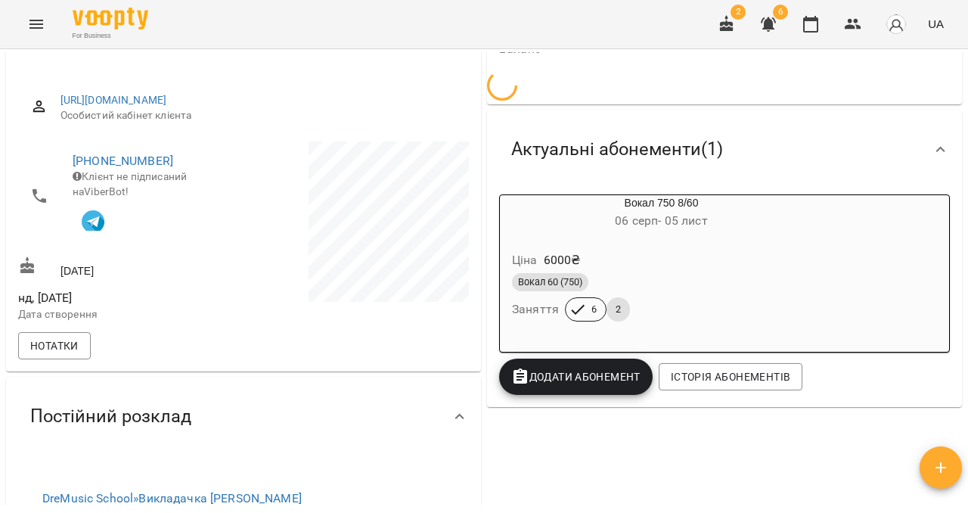
scroll to position [181, 0]
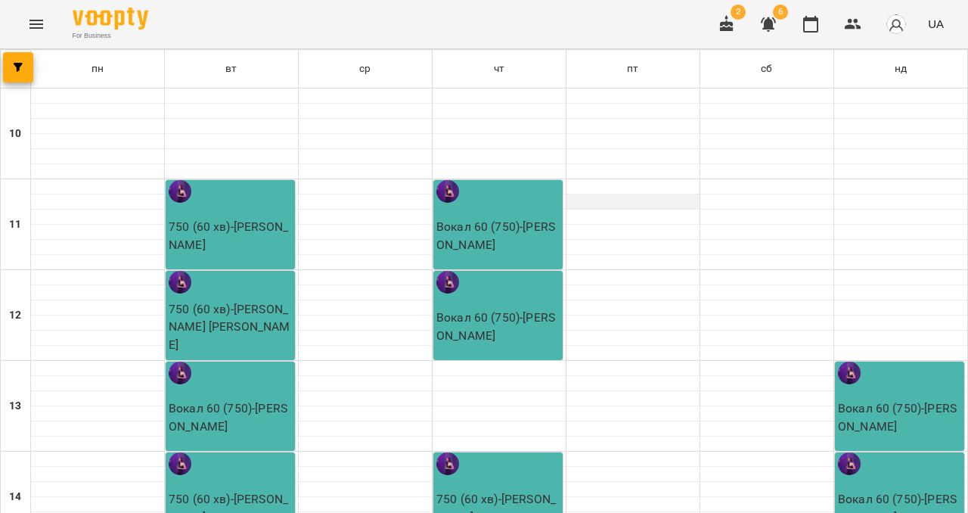
scroll to position [259, 0]
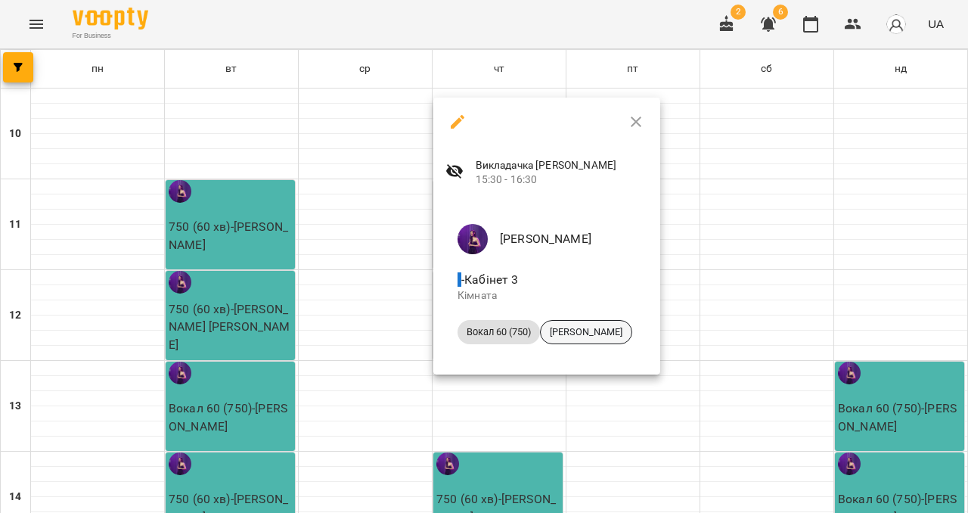
click at [584, 332] on span "[PERSON_NAME]" at bounding box center [586, 332] width 91 height 14
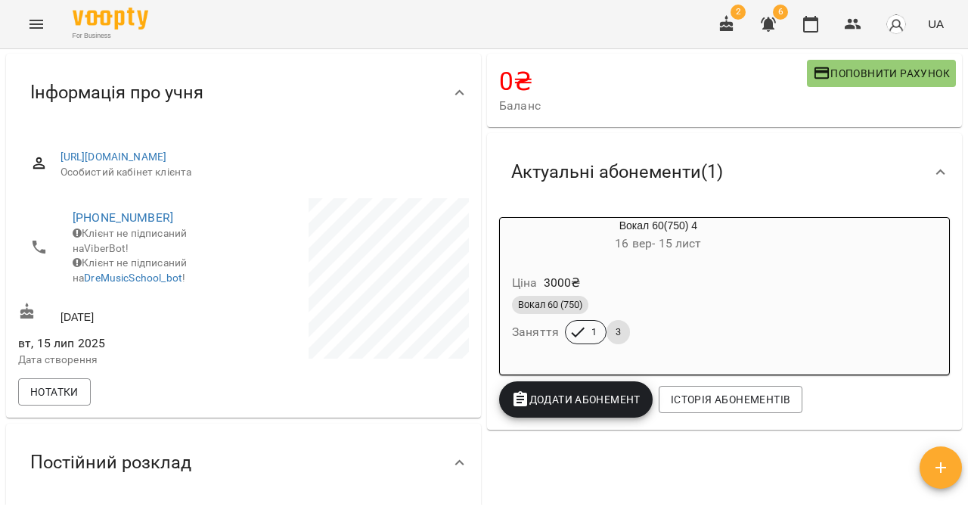
scroll to position [141, 0]
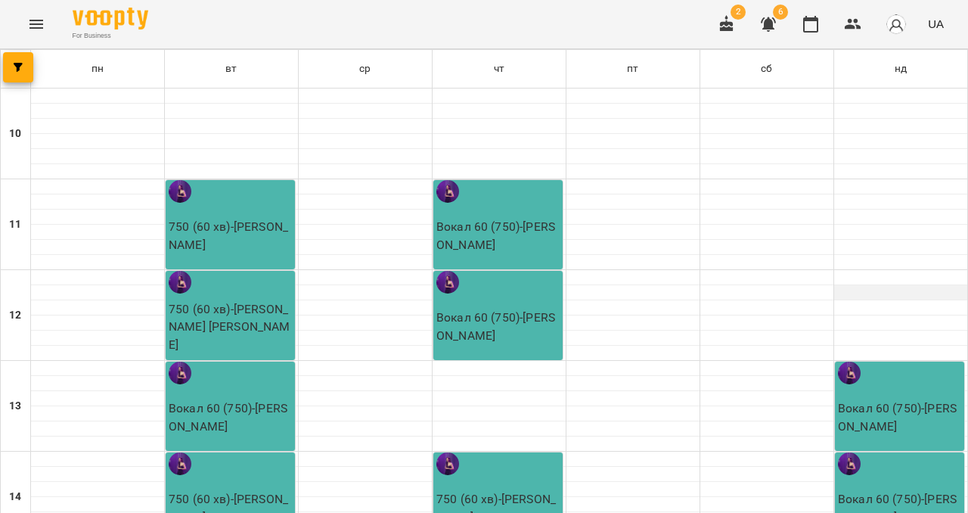
scroll to position [172, 0]
click at [891, 399] on p "Вокал 60 (750) - Константин Бондар" at bounding box center [901, 417] width 126 height 36
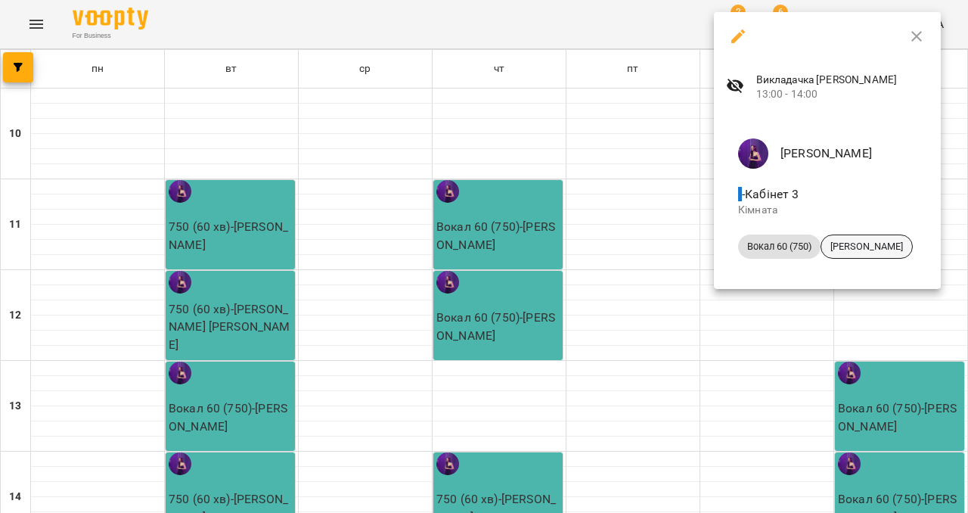
click at [878, 249] on span "[PERSON_NAME]" at bounding box center [866, 247] width 91 height 14
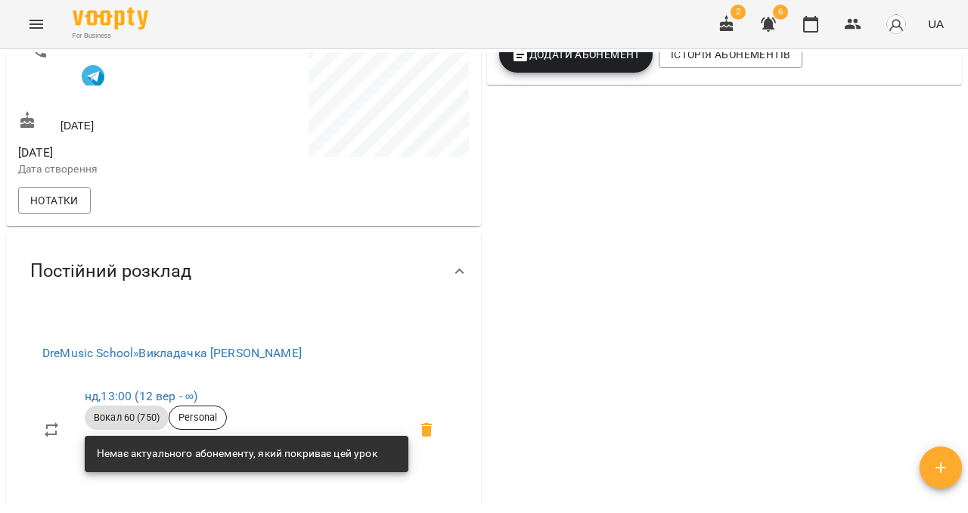
scroll to position [441, 0]
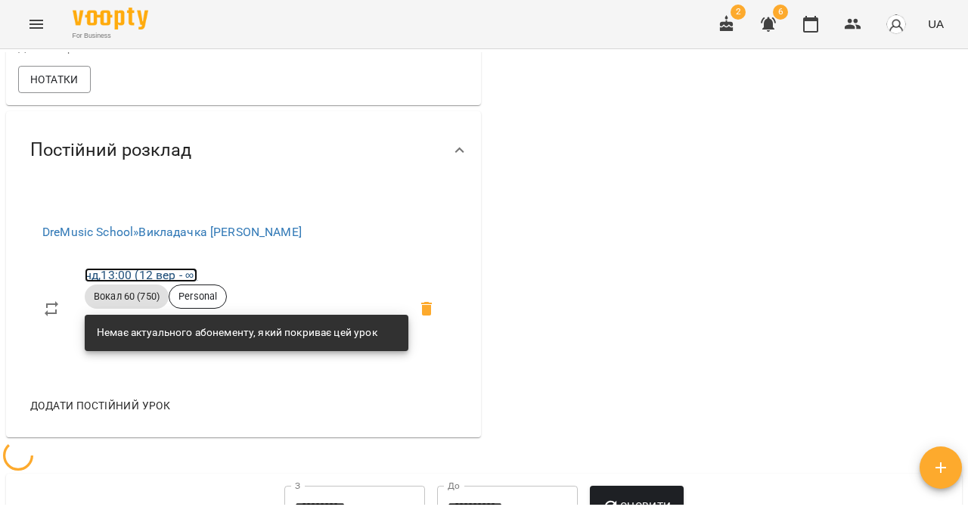
click at [132, 282] on link "нд , 13:00 (12 вер - ∞)" at bounding box center [141, 275] width 113 height 14
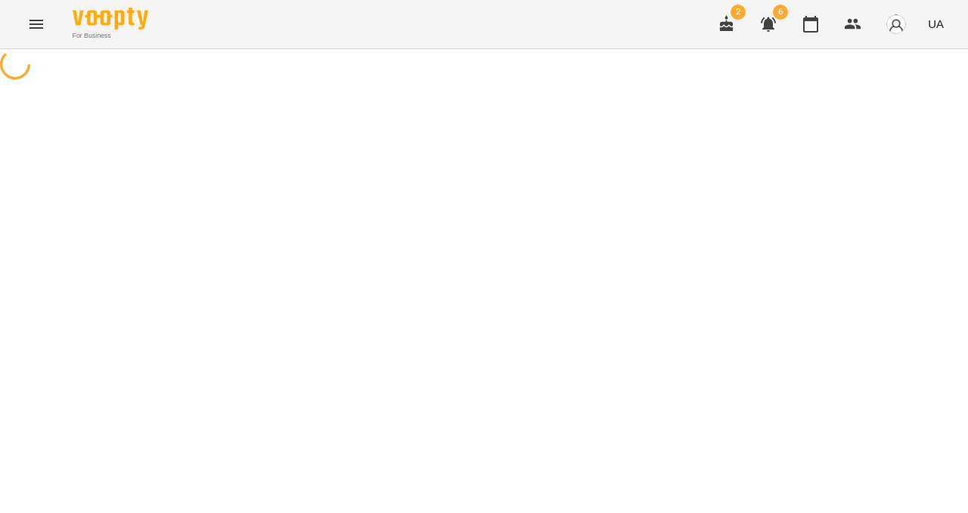
select select "*"
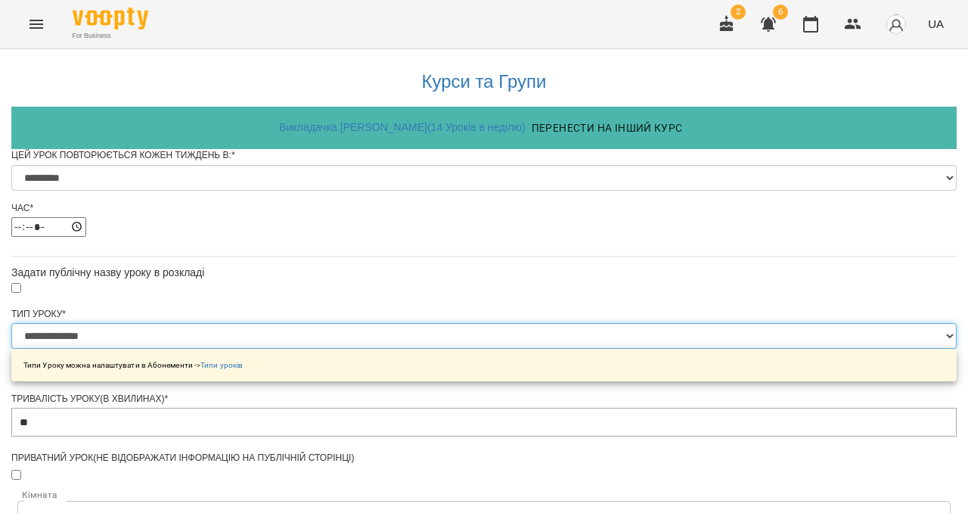
click at [349, 349] on select "**********" at bounding box center [483, 336] width 945 height 26
select select "**********"
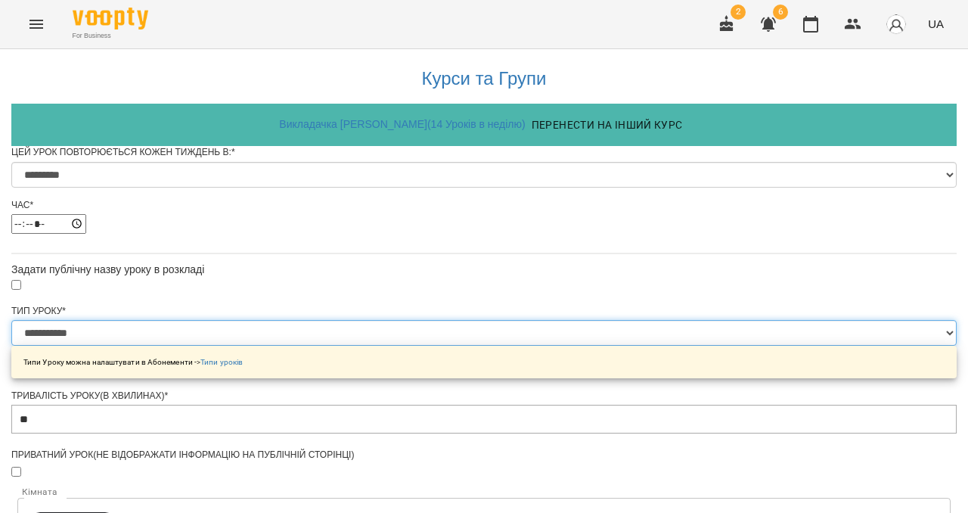
scroll to position [717, 0]
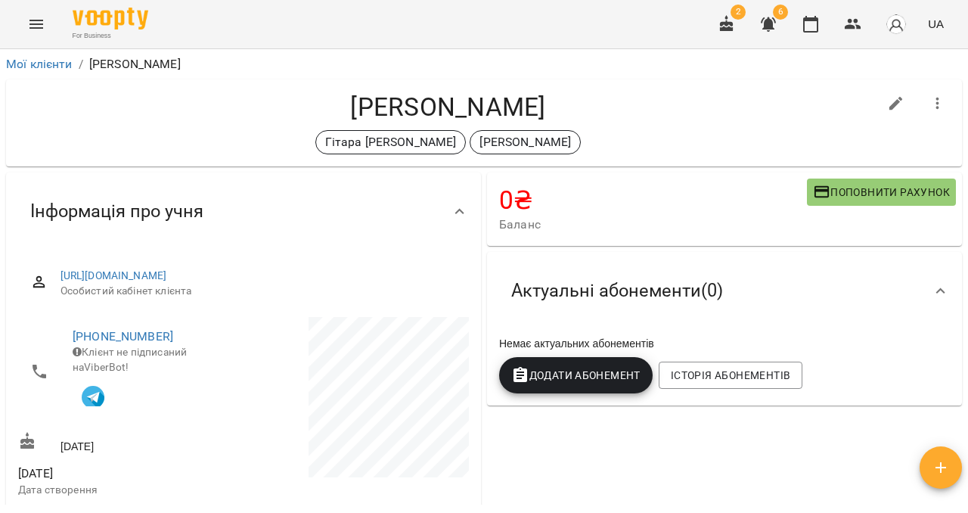
click at [36, 29] on icon "Menu" at bounding box center [36, 24] width 18 height 18
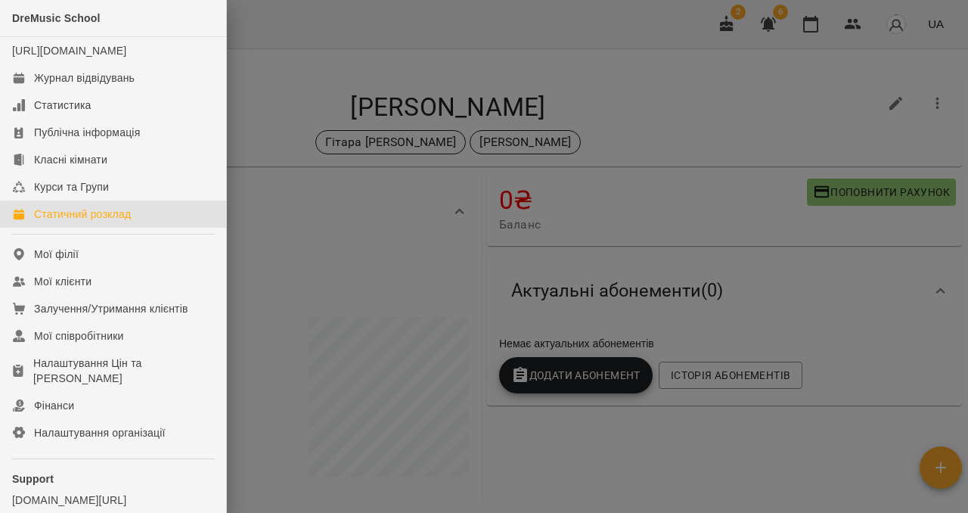
click at [79, 222] on div "Статичний розклад" at bounding box center [82, 213] width 97 height 15
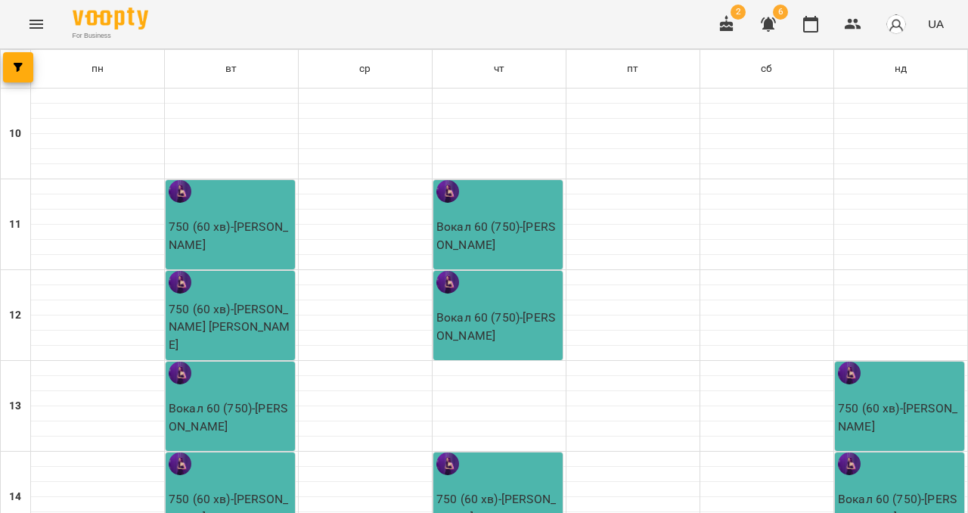
scroll to position [193, 0]
click at [917, 490] on p "Вокал 60 (750) - Софія Шевченко" at bounding box center [901, 508] width 126 height 36
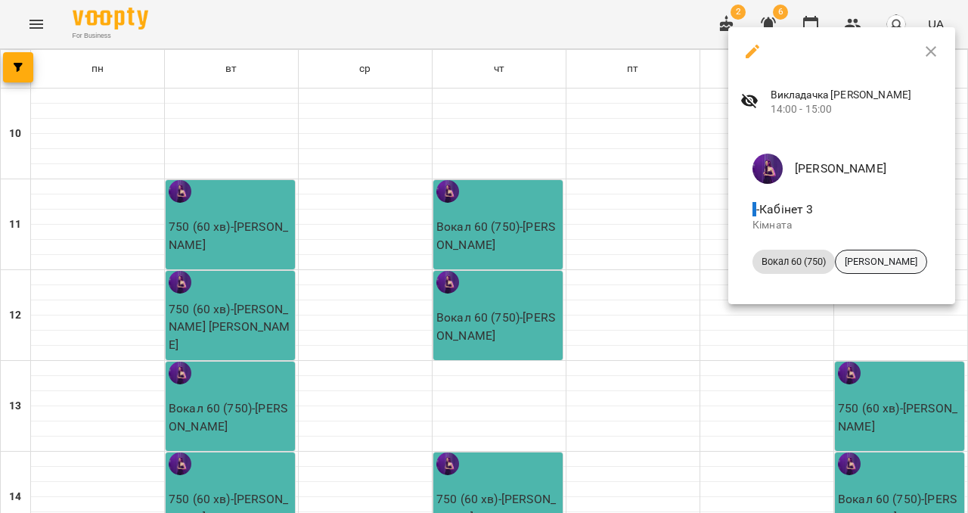
click at [878, 265] on span "[PERSON_NAME]" at bounding box center [880, 262] width 91 height 14
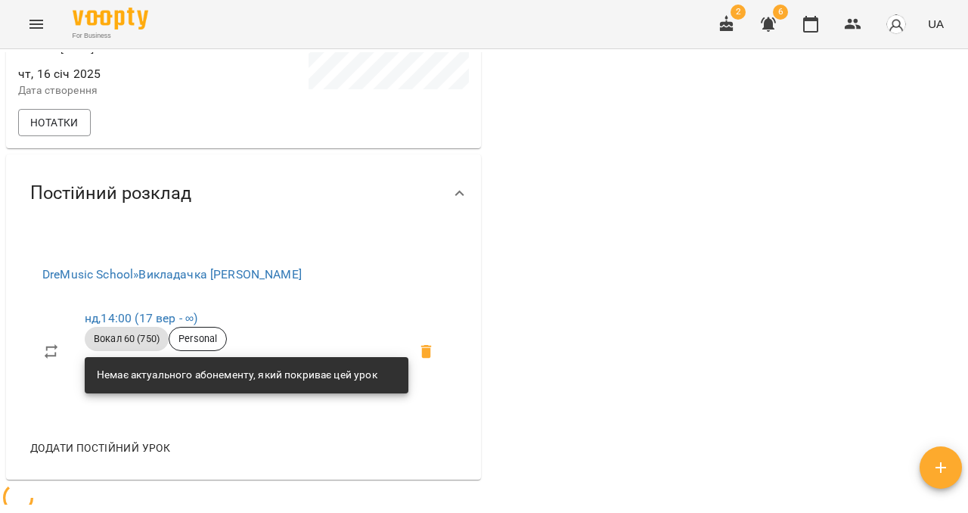
scroll to position [444, 0]
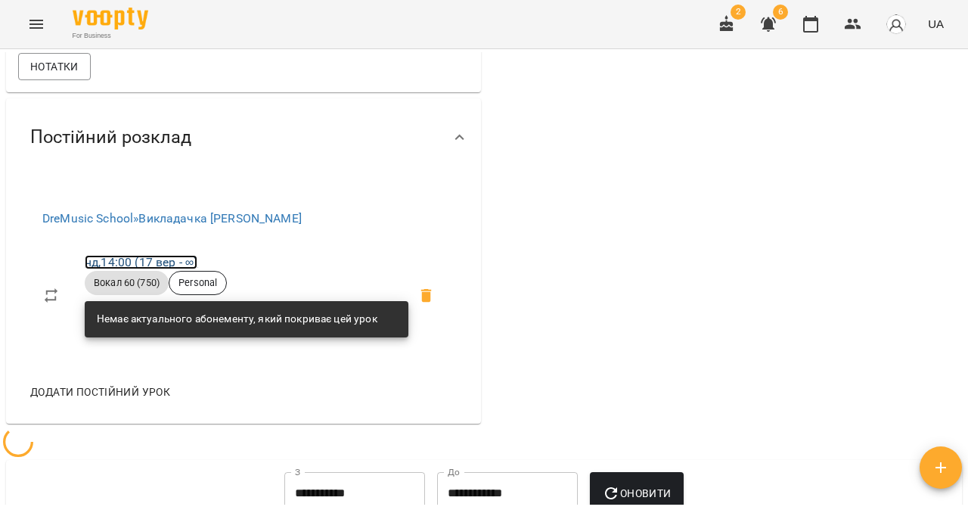
click at [93, 269] on link "нд , 14:00 (17 вер - ∞)" at bounding box center [141, 262] width 113 height 14
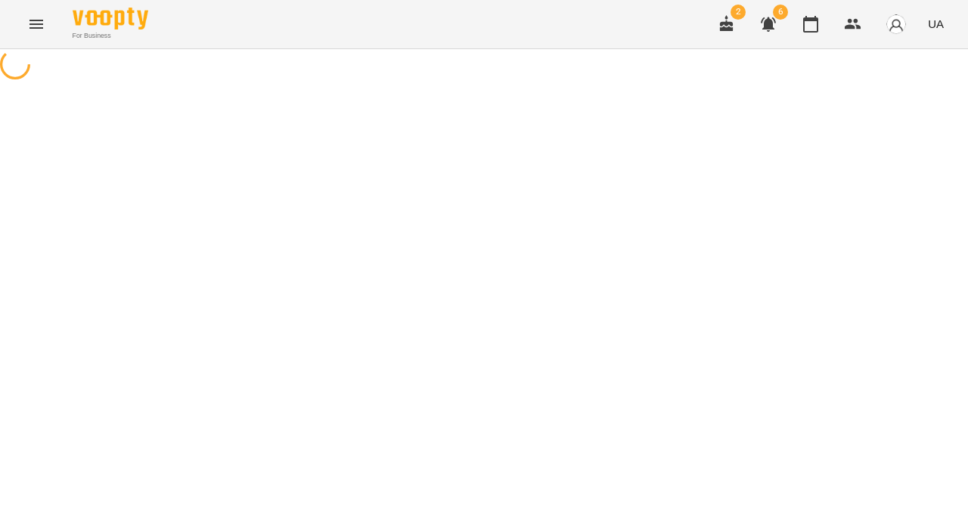
select select "*"
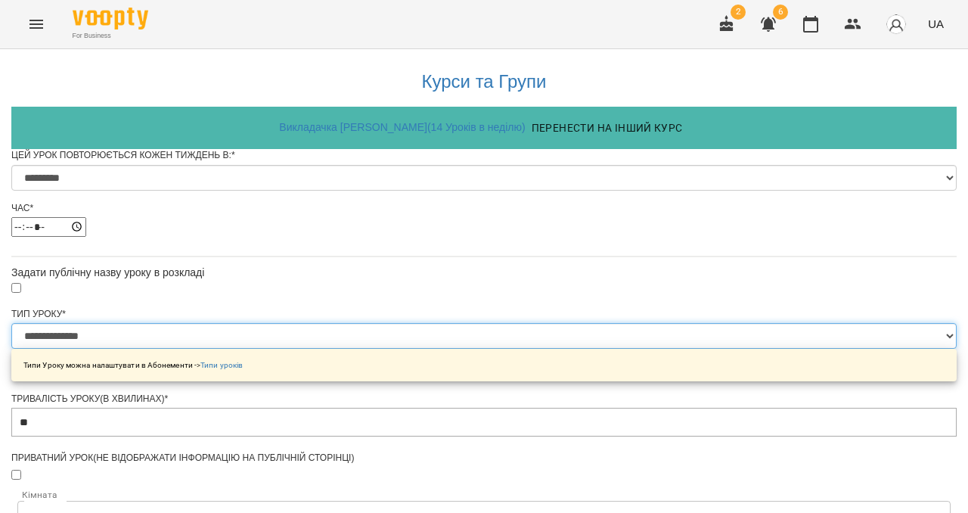
click at [324, 349] on select "**********" at bounding box center [483, 336] width 945 height 26
select select "**********"
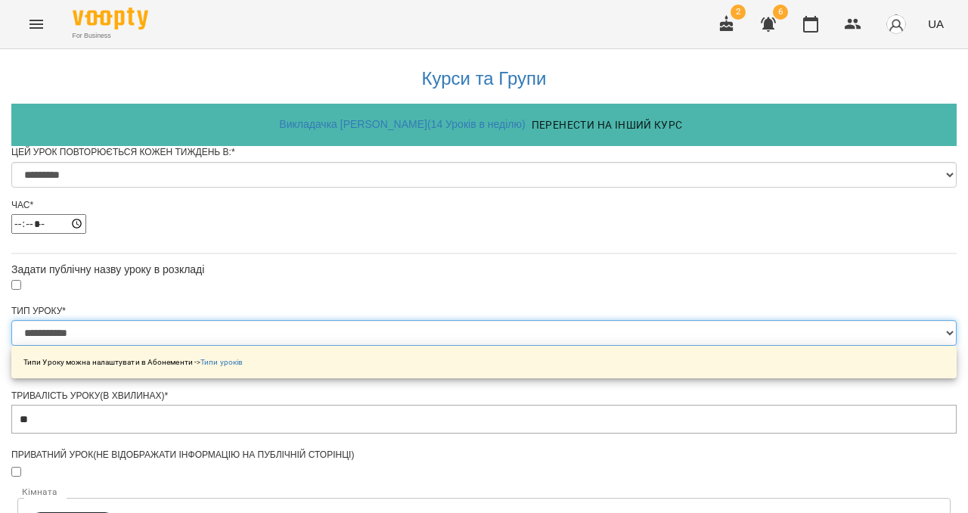
scroll to position [712, 0]
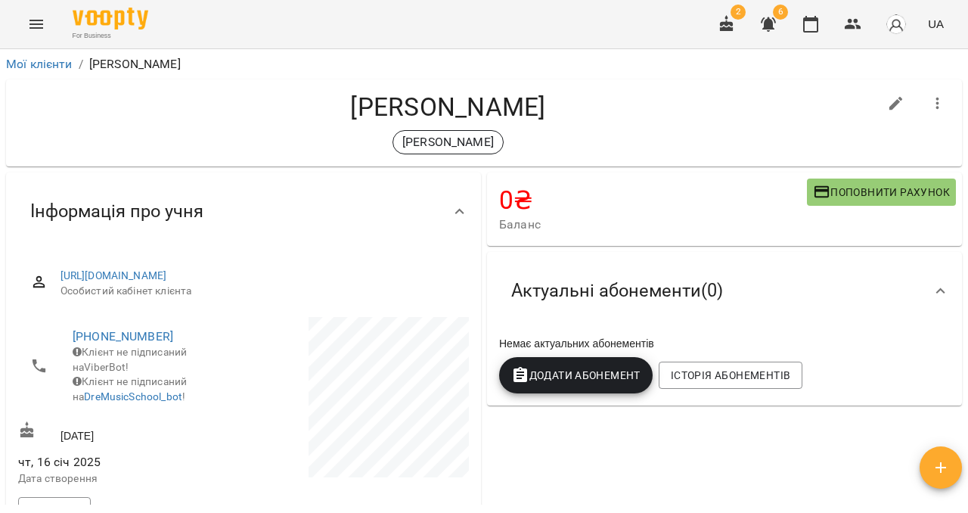
click at [33, 23] on icon "Menu" at bounding box center [36, 24] width 18 height 18
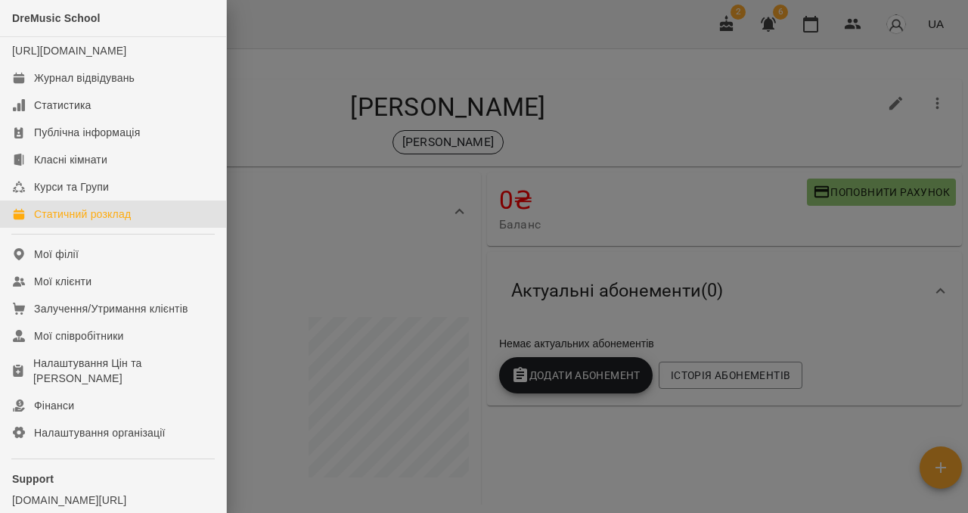
click at [86, 221] on link "Статичний розклад" at bounding box center [113, 213] width 226 height 27
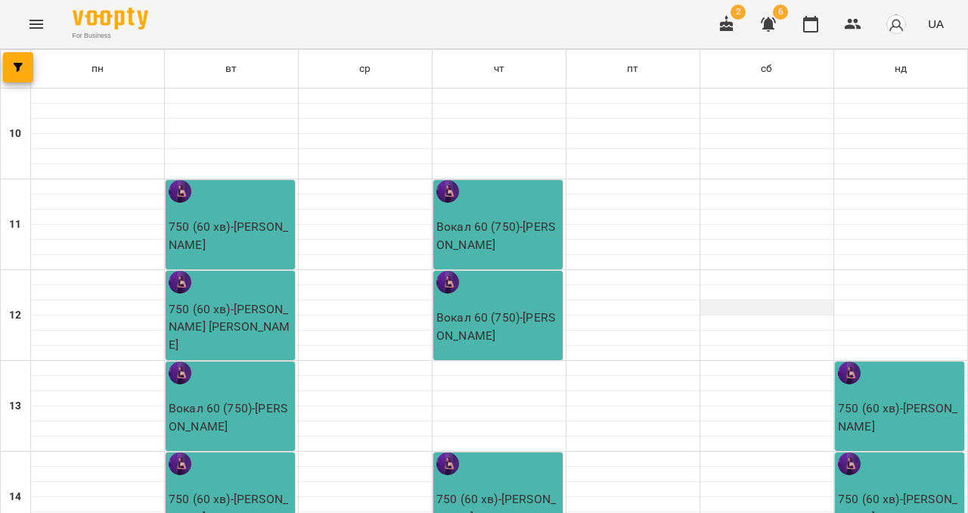
scroll to position [489, 0]
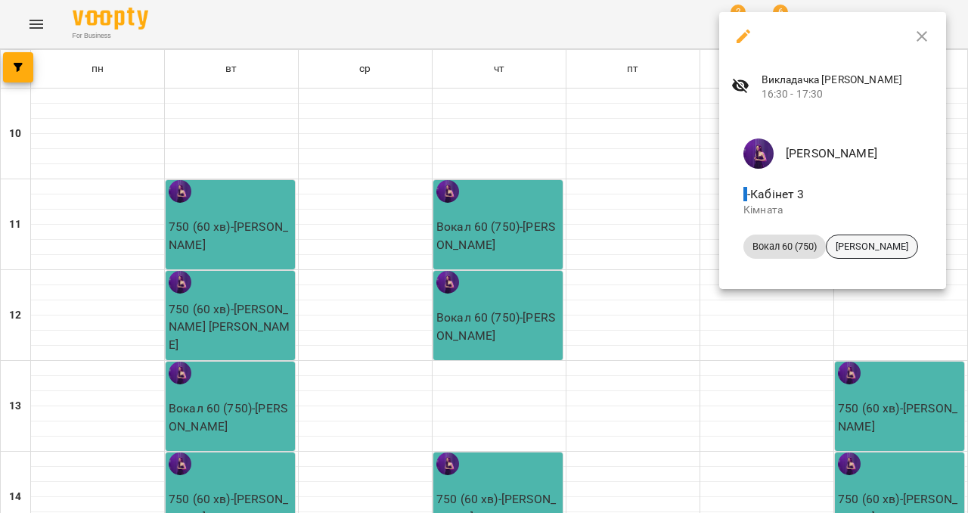
click at [871, 245] on span "[PERSON_NAME]" at bounding box center [871, 247] width 91 height 14
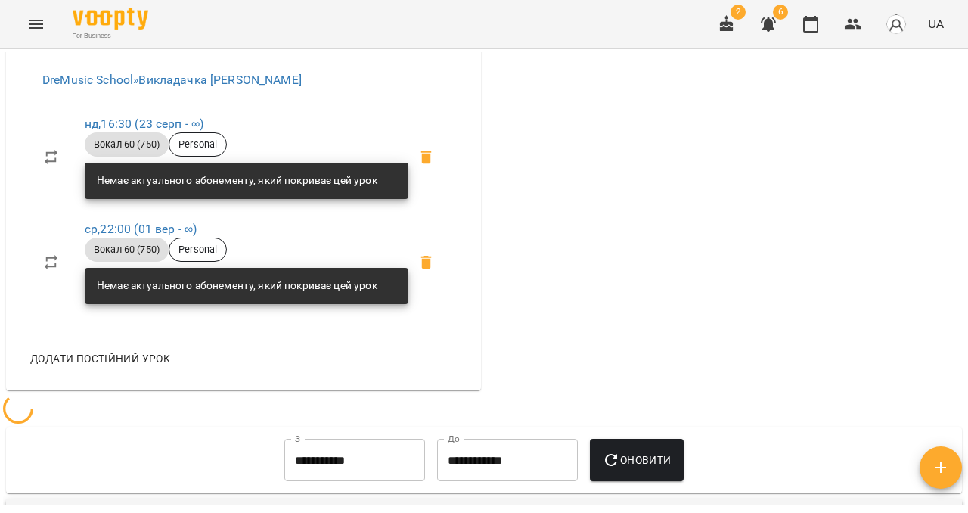
scroll to position [568, 0]
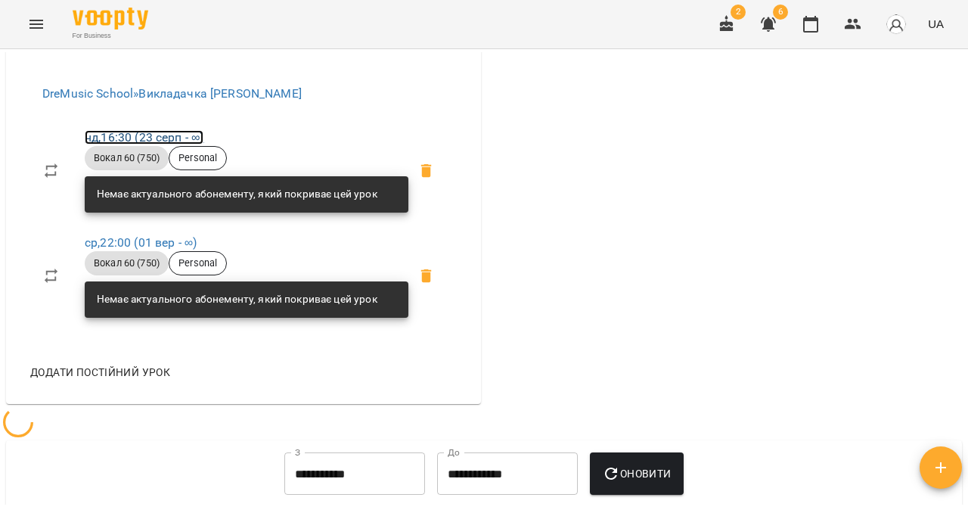
click at [106, 144] on link "нд , 16:30 (23 серп - ∞)" at bounding box center [144, 137] width 119 height 14
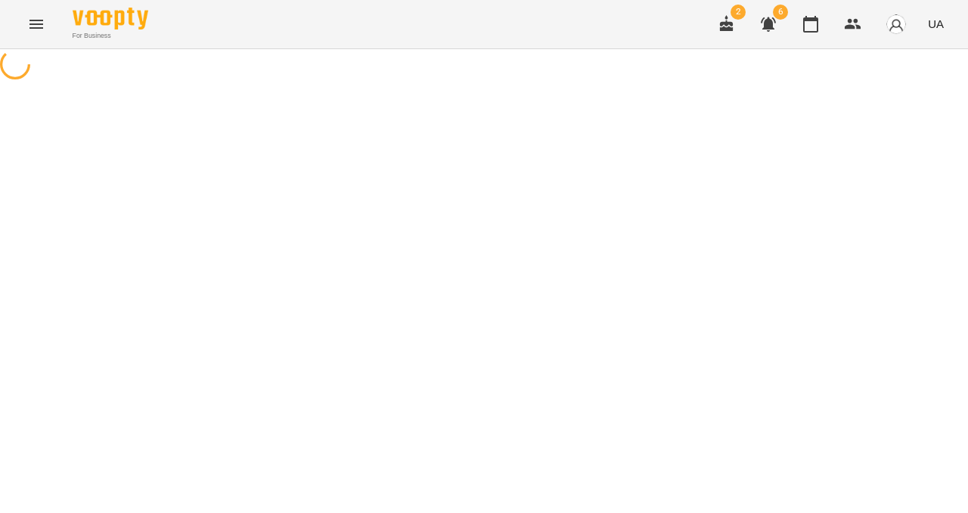
select select "*"
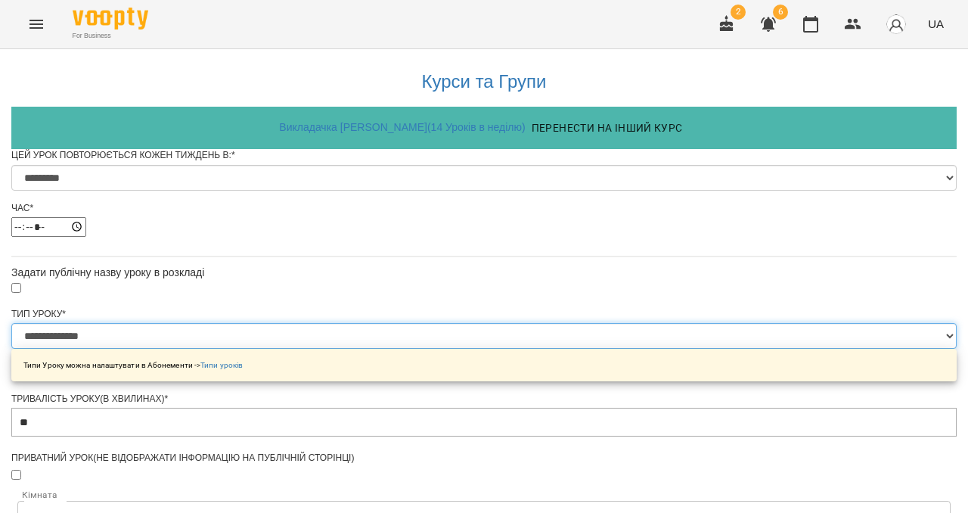
click at [334, 349] on select "**********" at bounding box center [483, 336] width 945 height 26
click at [340, 349] on select "**********" at bounding box center [483, 336] width 945 height 26
select select "**********"
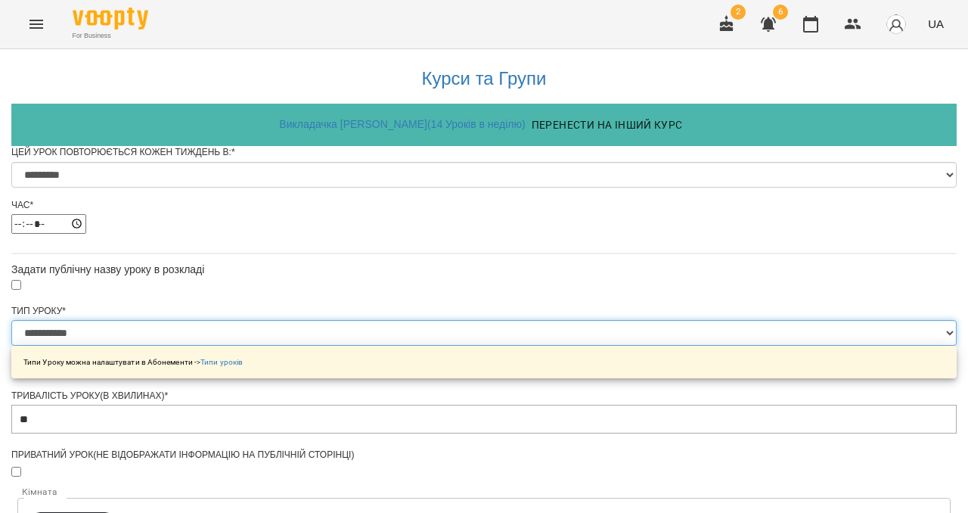
scroll to position [717, 0]
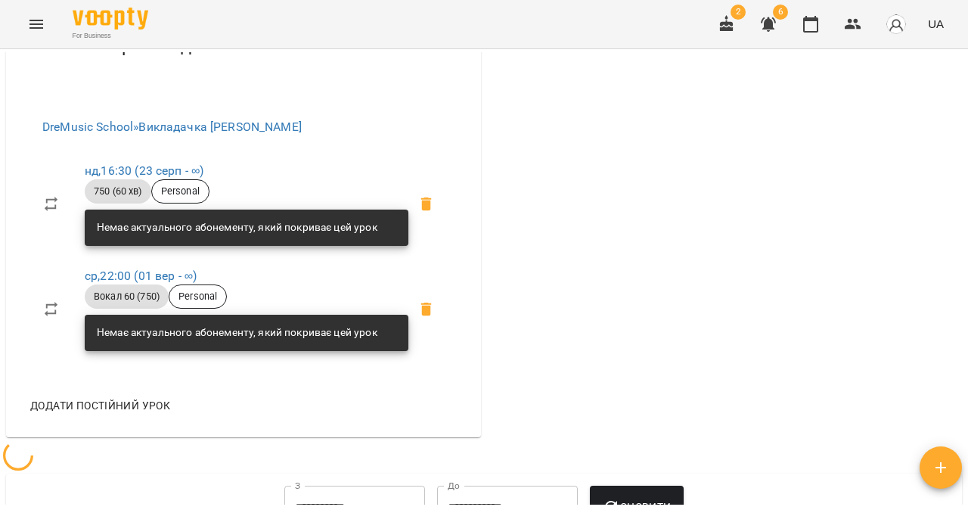
scroll to position [542, 0]
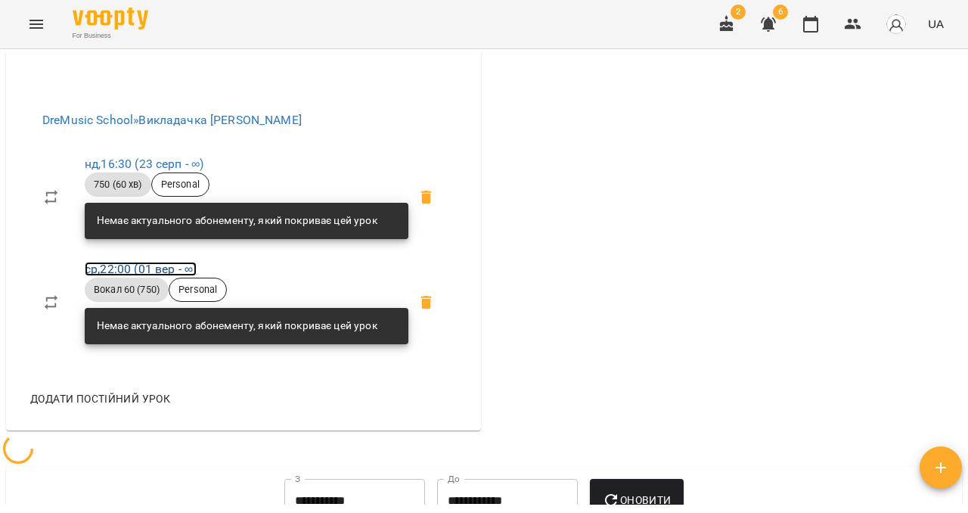
click at [131, 276] on link "ср , 22:00 (01 вер - ∞)" at bounding box center [141, 269] width 112 height 14
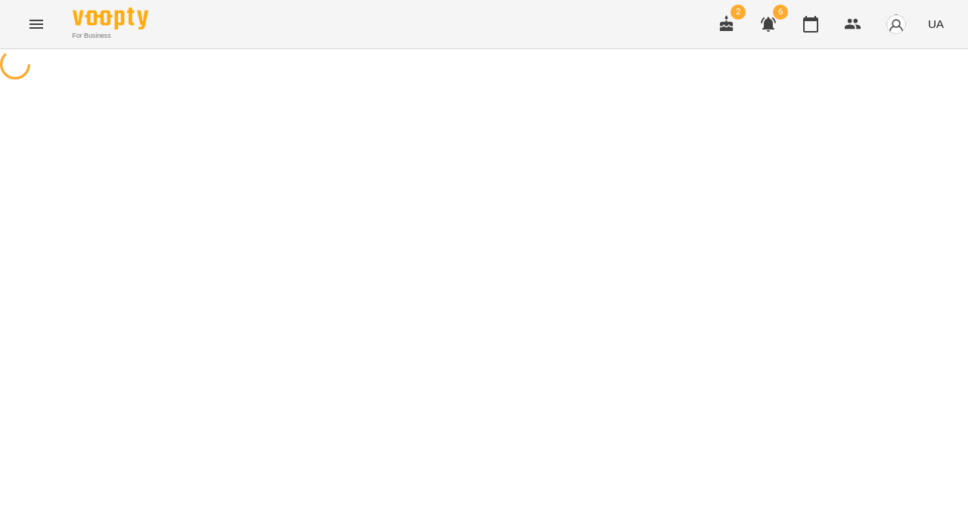
select select "*"
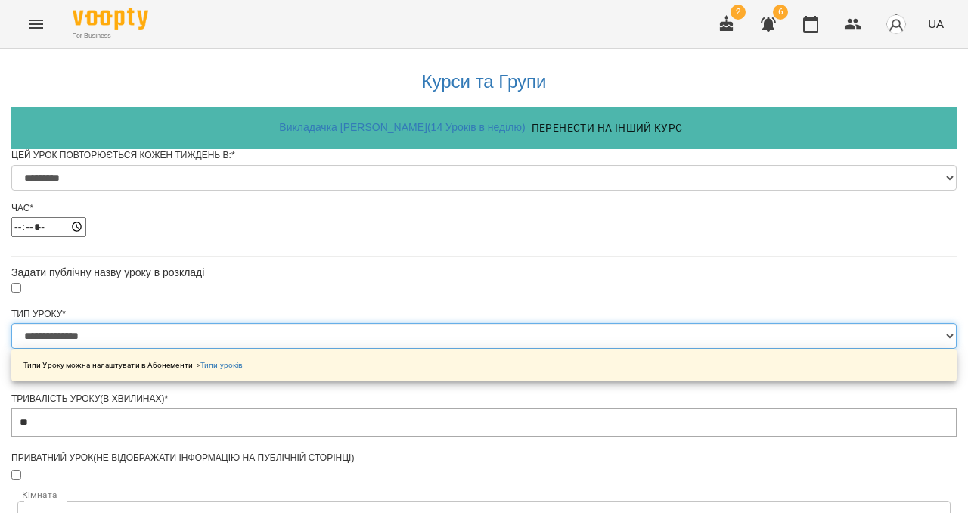
click at [406, 349] on select "**********" at bounding box center [483, 336] width 945 height 26
select select "**********"
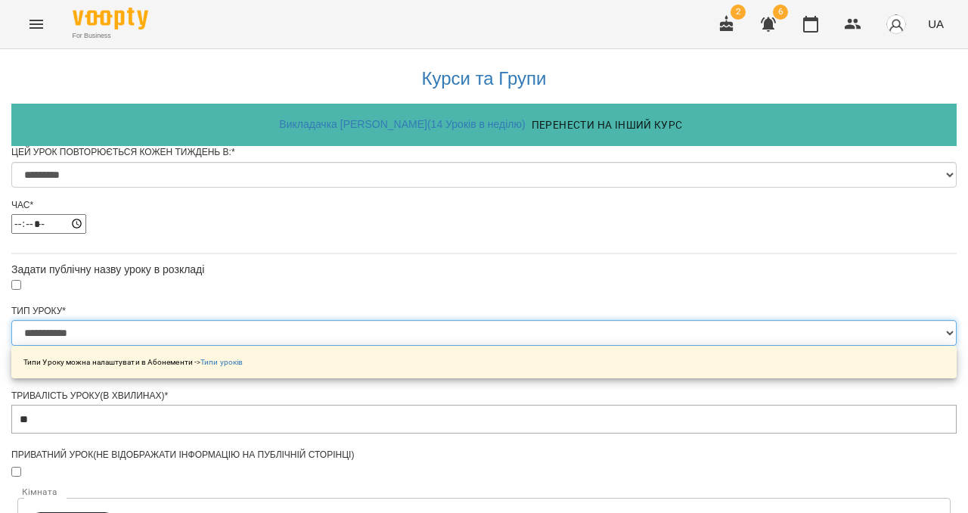
scroll to position [717, 0]
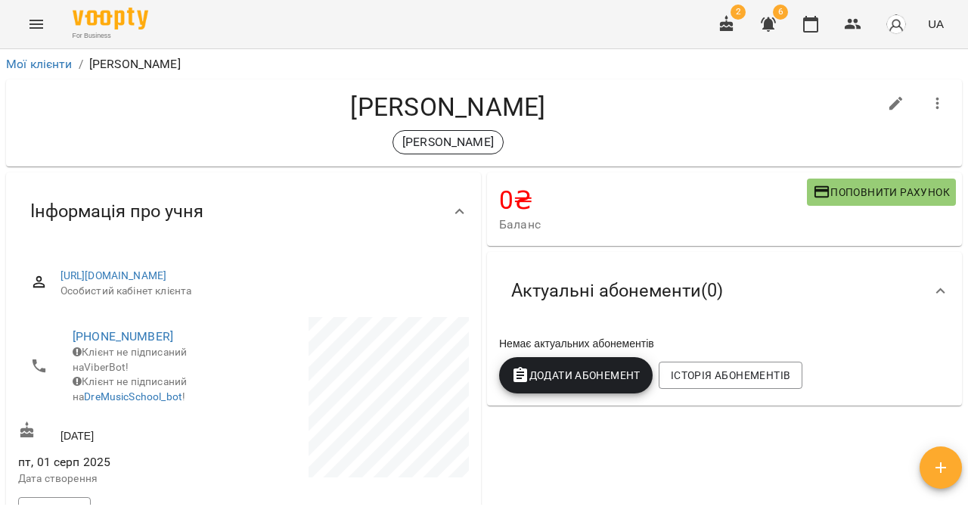
click at [43, 15] on icon "Menu" at bounding box center [36, 24] width 18 height 18
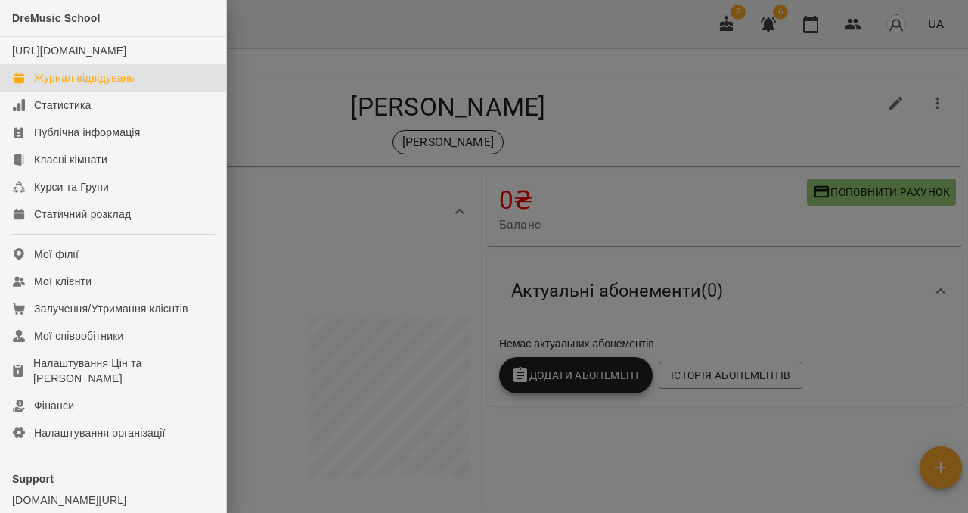
click at [65, 82] on link "Журнал відвідувань" at bounding box center [113, 77] width 226 height 27
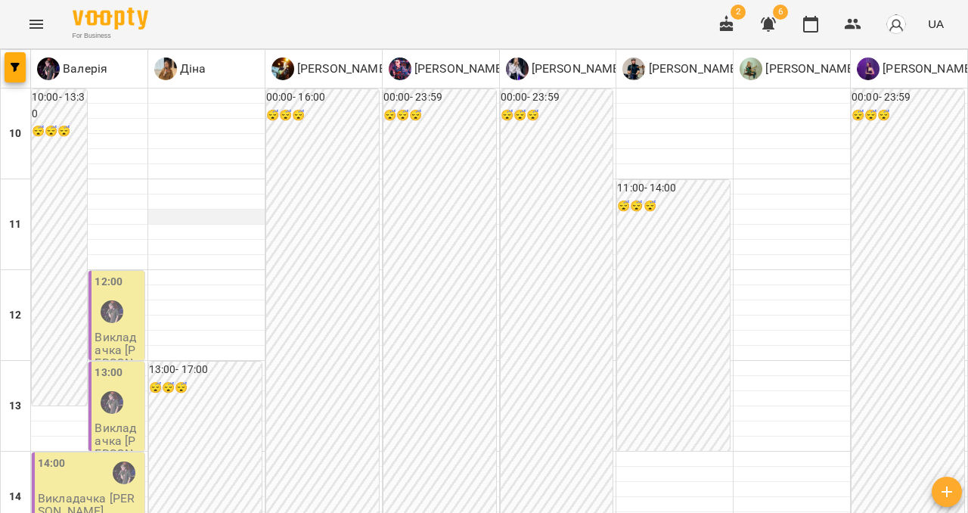
scroll to position [710, 0]
click at [33, 25] on icon "Menu" at bounding box center [36, 24] width 18 height 18
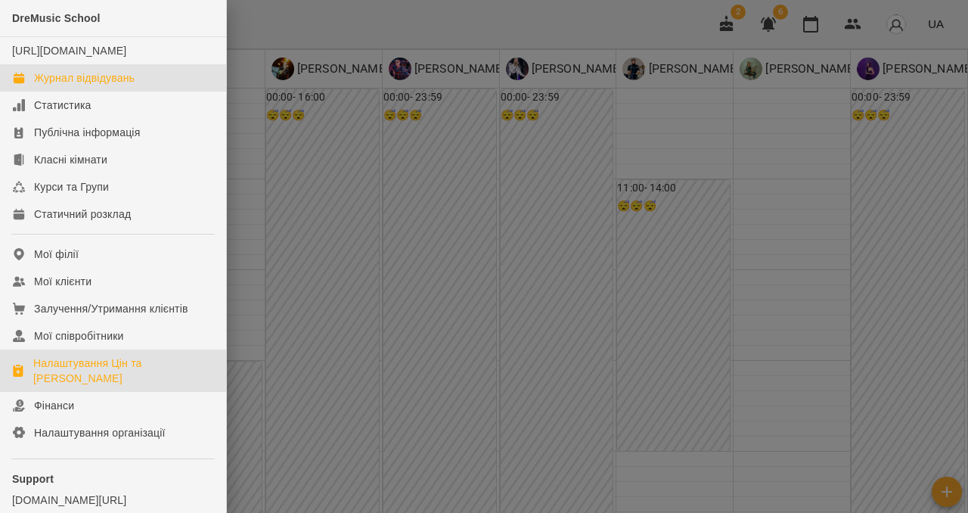
click at [82, 366] on link "Налаштування Цін та [PERSON_NAME]" at bounding box center [113, 370] width 226 height 42
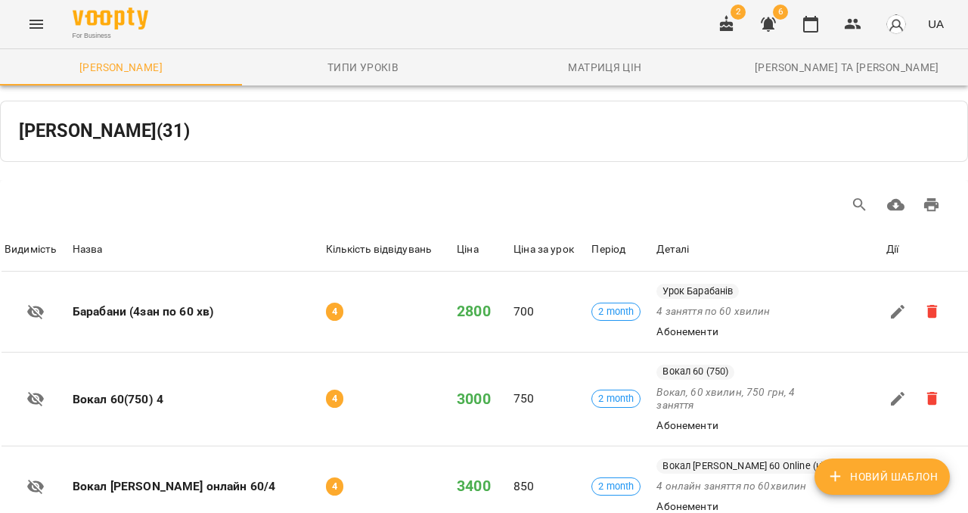
scroll to position [181, 0]
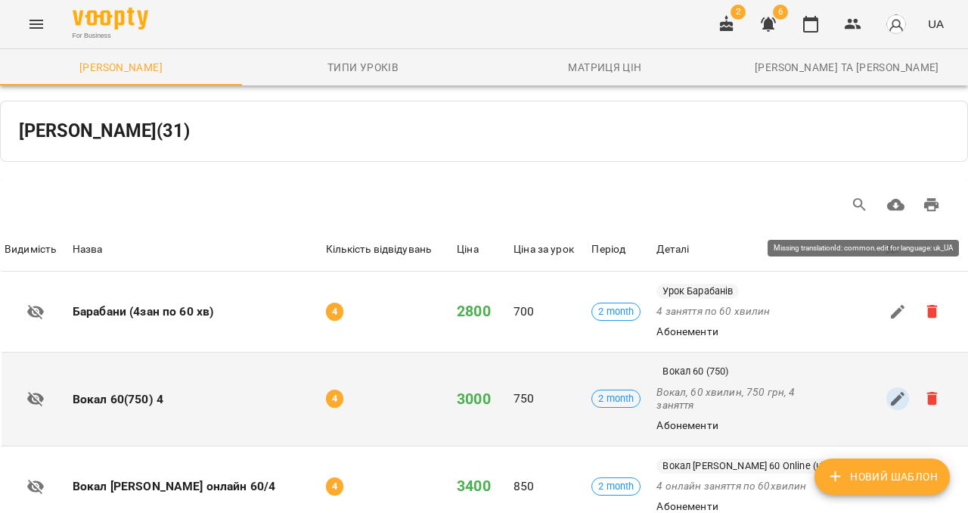
click at [894, 392] on icon "button" at bounding box center [898, 399] width 14 height 14
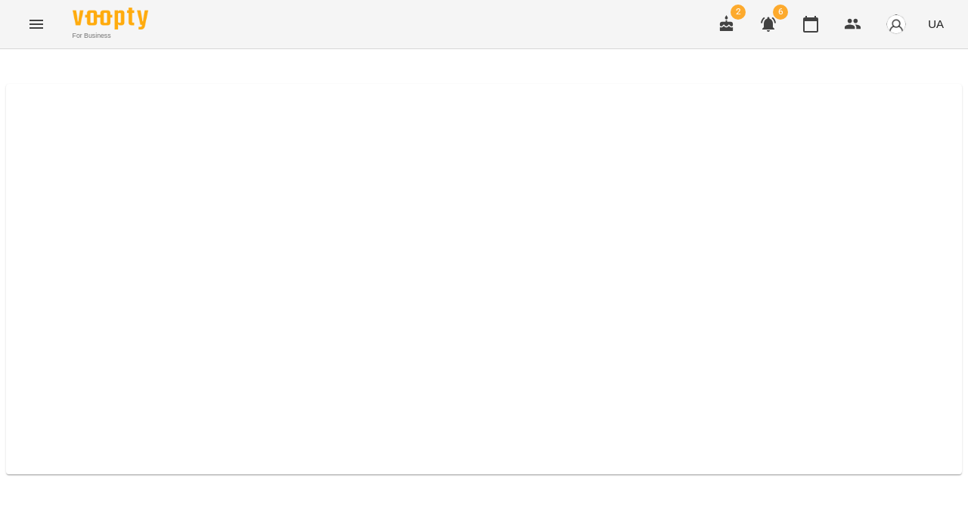
select select "*****"
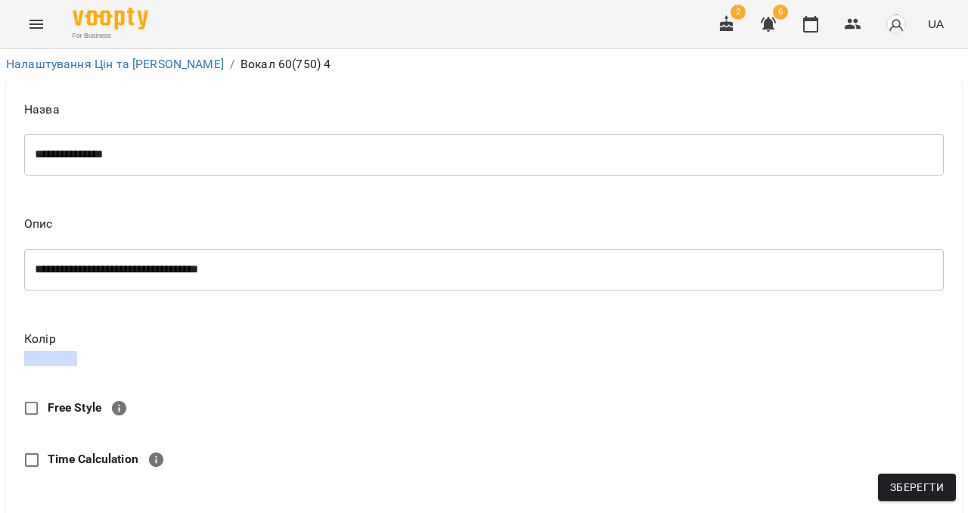
scroll to position [818, 0]
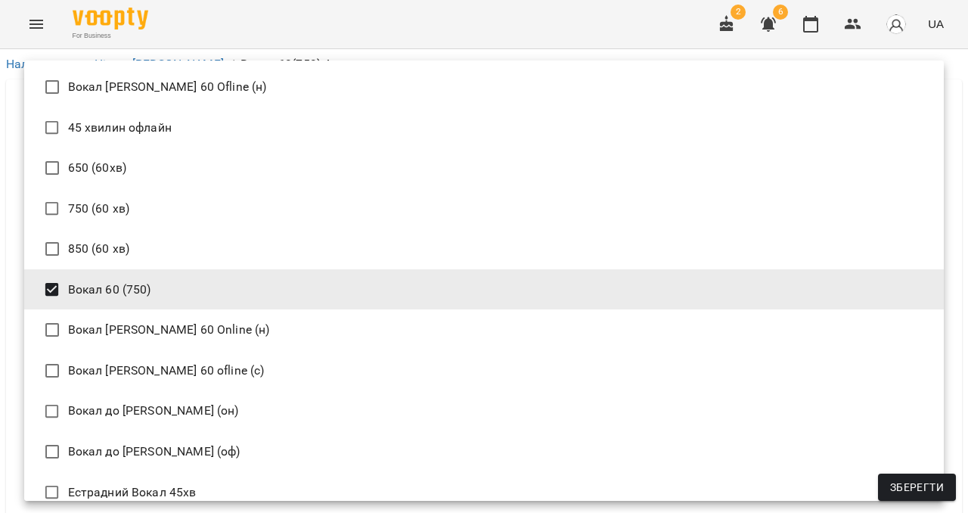
click at [419, 51] on div at bounding box center [484, 256] width 968 height 513
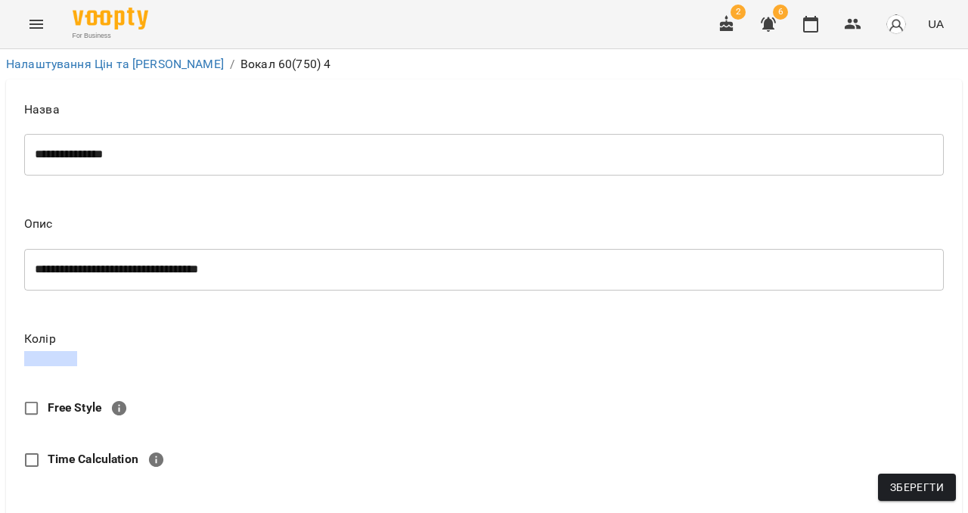
click at [51, 20] on button "Menu" at bounding box center [36, 24] width 36 height 36
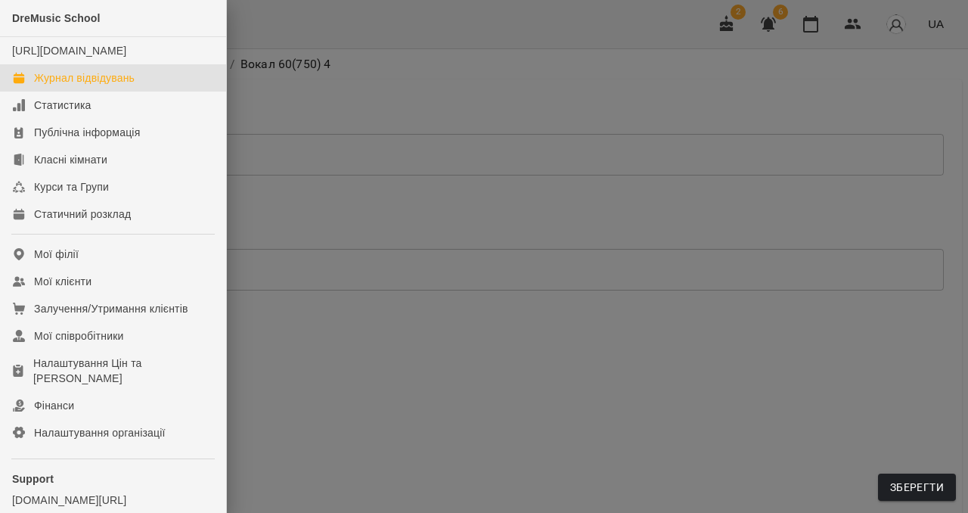
click at [74, 85] on div "Журнал відвідувань" at bounding box center [84, 77] width 101 height 15
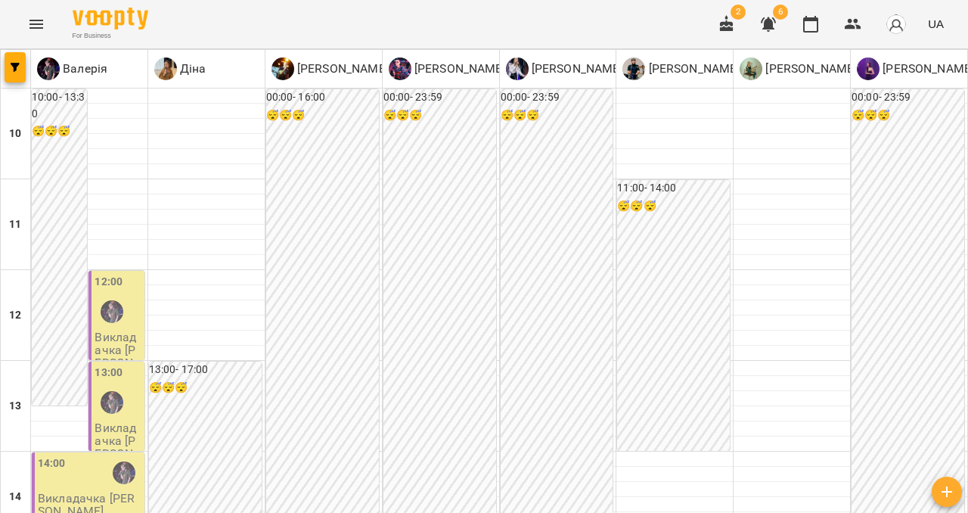
scroll to position [480, 0]
click at [31, 33] on icon "Menu" at bounding box center [36, 24] width 18 height 18
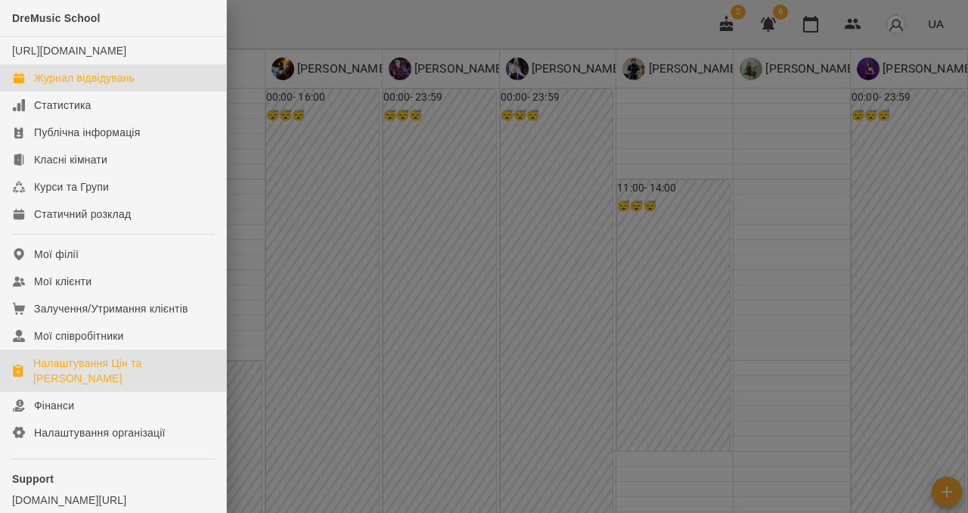
click at [95, 382] on div "Налаштування Цін та [PERSON_NAME]" at bounding box center [123, 370] width 181 height 30
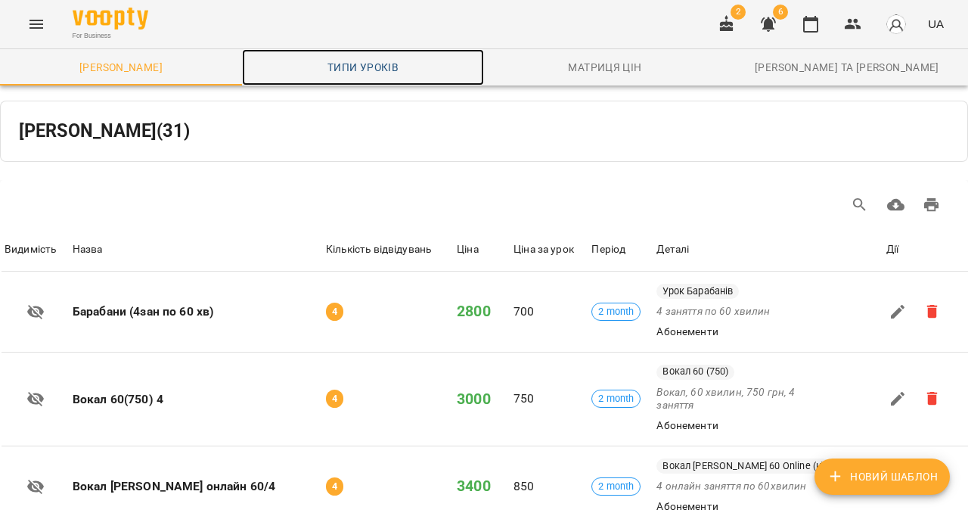
click at [372, 64] on span "Типи уроків" at bounding box center [363, 67] width 224 height 18
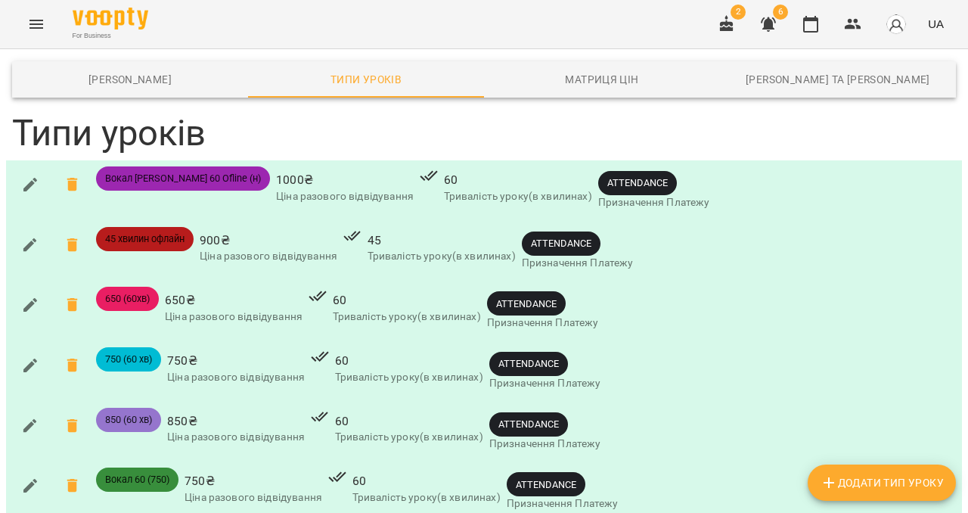
click at [54, 27] on div "For Business 2 6 UA" at bounding box center [484, 24] width 968 height 48
click at [29, 27] on icon "Menu" at bounding box center [36, 24] width 14 height 9
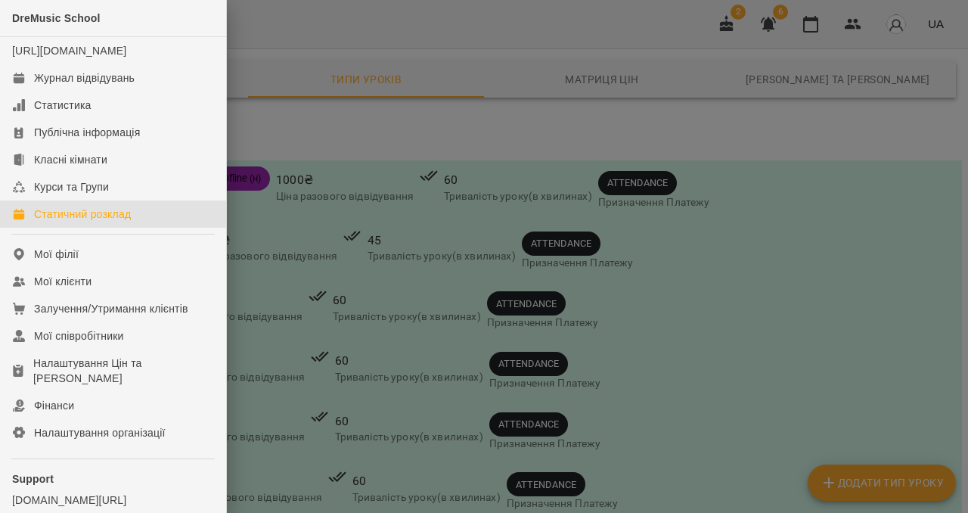
click at [56, 228] on link "Статичний розклад" at bounding box center [113, 213] width 226 height 27
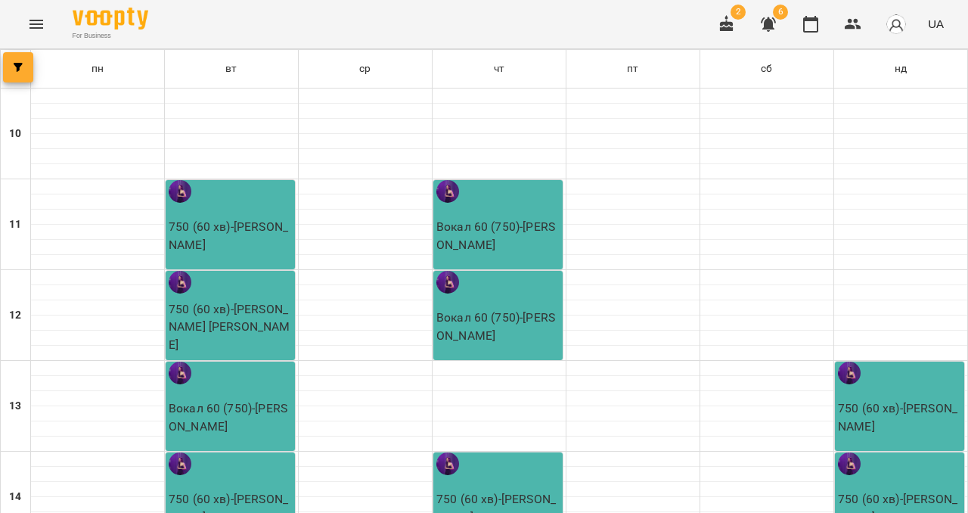
click at [17, 70] on icon "button" at bounding box center [18, 67] width 9 height 9
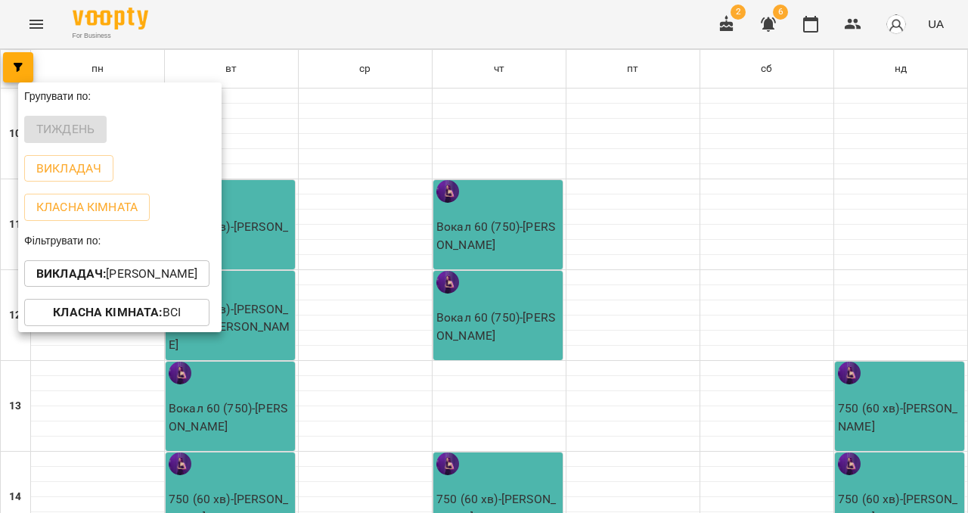
click at [142, 280] on p "Викладач : [PERSON_NAME]" at bounding box center [116, 274] width 161 height 18
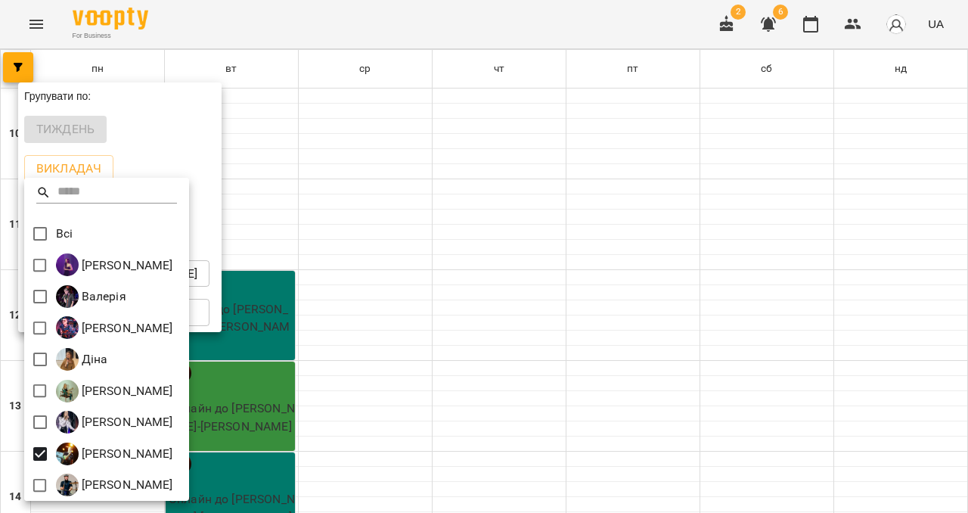
click at [168, 160] on div at bounding box center [484, 256] width 968 height 513
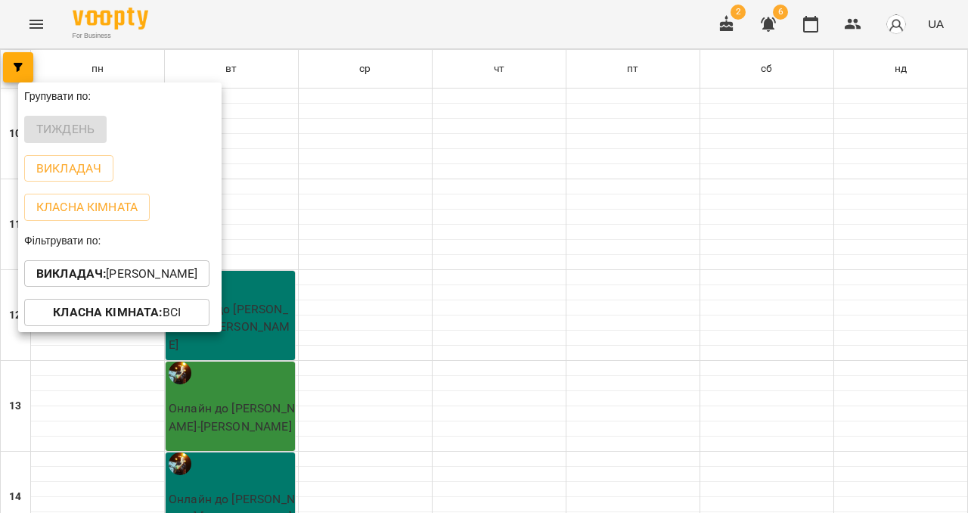
click at [333, 240] on div at bounding box center [484, 256] width 968 height 513
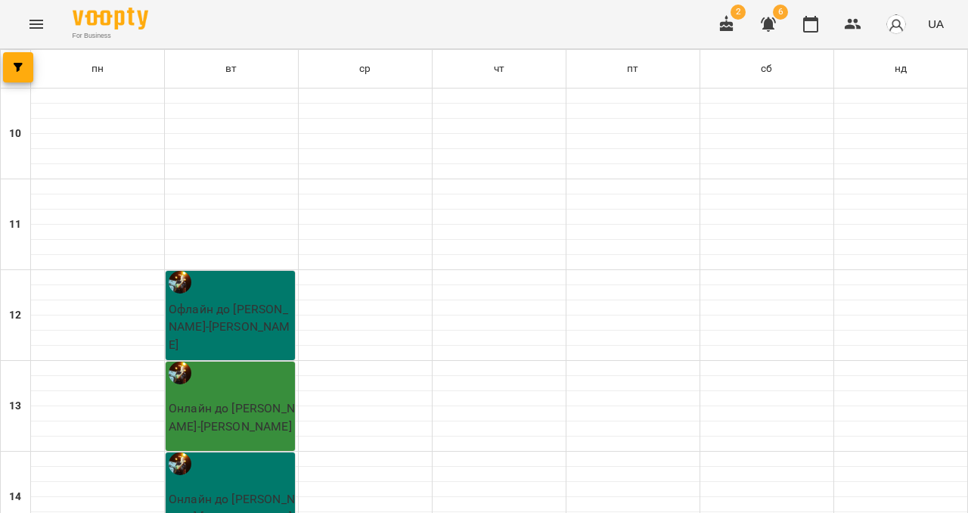
scroll to position [469, 0]
click at [39, 18] on icon "Menu" at bounding box center [36, 24] width 18 height 18
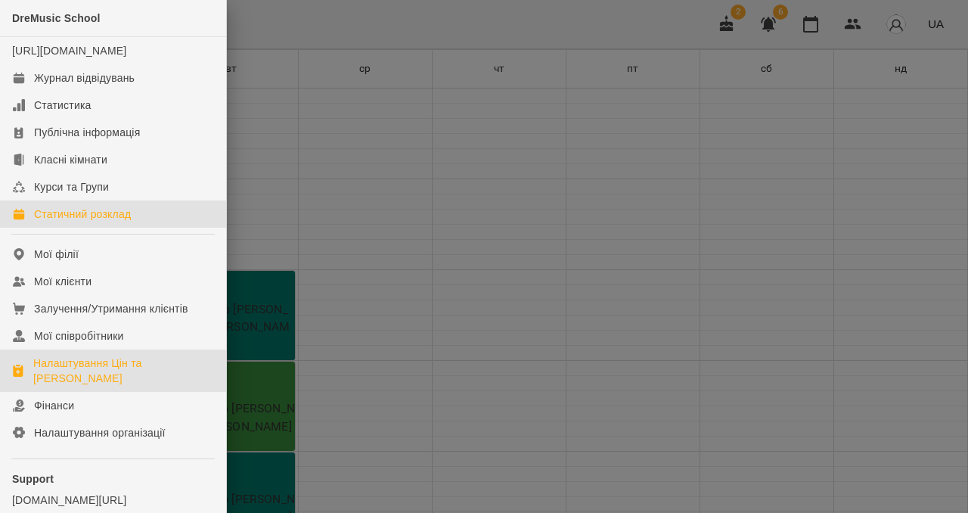
click at [85, 386] on div "Налаштування Цін та [PERSON_NAME]" at bounding box center [123, 370] width 181 height 30
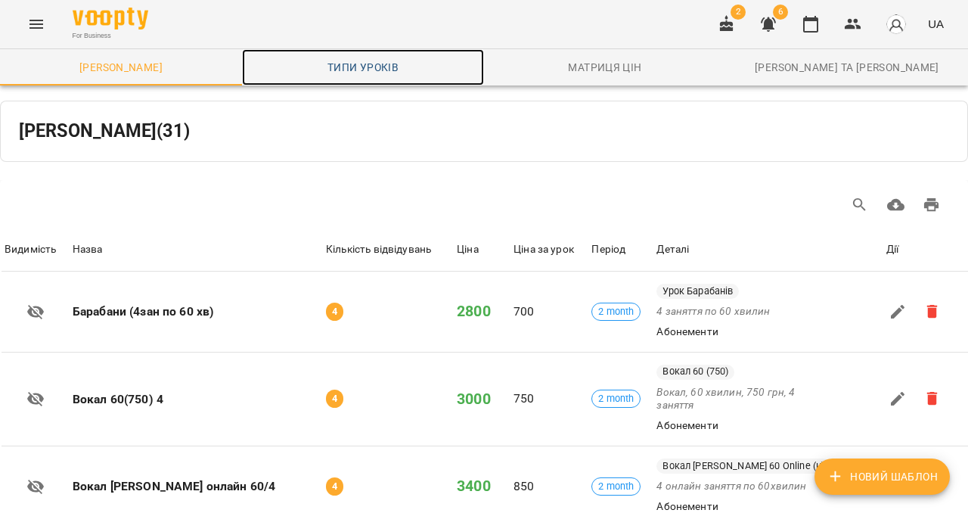
click at [334, 65] on span "Типи уроків" at bounding box center [363, 67] width 224 height 18
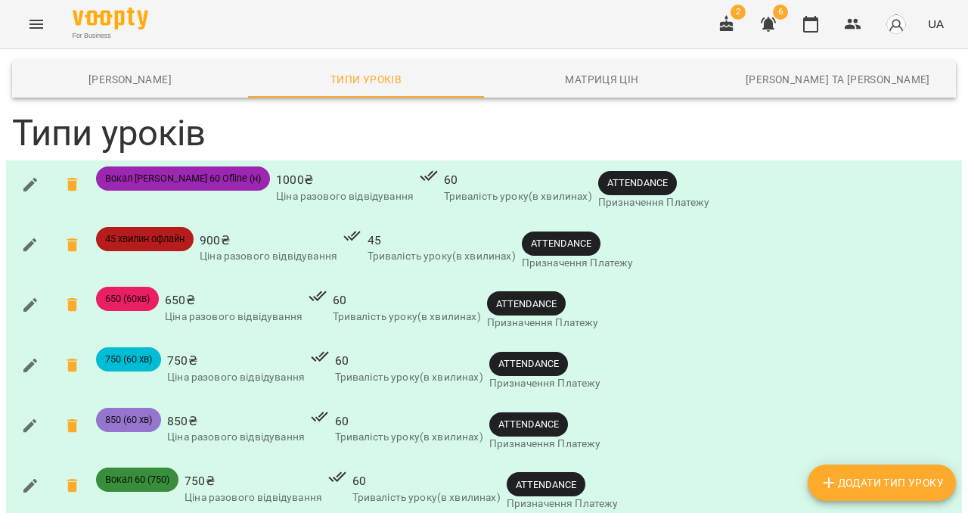
click at [823, 484] on icon "button" at bounding box center [828, 482] width 18 height 18
type input "**********"
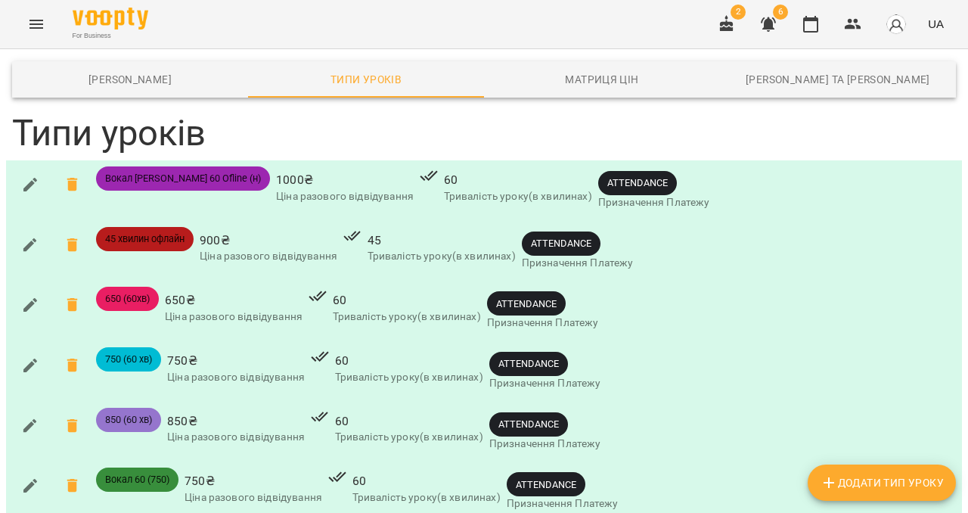
type input "***"
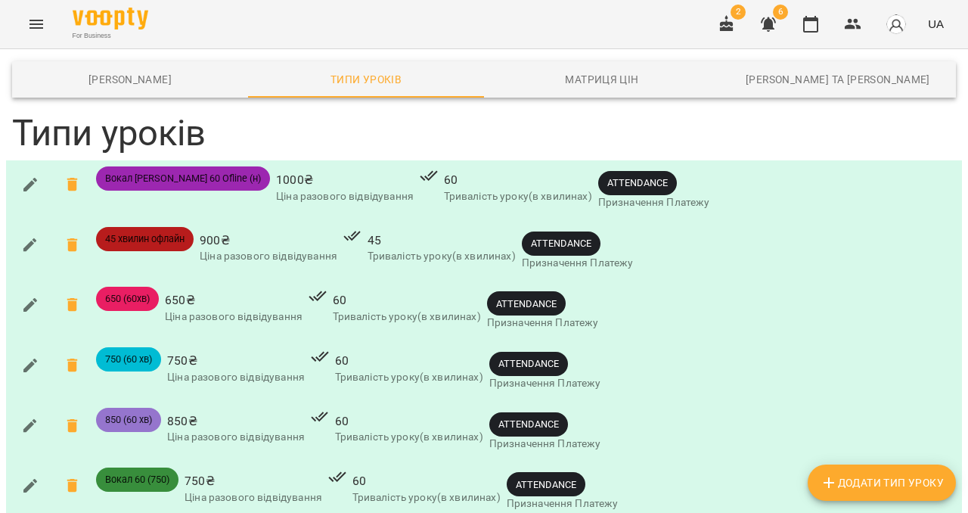
scroll to position [0, 0]
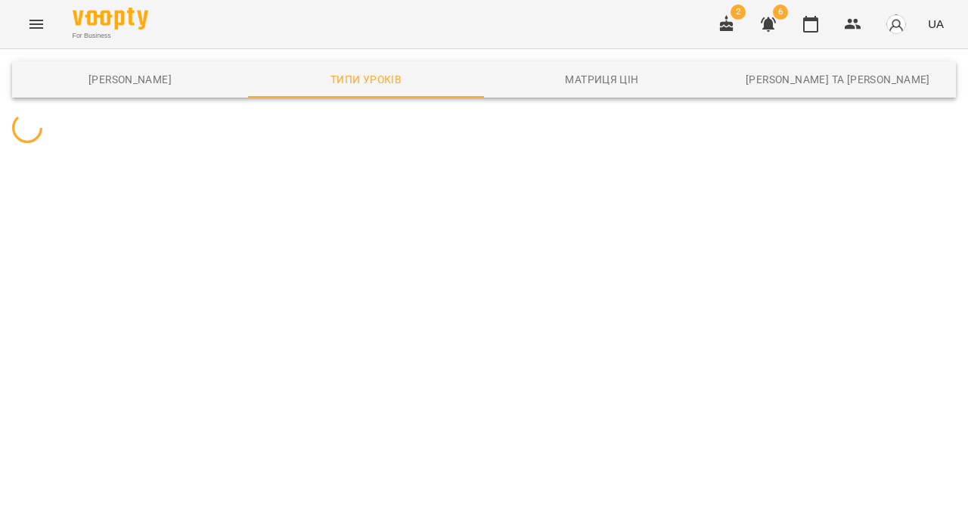
scroll to position [0, 0]
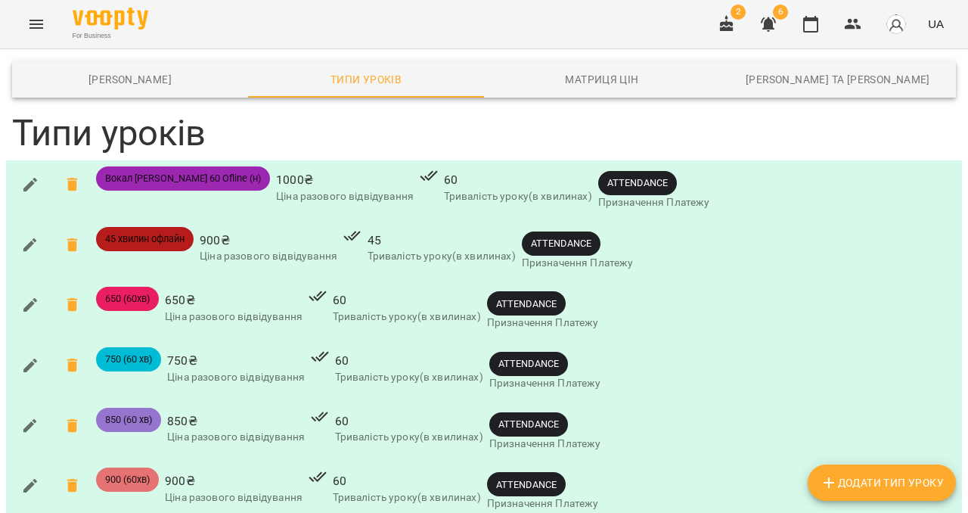
click at [893, 483] on span "Додати Тип Уроку" at bounding box center [881, 482] width 124 height 18
type input "**********"
type input "*"
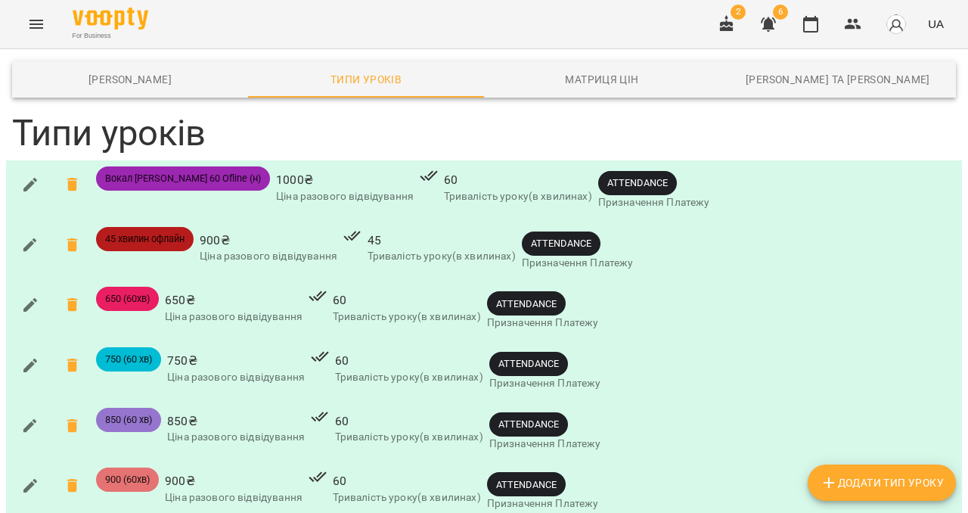
type input "****"
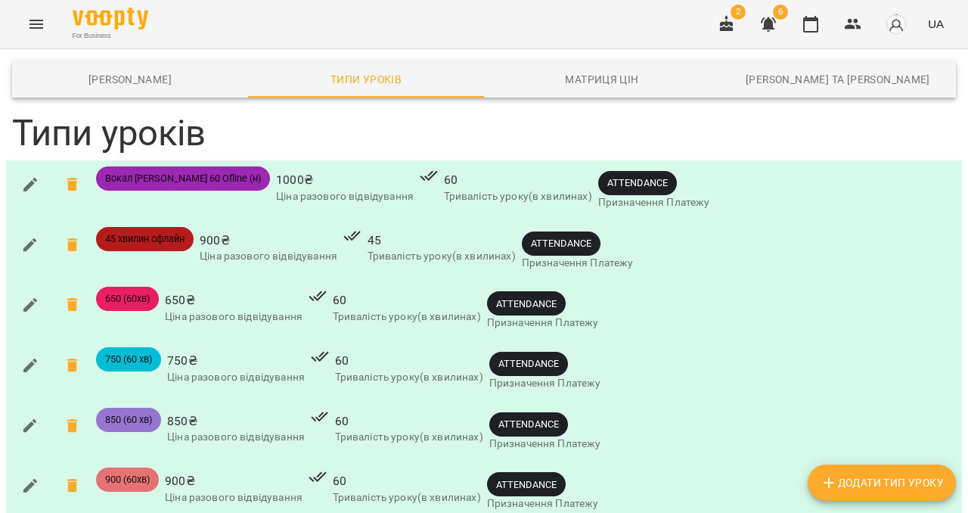
scroll to position [1963, 0]
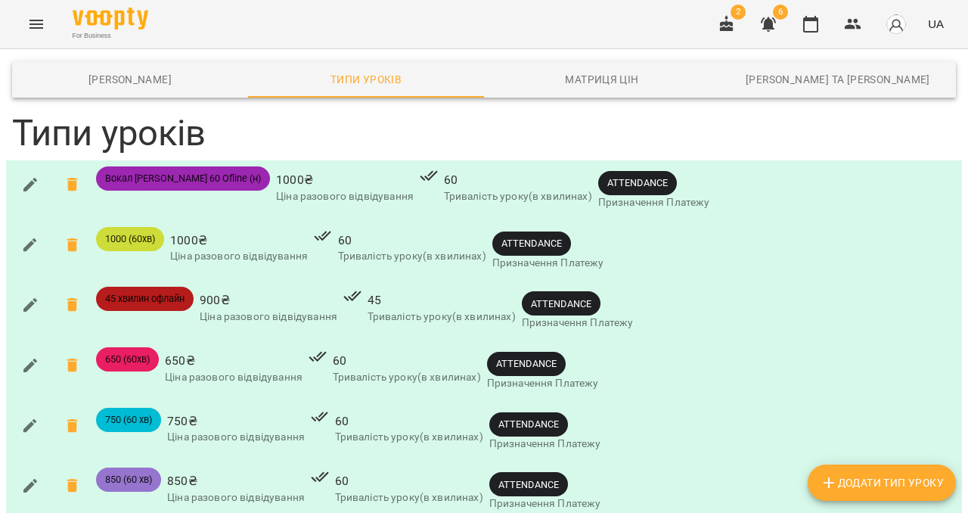
scroll to position [59, 0]
click at [32, 23] on icon "Menu" at bounding box center [36, 24] width 18 height 18
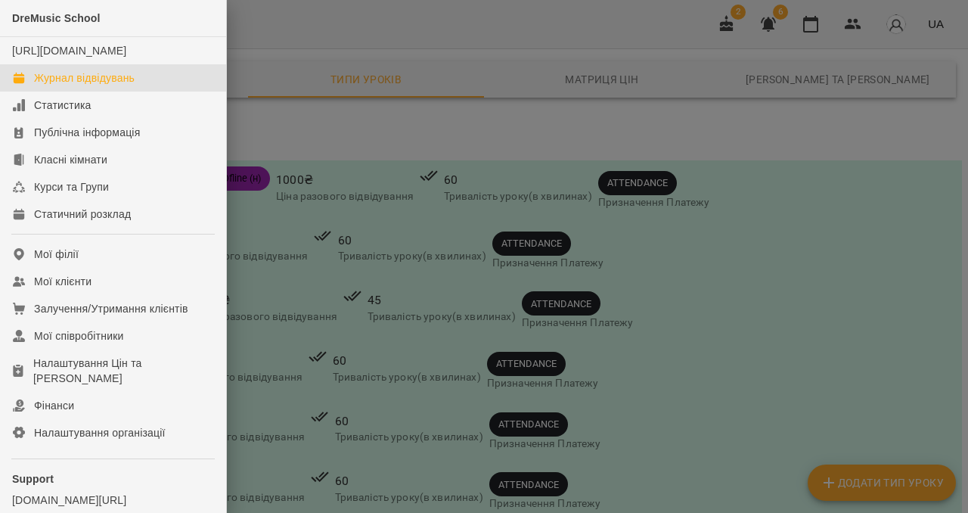
click at [73, 85] on div "Журнал відвідувань" at bounding box center [84, 77] width 101 height 15
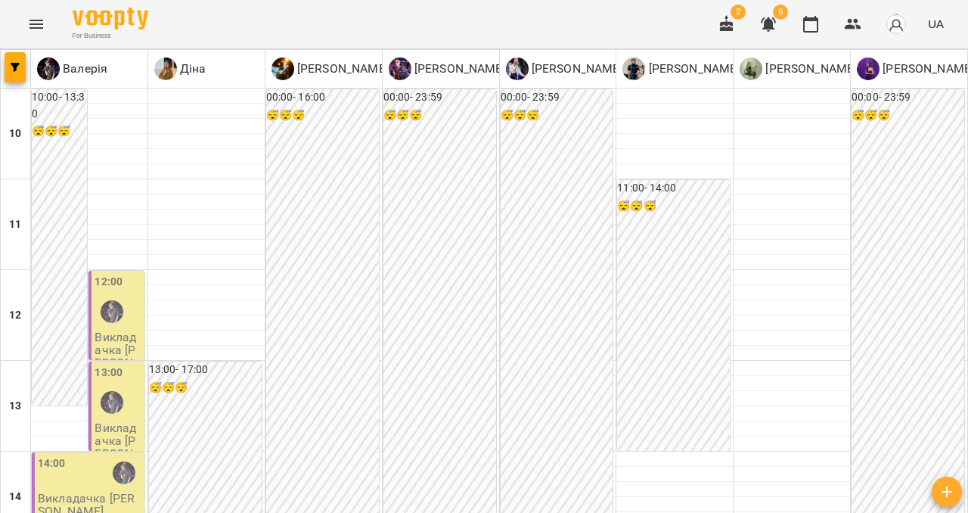
scroll to position [507, 0]
click at [33, 29] on icon "Menu" at bounding box center [36, 24] width 18 height 18
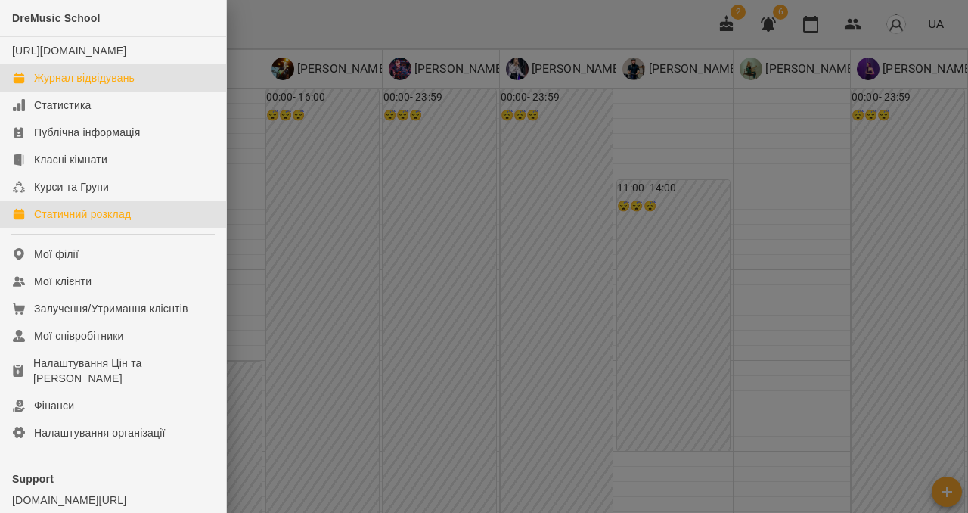
click at [100, 222] on div "Статичний розклад" at bounding box center [82, 213] width 97 height 15
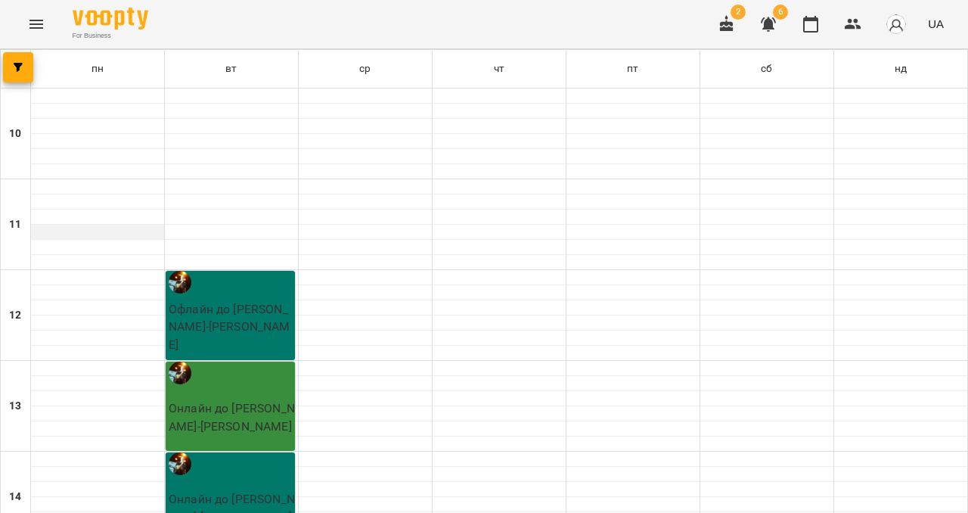
scroll to position [451, 0]
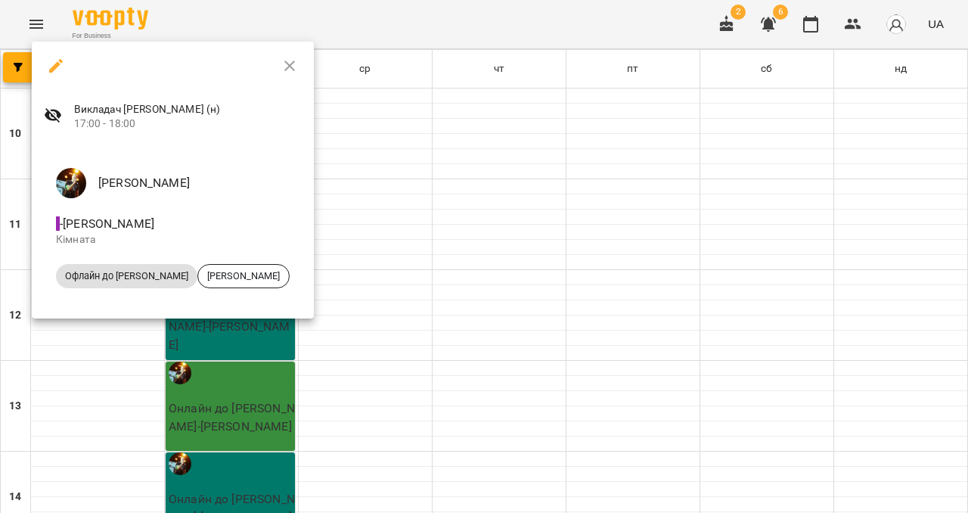
click at [56, 70] on icon "button" at bounding box center [56, 66] width 18 height 18
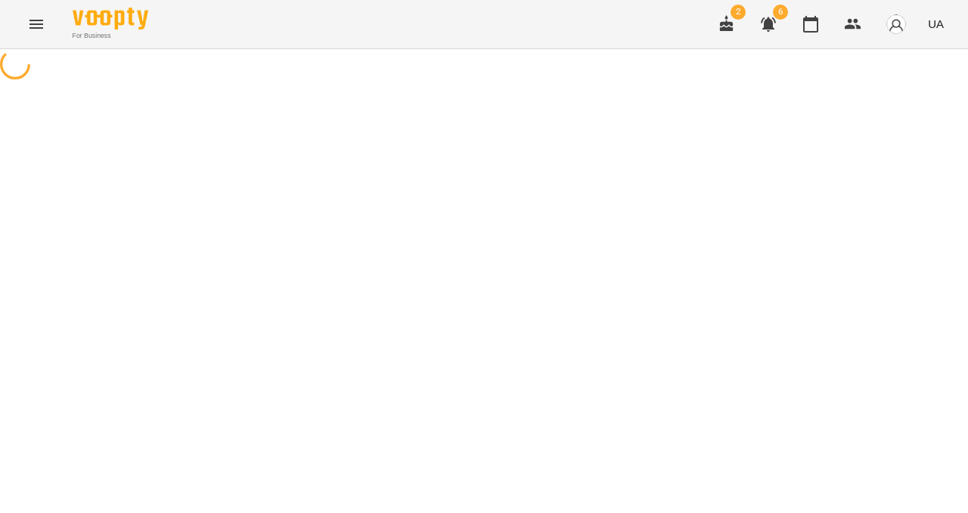
select select "*"
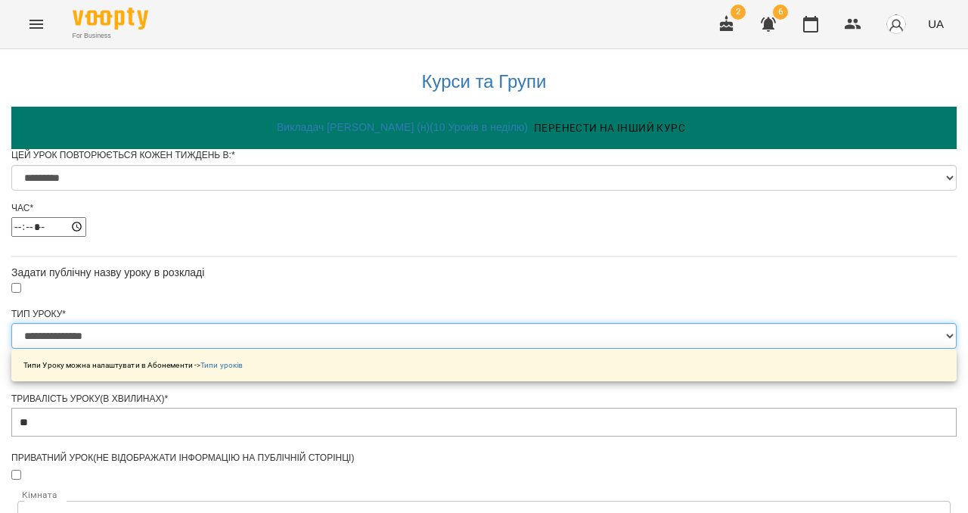
click at [387, 349] on select "**********" at bounding box center [483, 336] width 945 height 26
select select "**********"
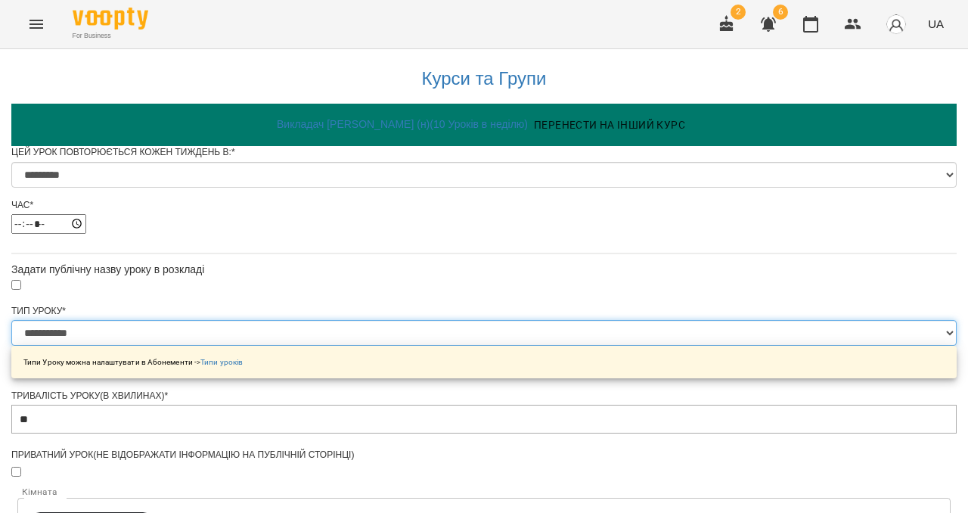
scroll to position [667, 0]
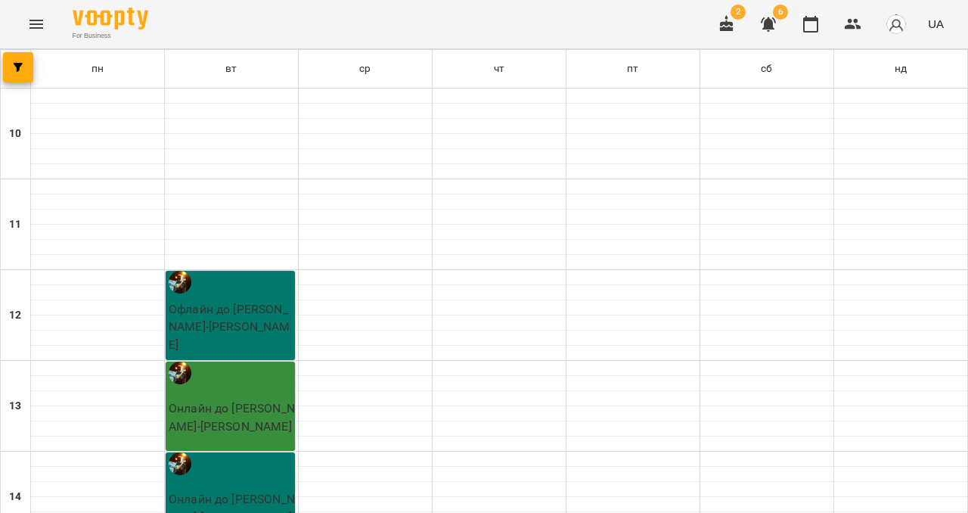
scroll to position [550, 0]
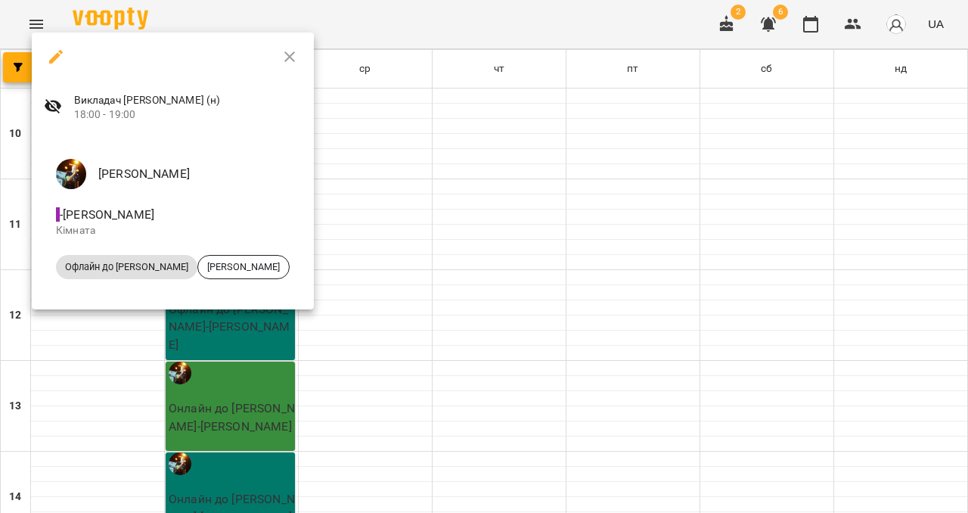
click at [57, 61] on icon "button" at bounding box center [56, 57] width 18 height 18
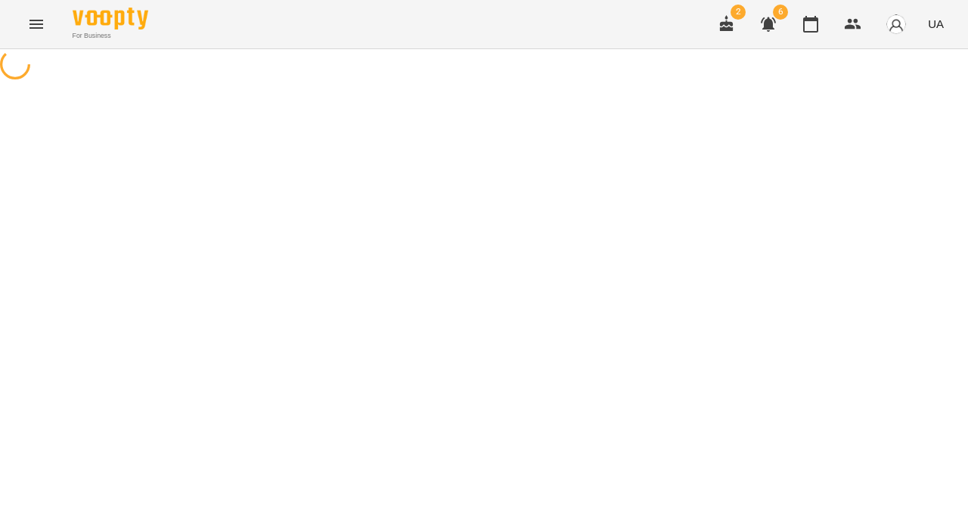
select select "*"
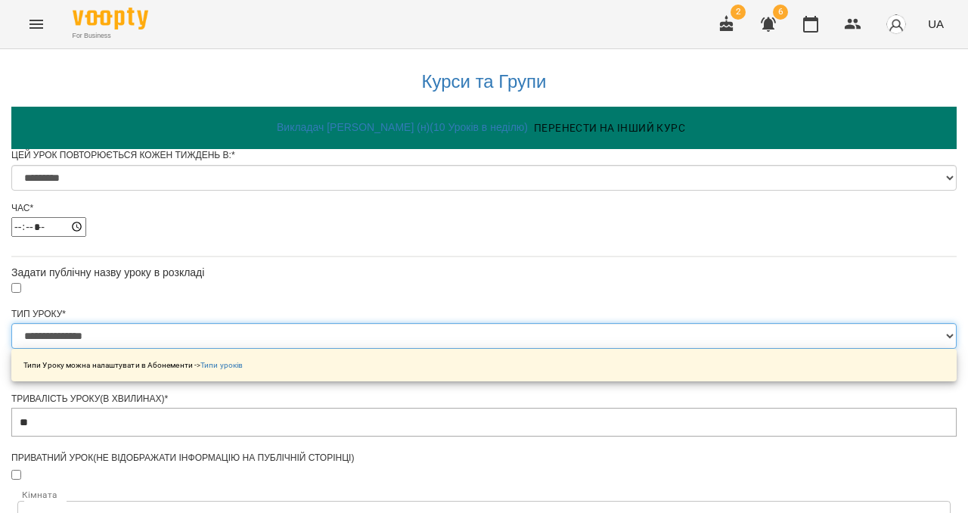
click at [392, 349] on select "**********" at bounding box center [483, 336] width 945 height 26
select select "**********"
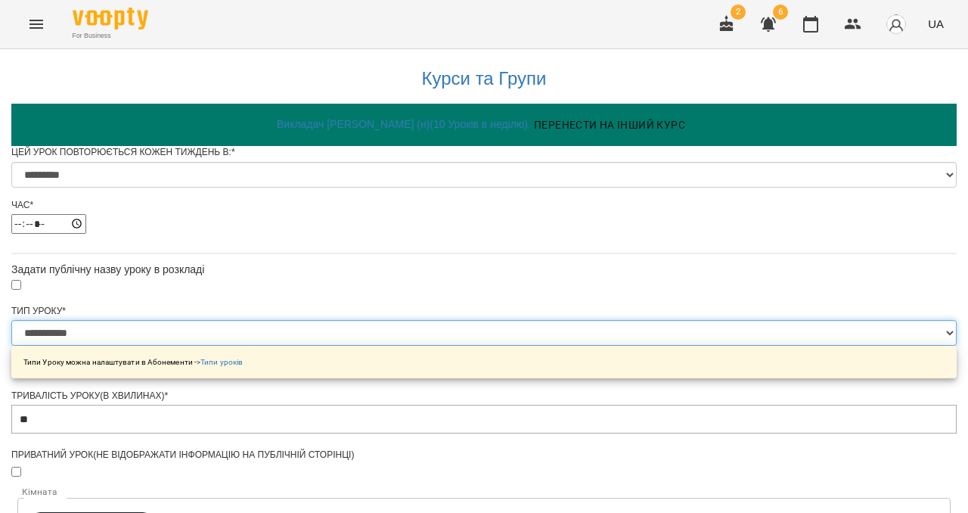
scroll to position [717, 0]
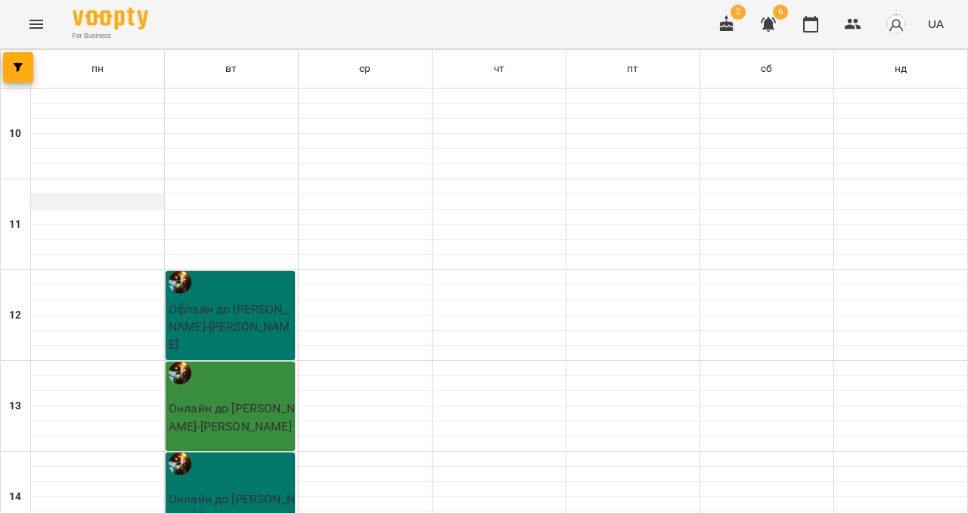
scroll to position [625, 0]
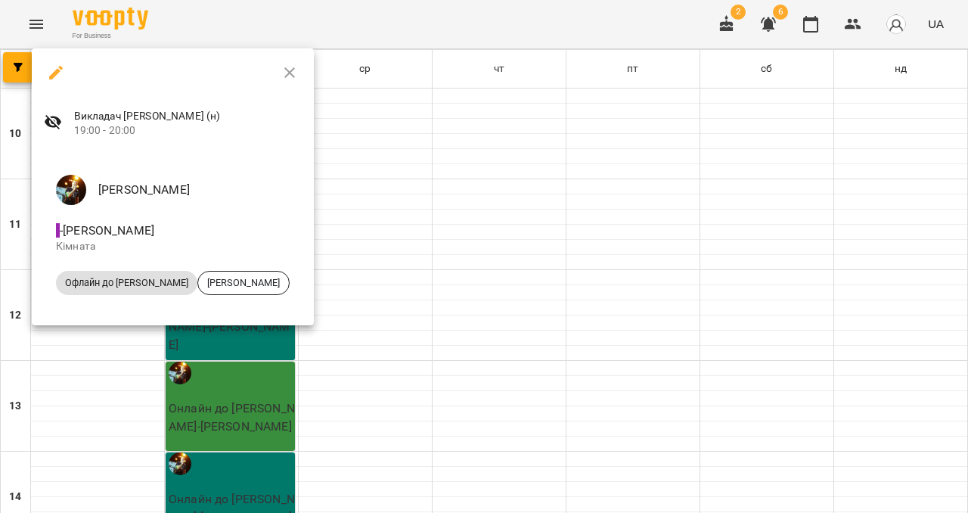
click at [58, 70] on icon "button" at bounding box center [56, 73] width 14 height 14
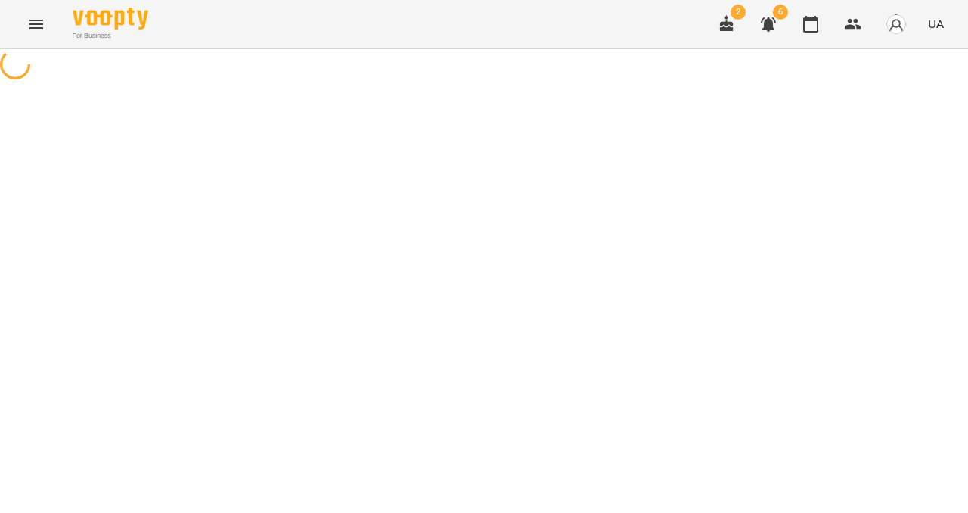
select select "*"
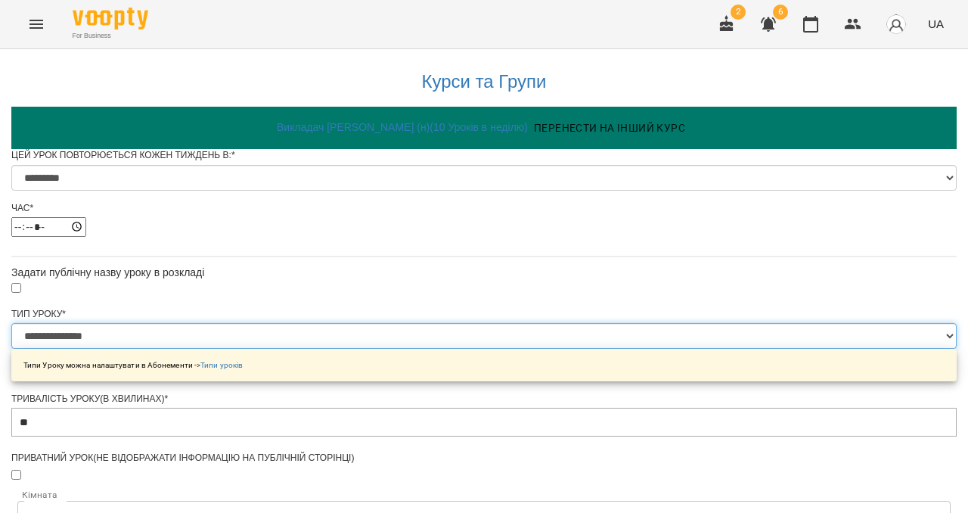
click at [404, 349] on select "**********" at bounding box center [483, 336] width 945 height 26
select select "**********"
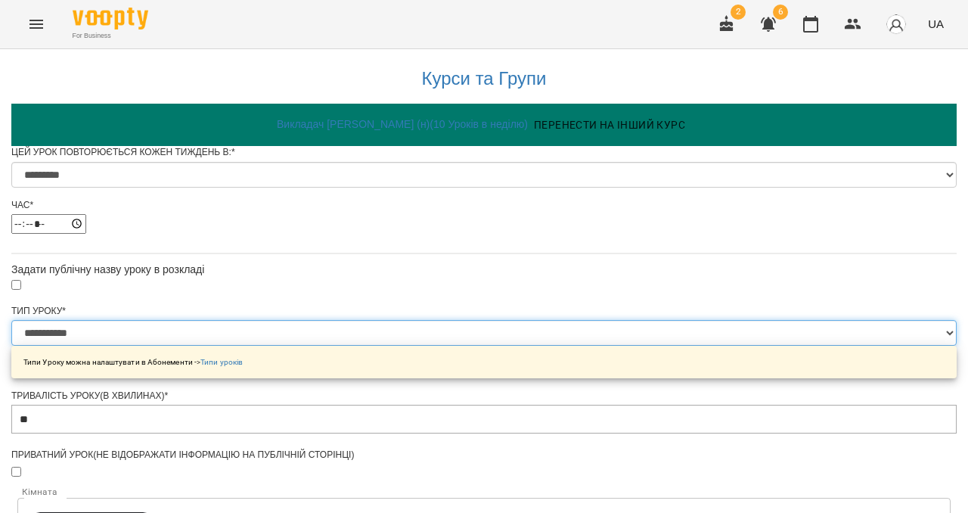
scroll to position [717, 0]
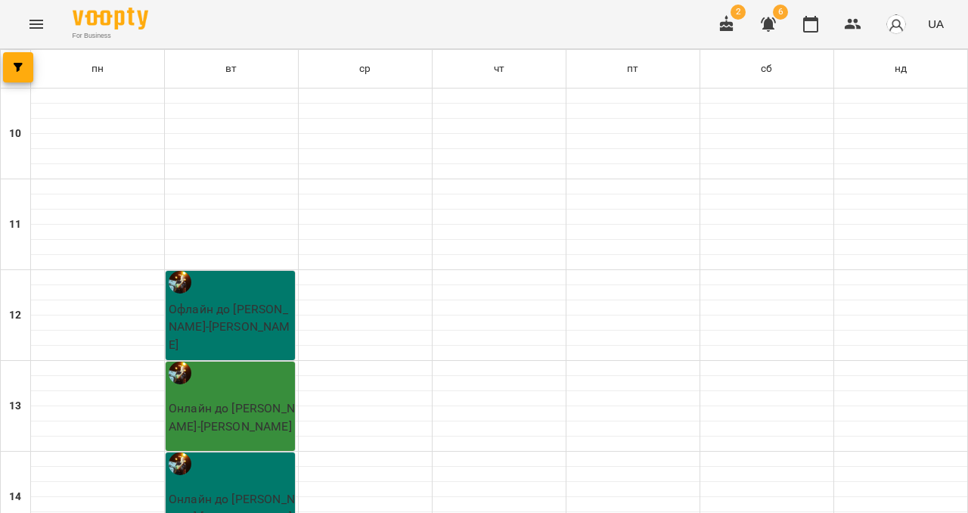
scroll to position [709, 0]
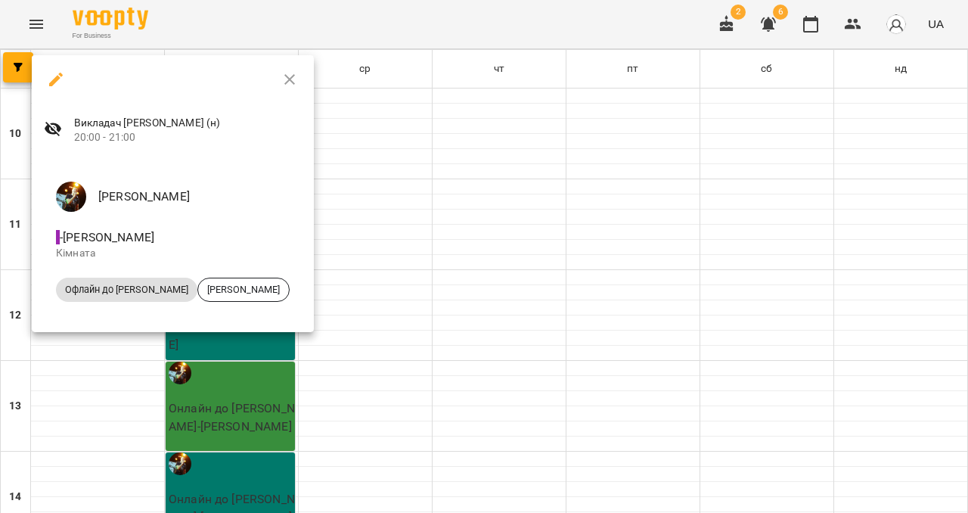
click at [54, 79] on icon "button" at bounding box center [56, 80] width 14 height 14
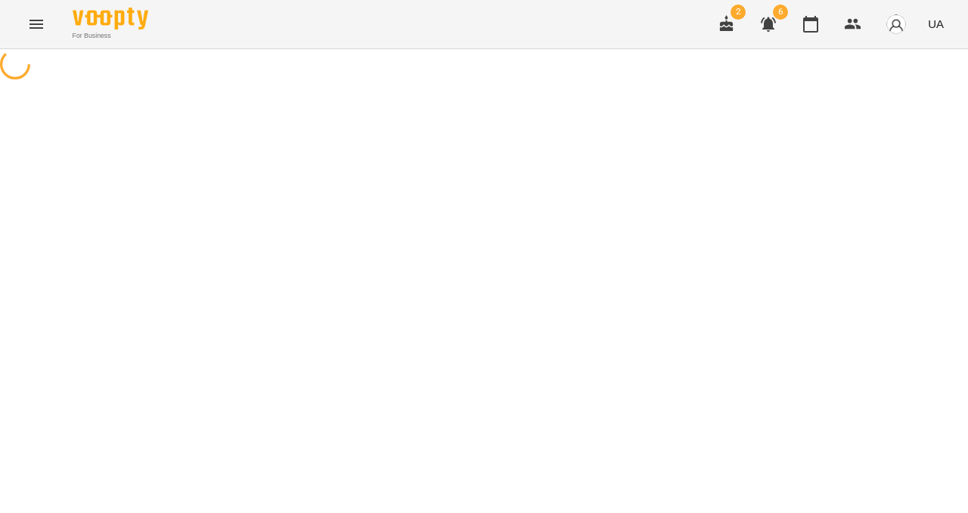
select select "*"
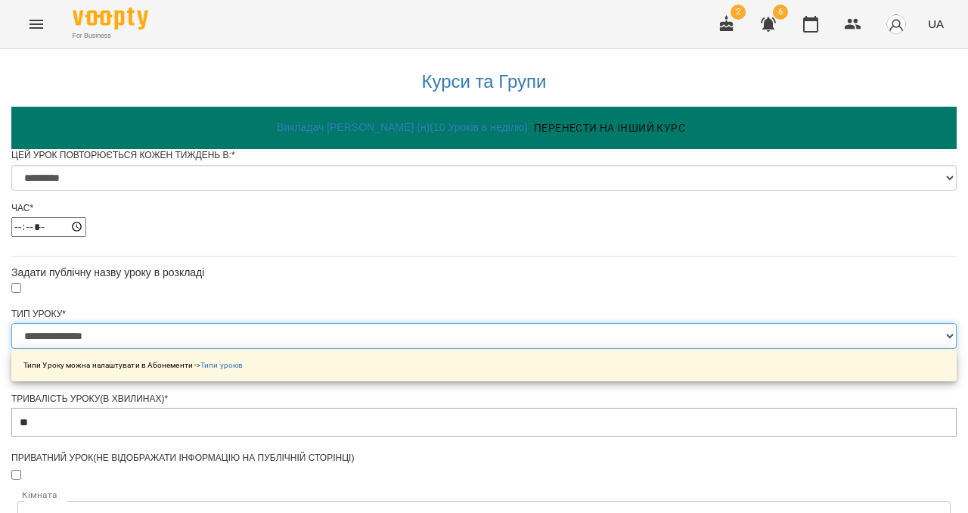
click at [380, 349] on select "**********" at bounding box center [483, 336] width 945 height 26
select select "**********"
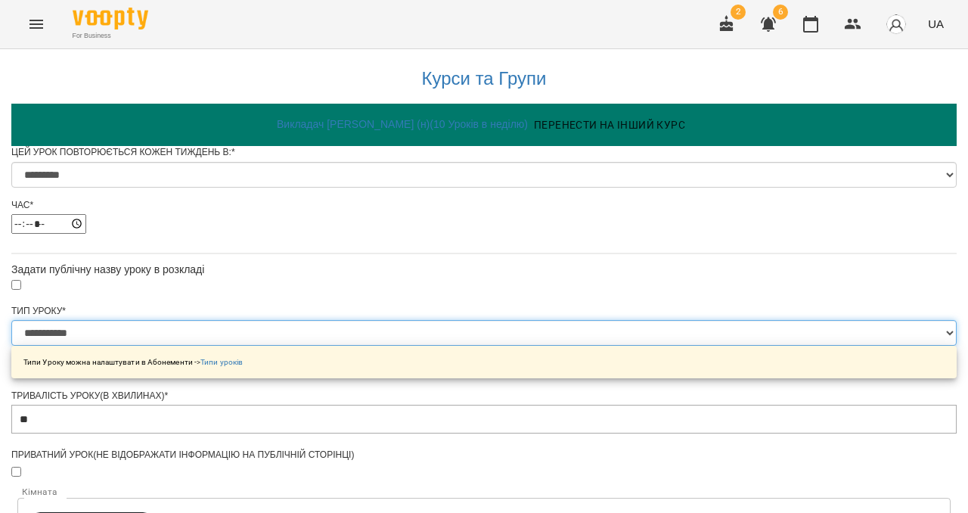
scroll to position [717, 0]
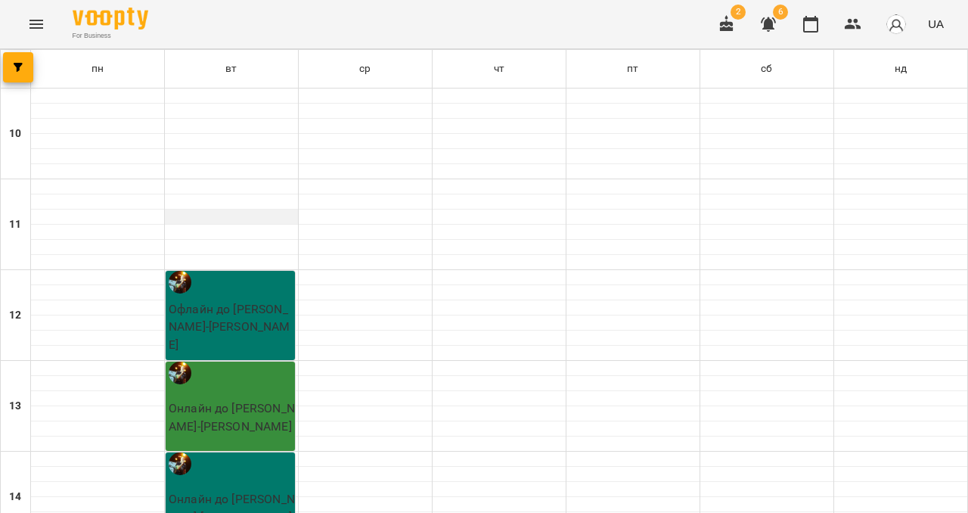
scroll to position [118, 0]
click at [194, 300] on p "Офлайн до Павла - Ольга Федорець" at bounding box center [232, 327] width 126 height 54
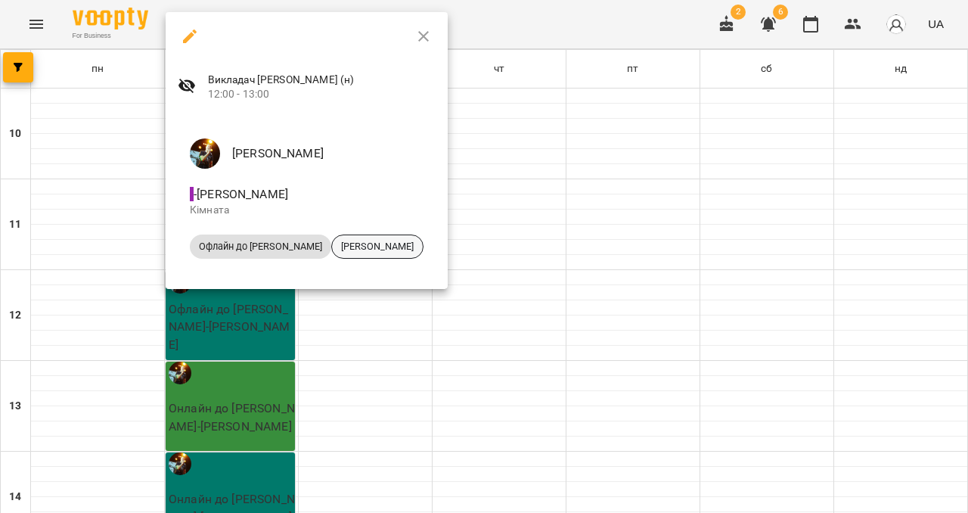
click at [334, 243] on span "Ольга Федорець" at bounding box center [377, 247] width 91 height 14
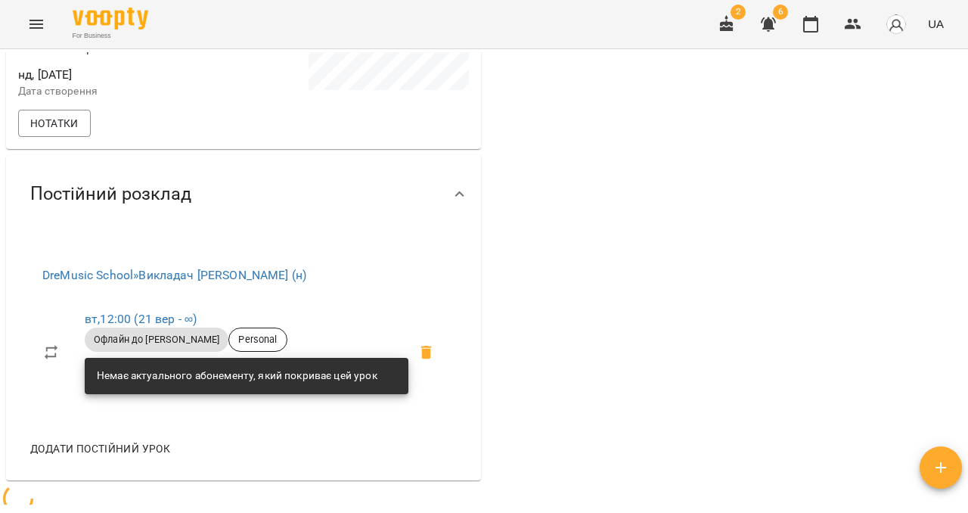
scroll to position [525, 0]
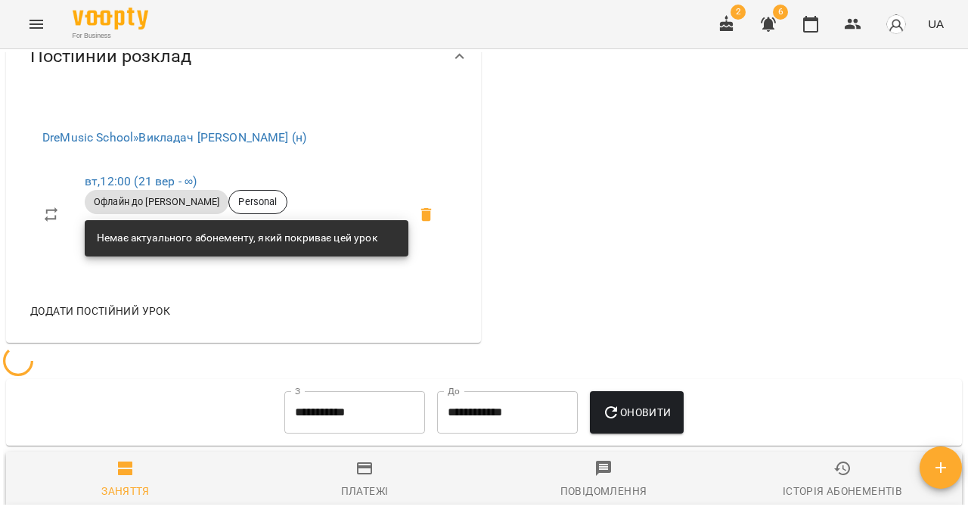
click at [148, 209] on span "Офлайн до [PERSON_NAME]" at bounding box center [157, 202] width 144 height 14
click at [144, 188] on link "вт , 12:00 (21 вер - ∞)" at bounding box center [141, 181] width 112 height 14
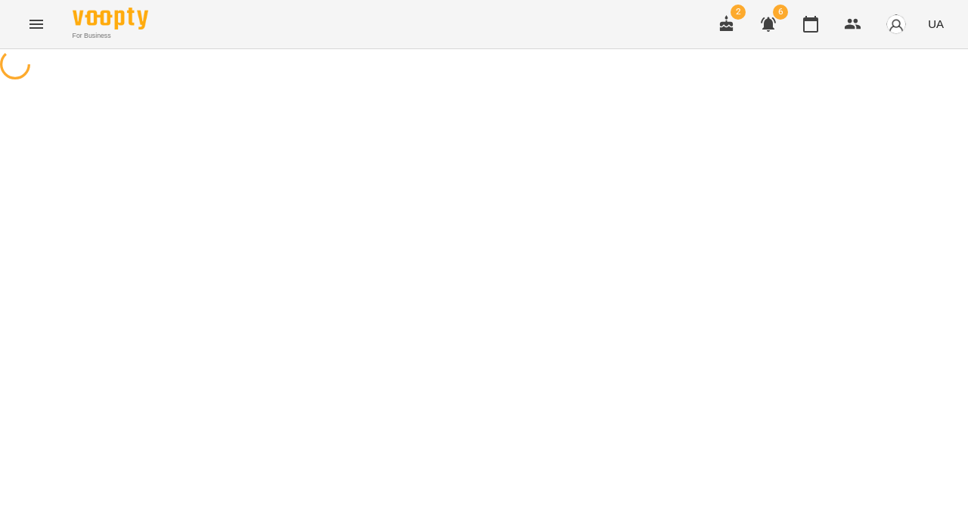
select select "*"
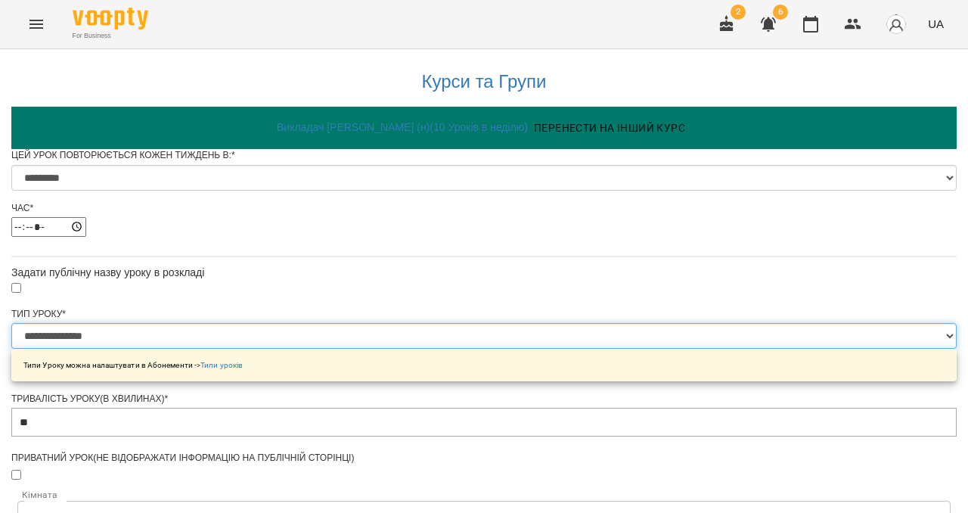
click at [392, 349] on select "**********" at bounding box center [483, 336] width 945 height 26
select select "**********"
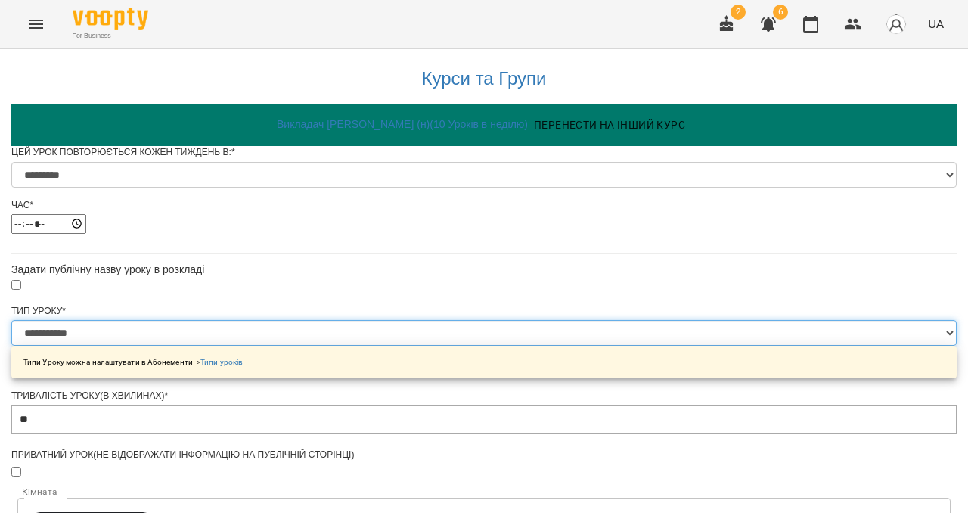
scroll to position [717, 0]
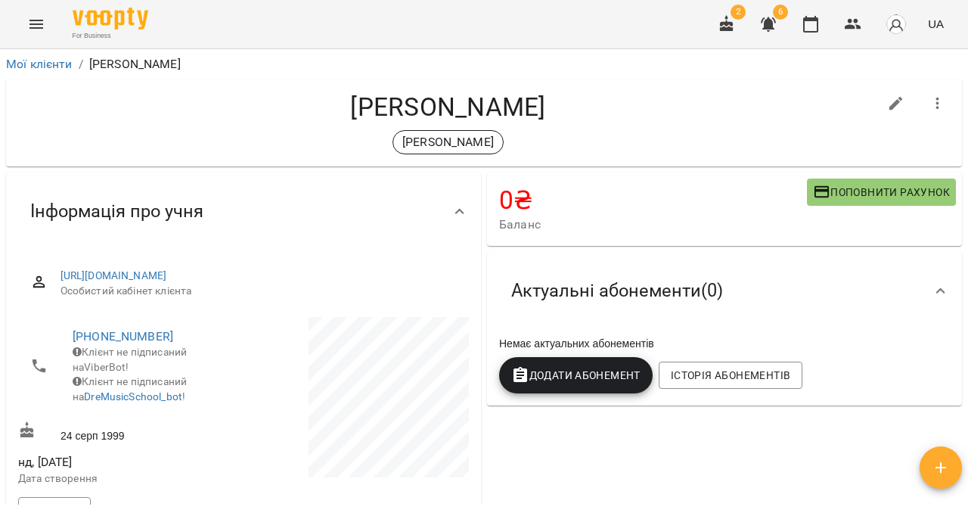
click at [44, 39] on button "Menu" at bounding box center [36, 24] width 36 height 36
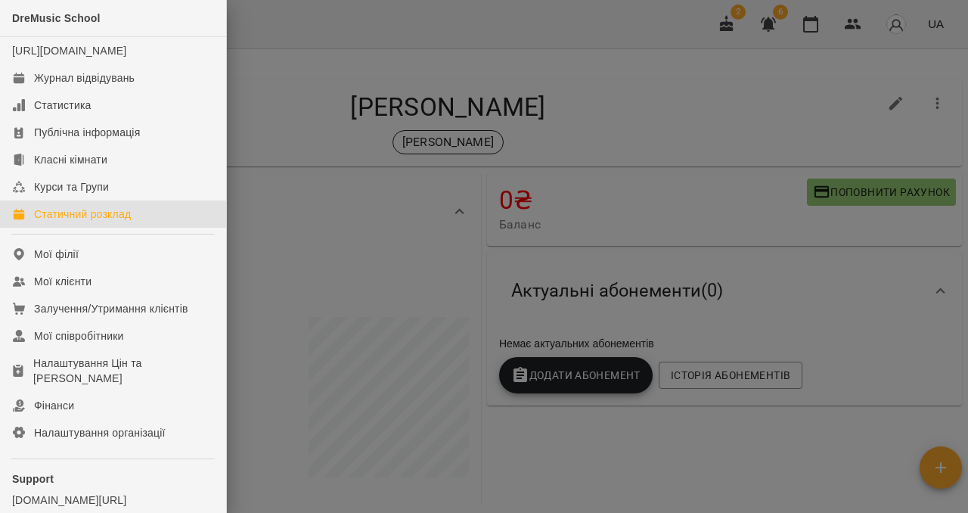
click at [57, 222] on div "Статичний розклад" at bounding box center [82, 213] width 97 height 15
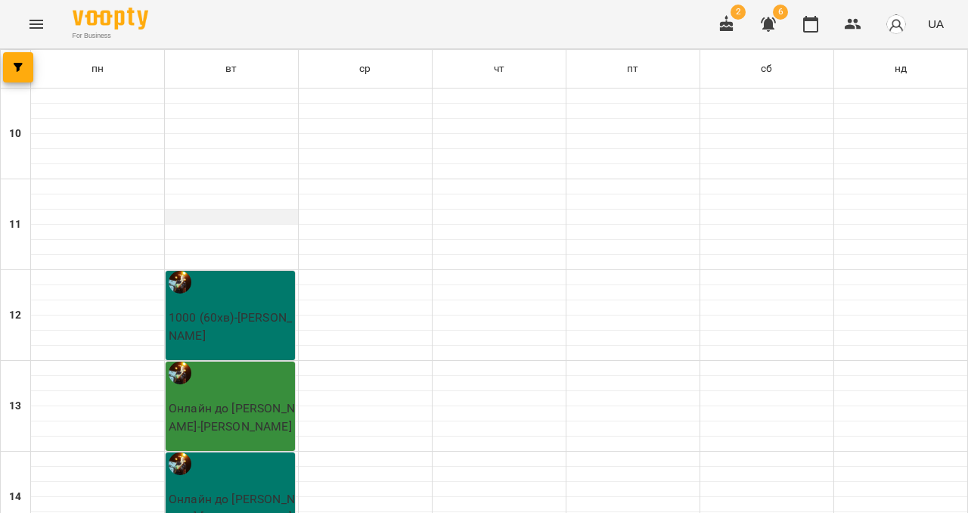
scroll to position [187, 0]
click at [275, 361] on div "Онлайн до Павла - Марія Піанкова" at bounding box center [230, 405] width 129 height 89
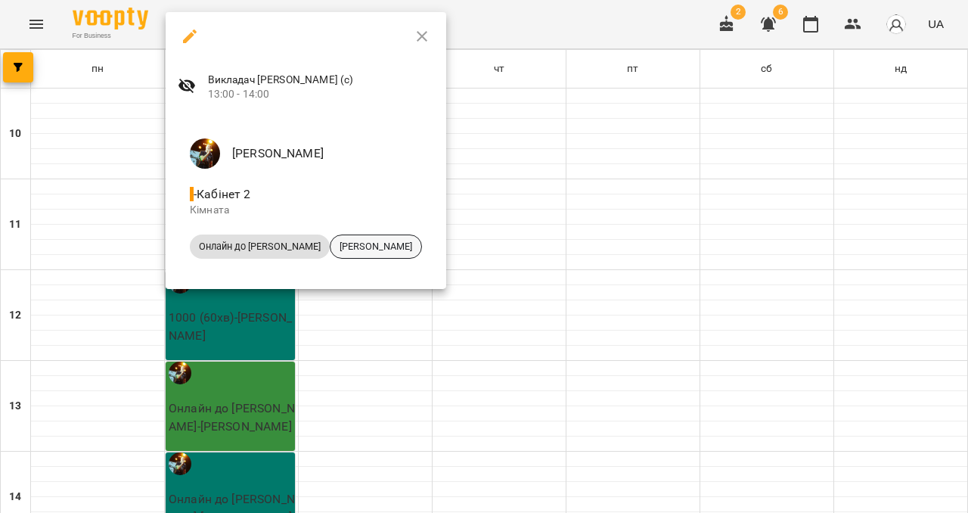
click at [352, 249] on span "Марія Піанкова" at bounding box center [375, 247] width 91 height 14
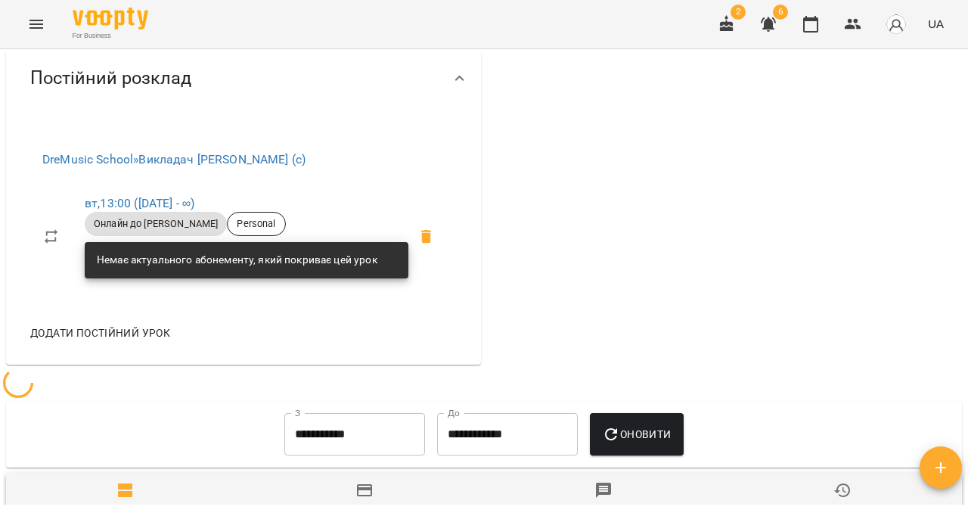
scroll to position [657, 0]
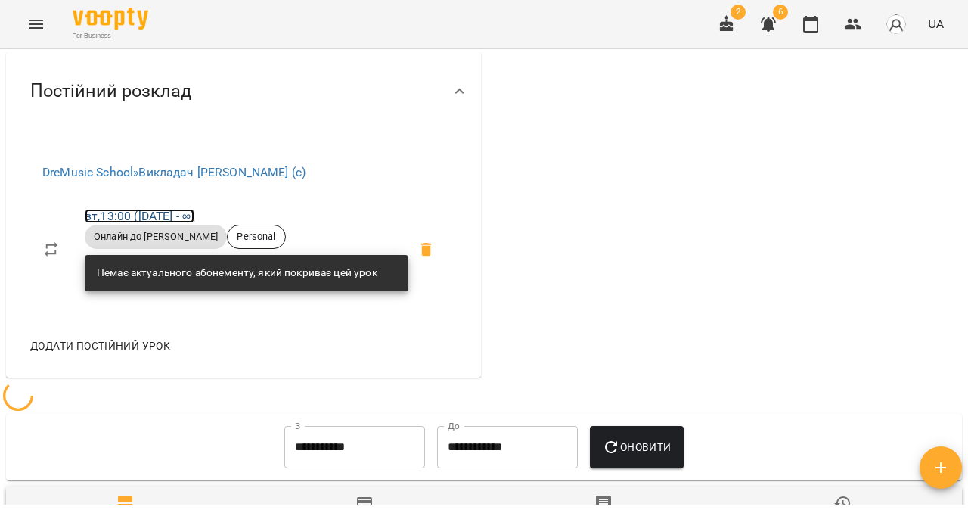
click at [146, 223] on link "вт , 13:00 (23 січ - ∞)" at bounding box center [140, 216] width 110 height 14
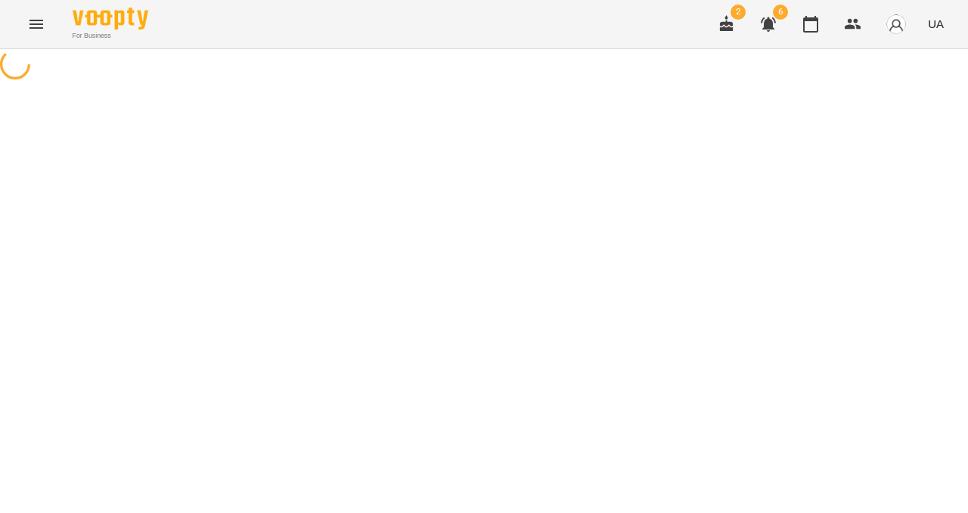
select select "*"
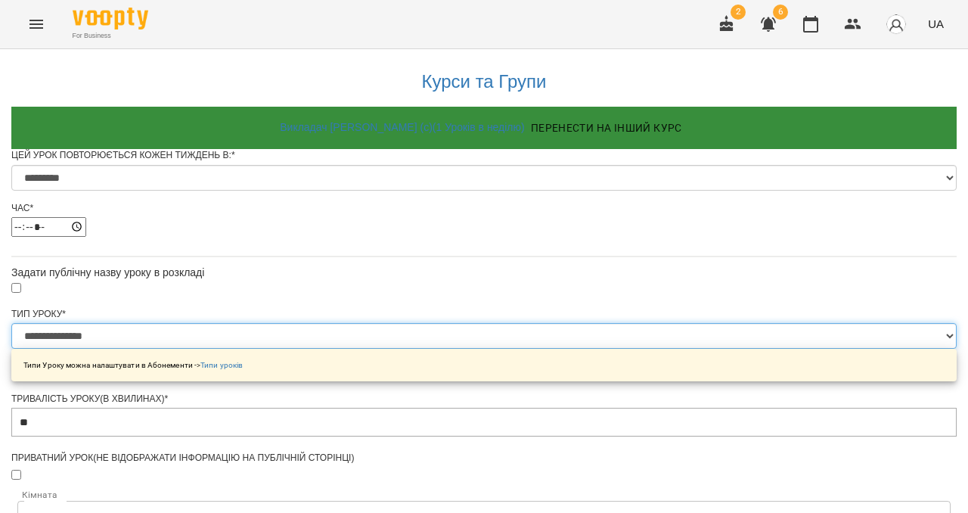
click at [372, 349] on select "**********" at bounding box center [483, 336] width 945 height 26
select select "**********"
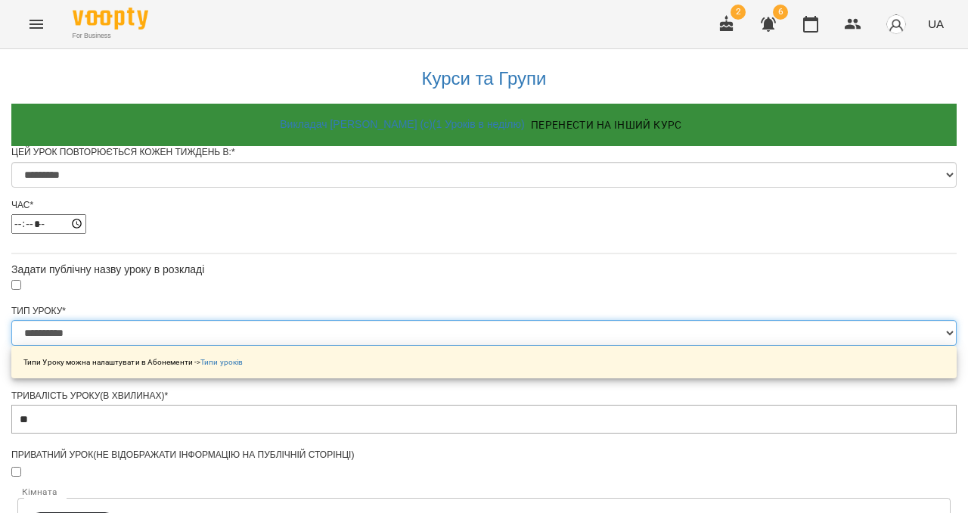
scroll to position [692, 0]
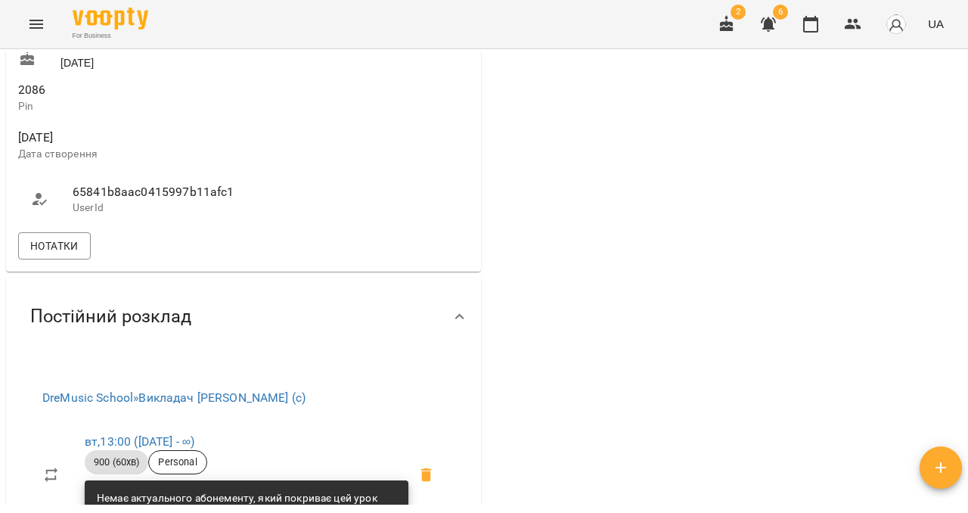
scroll to position [433, 0]
click at [35, 36] on button "Menu" at bounding box center [36, 24] width 36 height 36
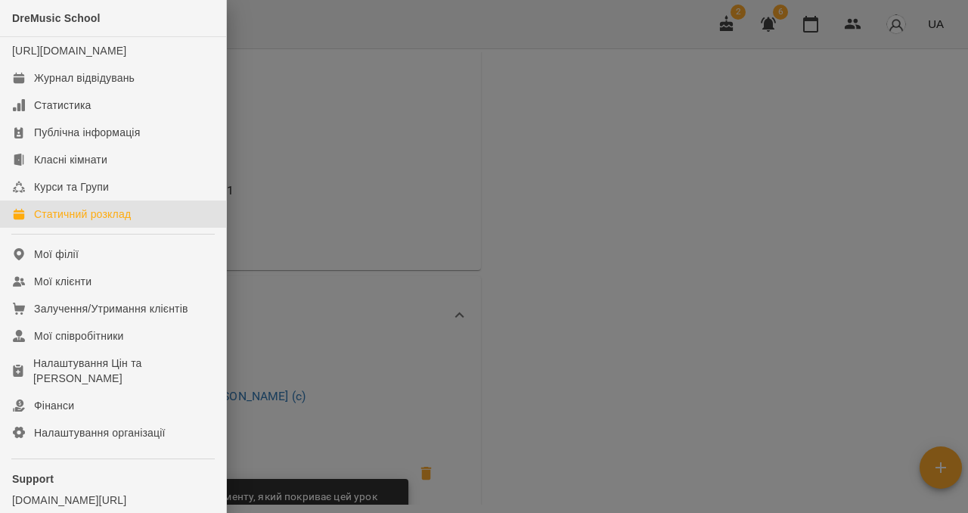
click at [88, 222] on div "Статичний розклад" at bounding box center [82, 213] width 97 height 15
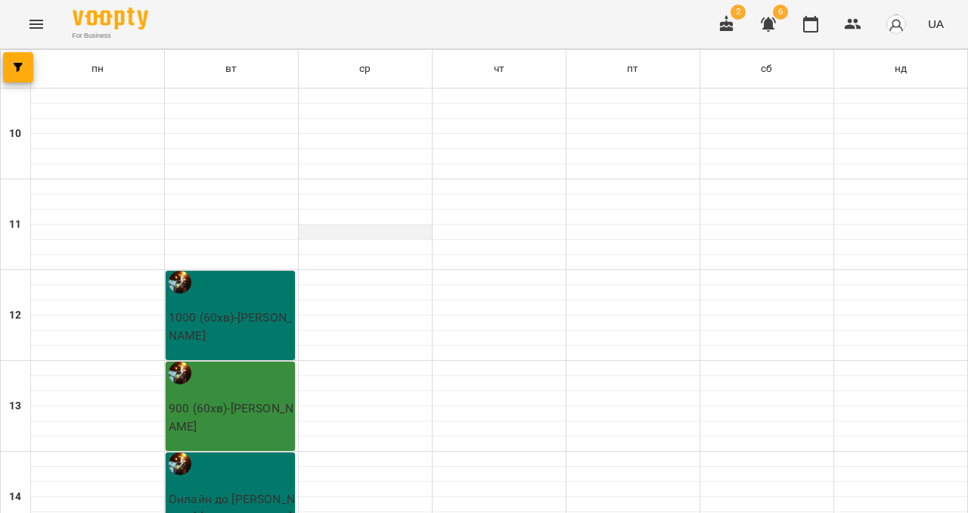
scroll to position [269, 0]
click at [271, 490] on p "Онлайн до Павла - Ангеліна Решетняк" at bounding box center [232, 508] width 126 height 36
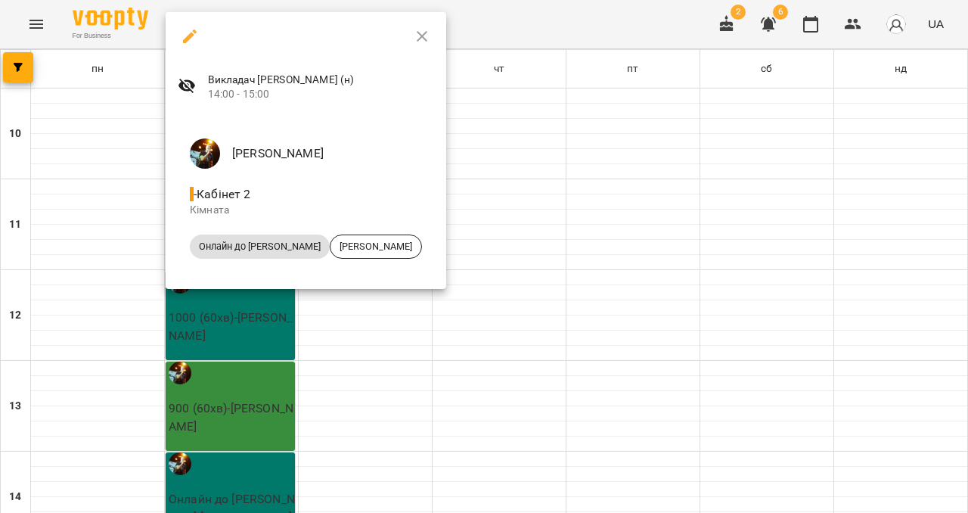
click at [413, 42] on icon "button" at bounding box center [422, 36] width 18 height 18
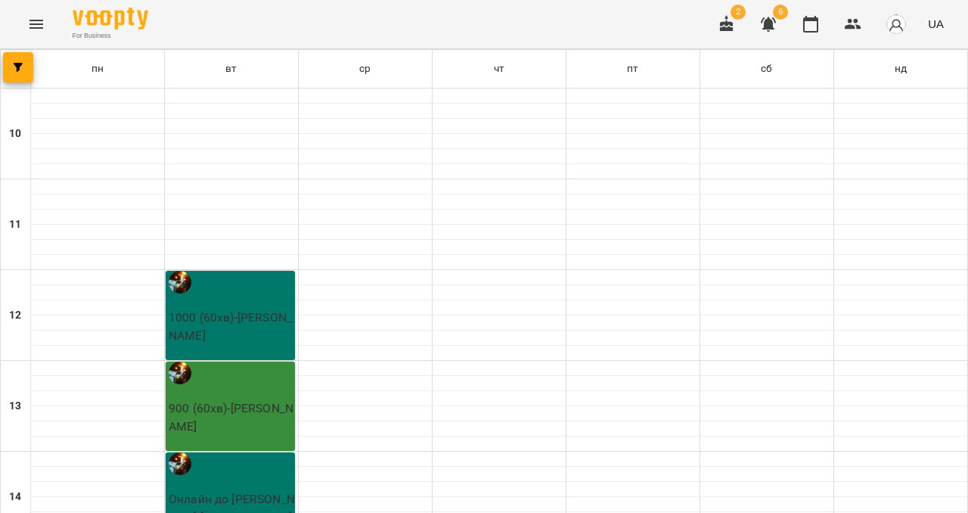
click at [254, 399] on p "900 (60хв) - Марія Піанкова" at bounding box center [232, 417] width 126 height 36
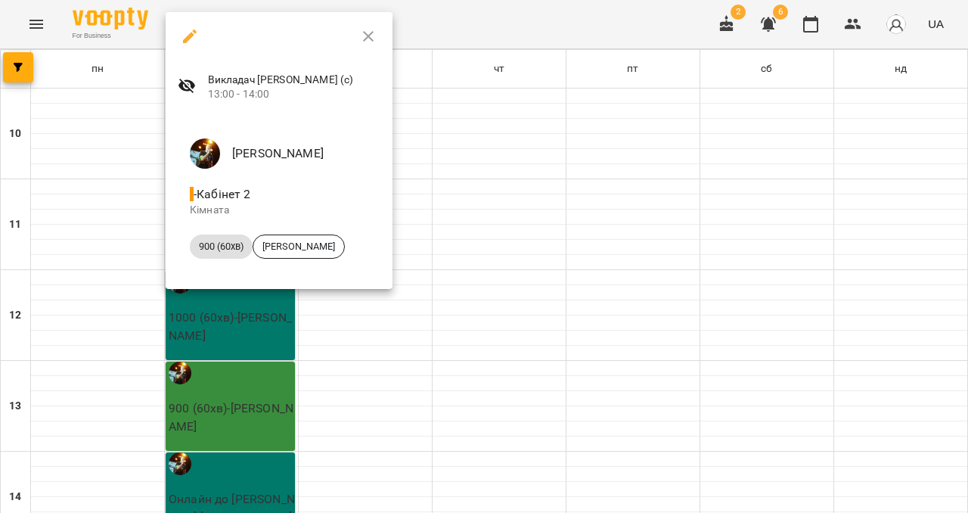
click at [191, 36] on icon "button" at bounding box center [190, 36] width 14 height 14
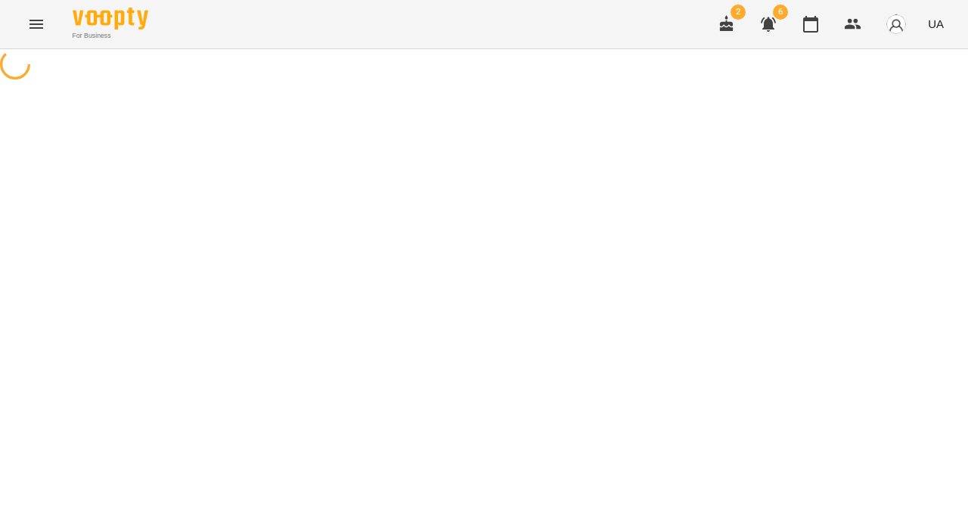
select select "*"
select select "**********"
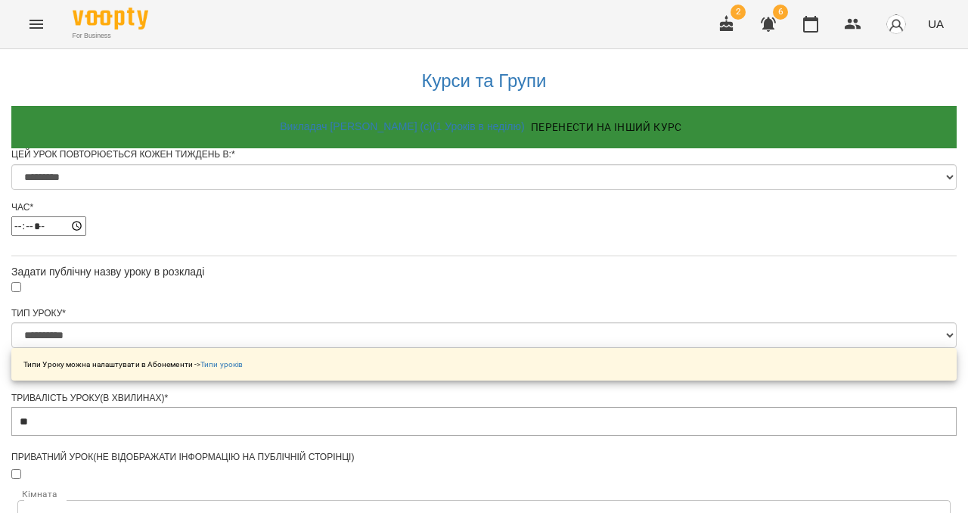
scroll to position [32, 0]
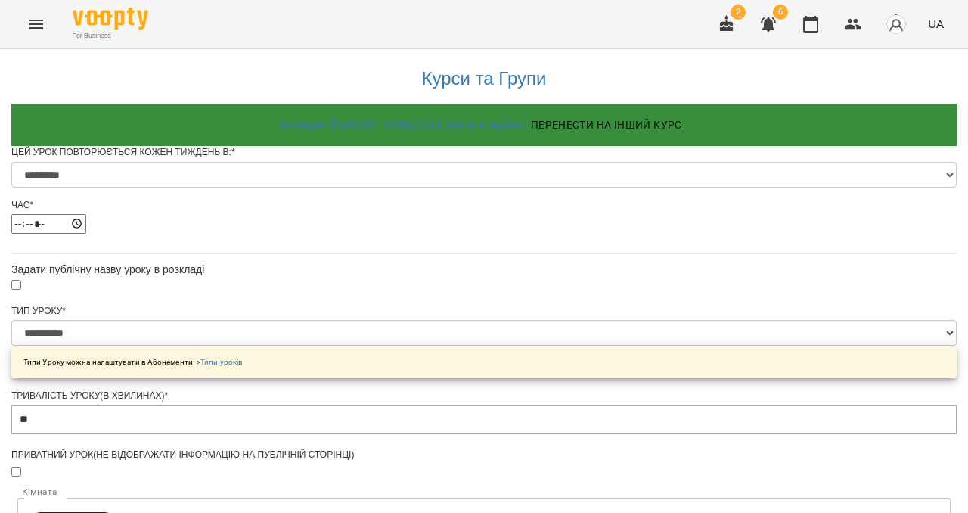
click at [565, 116] on span "Перенести на інший курс" at bounding box center [606, 125] width 151 height 18
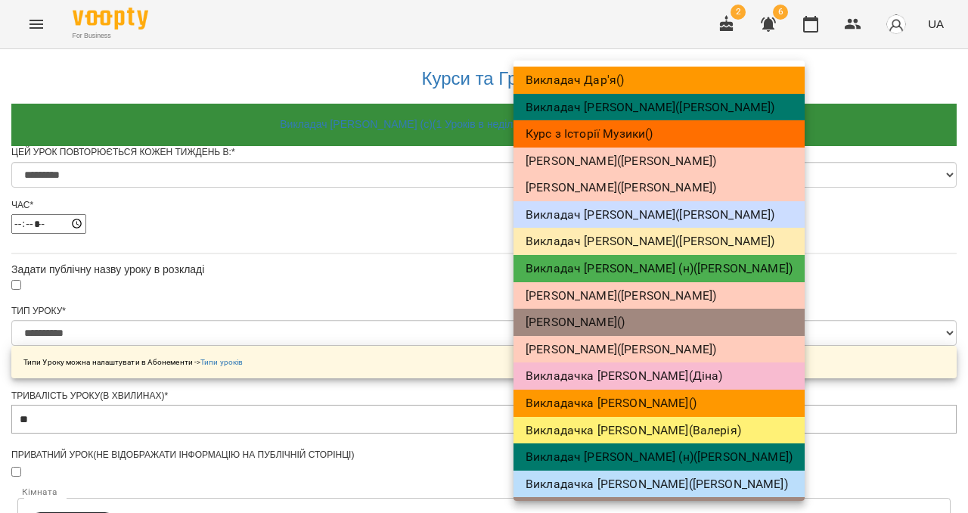
scroll to position [110, 0]
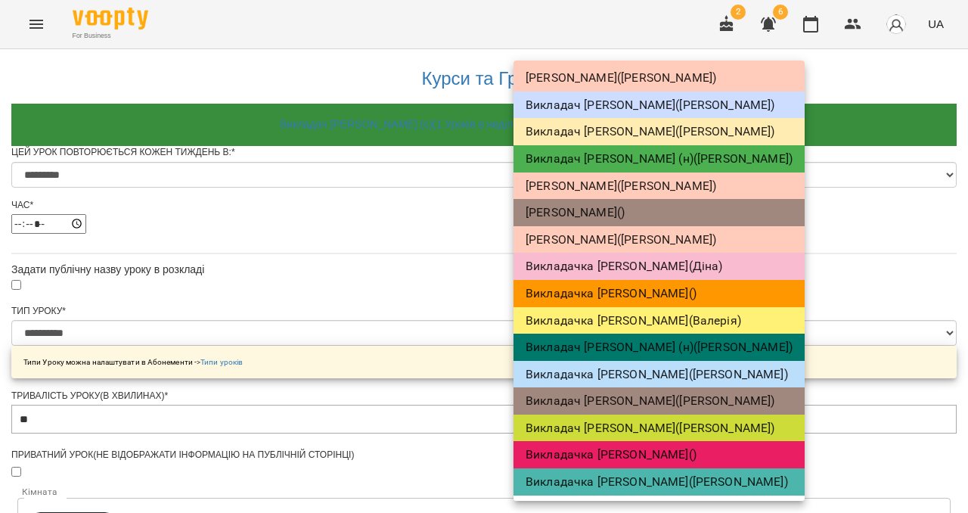
click at [617, 347] on li "Викладач Павло (н) ( Павло )" at bounding box center [658, 346] width 291 height 27
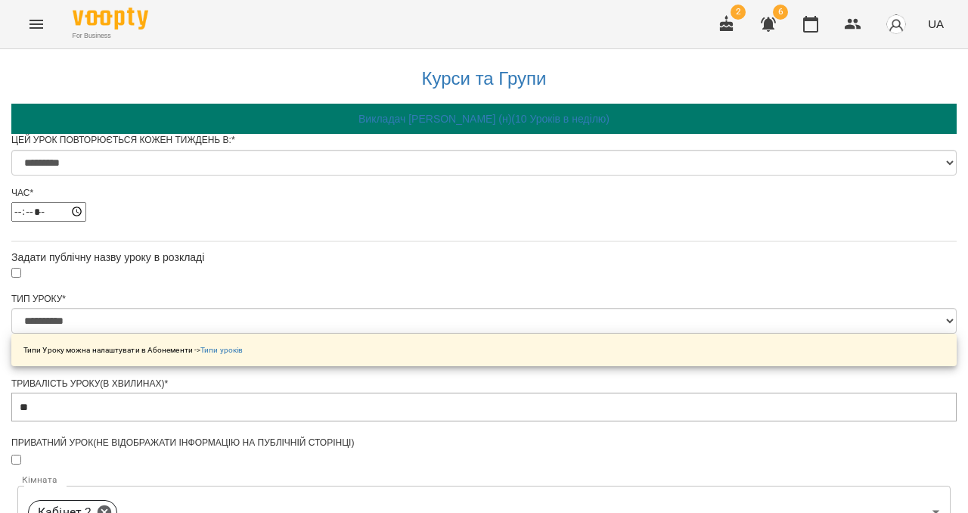
scroll to position [665, 0]
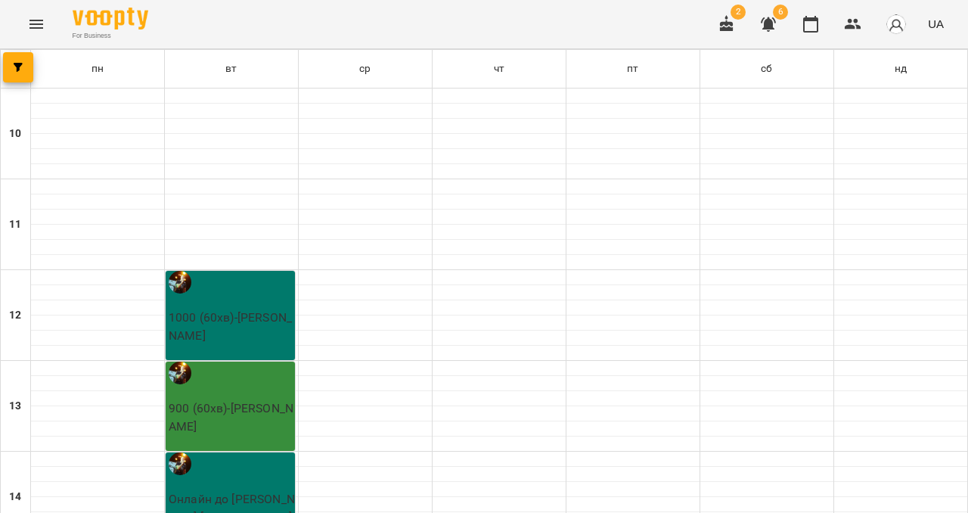
scroll to position [244, 0]
click at [253, 490] on p "Онлайн до Павла - Ангеліна Решетняк" at bounding box center [232, 508] width 126 height 36
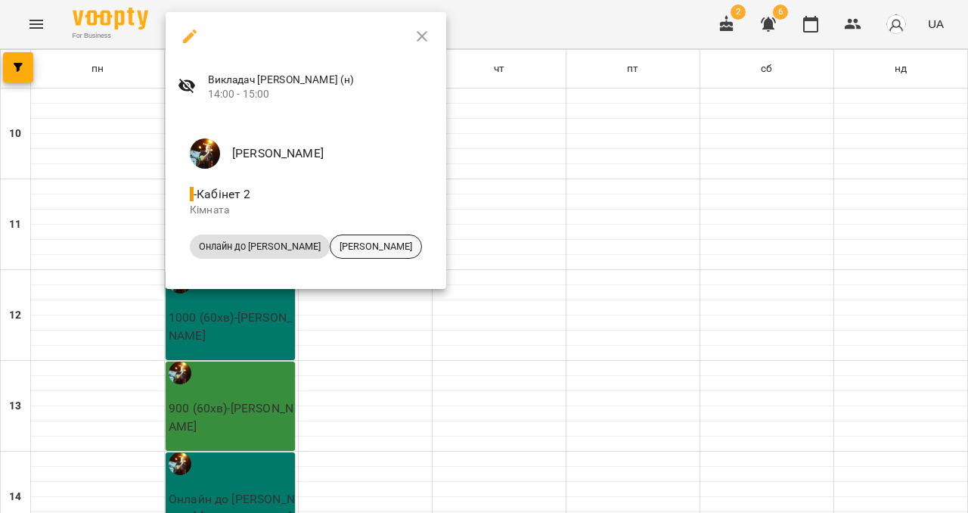
click at [339, 247] on span "[PERSON_NAME]" at bounding box center [375, 247] width 91 height 14
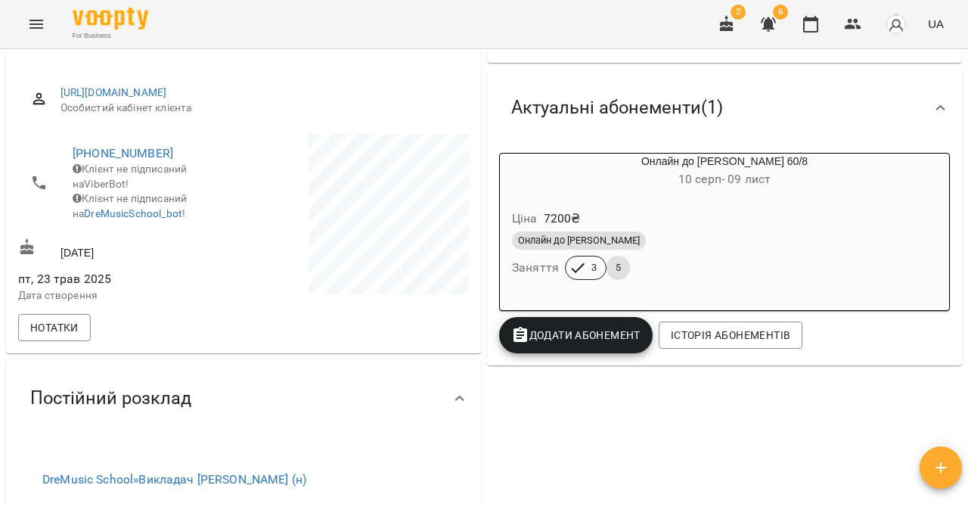
scroll to position [165, 0]
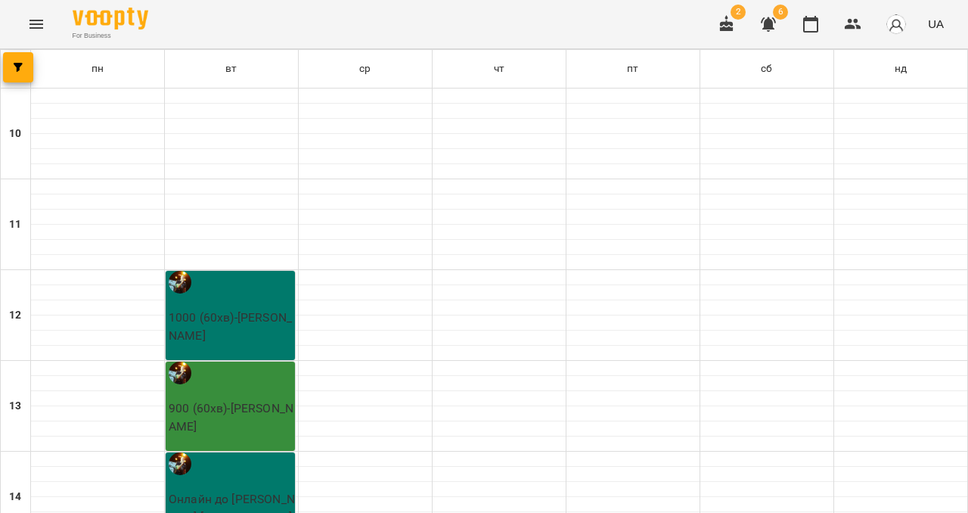
scroll to position [556, 0]
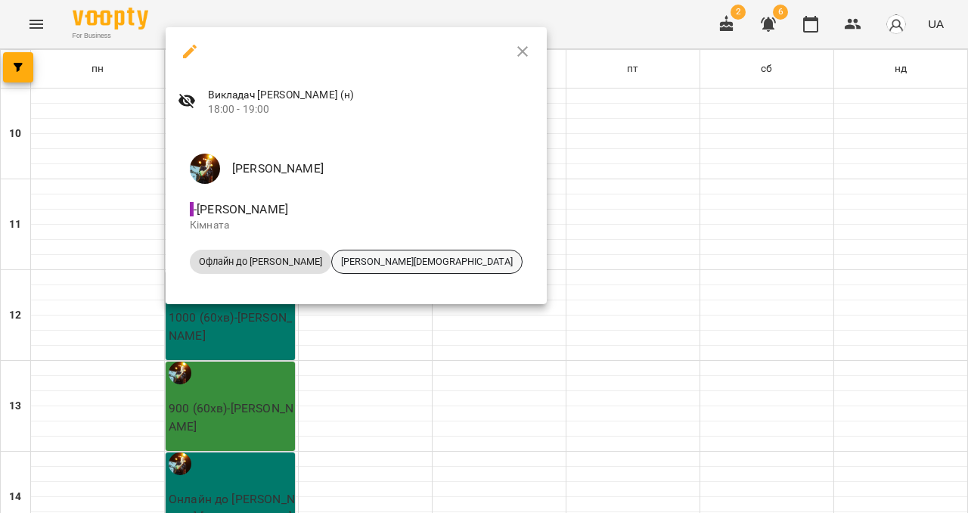
click at [333, 261] on span "[PERSON_NAME][DEMOGRAPHIC_DATA]" at bounding box center [427, 262] width 190 height 14
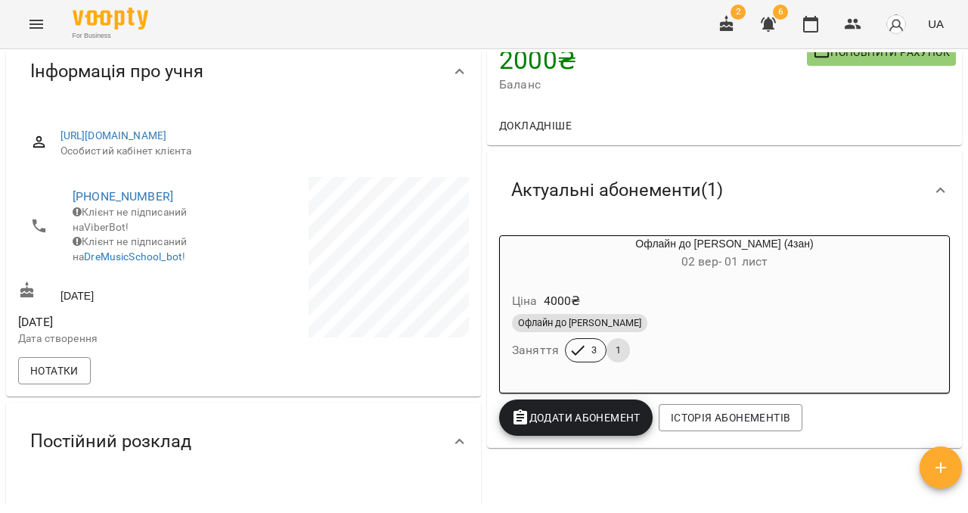
scroll to position [141, 0]
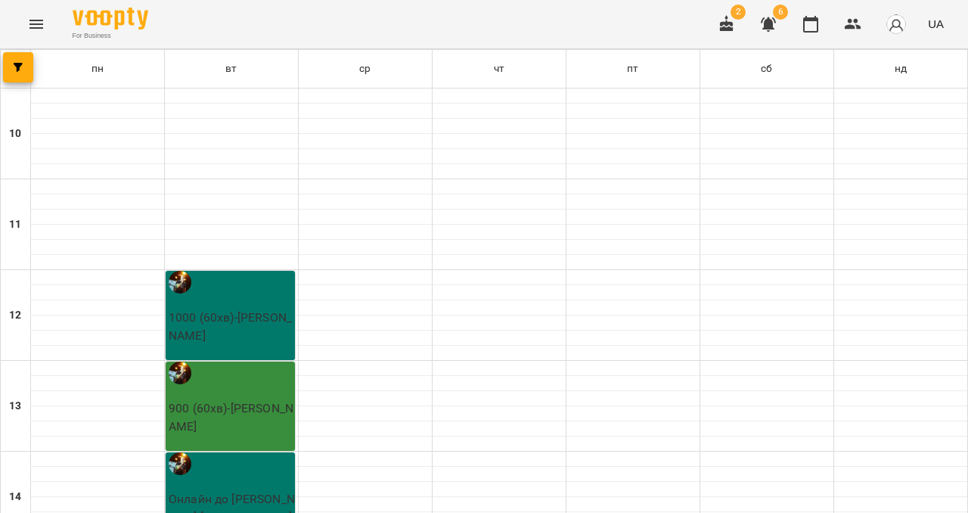
scroll to position [658, 0]
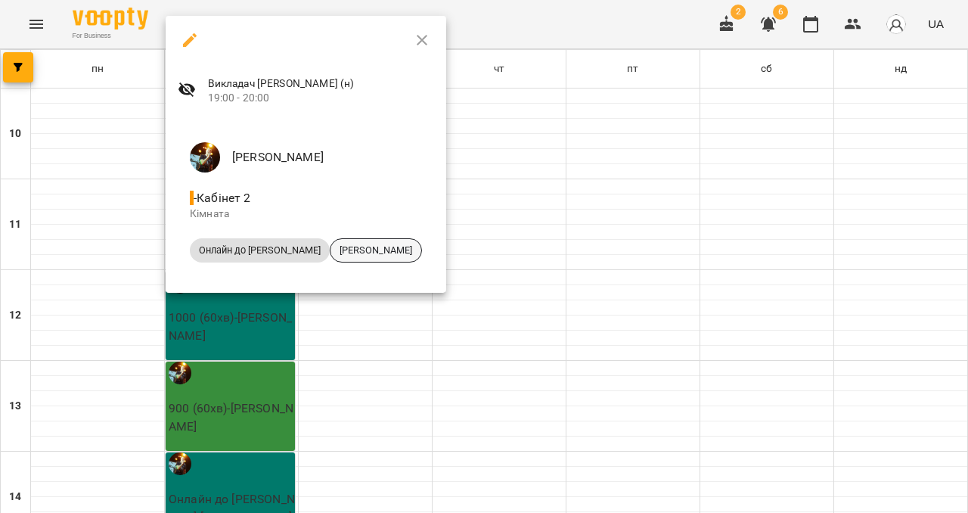
click at [342, 254] on span "Оля Вдовенко" at bounding box center [375, 250] width 91 height 14
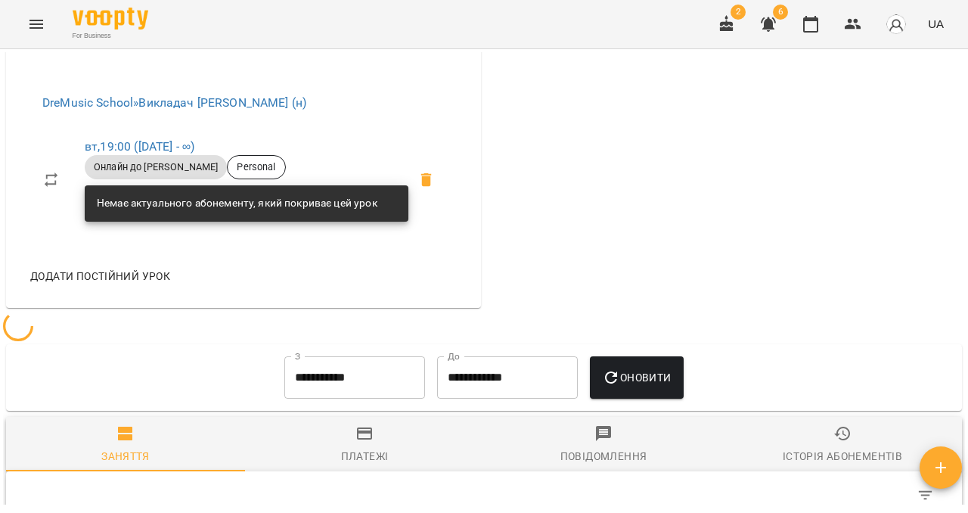
scroll to position [572, 0]
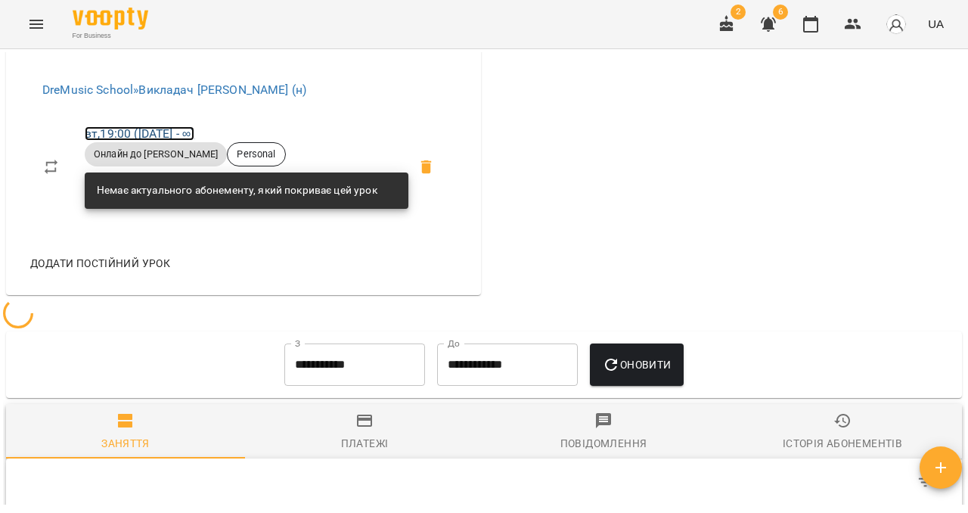
click at [151, 141] on link "вт , 19:00 (13 лист - ∞)" at bounding box center [140, 133] width 110 height 14
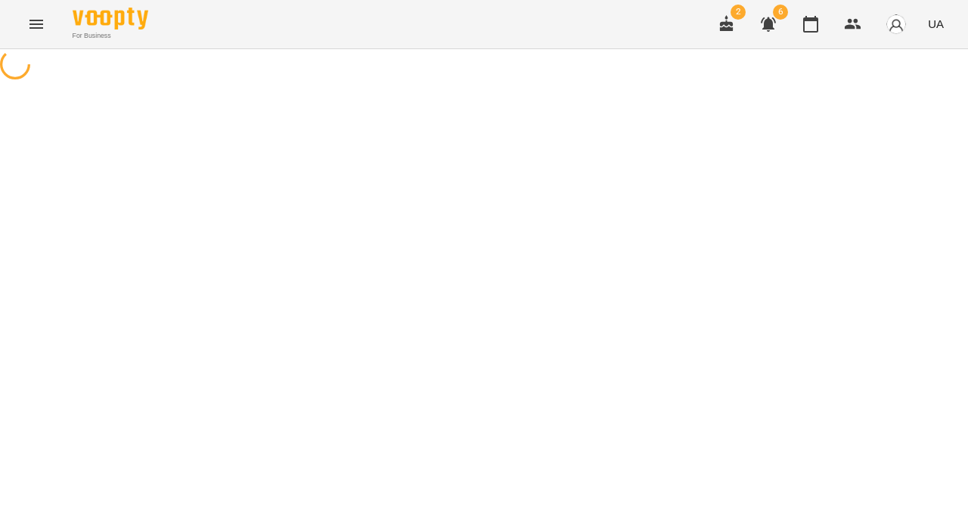
select select "*"
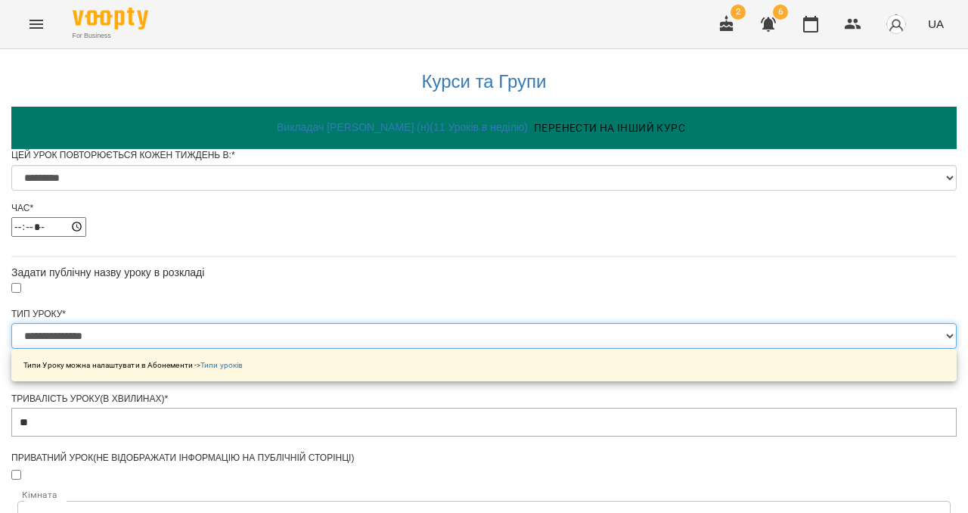
click at [334, 349] on select "**********" at bounding box center [483, 336] width 945 height 26
select select "**********"
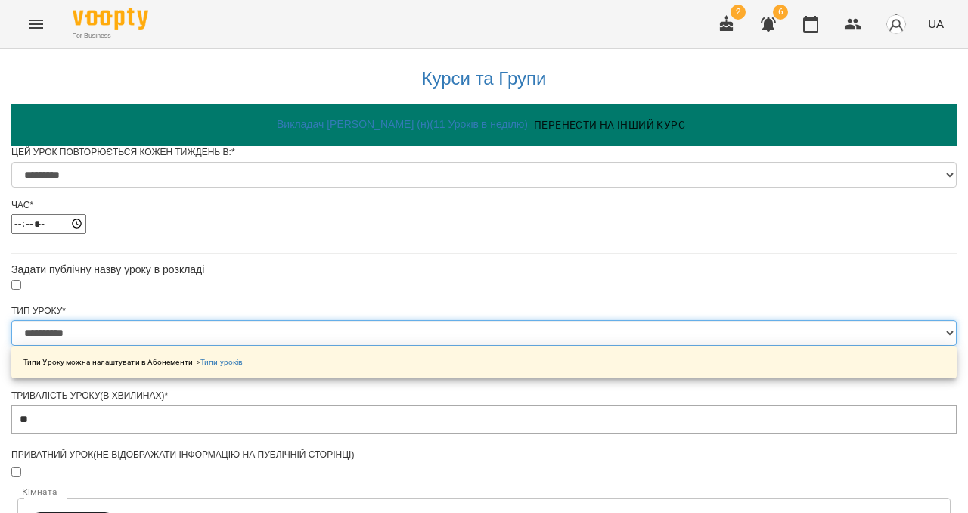
scroll to position [687, 0]
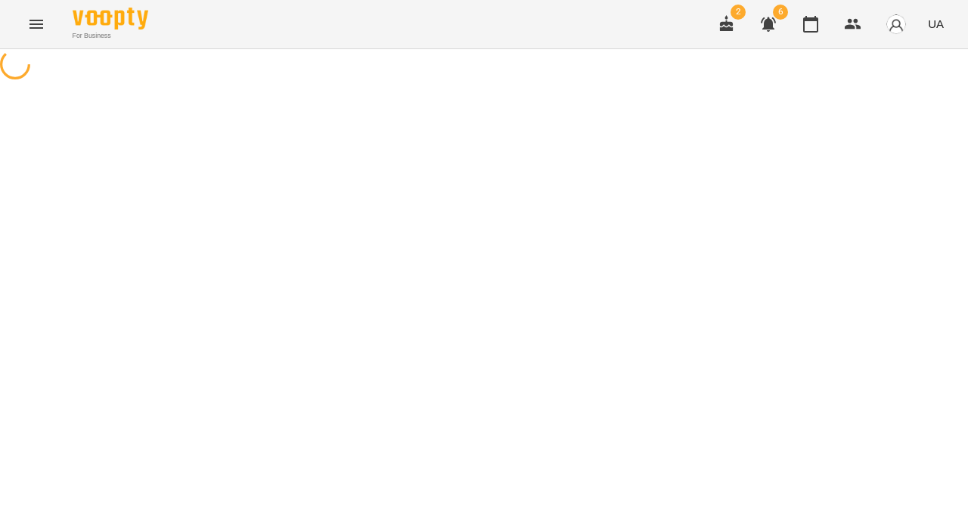
select select "*"
select select "**********"
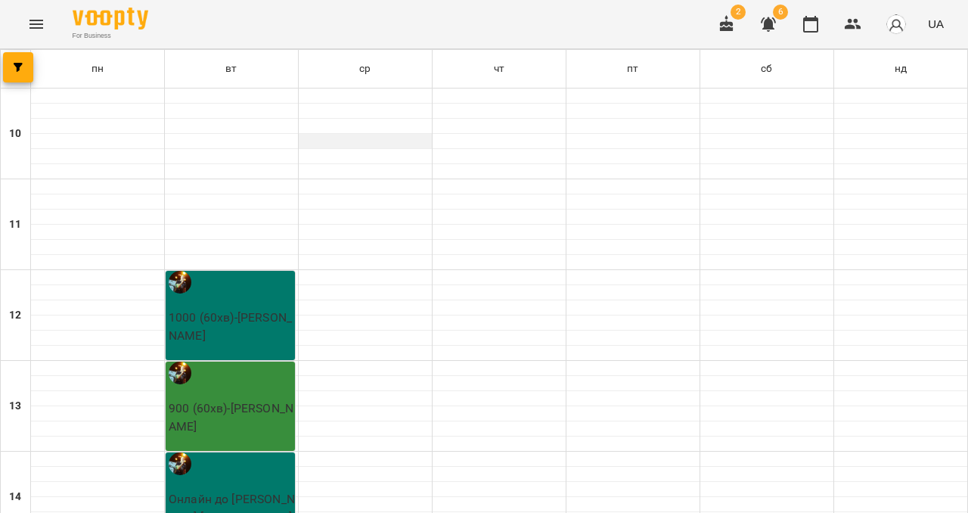
scroll to position [696, 0]
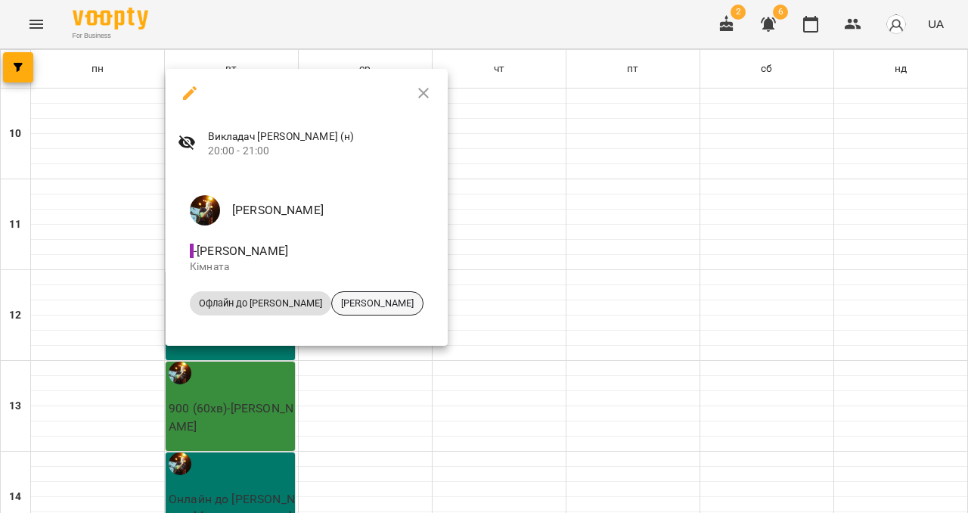
click at [332, 302] on span "Марія Макарова" at bounding box center [377, 303] width 91 height 14
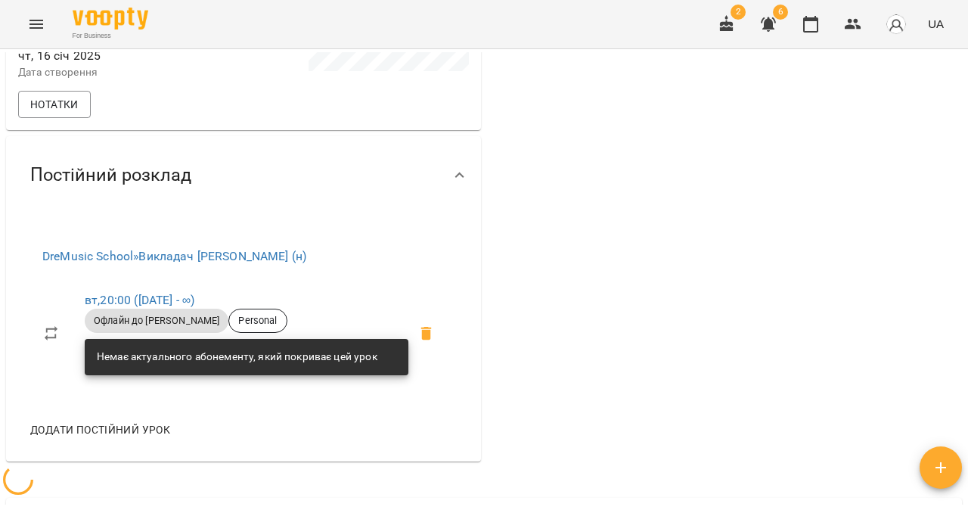
scroll to position [435, 0]
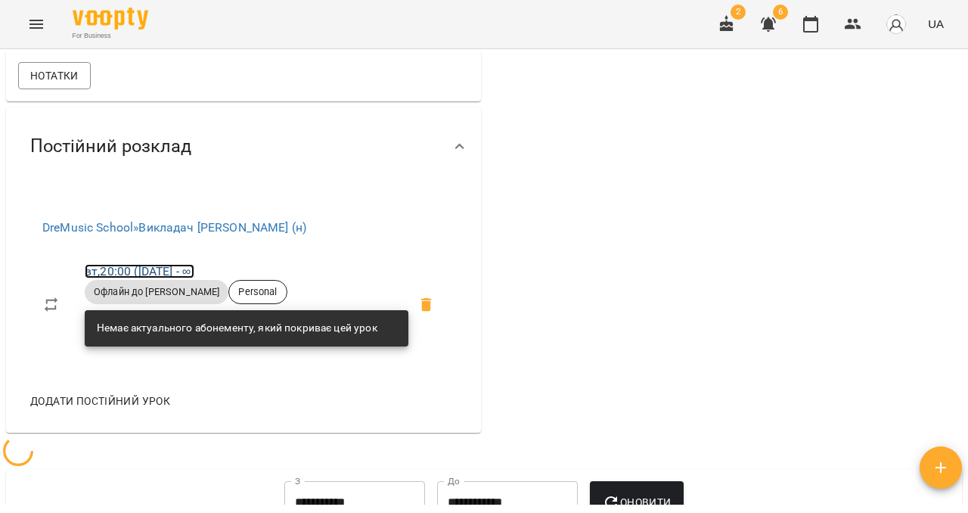
click at [166, 278] on link "вт , 20:00 (23 квіт - ∞)" at bounding box center [140, 271] width 110 height 14
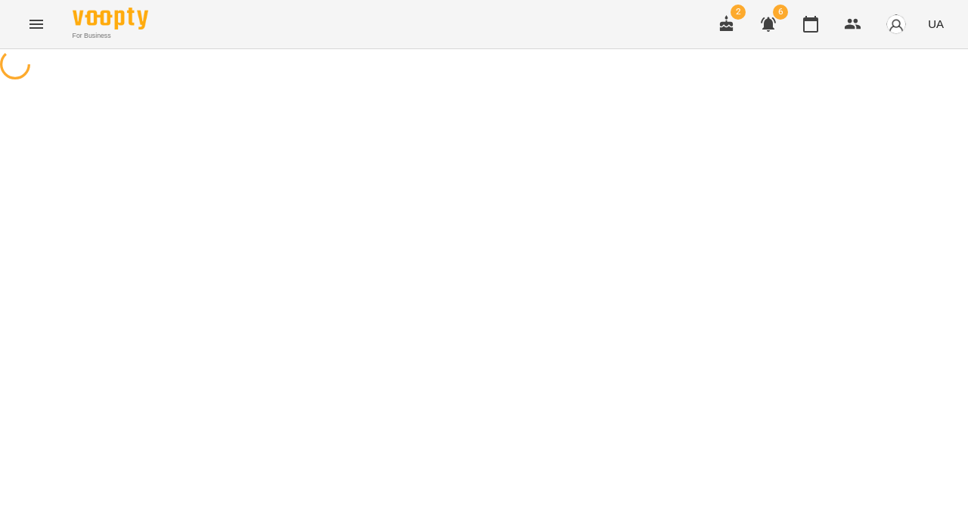
select select "*"
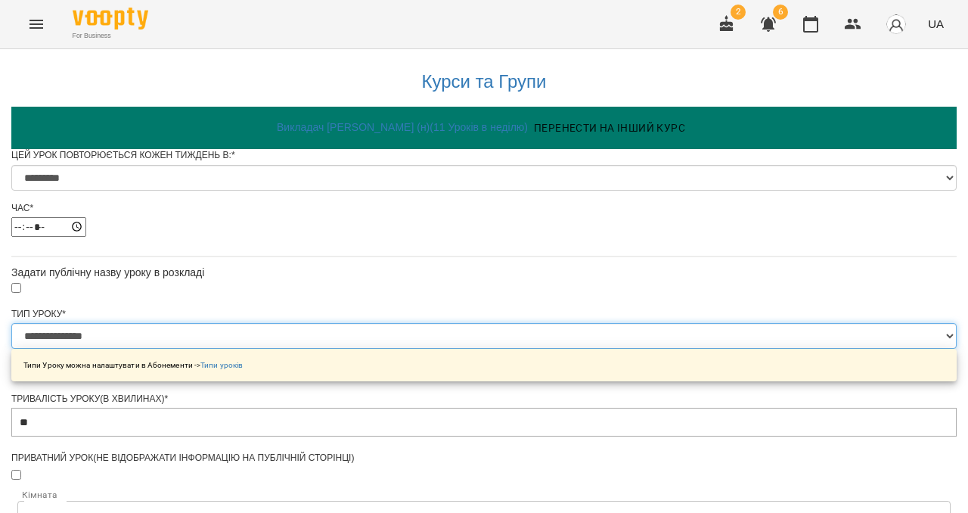
click at [364, 349] on select "**********" at bounding box center [483, 336] width 945 height 26
select select "**********"
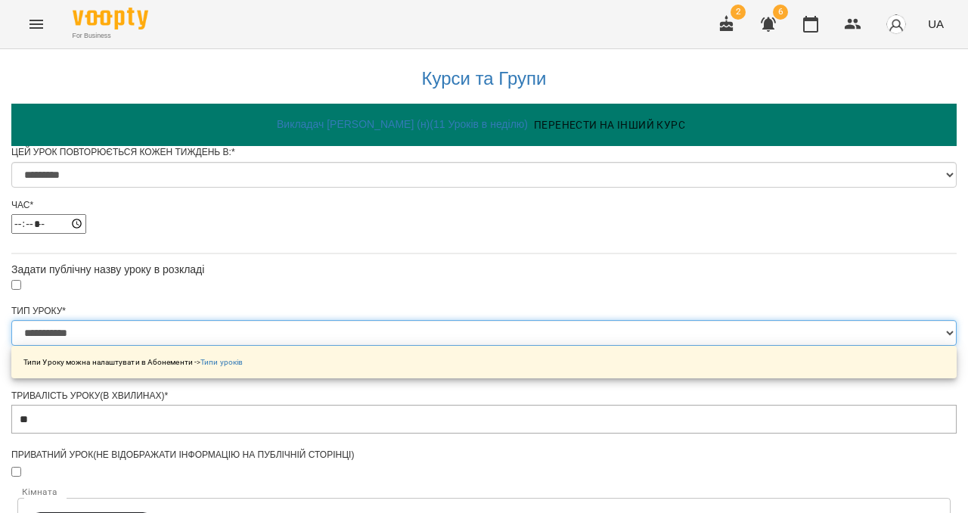
scroll to position [708, 0]
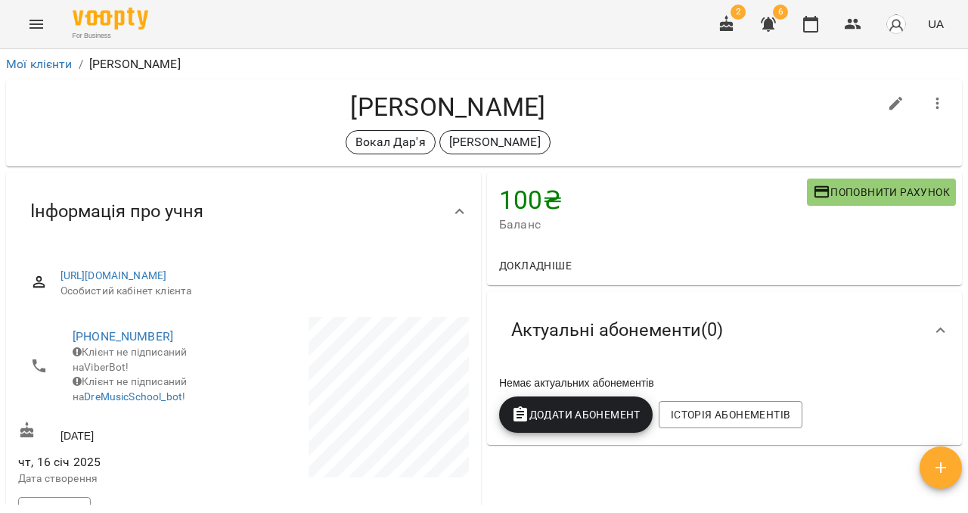
click at [25, 15] on button "Menu" at bounding box center [36, 24] width 36 height 36
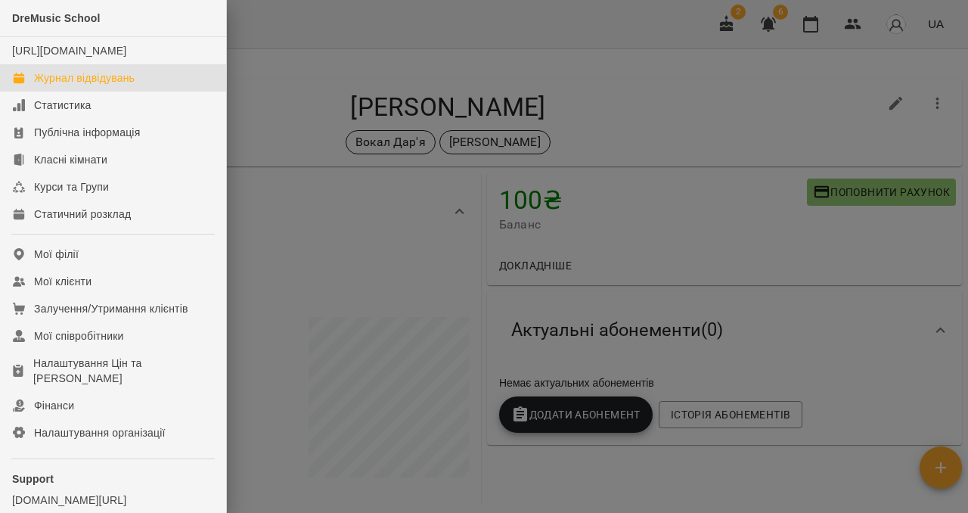
click at [50, 85] on div "Журнал відвідувань" at bounding box center [84, 77] width 101 height 15
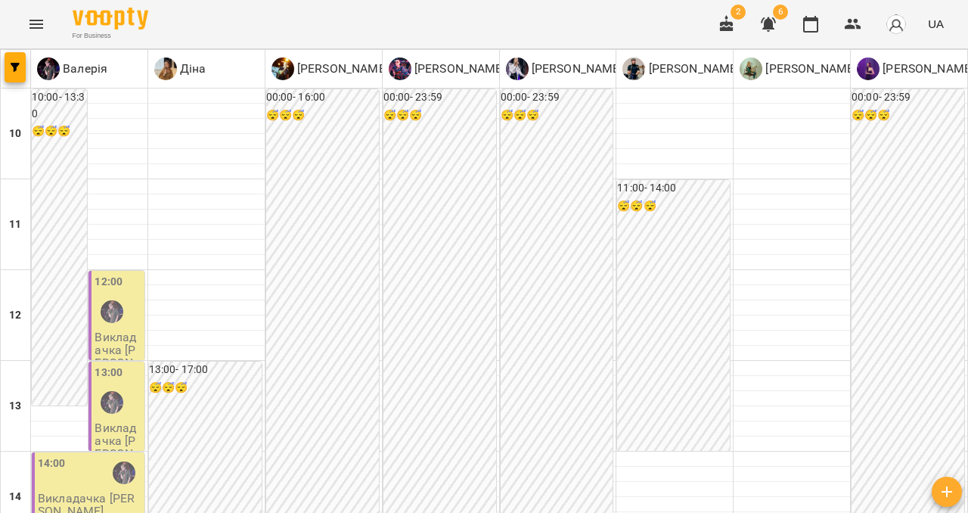
click at [43, 33] on button "Menu" at bounding box center [36, 24] width 36 height 36
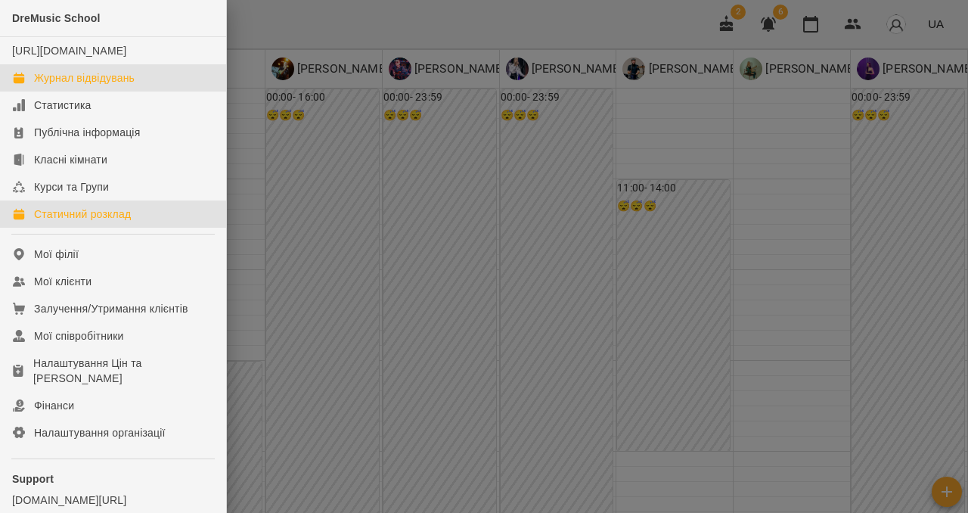
click at [80, 222] on div "Статичний розклад" at bounding box center [82, 213] width 97 height 15
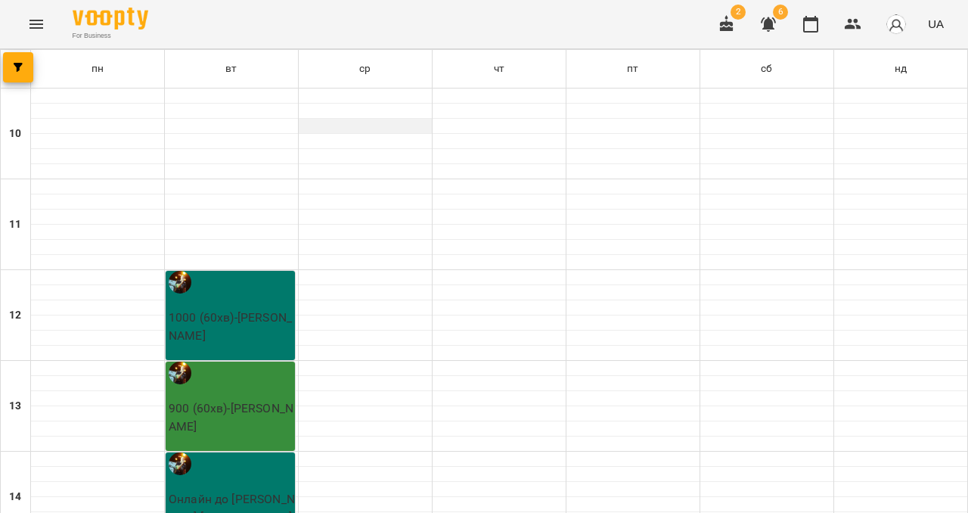
scroll to position [661, 0]
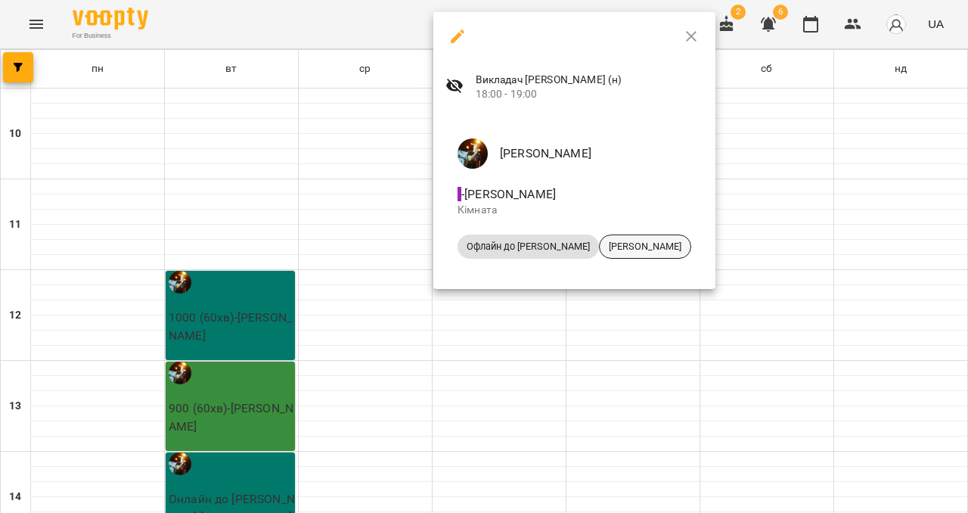
click at [605, 245] on span "[PERSON_NAME]" at bounding box center [644, 247] width 91 height 14
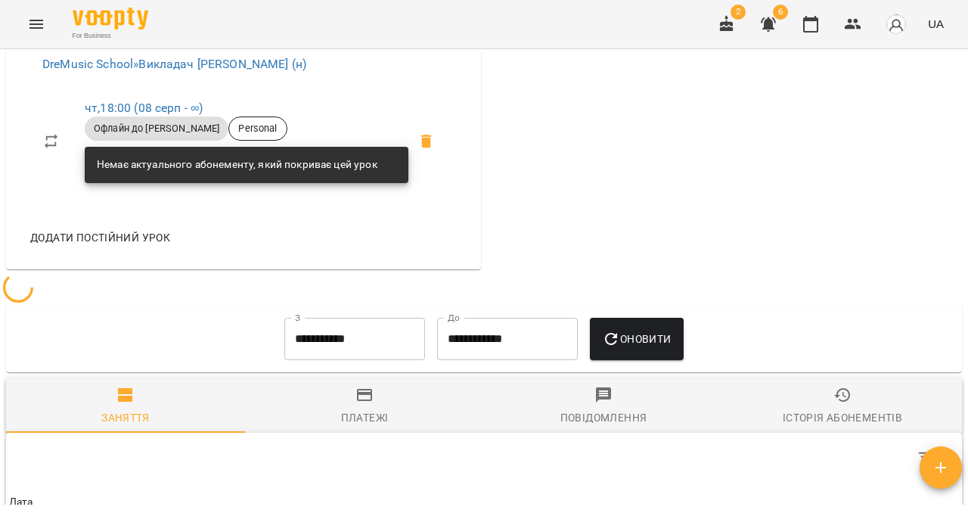
scroll to position [563, 0]
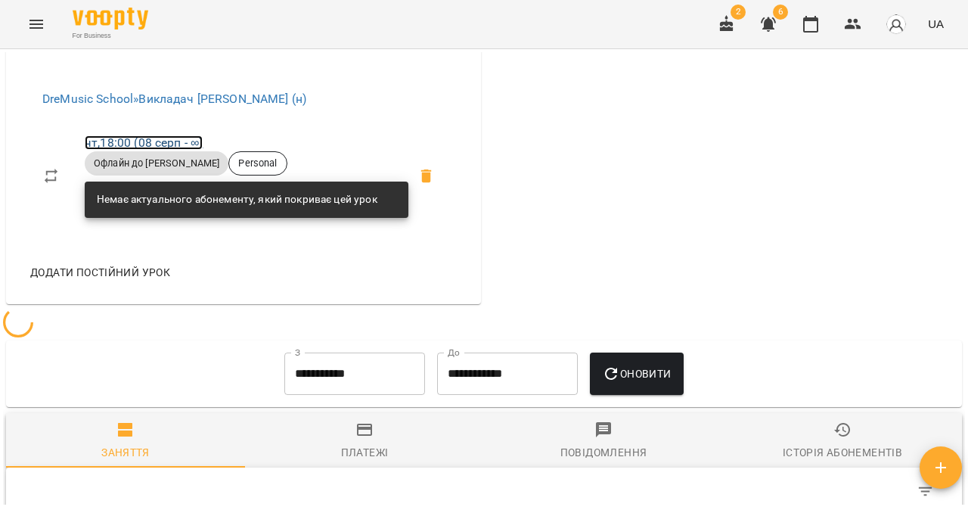
click at [178, 150] on link "чт , 18:00 (08 серп - ∞)" at bounding box center [144, 142] width 118 height 14
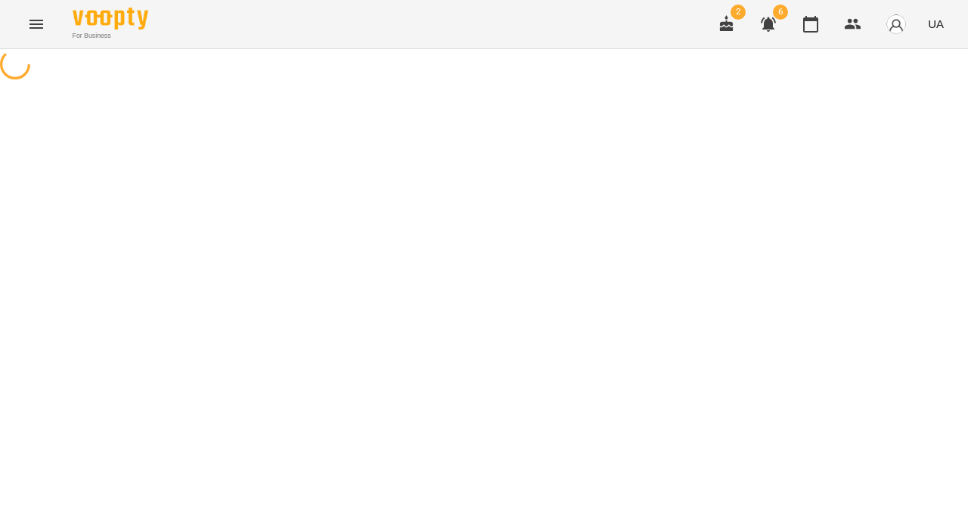
select select "*"
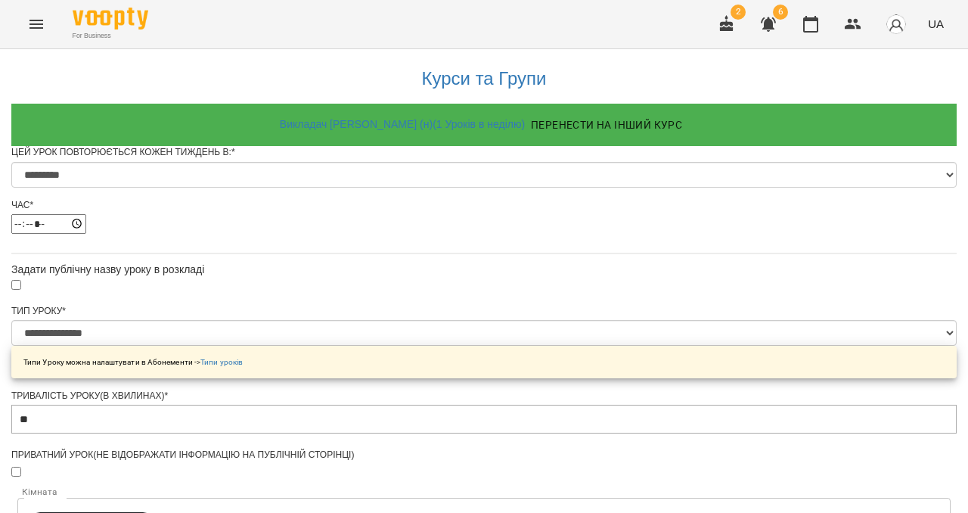
scroll to position [135, 0]
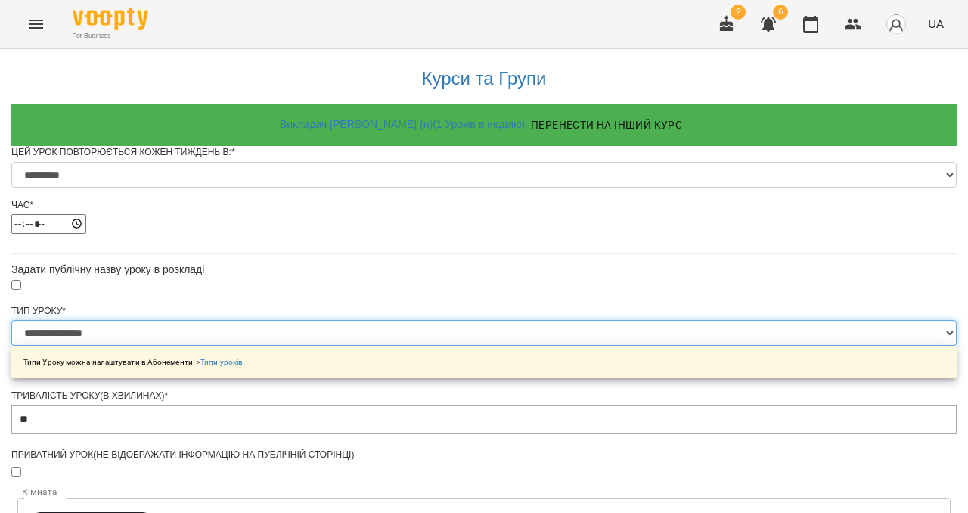
click at [500, 320] on select "**********" at bounding box center [483, 333] width 945 height 26
select select "**********"
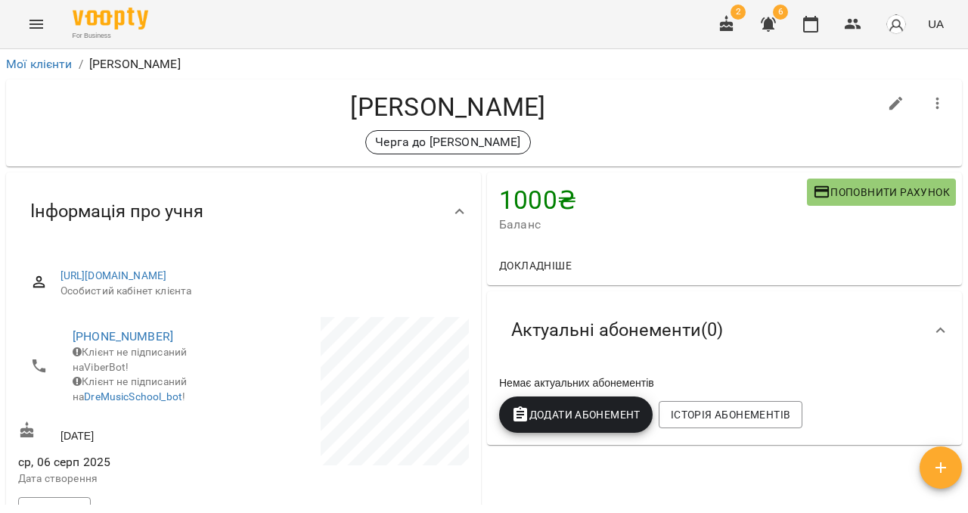
click at [36, 16] on icon "Menu" at bounding box center [36, 24] width 18 height 18
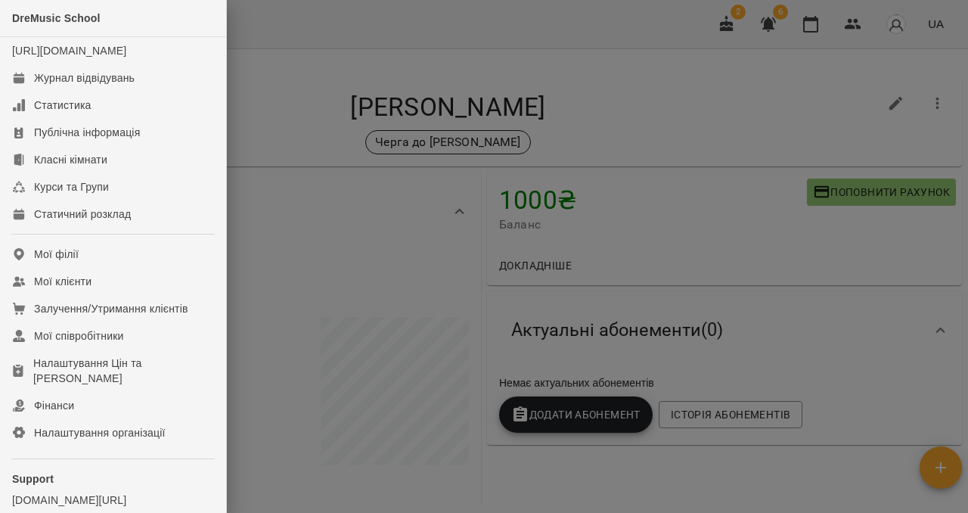
click at [895, 107] on div at bounding box center [484, 256] width 968 height 513
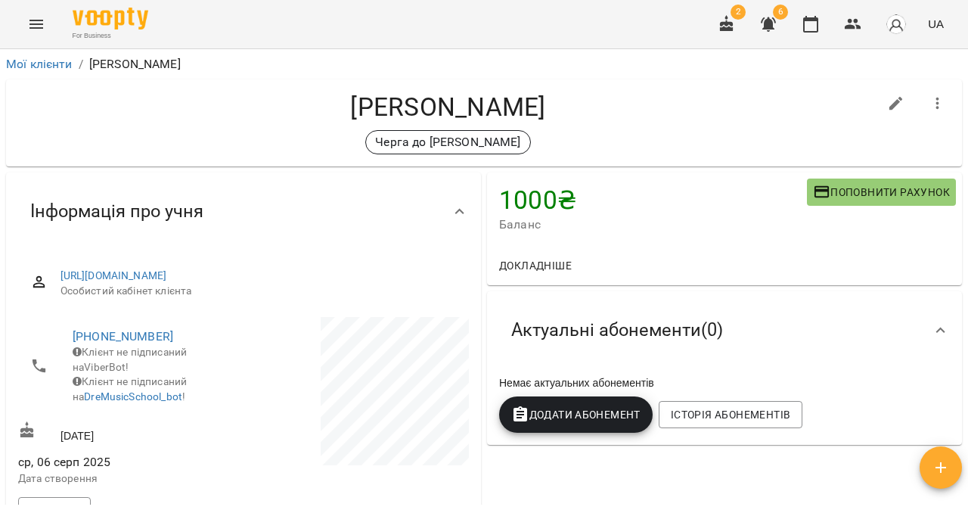
click at [895, 107] on icon "button" at bounding box center [896, 103] width 18 height 18
select select "**"
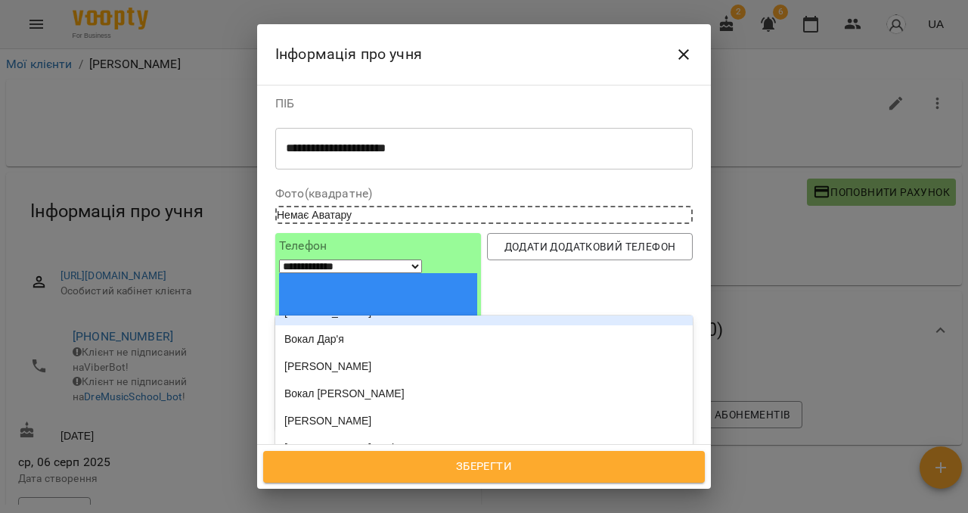
scroll to position [157, 0]
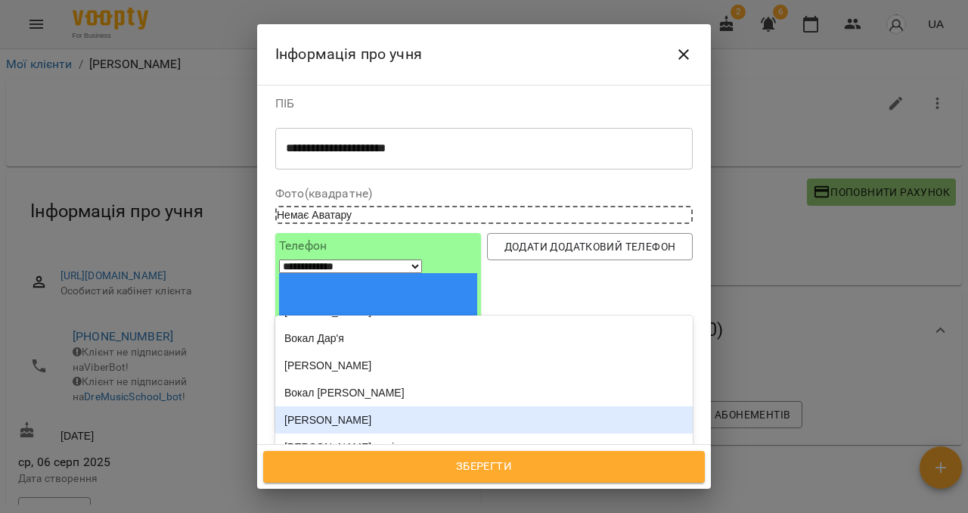
click at [357, 406] on div "[PERSON_NAME]" at bounding box center [483, 419] width 417 height 27
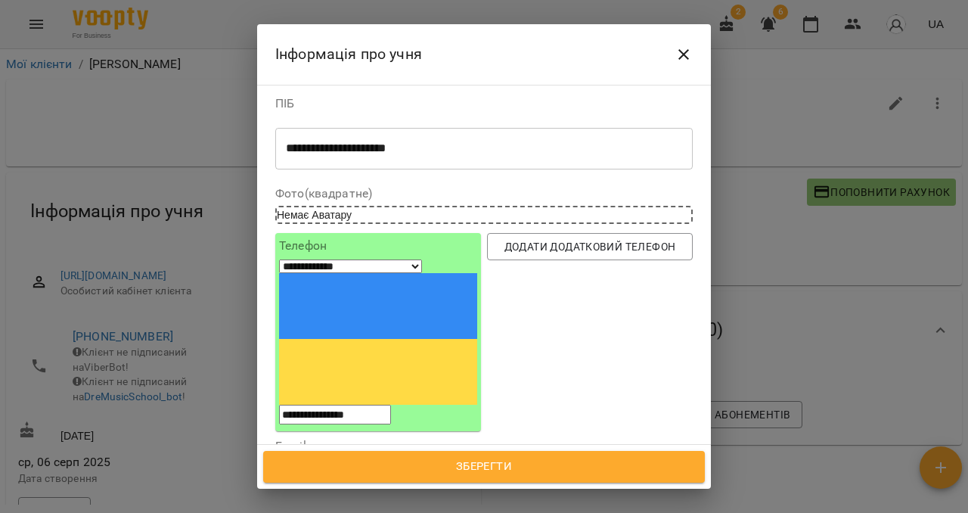
click at [408, 467] on span "Зберегти" at bounding box center [484, 467] width 408 height 20
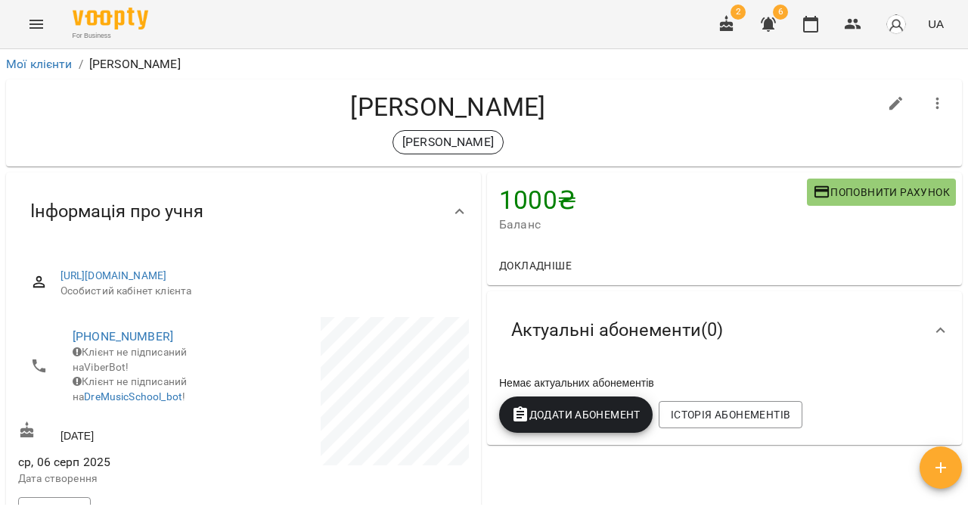
click at [39, 26] on icon "Menu" at bounding box center [36, 24] width 18 height 18
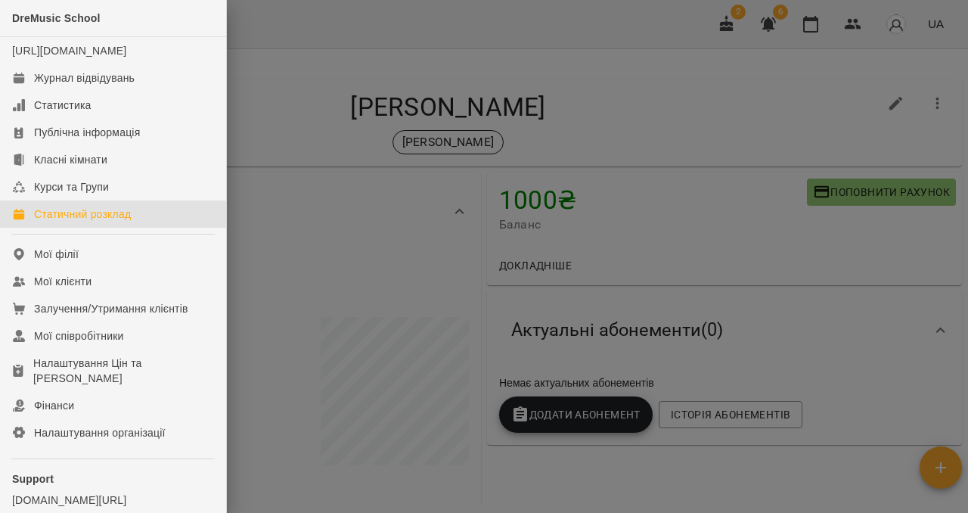
click at [69, 222] on div "Статичний розклад" at bounding box center [82, 213] width 97 height 15
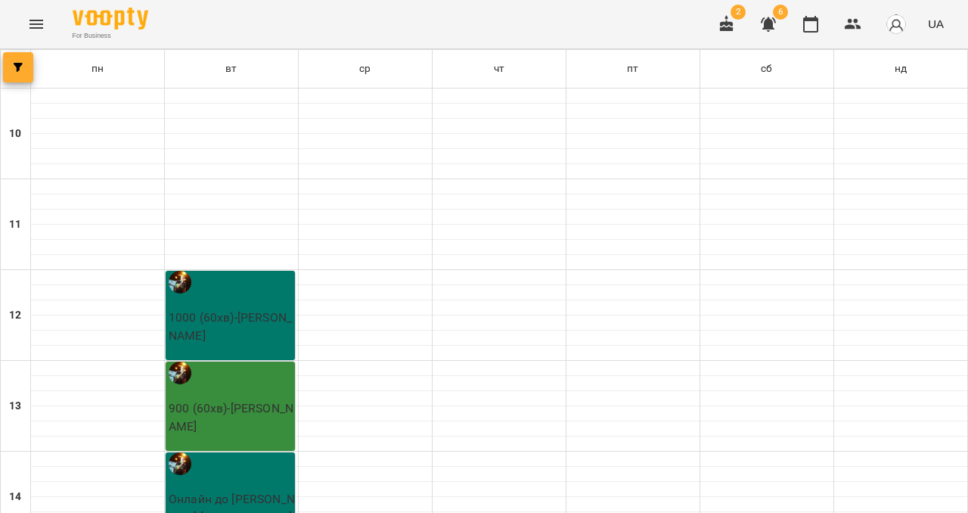
click at [18, 74] on button "button" at bounding box center [18, 67] width 30 height 30
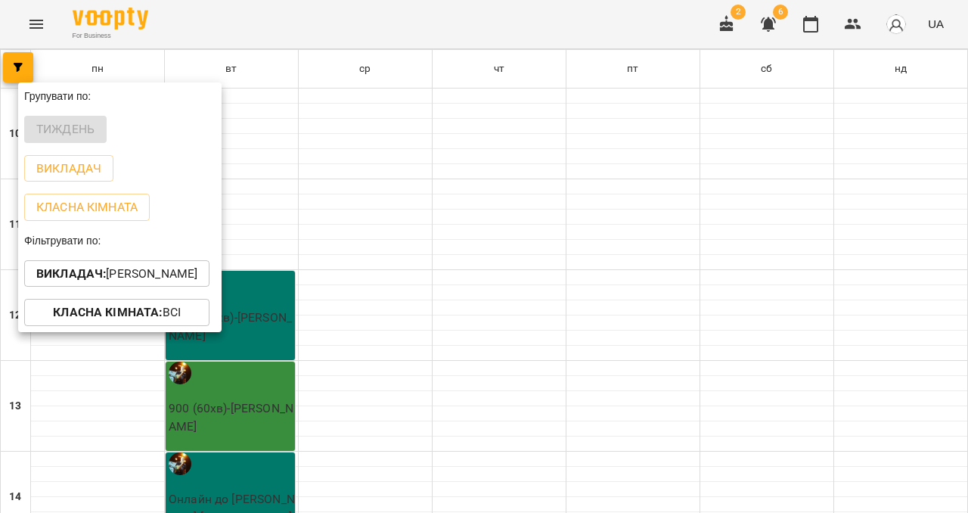
click at [124, 282] on p "Викладач : Павло" at bounding box center [116, 274] width 161 height 18
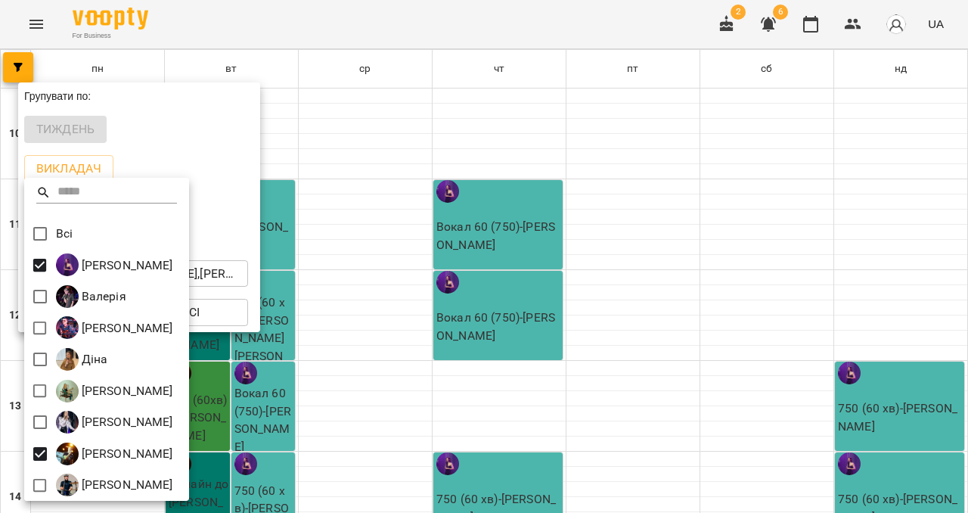
click at [187, 149] on div at bounding box center [484, 256] width 968 height 513
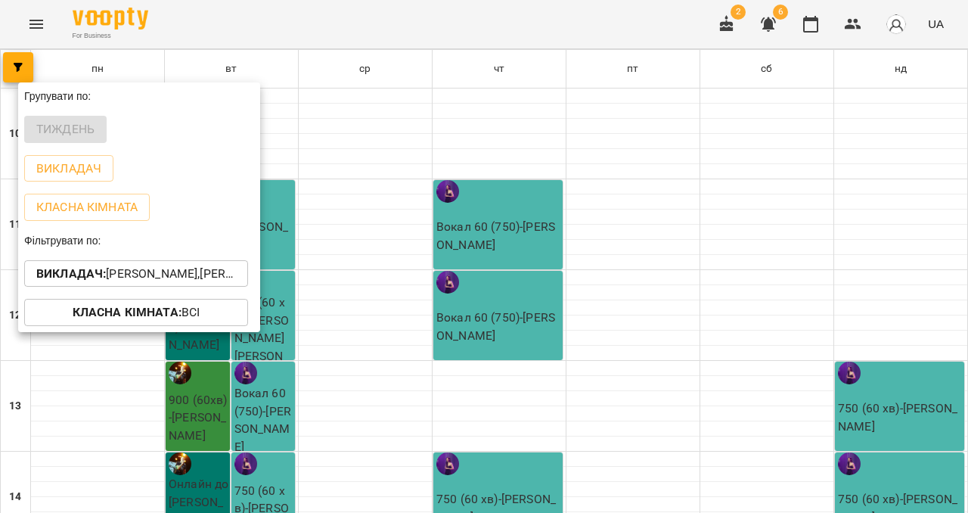
click at [144, 266] on button "Викладач : Божена Поліщук,Павло" at bounding box center [136, 273] width 224 height 27
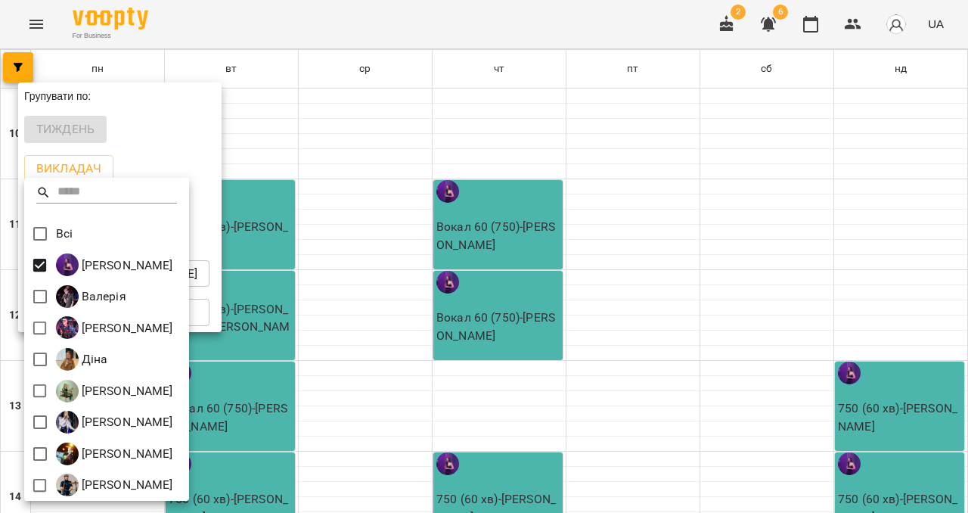
click at [223, 216] on div at bounding box center [484, 256] width 968 height 513
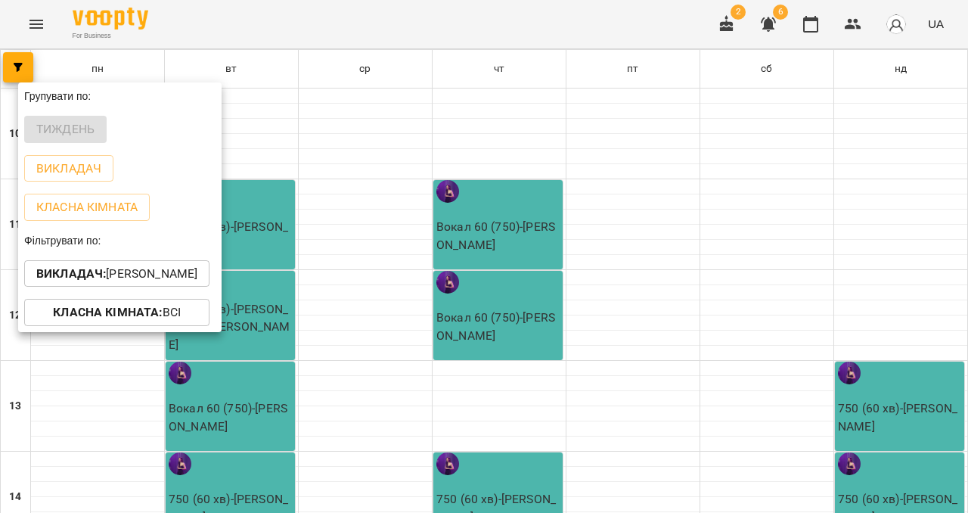
click at [297, 94] on div at bounding box center [484, 256] width 968 height 513
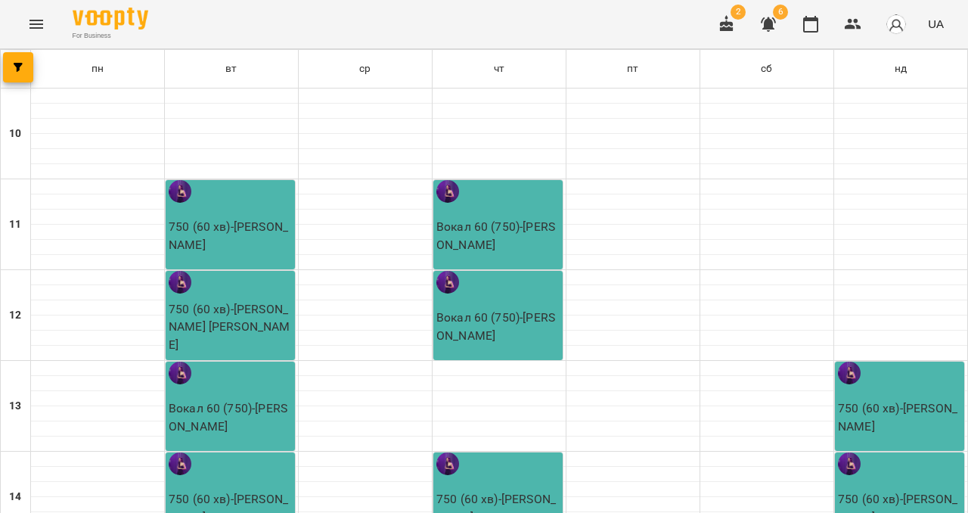
scroll to position [755, 0]
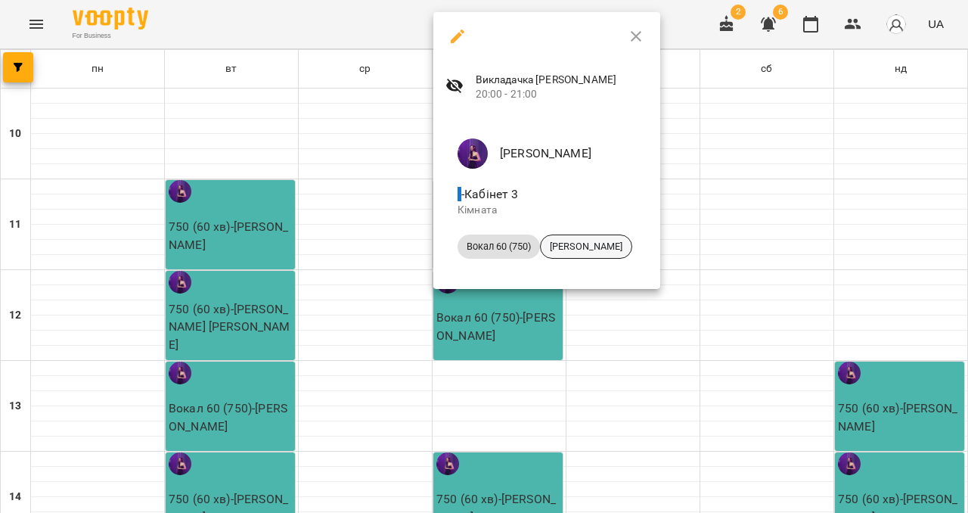
click at [578, 247] on span "[PERSON_NAME]" at bounding box center [586, 247] width 91 height 14
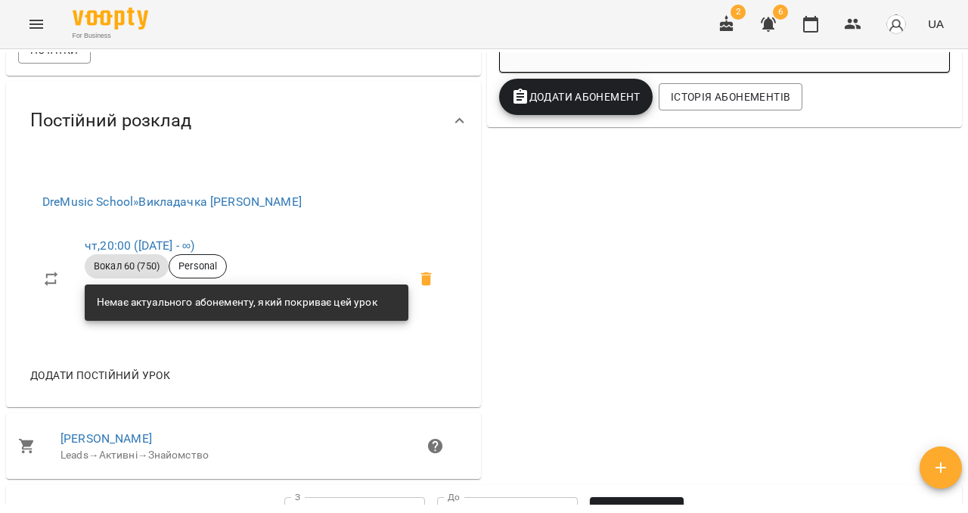
scroll to position [481, 0]
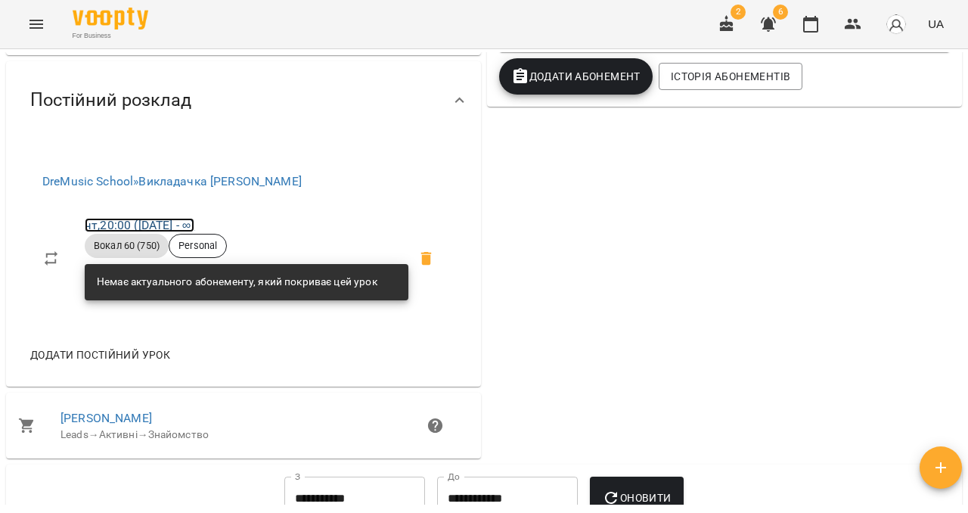
click at [135, 232] on link "чт , 20:00 (16 жовт - ∞)" at bounding box center [140, 225] width 110 height 14
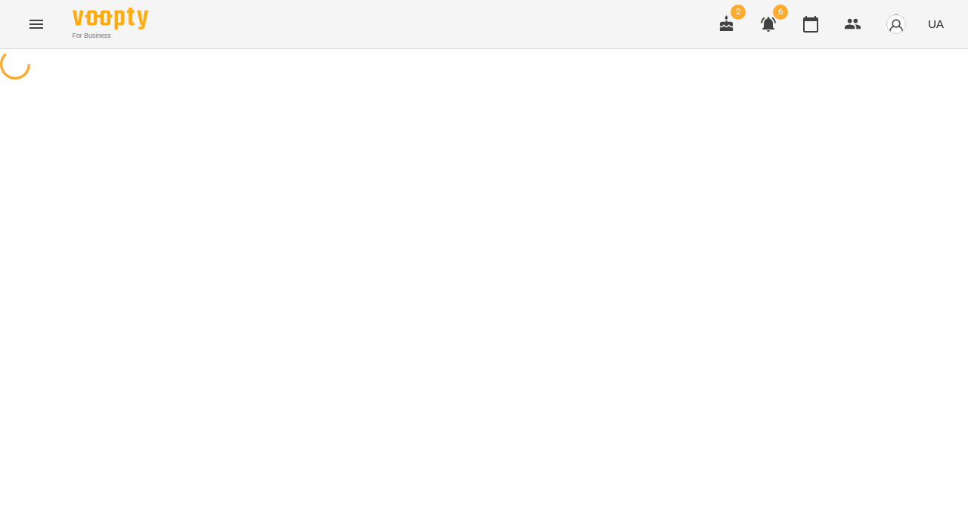
select select "*"
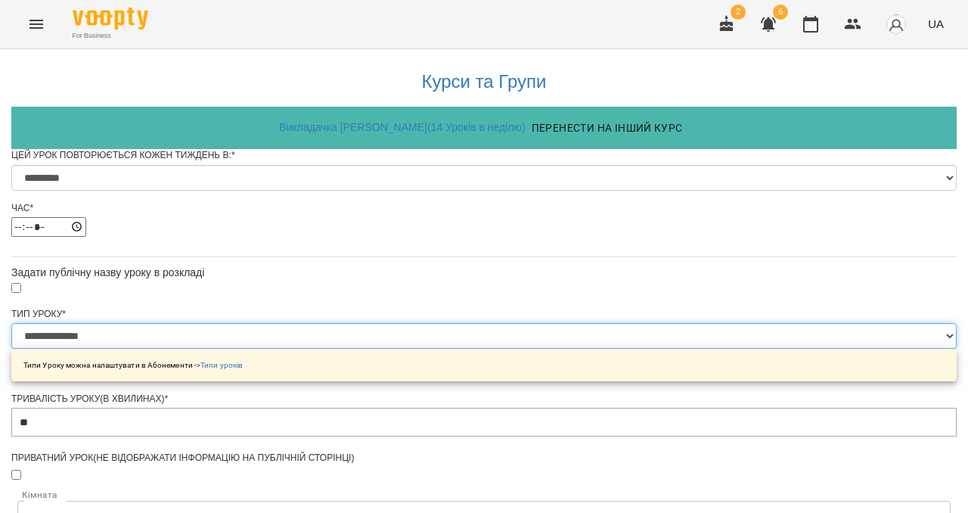
click at [342, 349] on select "**********" at bounding box center [483, 336] width 945 height 26
select select "**********"
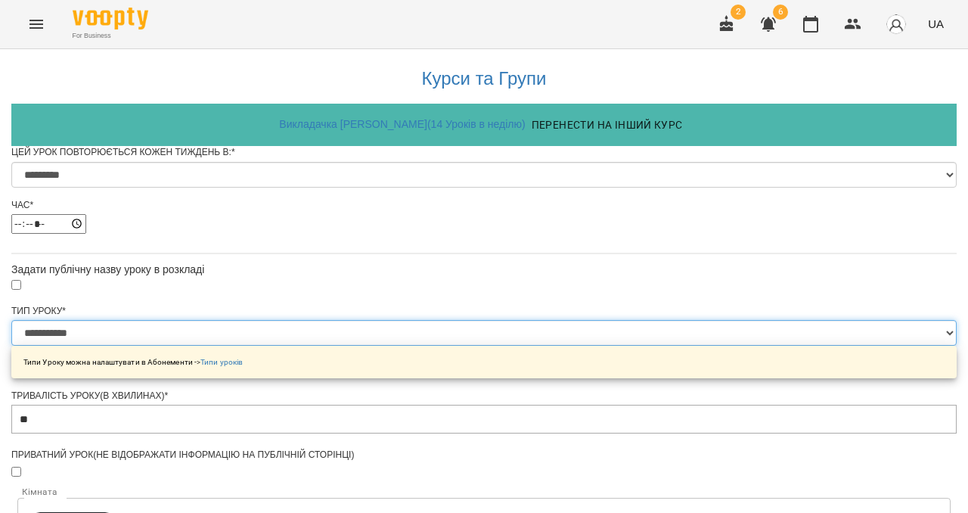
scroll to position [717, 0]
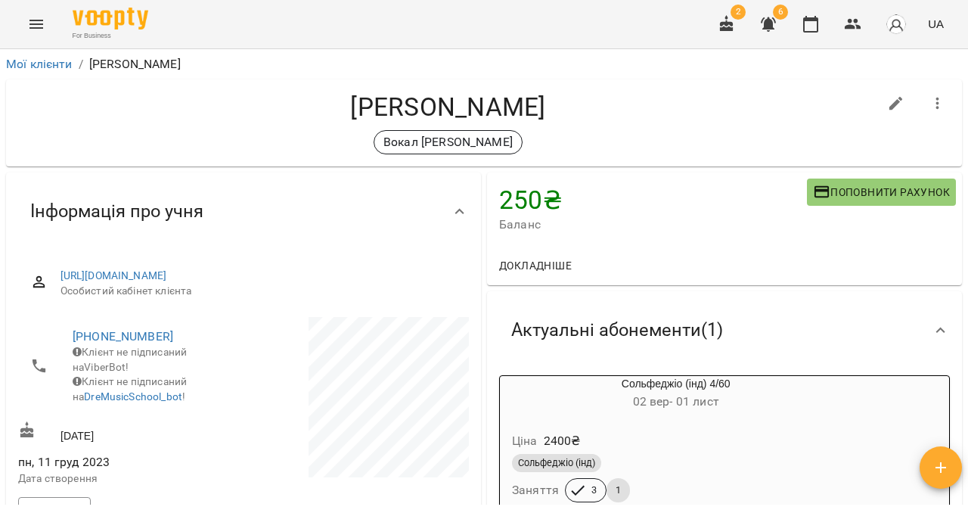
click at [28, 33] on icon "Menu" at bounding box center [36, 24] width 18 height 18
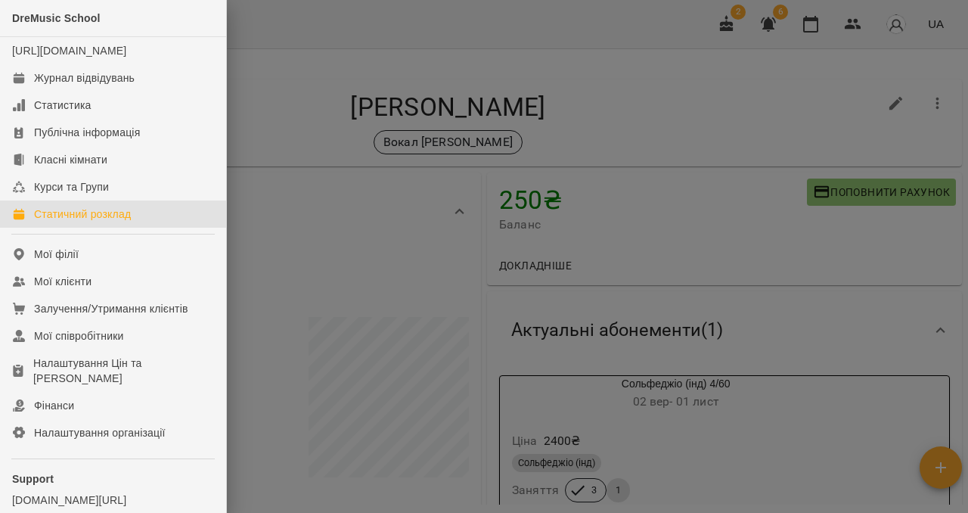
click at [71, 222] on div "Статичний розклад" at bounding box center [82, 213] width 97 height 15
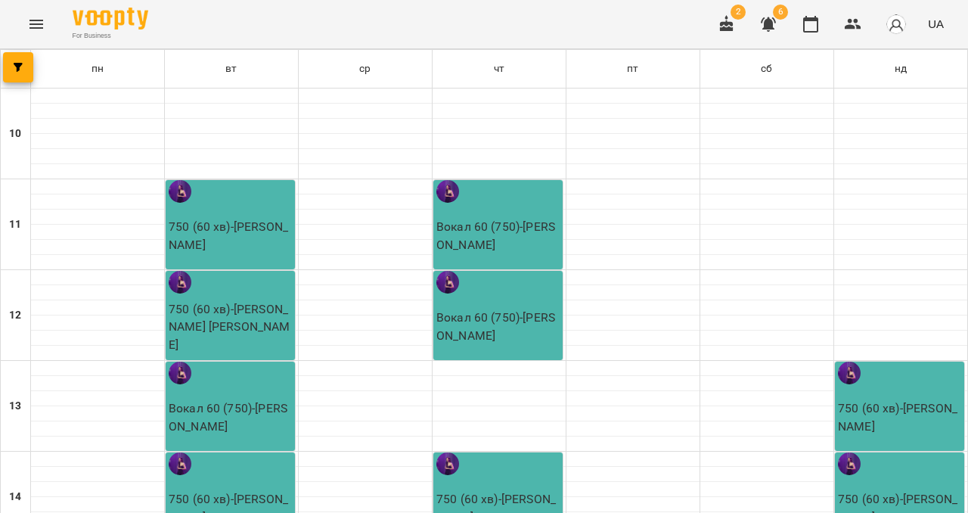
scroll to position [755, 0]
click at [31, 29] on icon "Menu" at bounding box center [36, 24] width 18 height 18
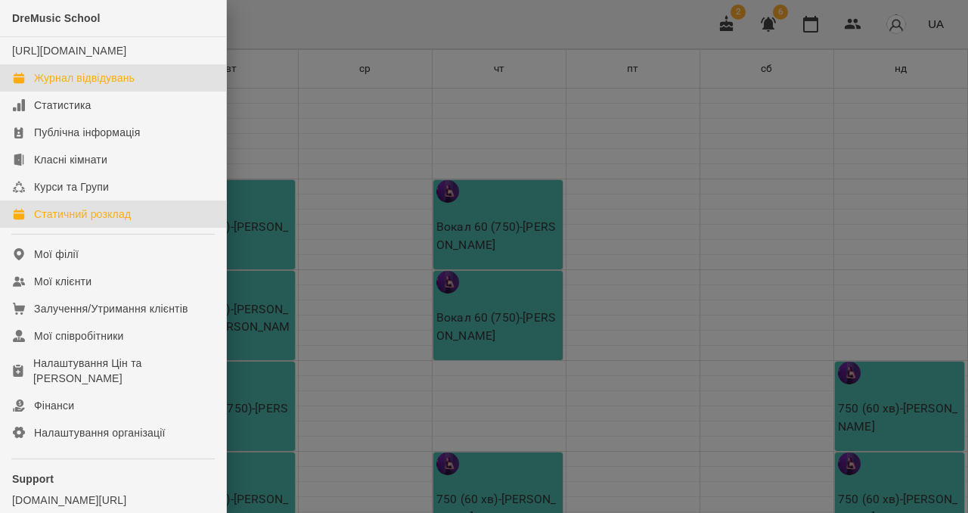
click at [79, 85] on div "Журнал відвідувань" at bounding box center [84, 77] width 101 height 15
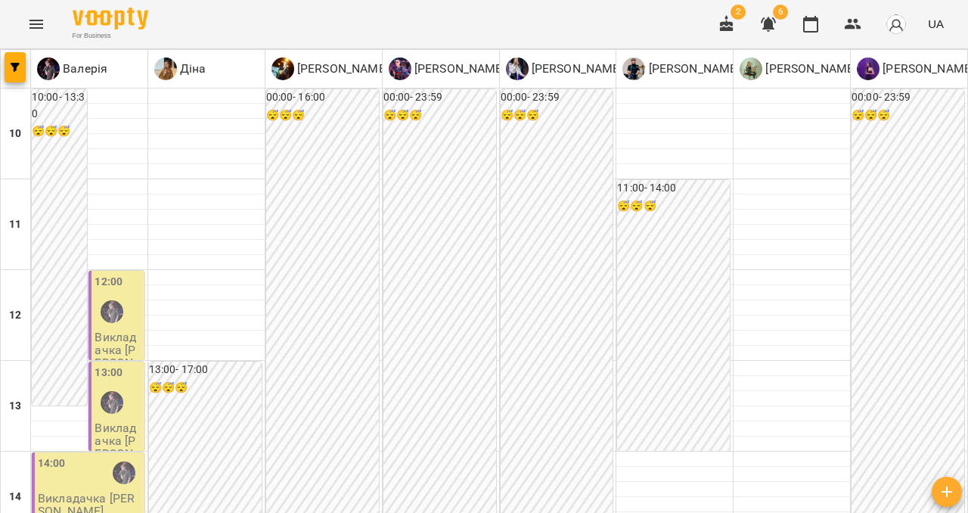
scroll to position [528, 0]
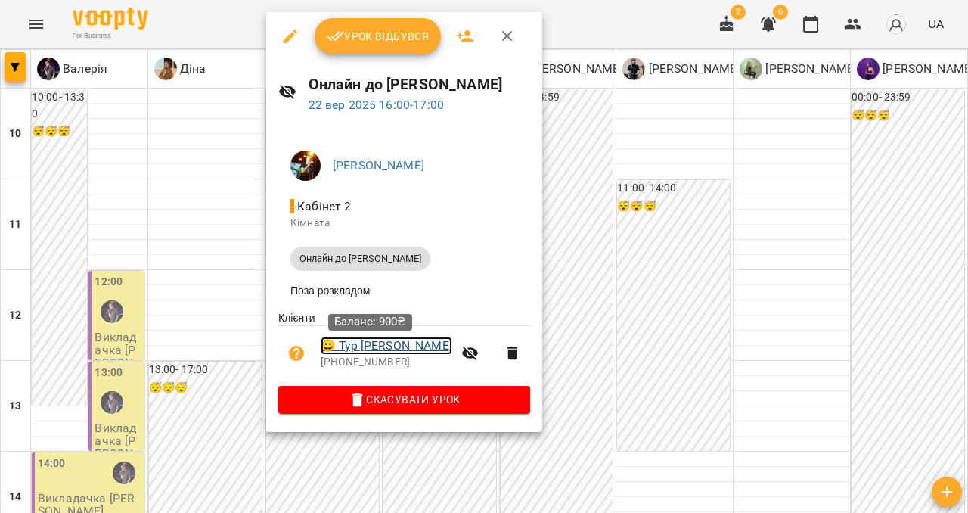
click at [379, 342] on link "😀 Тур Владислав" at bounding box center [387, 345] width 132 height 18
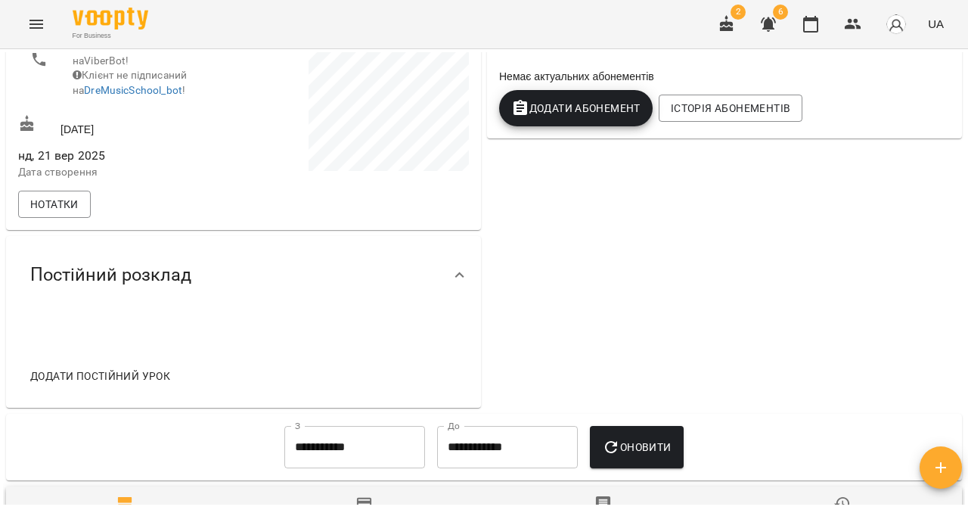
scroll to position [311, 0]
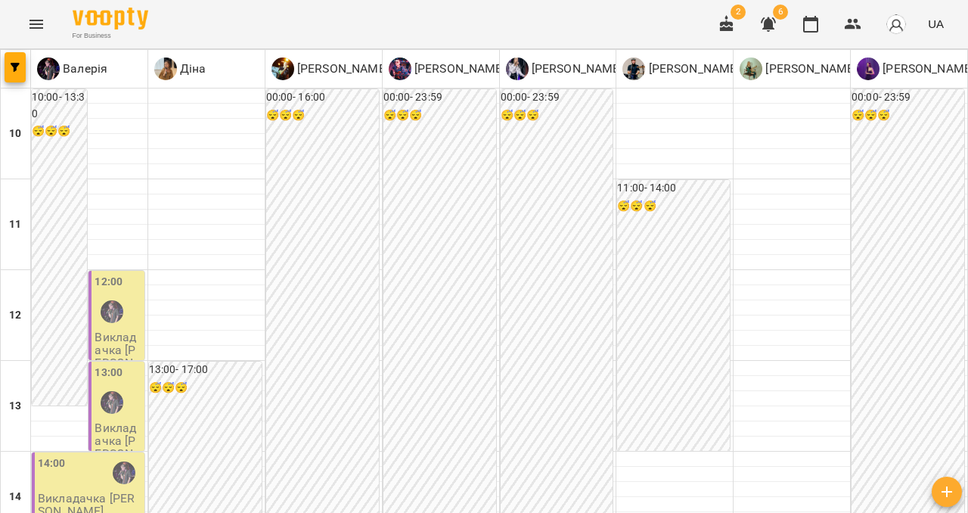
scroll to position [439, 0]
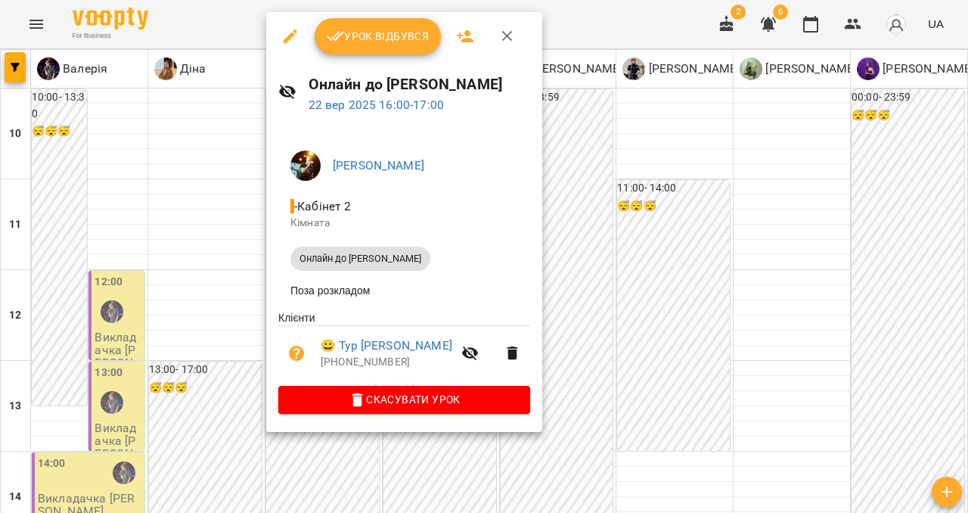
click at [285, 38] on icon "button" at bounding box center [290, 36] width 18 height 18
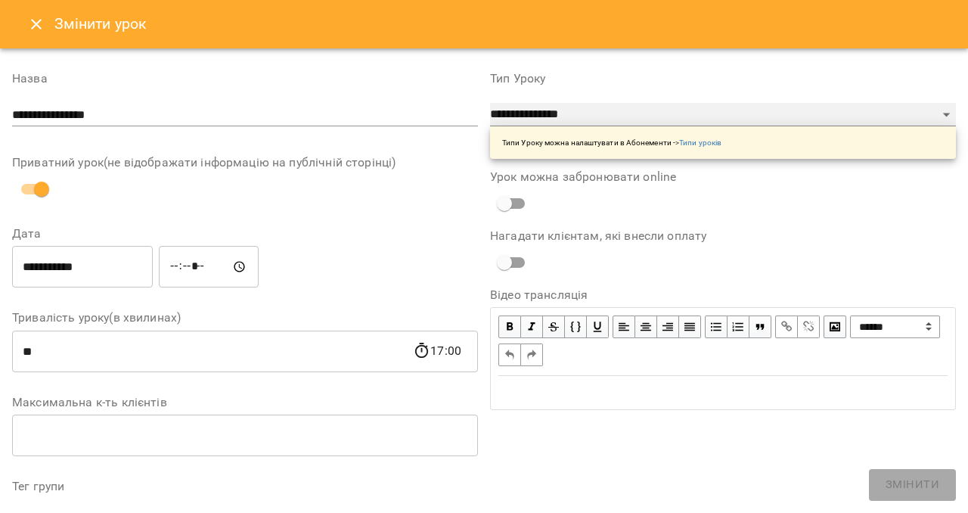
click at [589, 113] on select "**********" at bounding box center [723, 115] width 466 height 24
select select "**********"
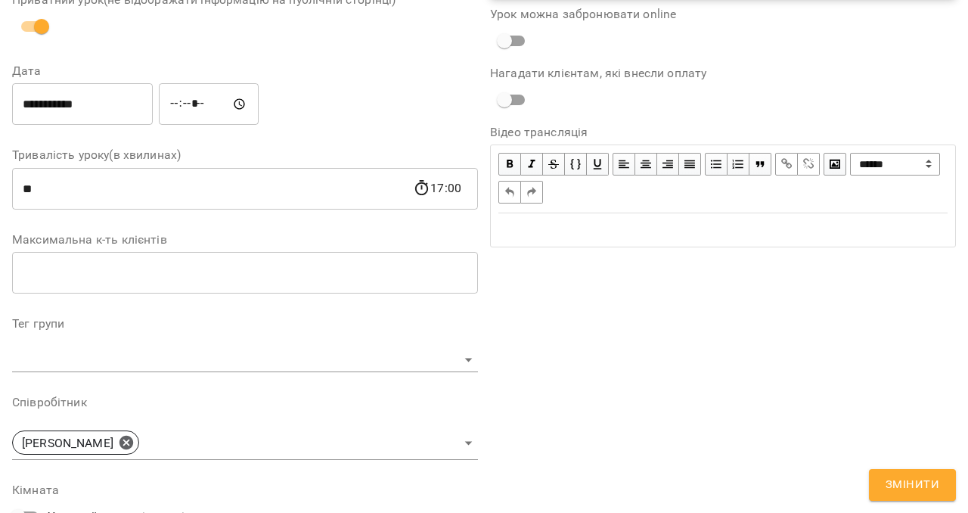
scroll to position [310, 0]
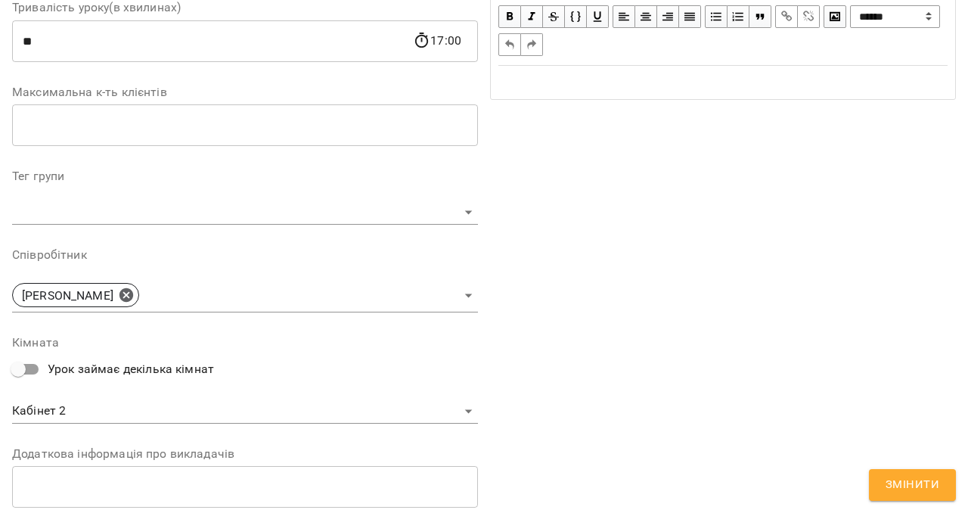
click at [891, 479] on span "Змінити" at bounding box center [912, 485] width 54 height 20
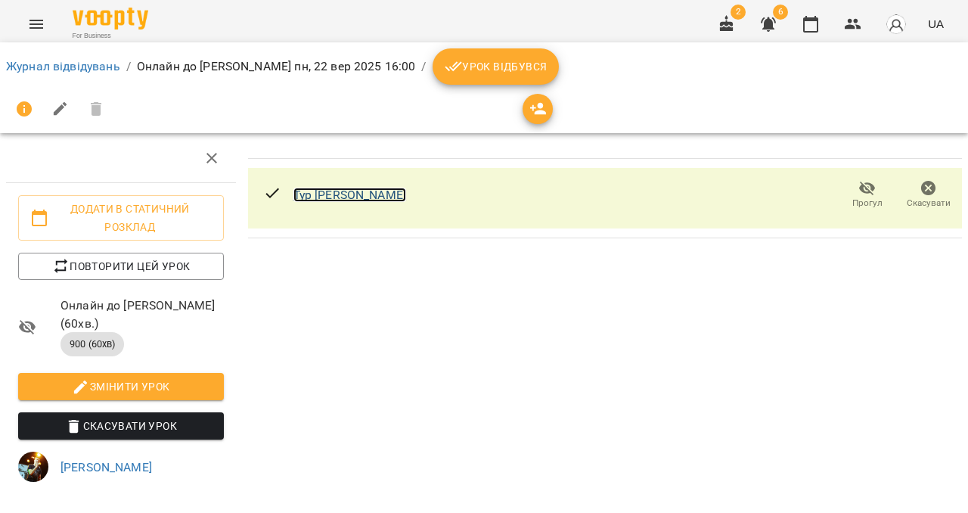
click at [335, 196] on link "Тур [PERSON_NAME]" at bounding box center [349, 194] width 113 height 14
click at [36, 67] on link "Журнал відвідувань" at bounding box center [63, 66] width 114 height 14
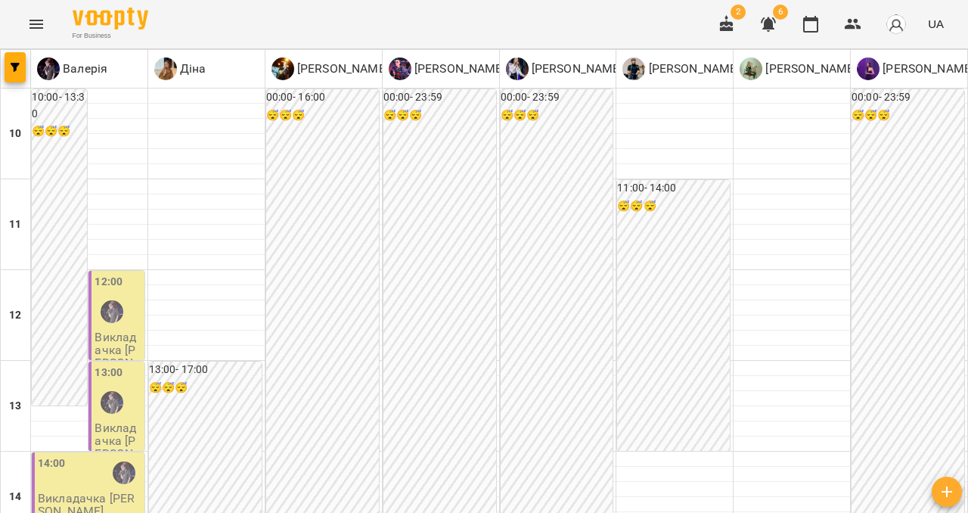
scroll to position [564, 0]
click at [37, 26] on icon "Menu" at bounding box center [36, 24] width 18 height 18
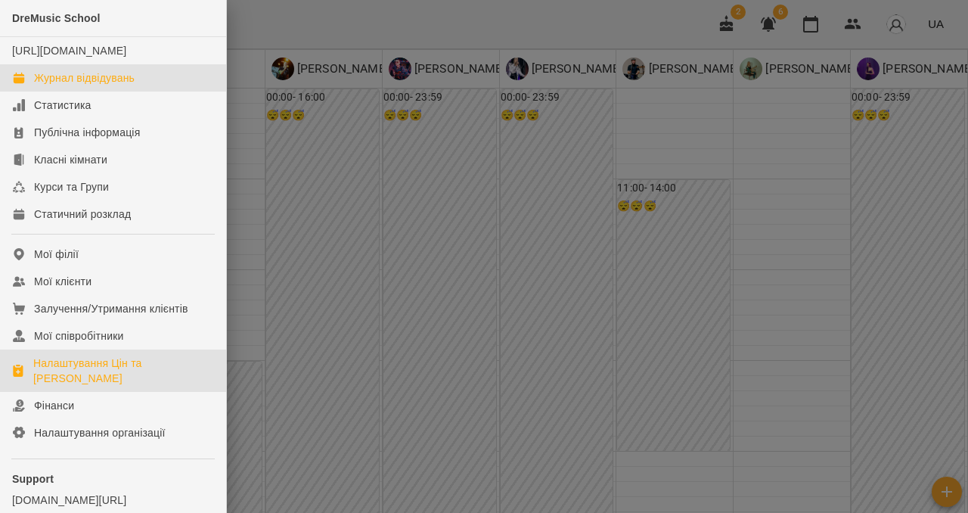
click at [109, 377] on div "Налаштування Цін та [PERSON_NAME]" at bounding box center [123, 370] width 181 height 30
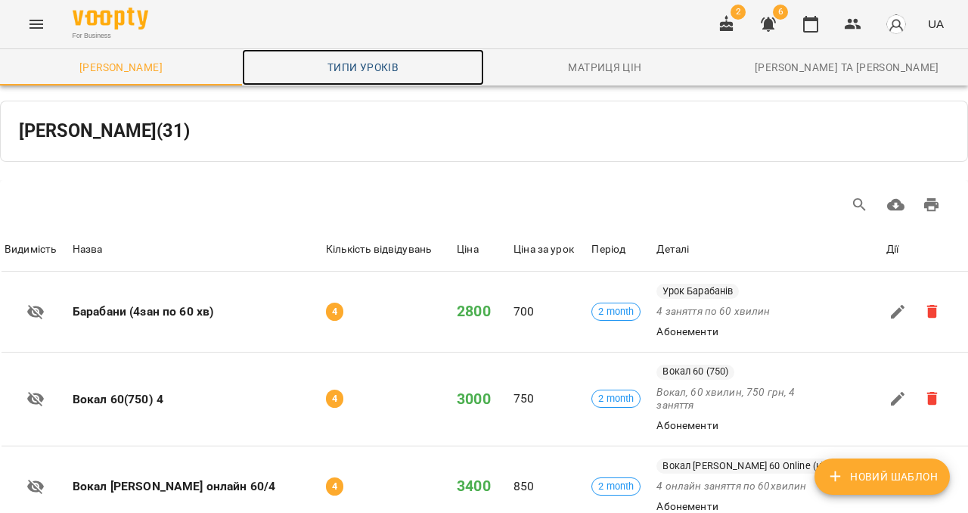
click at [345, 64] on span "Типи уроків" at bounding box center [363, 67] width 224 height 18
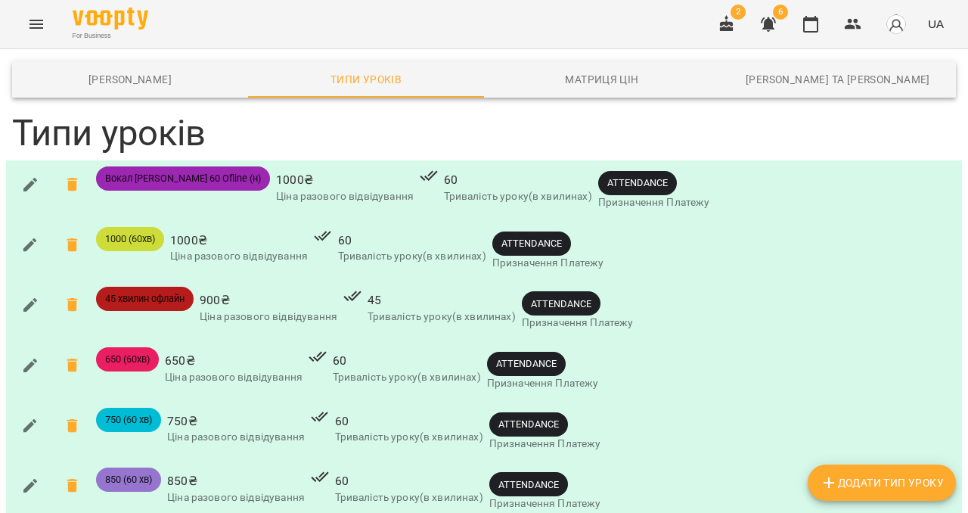
scroll to position [277, 0]
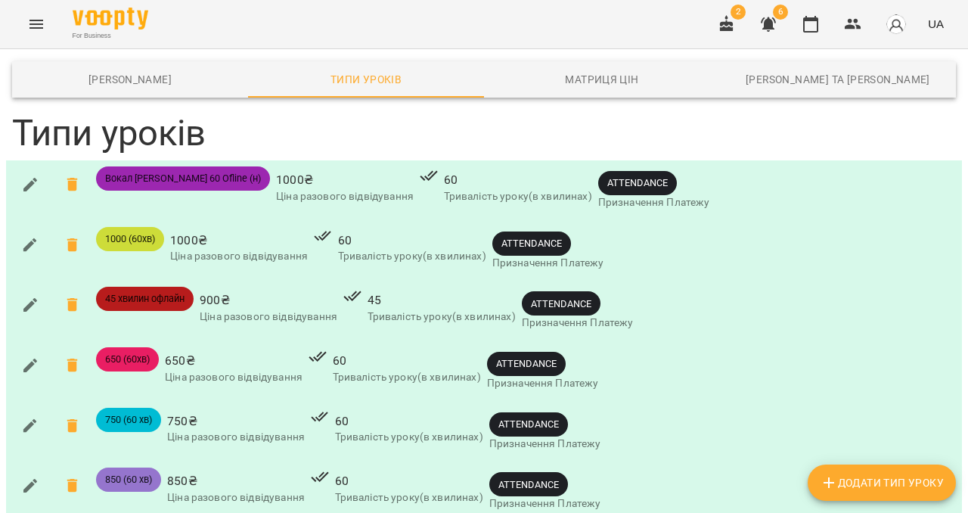
scroll to position [26, 0]
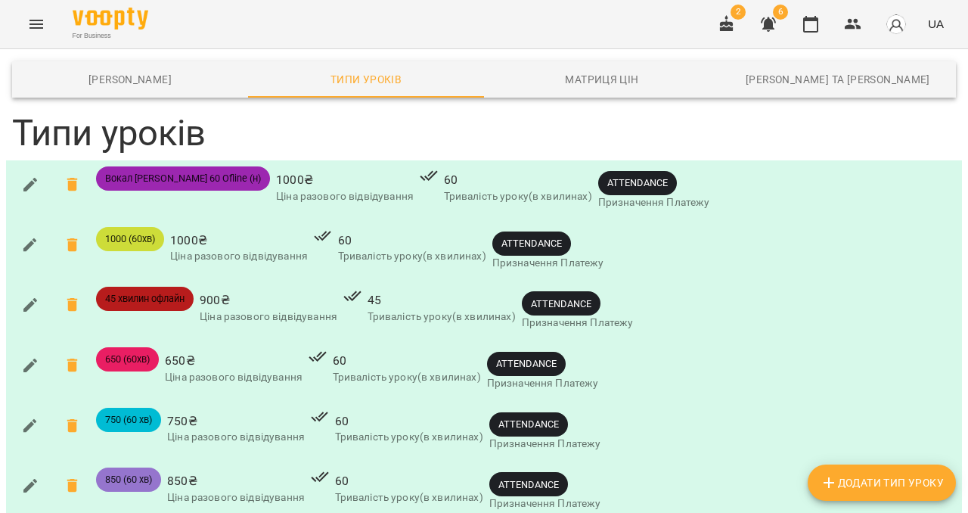
scroll to position [336, 0]
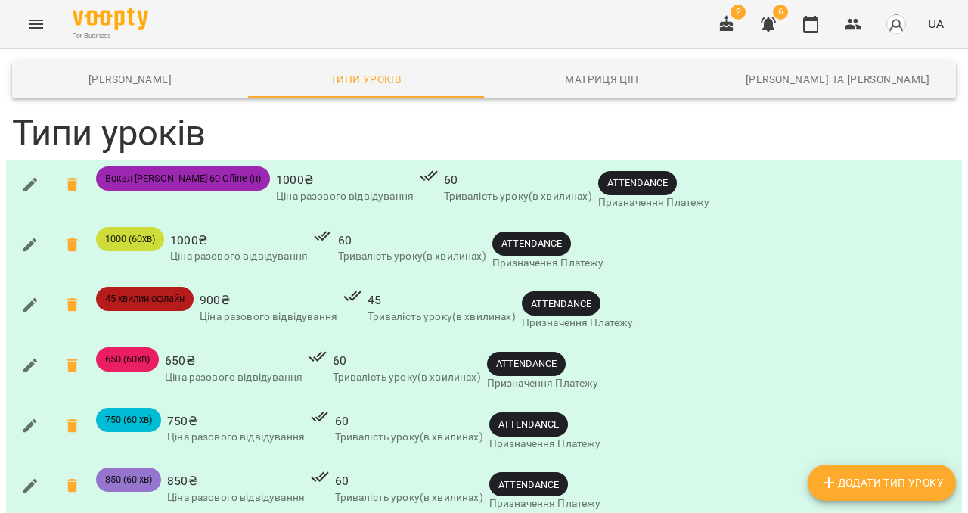
scroll to position [162, 0]
click at [35, 24] on icon "Menu" at bounding box center [36, 24] width 14 height 9
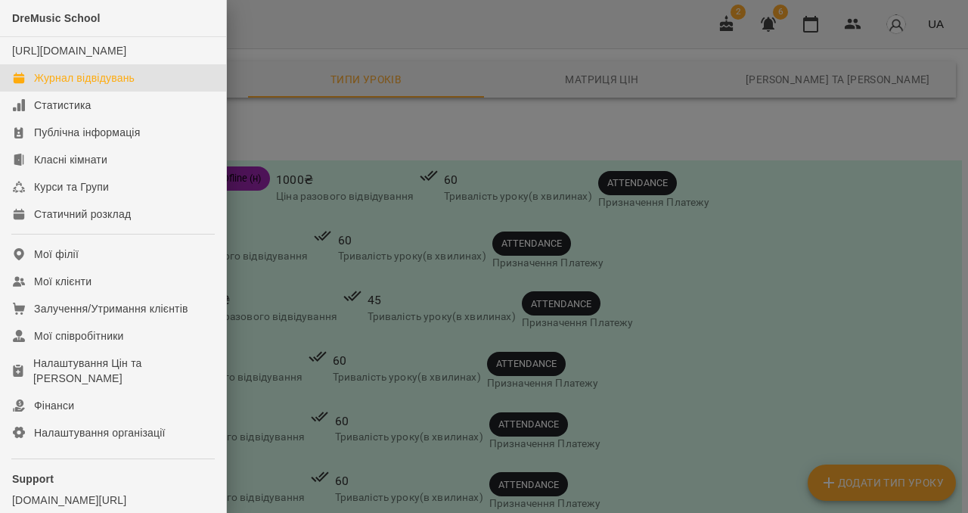
click at [67, 85] on div "Журнал відвідувань" at bounding box center [84, 77] width 101 height 15
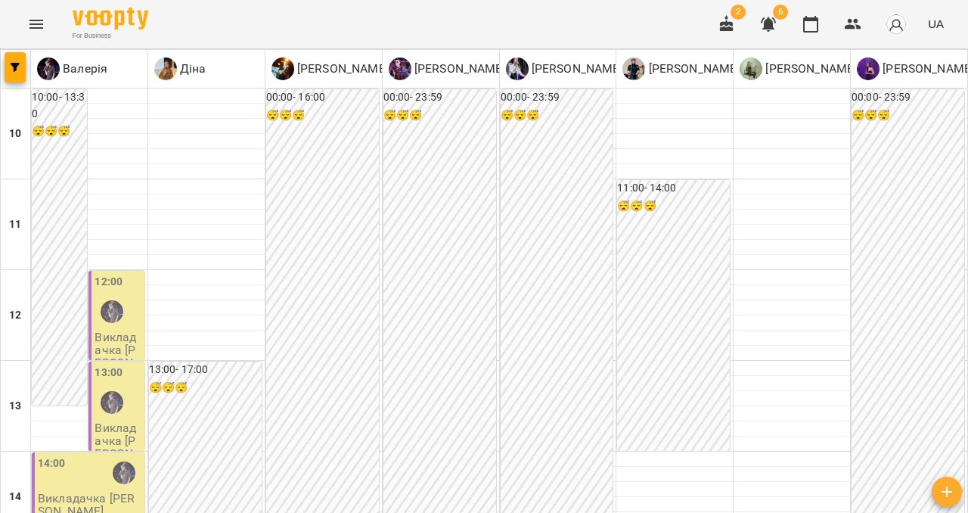
scroll to position [447, 0]
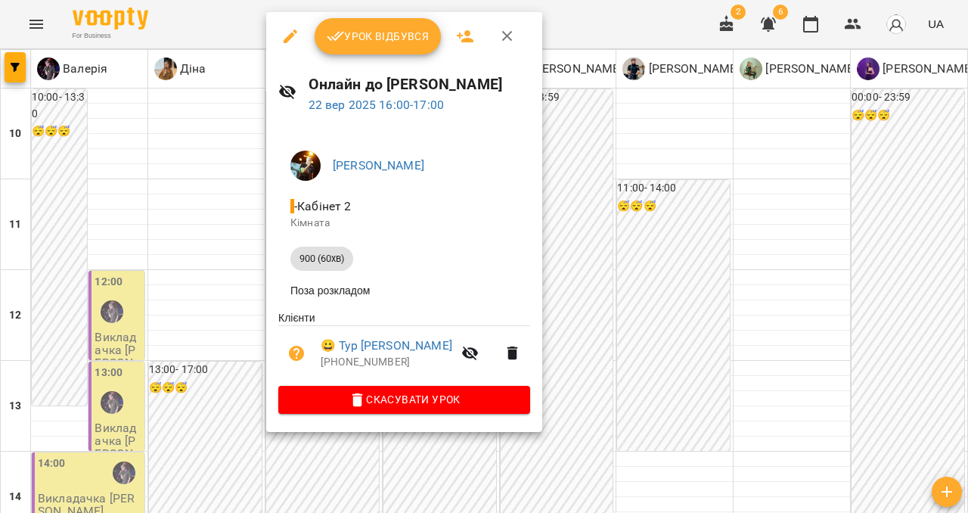
click at [288, 42] on icon "button" at bounding box center [290, 36] width 18 height 18
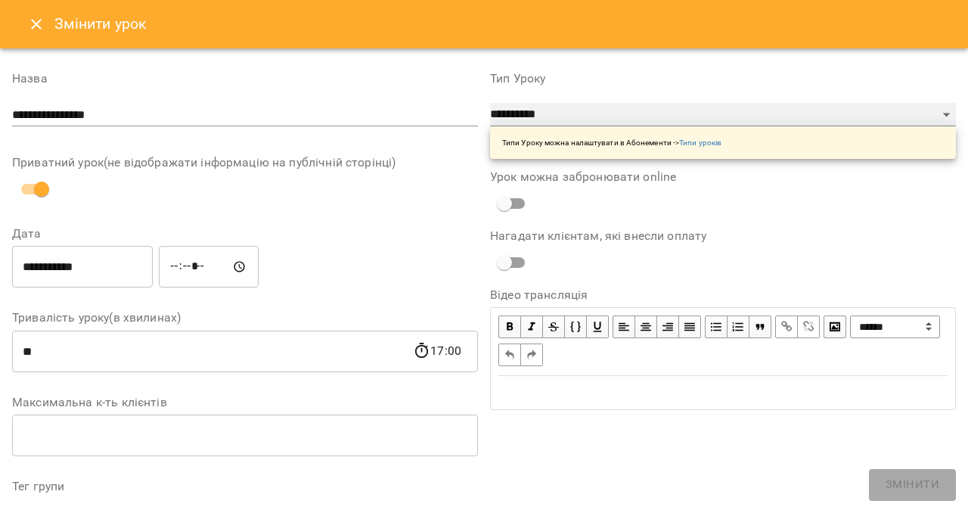
click at [561, 103] on select "**********" at bounding box center [723, 115] width 466 height 24
click at [675, 125] on select "**********" at bounding box center [723, 115] width 466 height 24
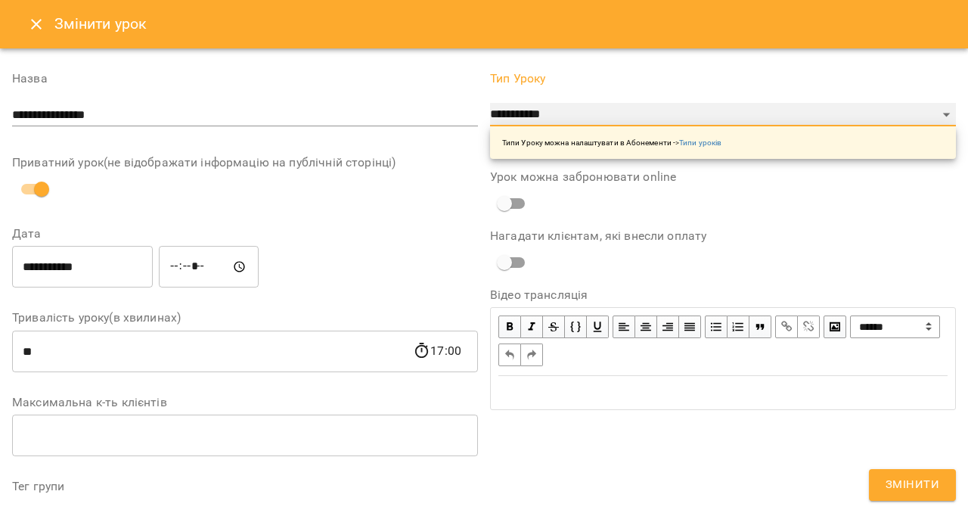
click at [593, 107] on select "**********" at bounding box center [723, 115] width 466 height 24
select select "**********"
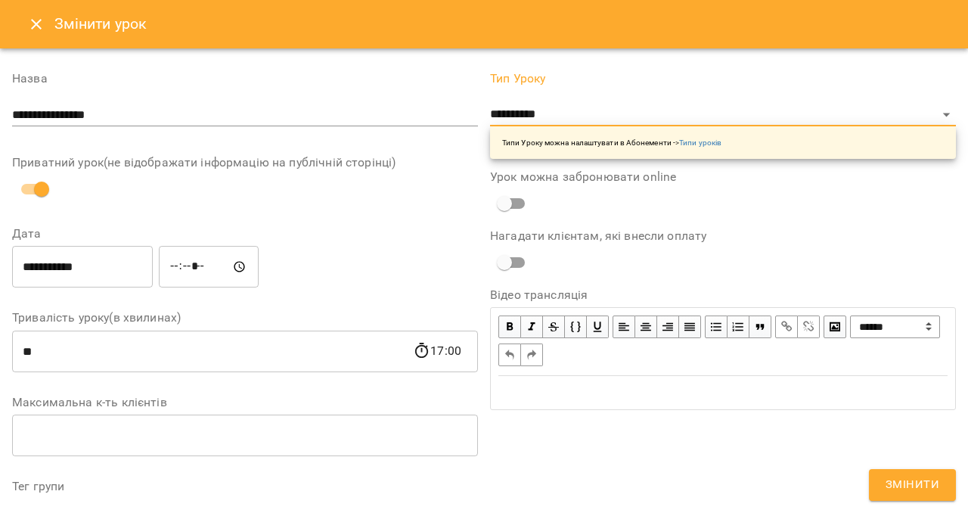
click at [891, 476] on span "Змінити" at bounding box center [912, 485] width 54 height 20
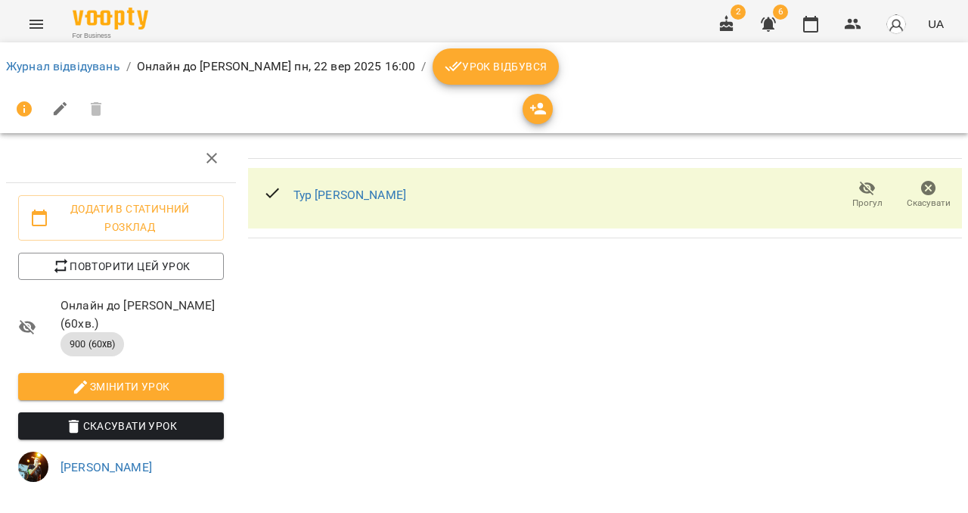
click at [62, 113] on icon "button" at bounding box center [60, 109] width 18 height 18
select select "**********"
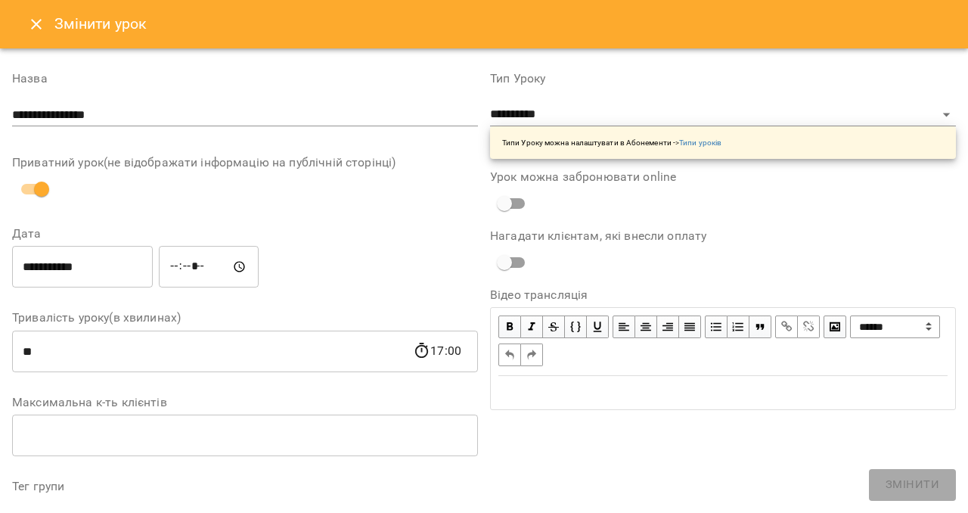
click at [191, 108] on input "**********" at bounding box center [245, 115] width 466 height 24
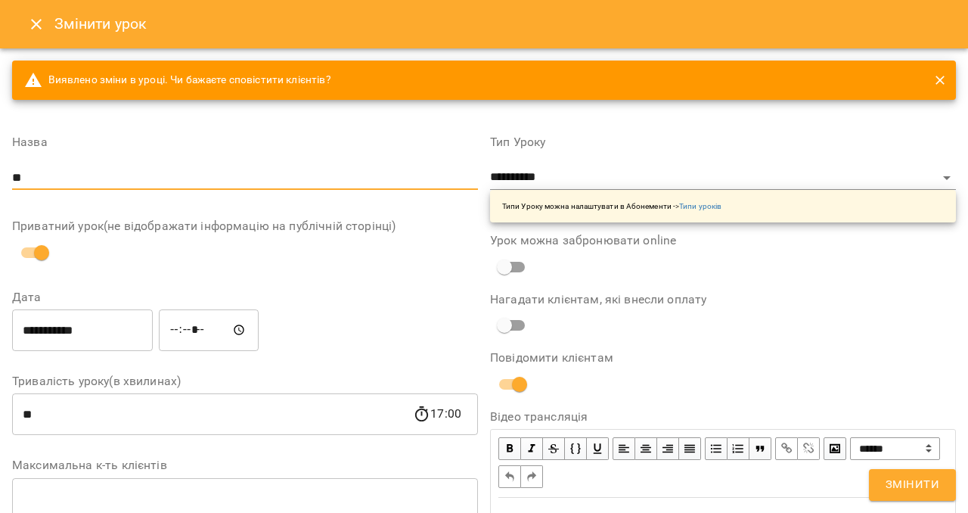
type input "*"
click at [46, 176] on input "**********" at bounding box center [245, 178] width 466 height 24
type input "**********"
click at [929, 470] on button "Змінити" at bounding box center [912, 485] width 87 height 32
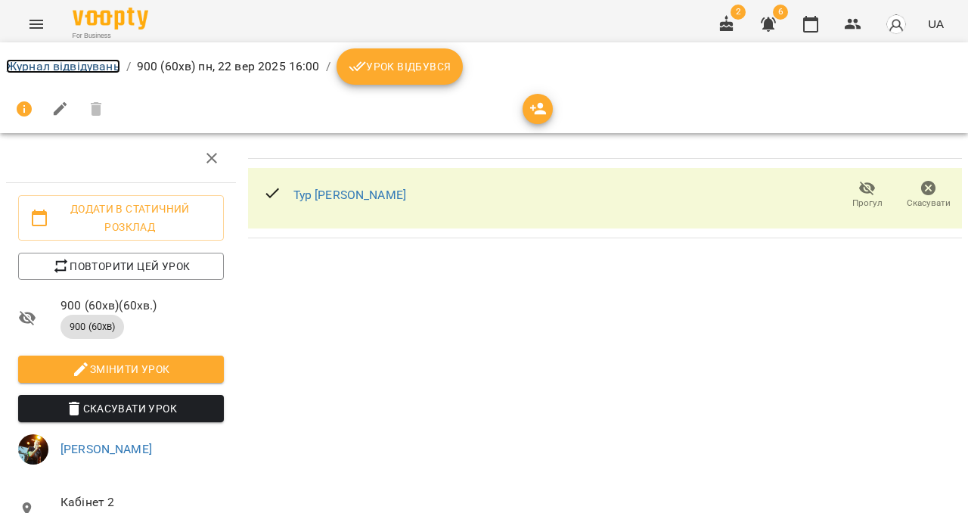
click at [29, 64] on link "Журнал відвідувань" at bounding box center [63, 66] width 114 height 14
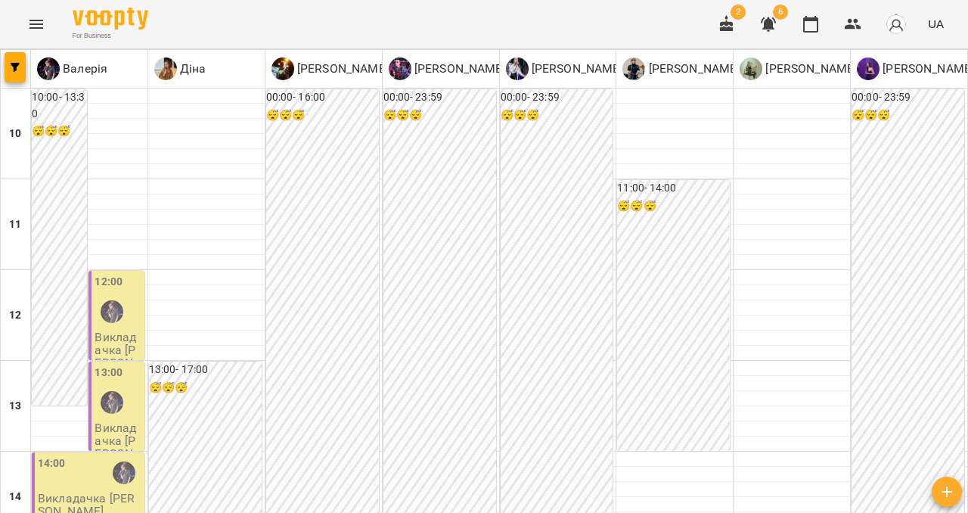
scroll to position [374, 0]
click at [31, 17] on icon "Menu" at bounding box center [36, 24] width 18 height 18
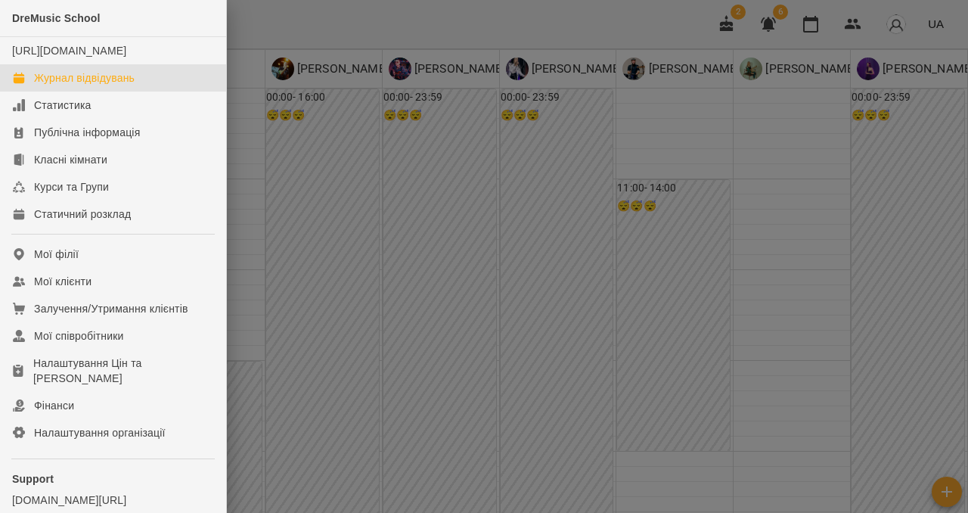
click at [87, 85] on div "Журнал відвідувань" at bounding box center [84, 77] width 101 height 15
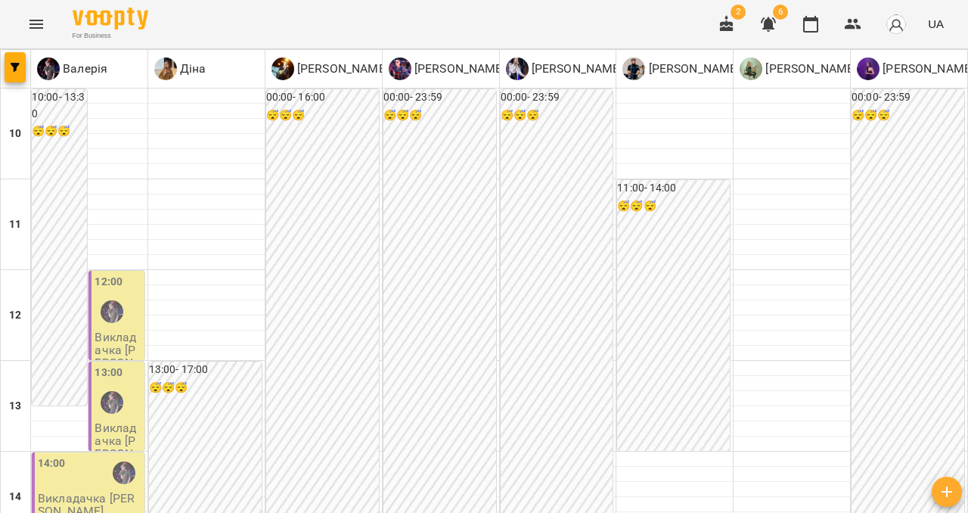
scroll to position [765, 0]
